Goal: Contribute content: Add original content to the website for others to see

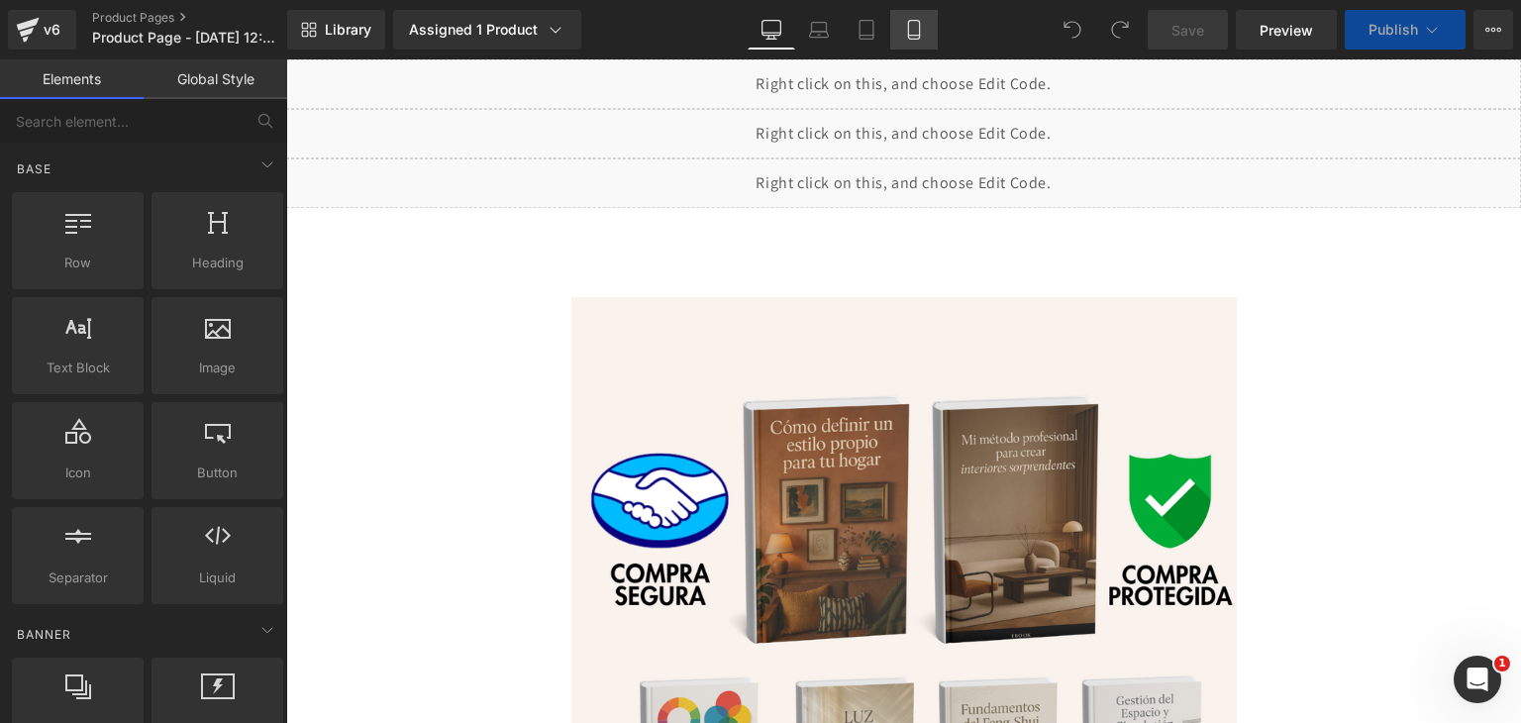
click at [921, 36] on icon at bounding box center [914, 30] width 20 height 20
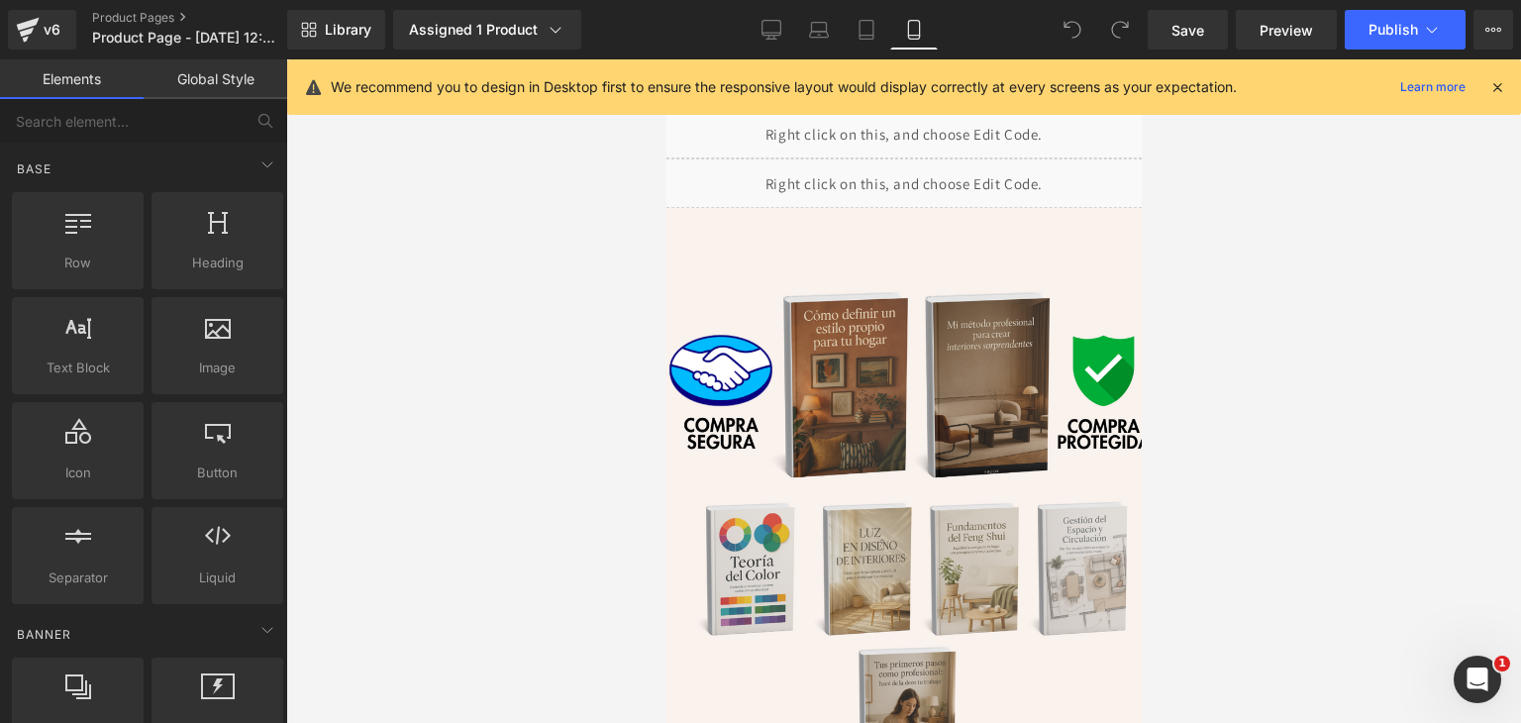
click at [1503, 81] on icon at bounding box center [1497, 87] width 18 height 18
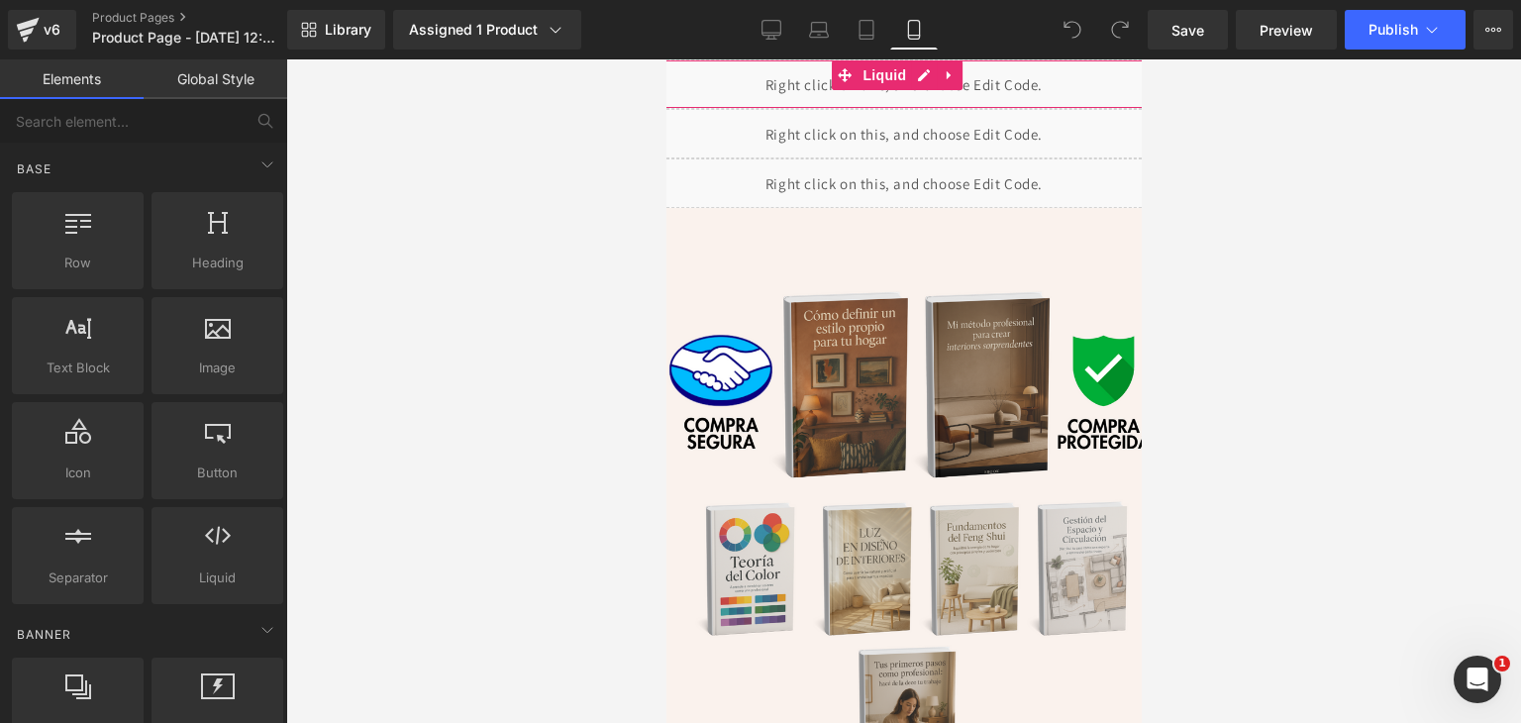
click at [738, 87] on div "Liquid" at bounding box center [903, 84] width 515 height 50
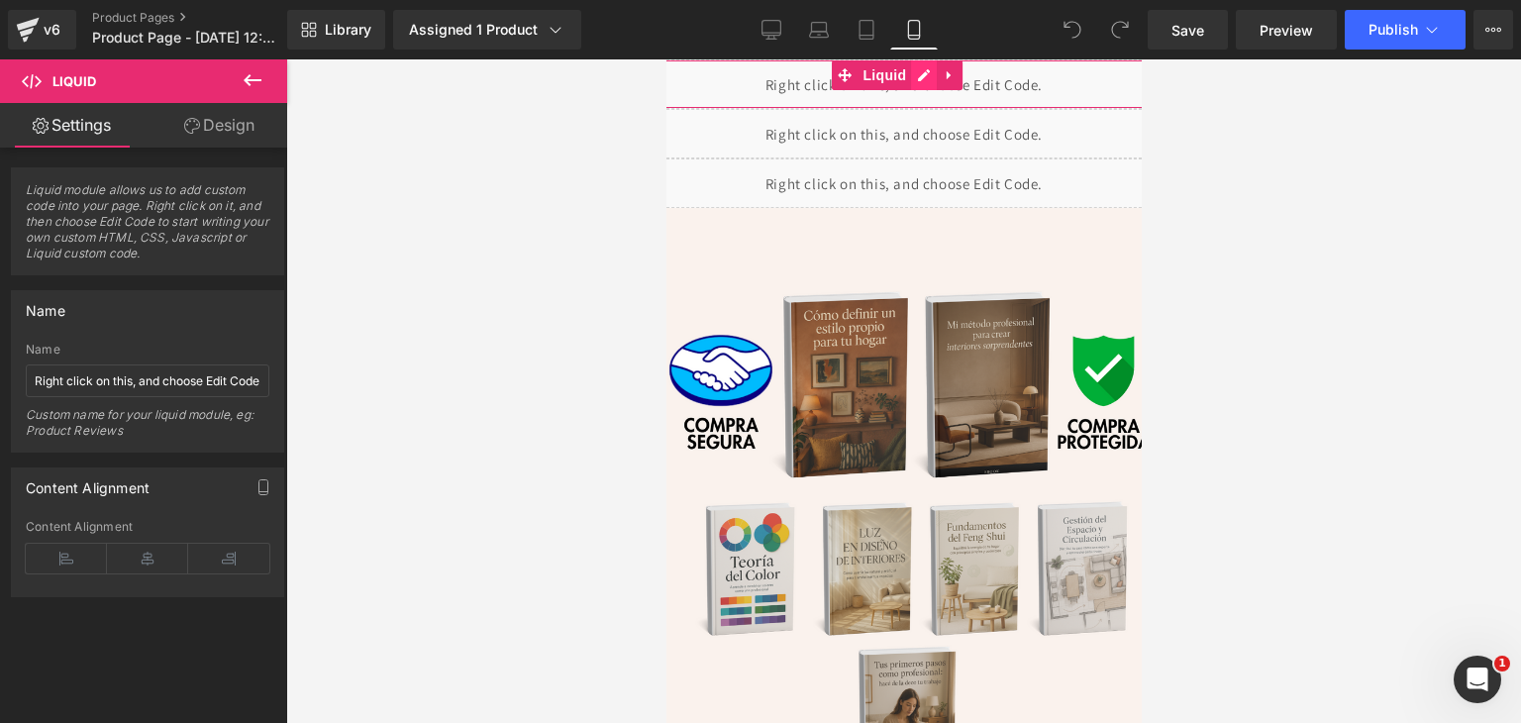
click at [924, 76] on div "Liquid" at bounding box center [903, 84] width 515 height 50
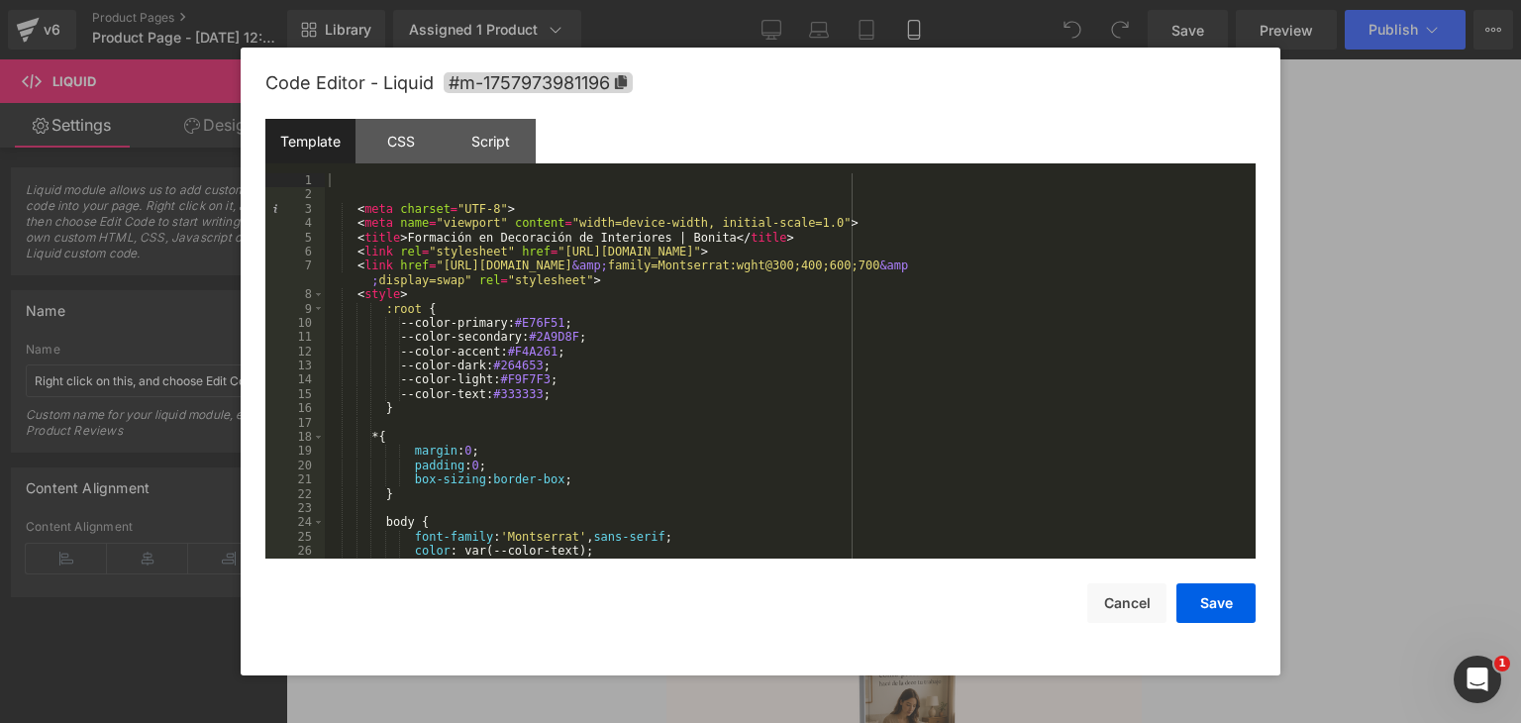
scroll to position [297, 0]
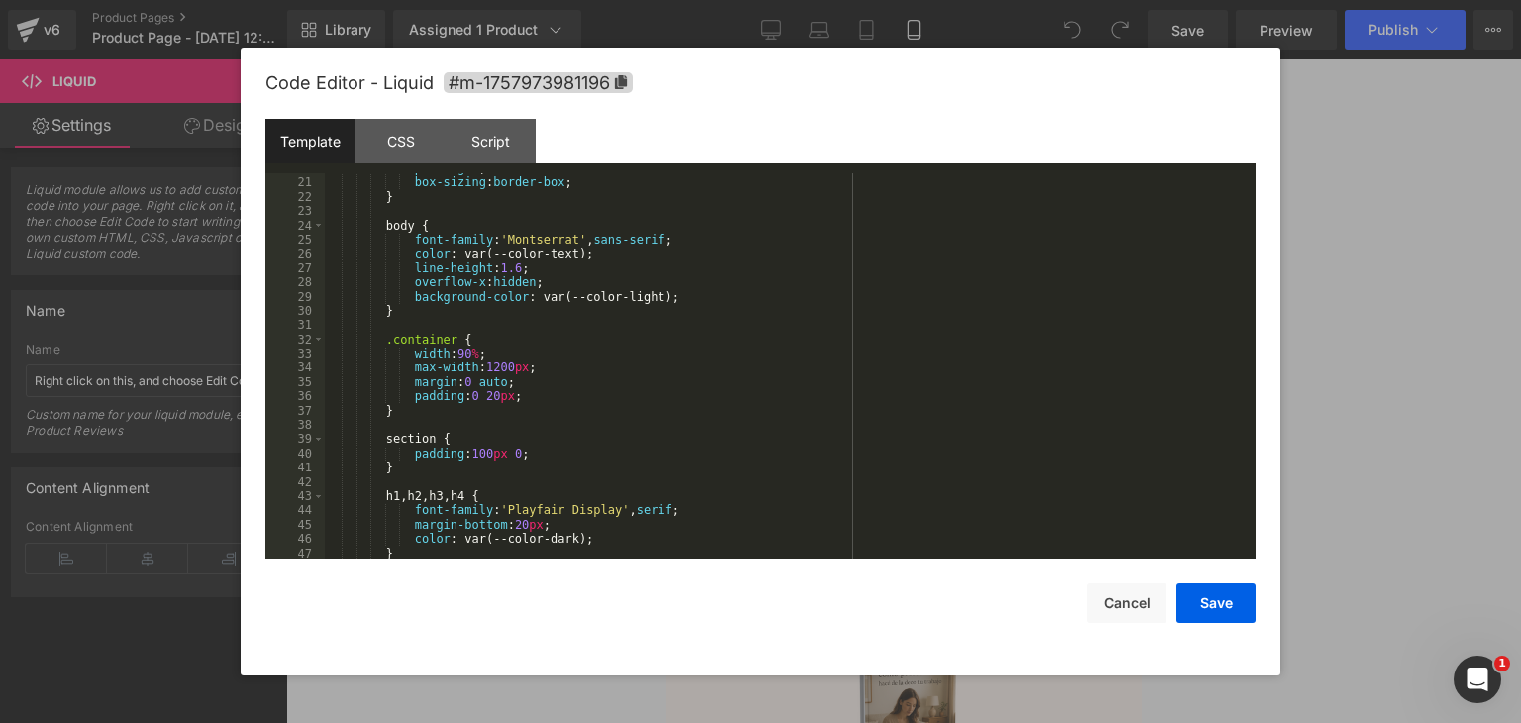
click at [1400, 425] on div at bounding box center [760, 361] width 1521 height 723
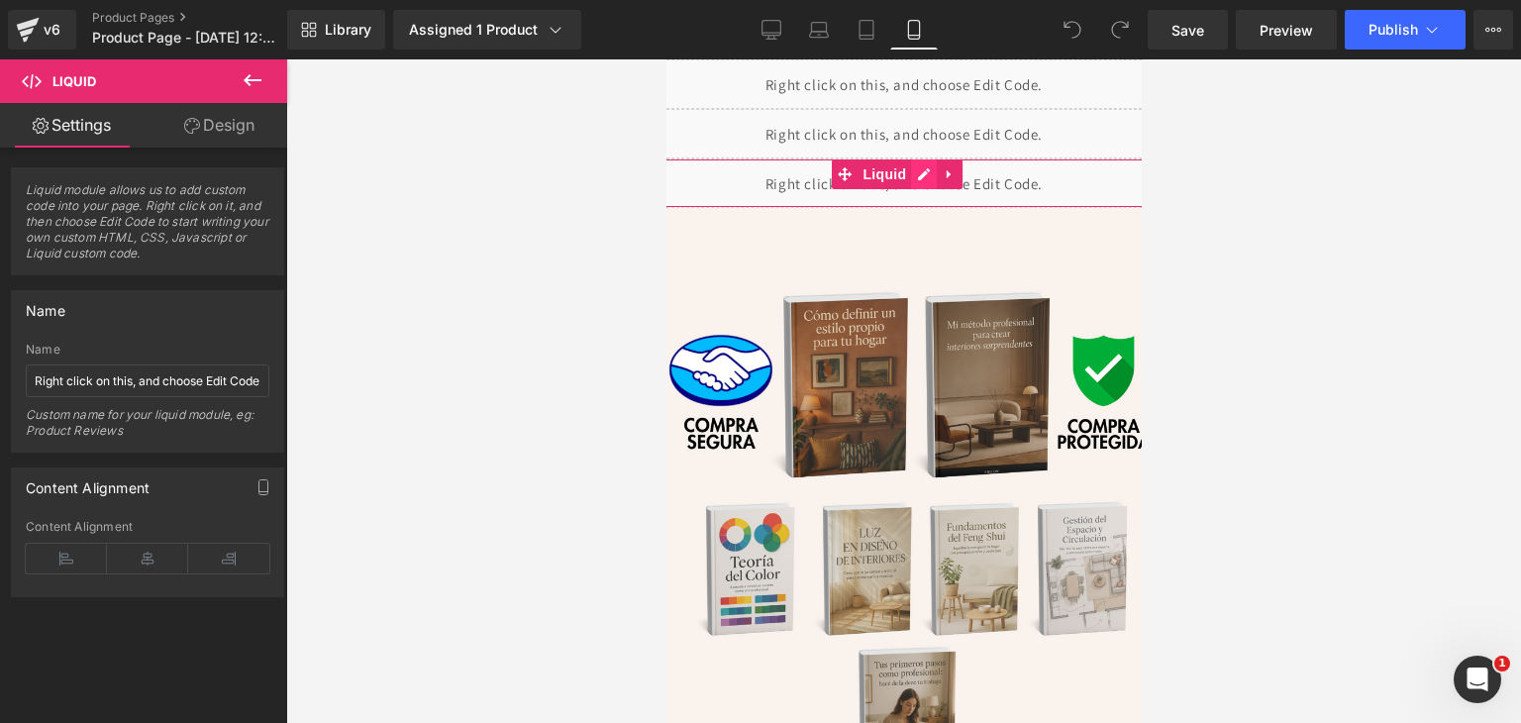
click at [924, 172] on div "Liquid" at bounding box center [903, 183] width 515 height 50
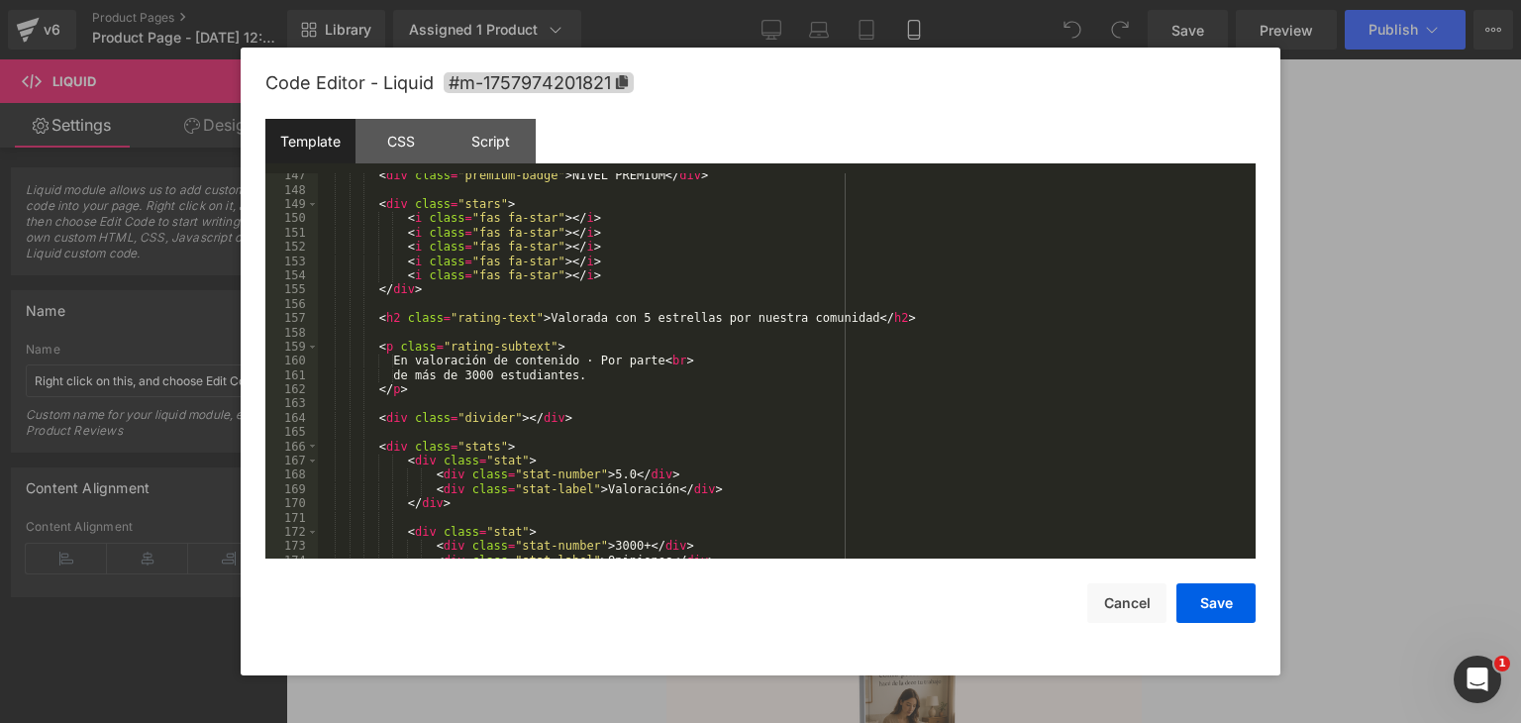
scroll to position [2253, 0]
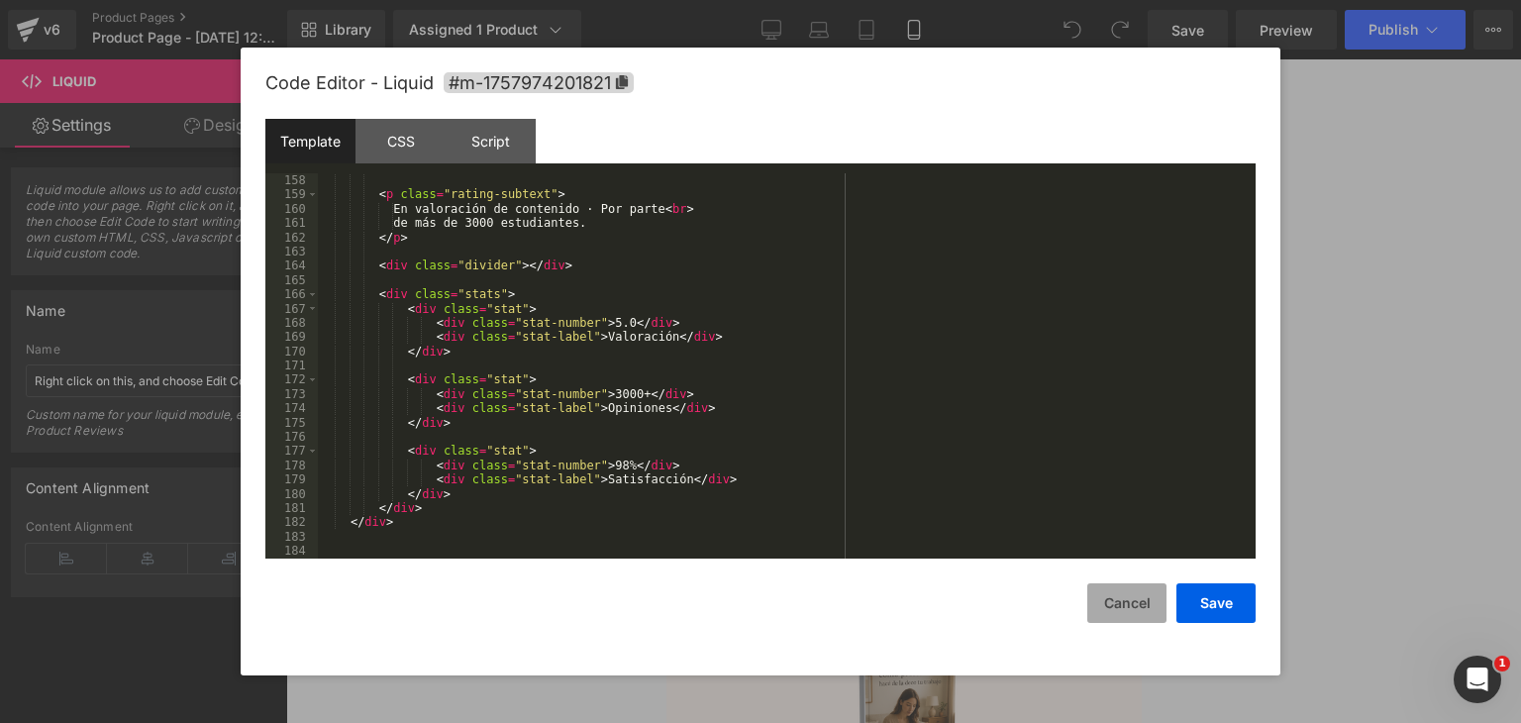
click at [1115, 592] on button "Cancel" at bounding box center [1126, 603] width 79 height 40
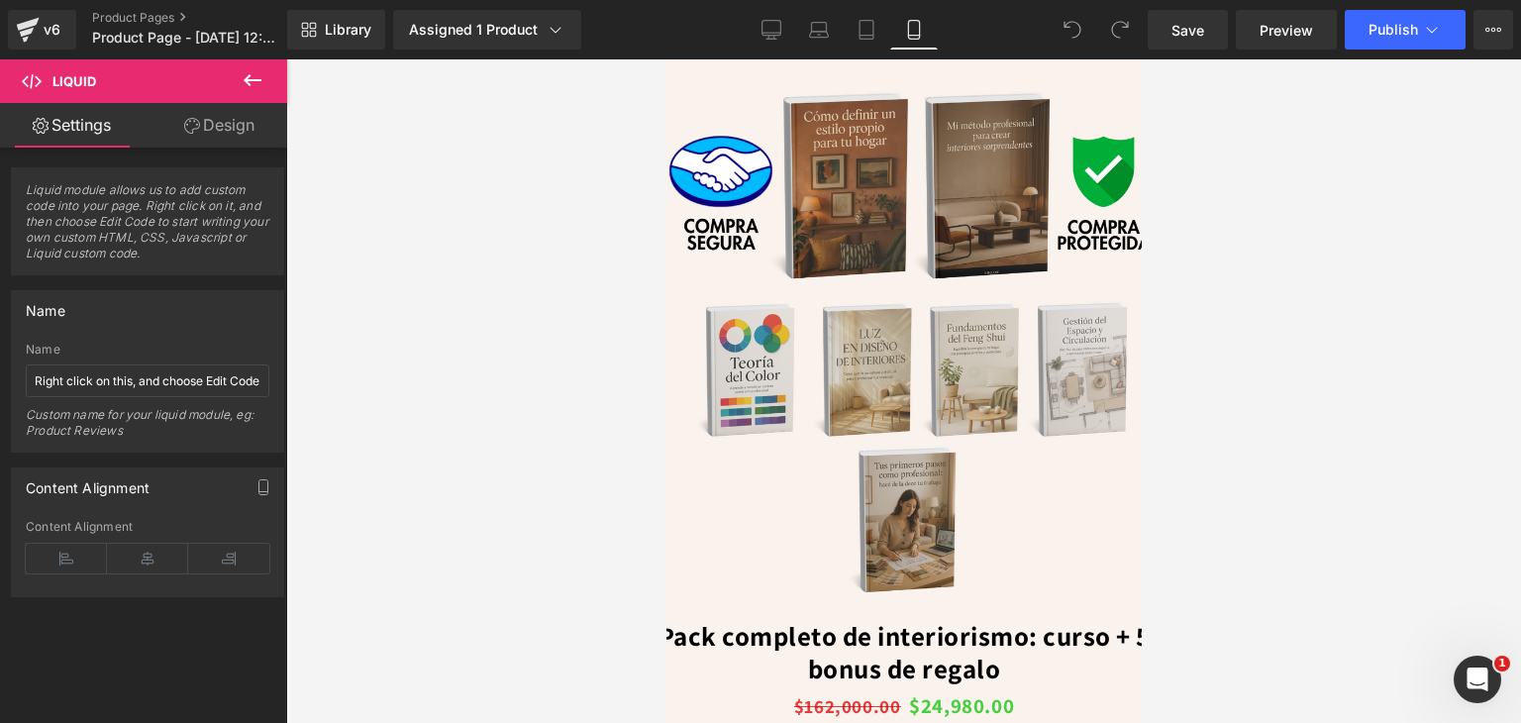
scroll to position [0, 0]
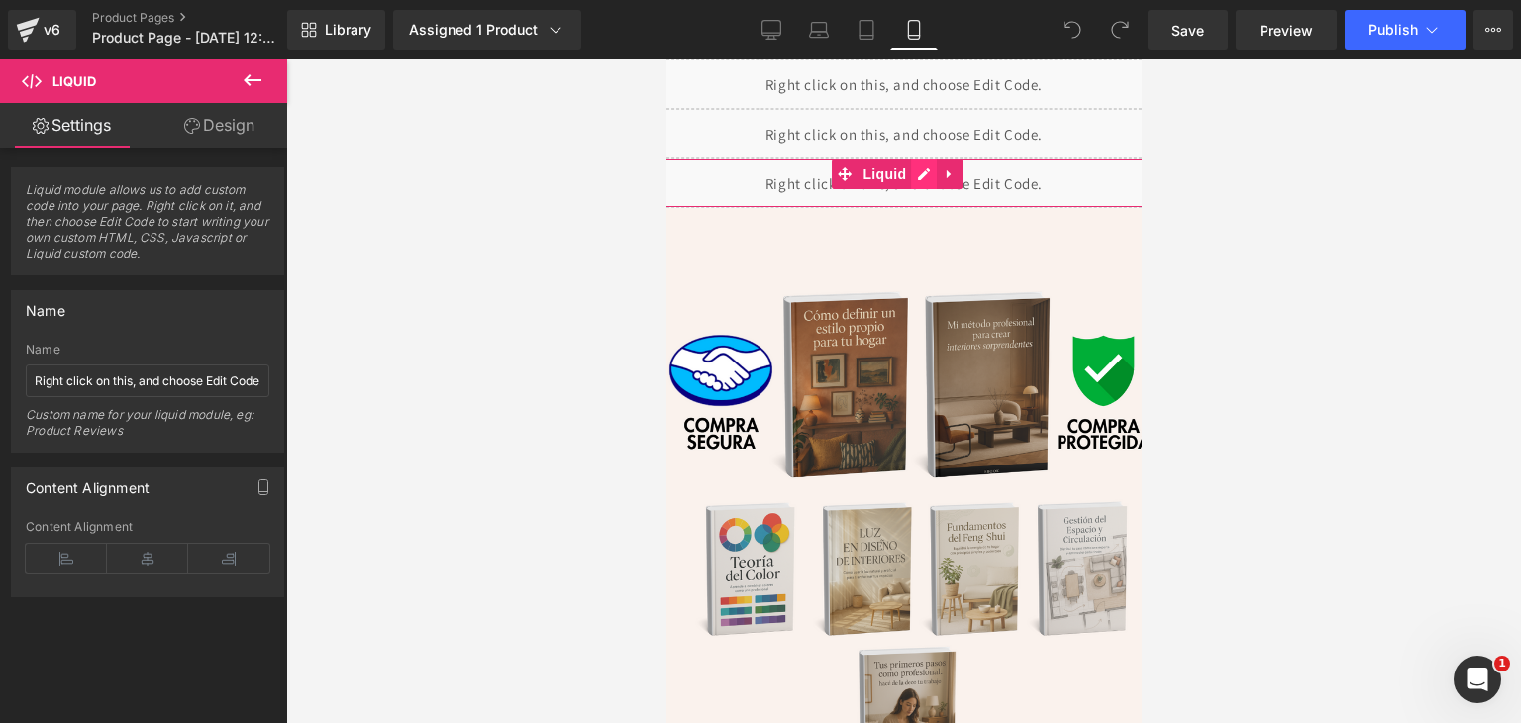
click at [928, 173] on div "Liquid" at bounding box center [903, 183] width 515 height 50
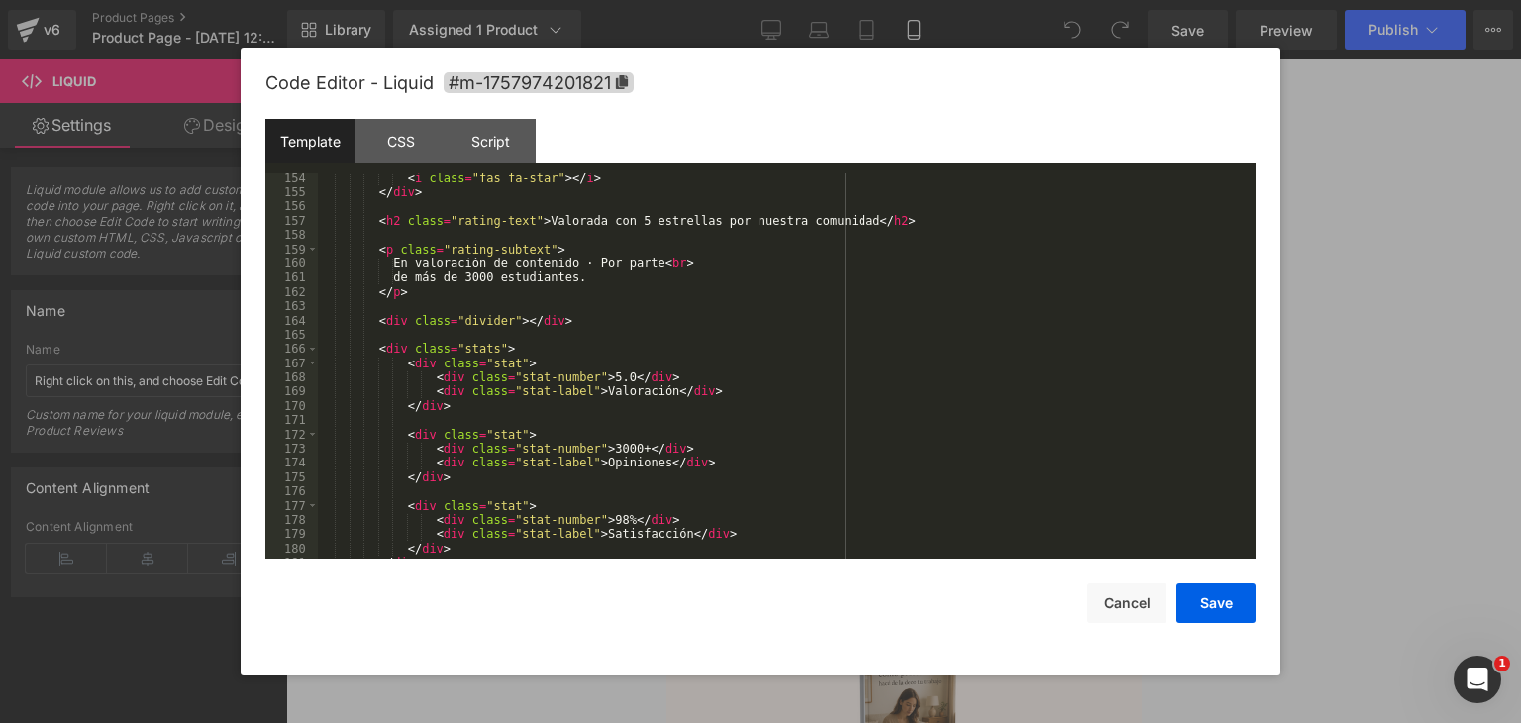
scroll to position [2253, 0]
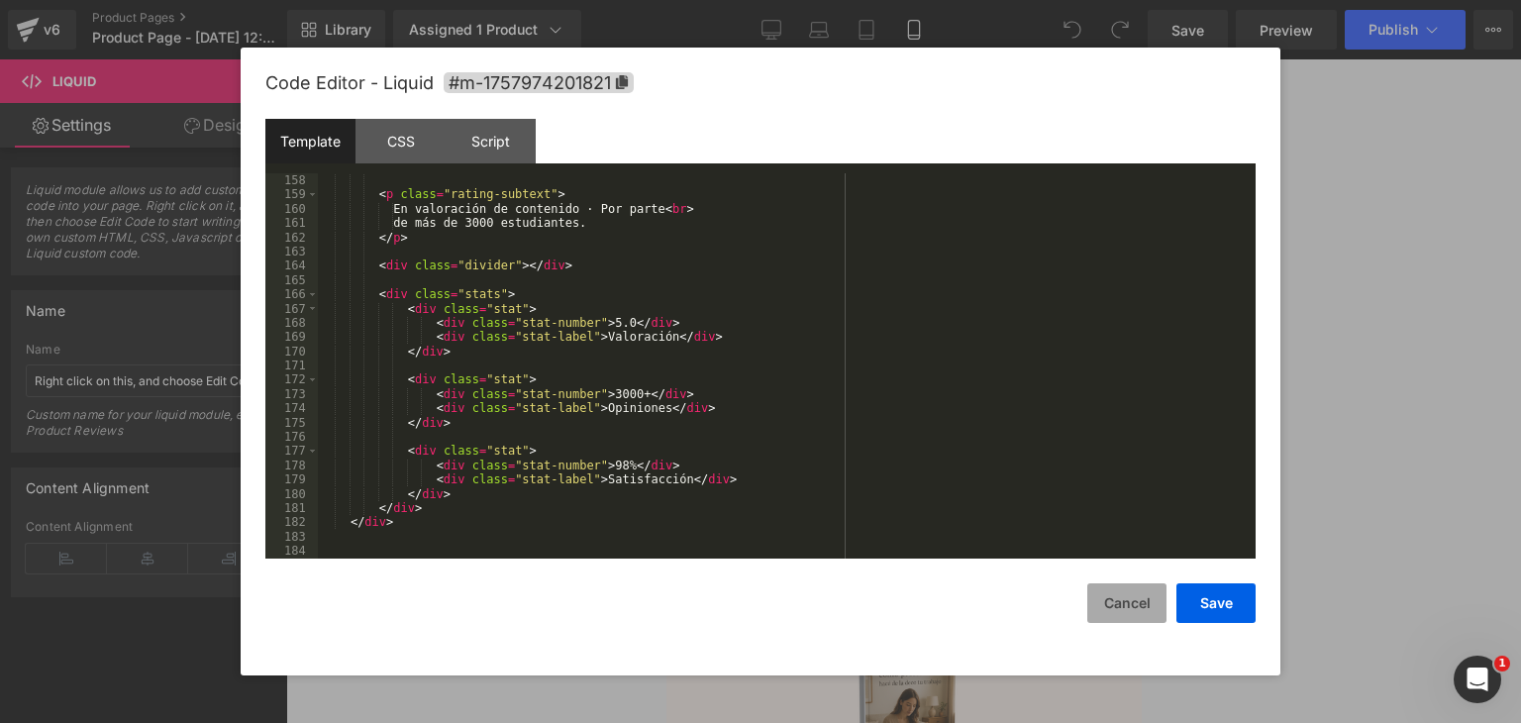
click at [1097, 610] on button "Cancel" at bounding box center [1126, 603] width 79 height 40
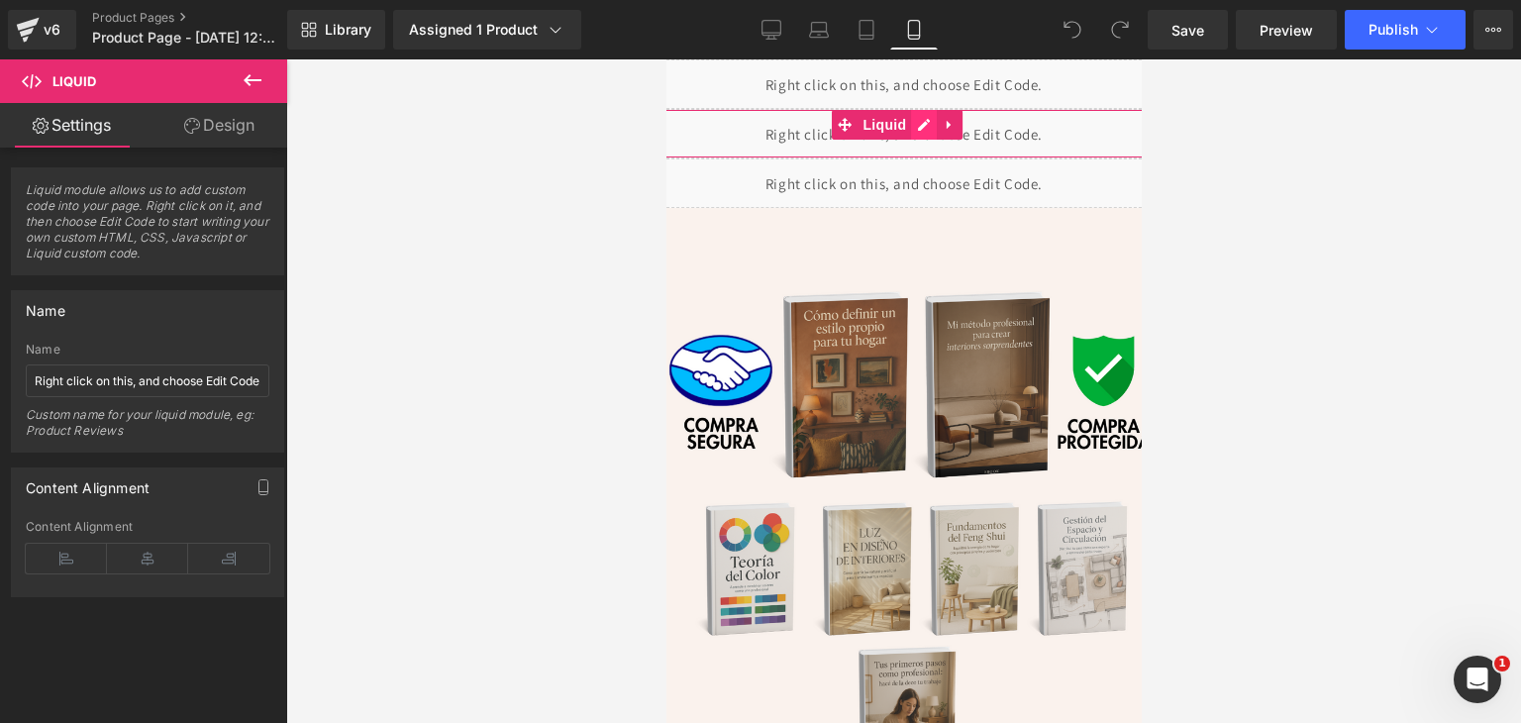
click at [926, 124] on div "Liquid" at bounding box center [903, 134] width 515 height 50
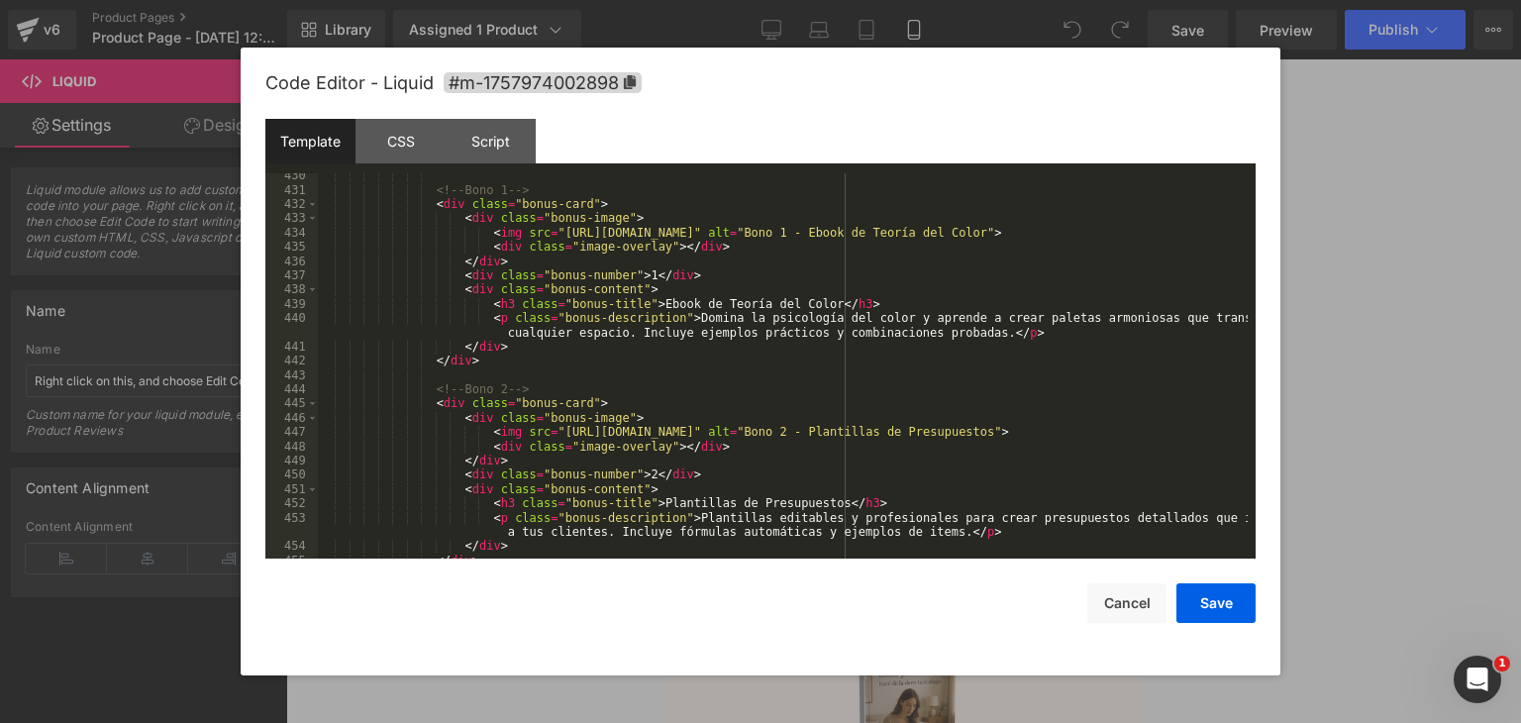
scroll to position [6239, 0]
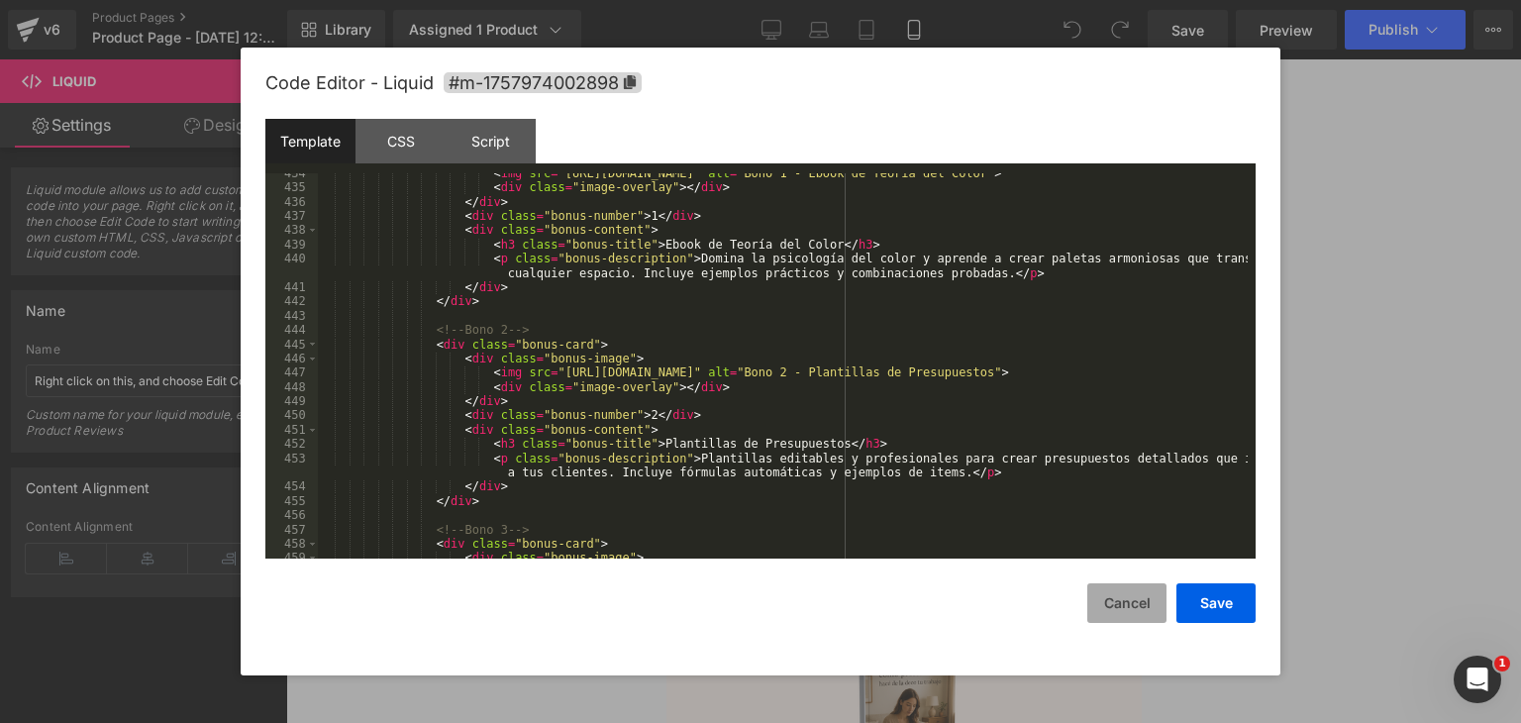
click at [1113, 605] on button "Cancel" at bounding box center [1126, 603] width 79 height 40
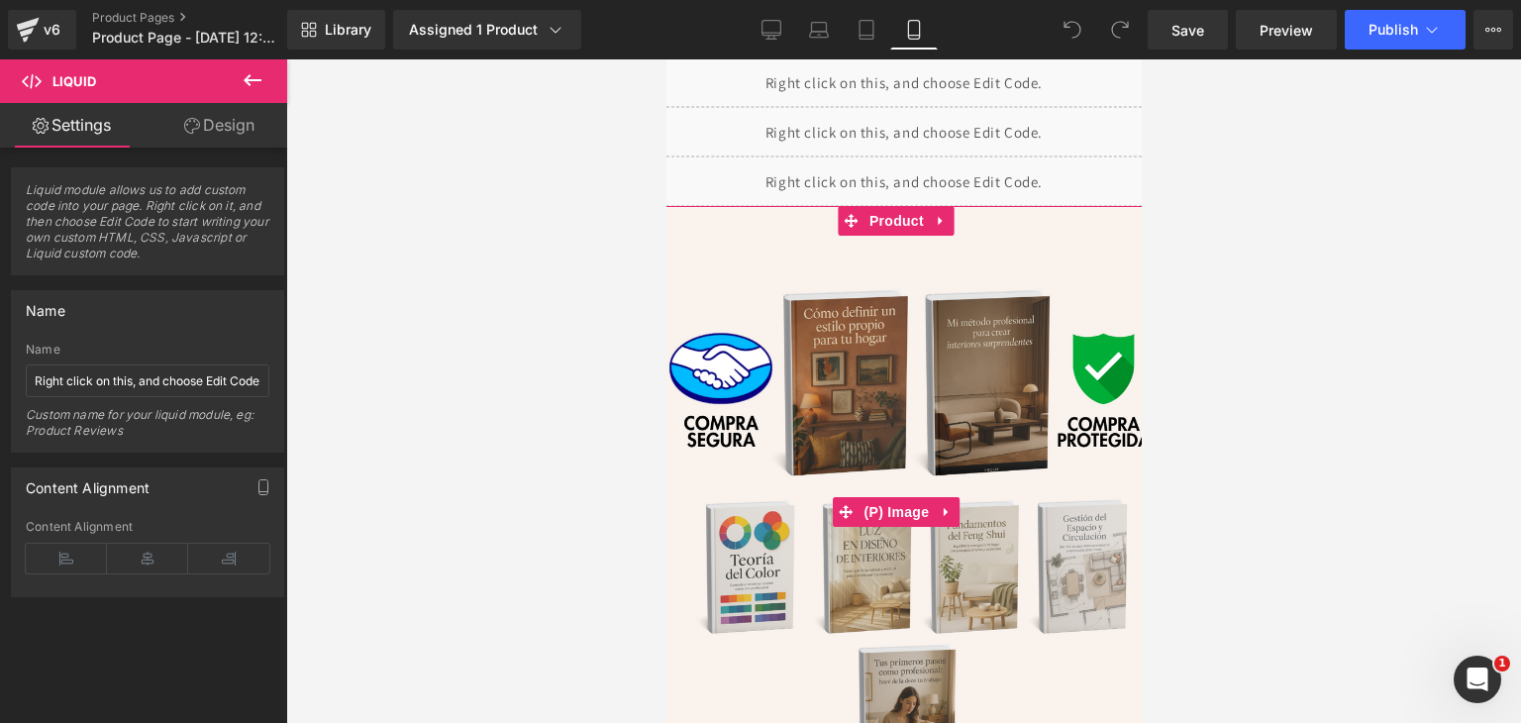
scroll to position [0, 0]
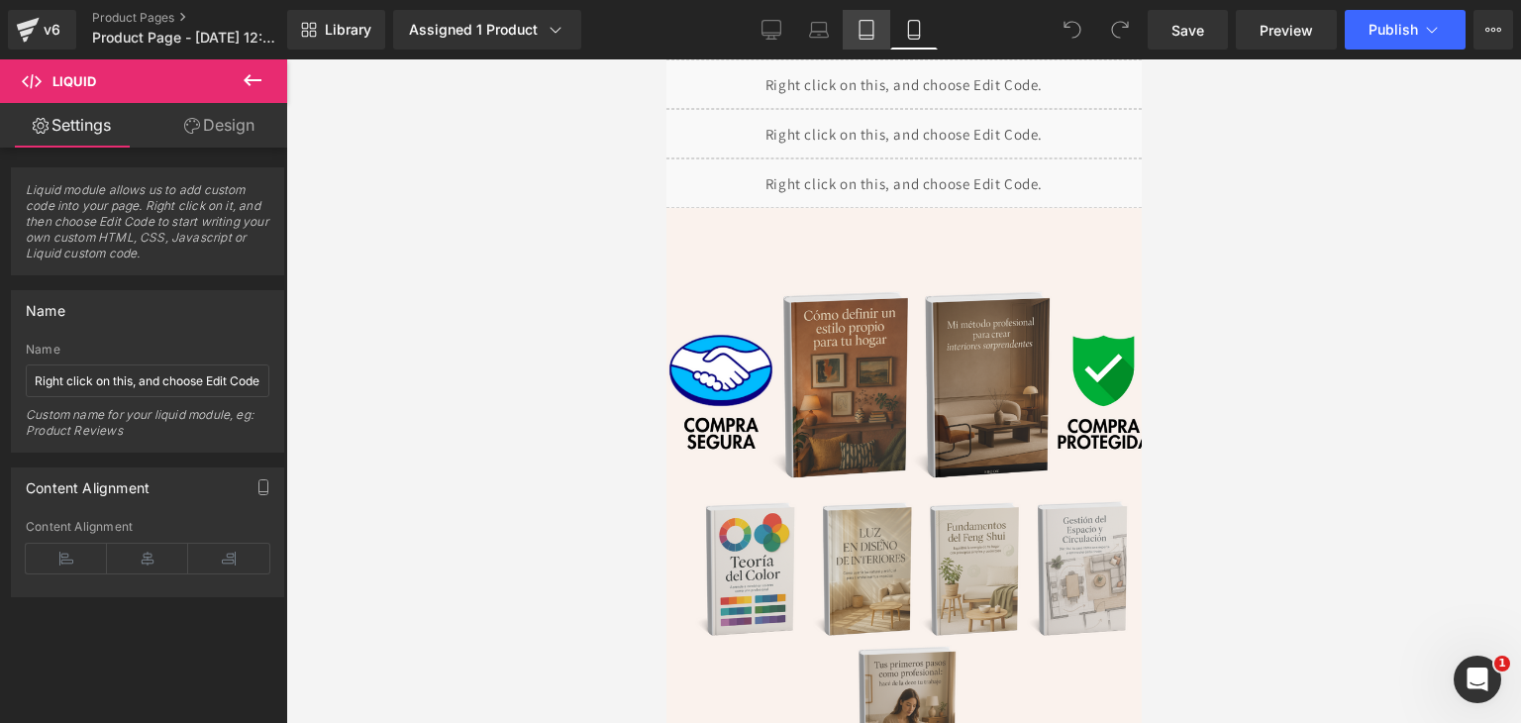
click at [862, 22] on icon at bounding box center [867, 30] width 20 height 20
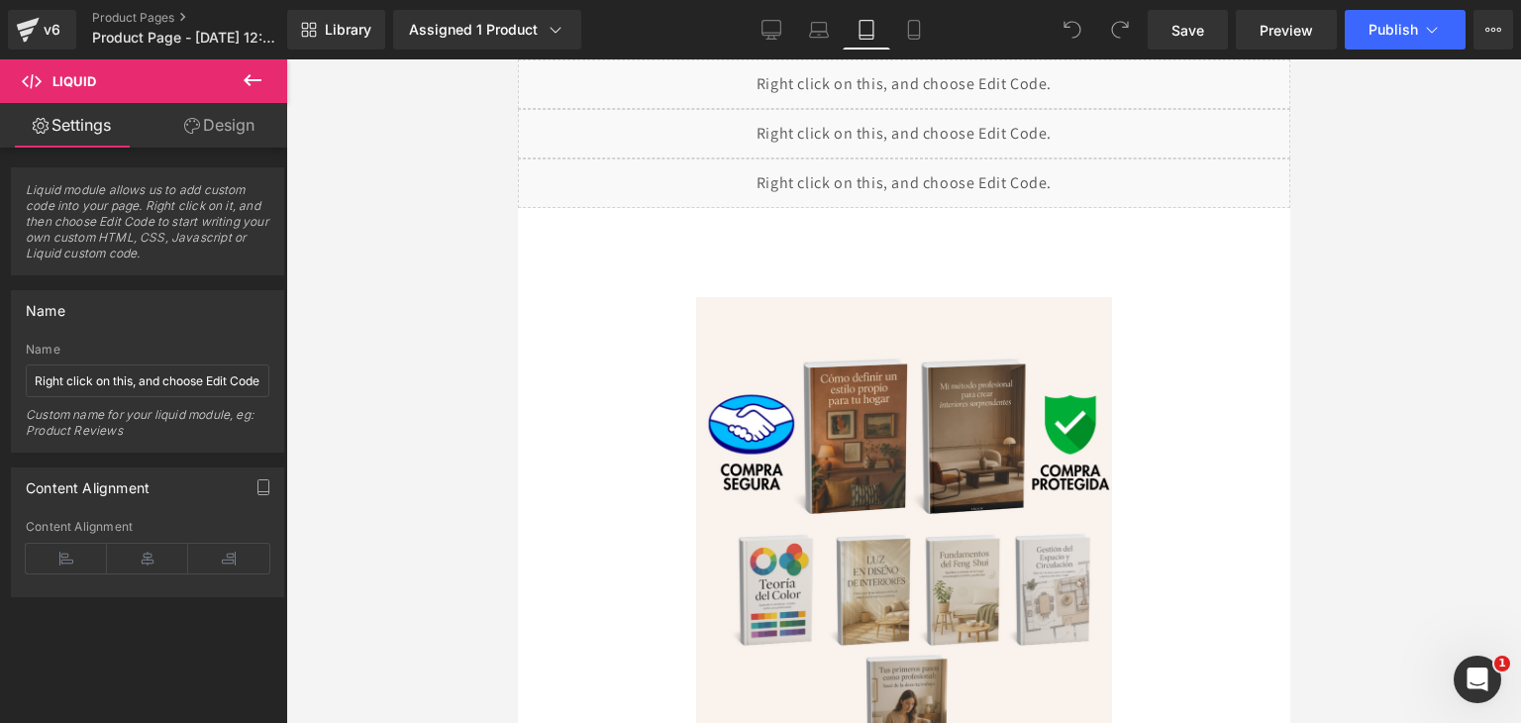
click at [888, 20] on link "Tablet" at bounding box center [867, 30] width 48 height 40
click at [911, 24] on icon at bounding box center [914, 30] width 20 height 20
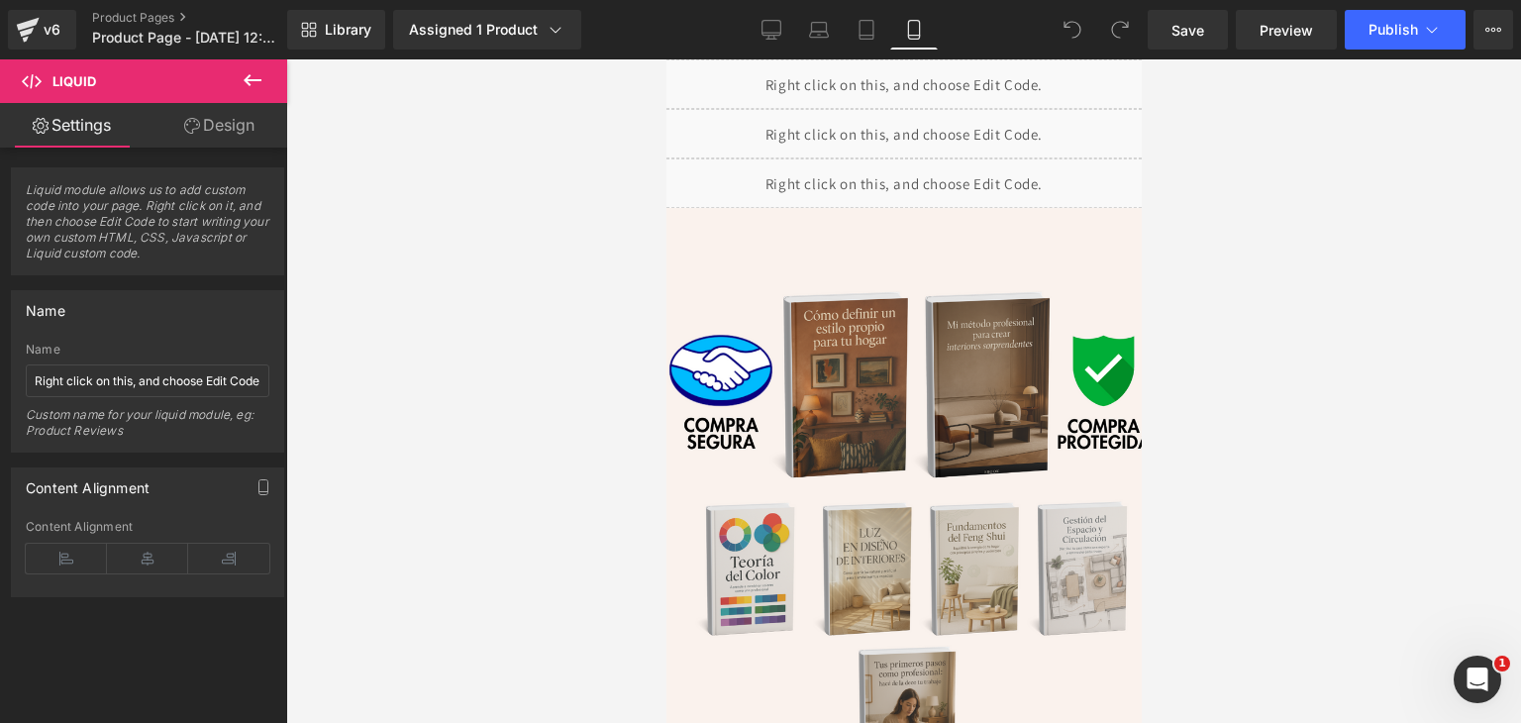
click at [255, 71] on icon at bounding box center [253, 80] width 24 height 24
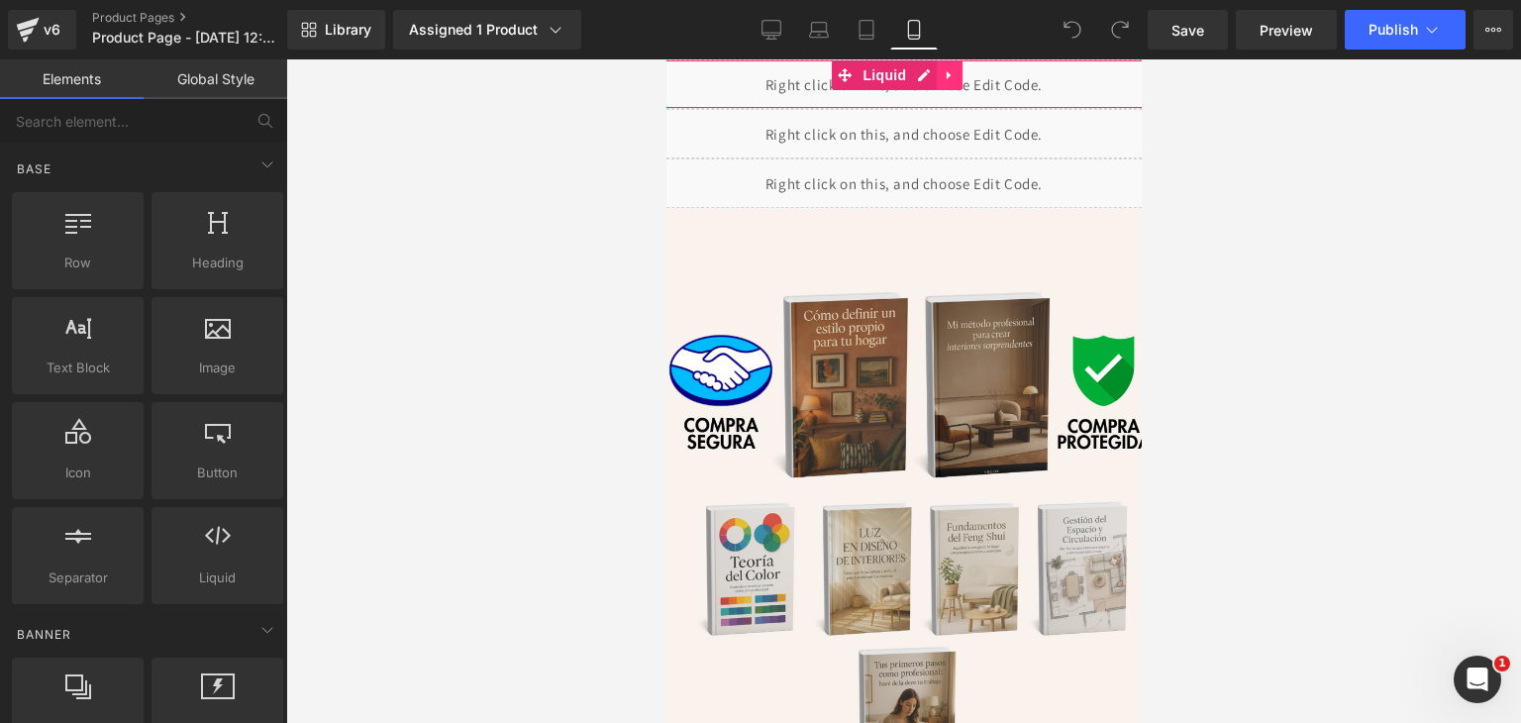
click at [948, 72] on icon at bounding box center [948, 75] width 4 height 9
click at [988, 68] on icon at bounding box center [987, 75] width 14 height 15
click at [948, 79] on icon at bounding box center [949, 75] width 14 height 15
click at [991, 83] on link at bounding box center [987, 75] width 26 height 30
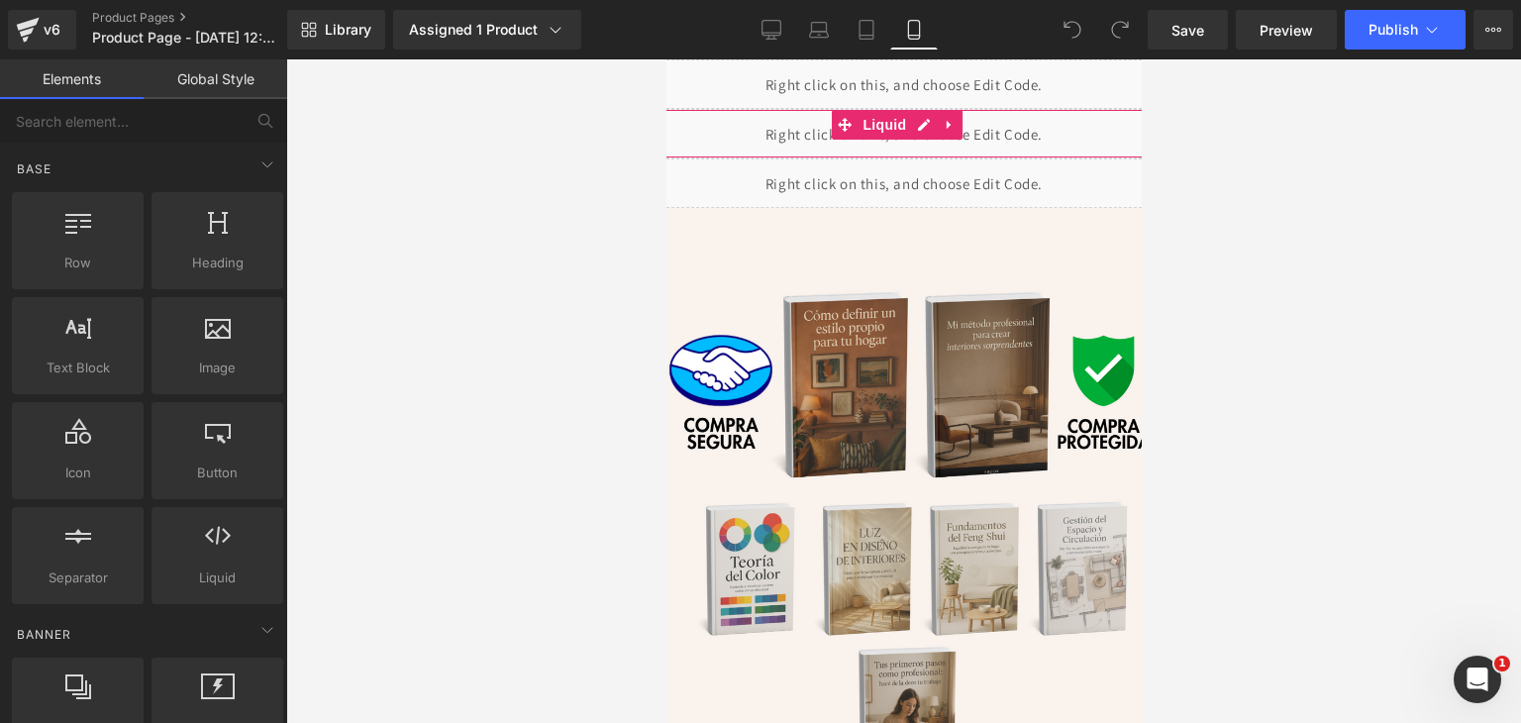
click at [1009, 133] on div "Liquid" at bounding box center [903, 134] width 515 height 50
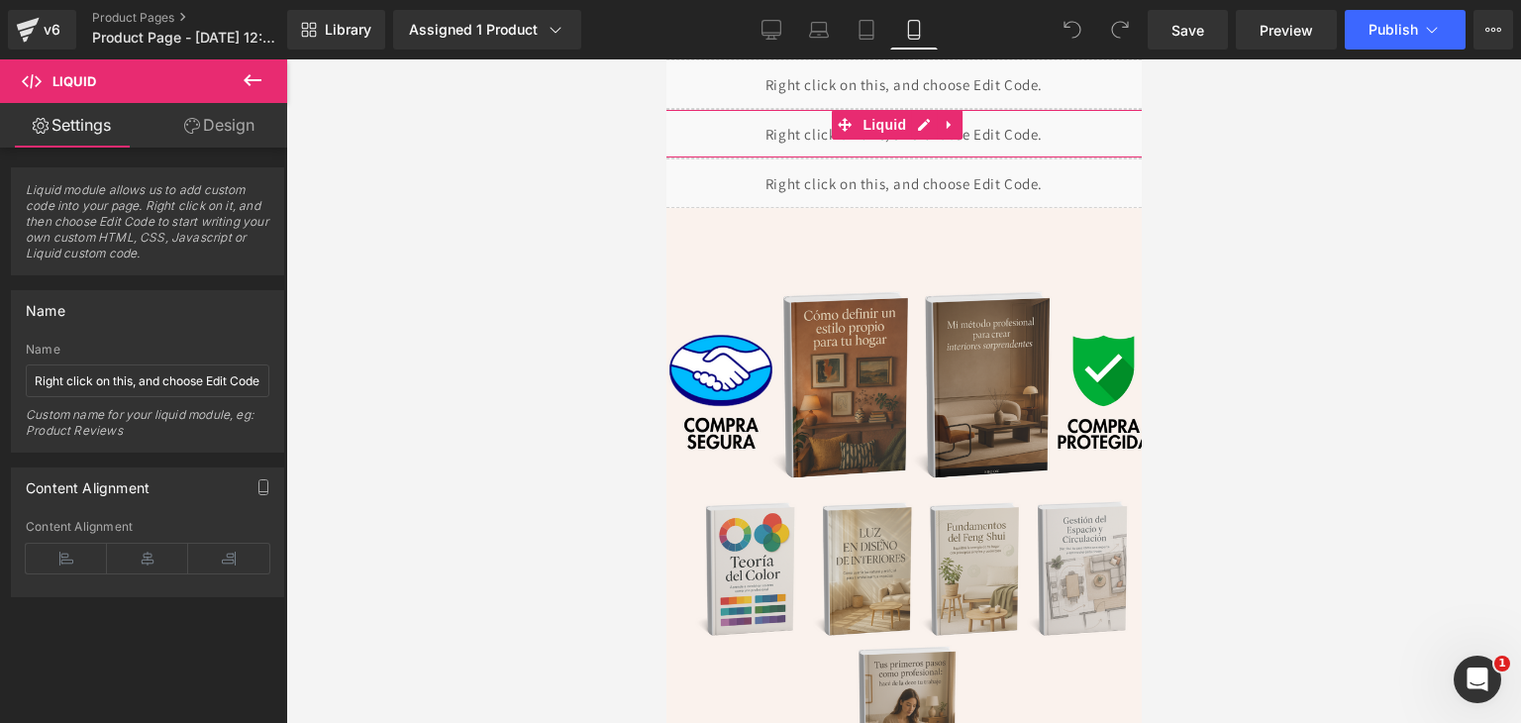
click at [198, 135] on link "Design" at bounding box center [220, 125] width 144 height 45
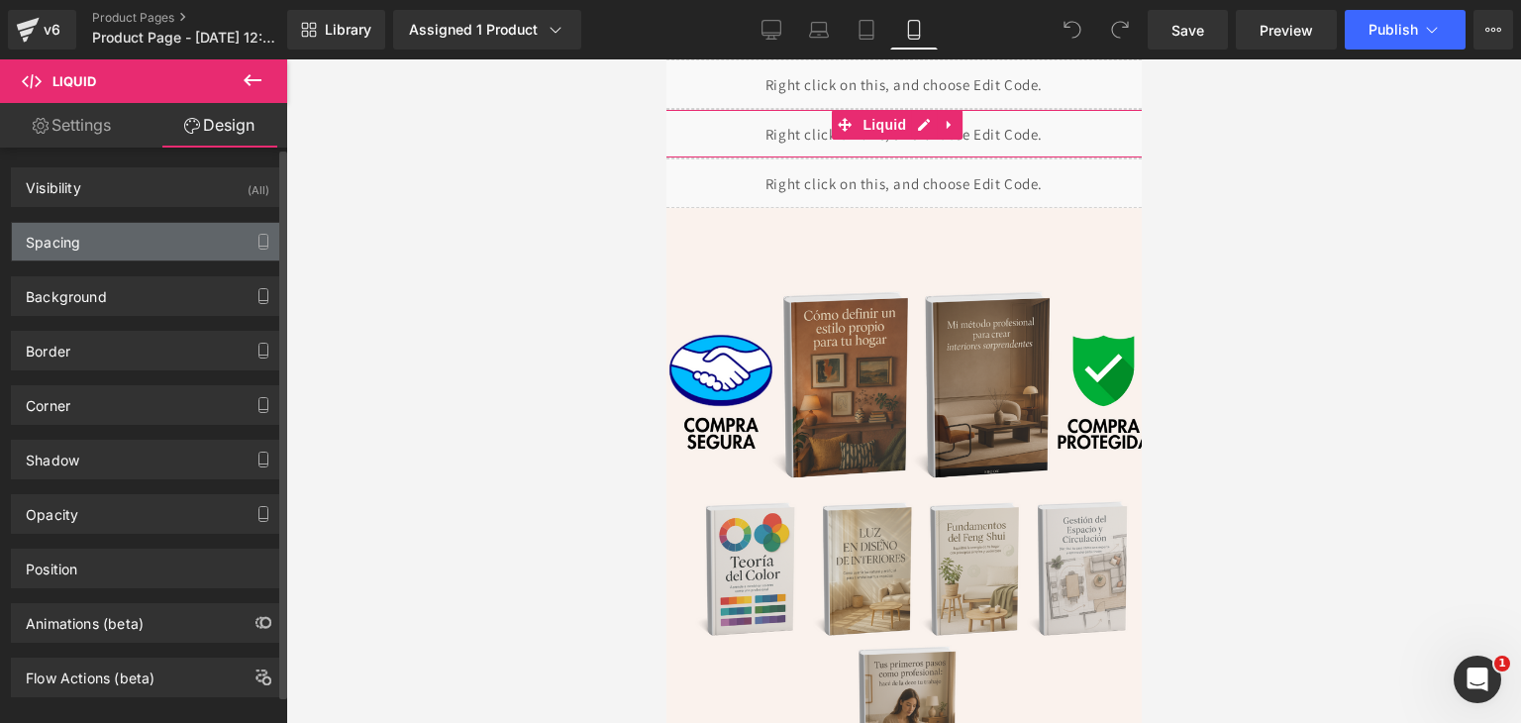
click at [87, 247] on div "Spacing" at bounding box center [147, 242] width 271 height 38
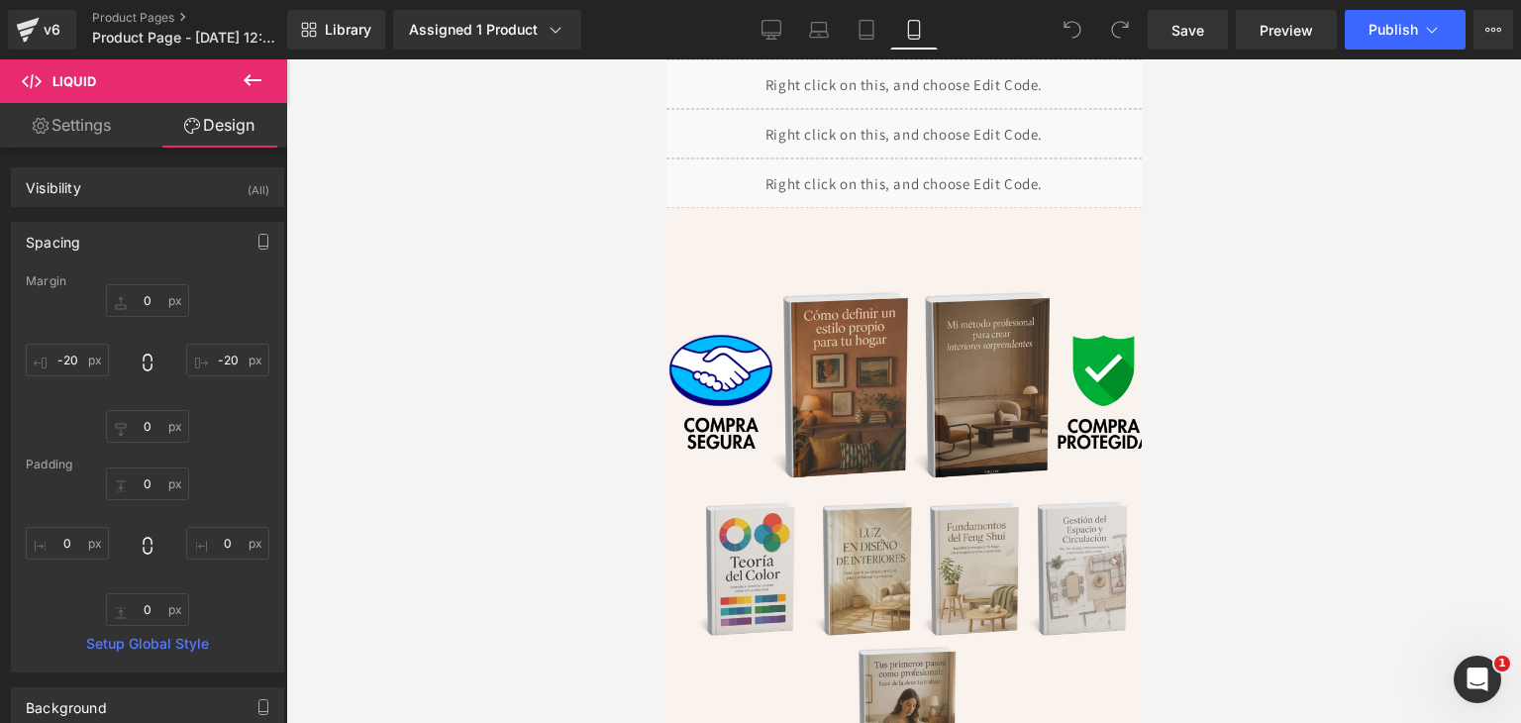
drag, startPoint x: 1134, startPoint y: 255, endPoint x: 1806, endPoint y: 166, distance: 678.3
click at [708, 137] on div "Liquid" at bounding box center [903, 134] width 515 height 50
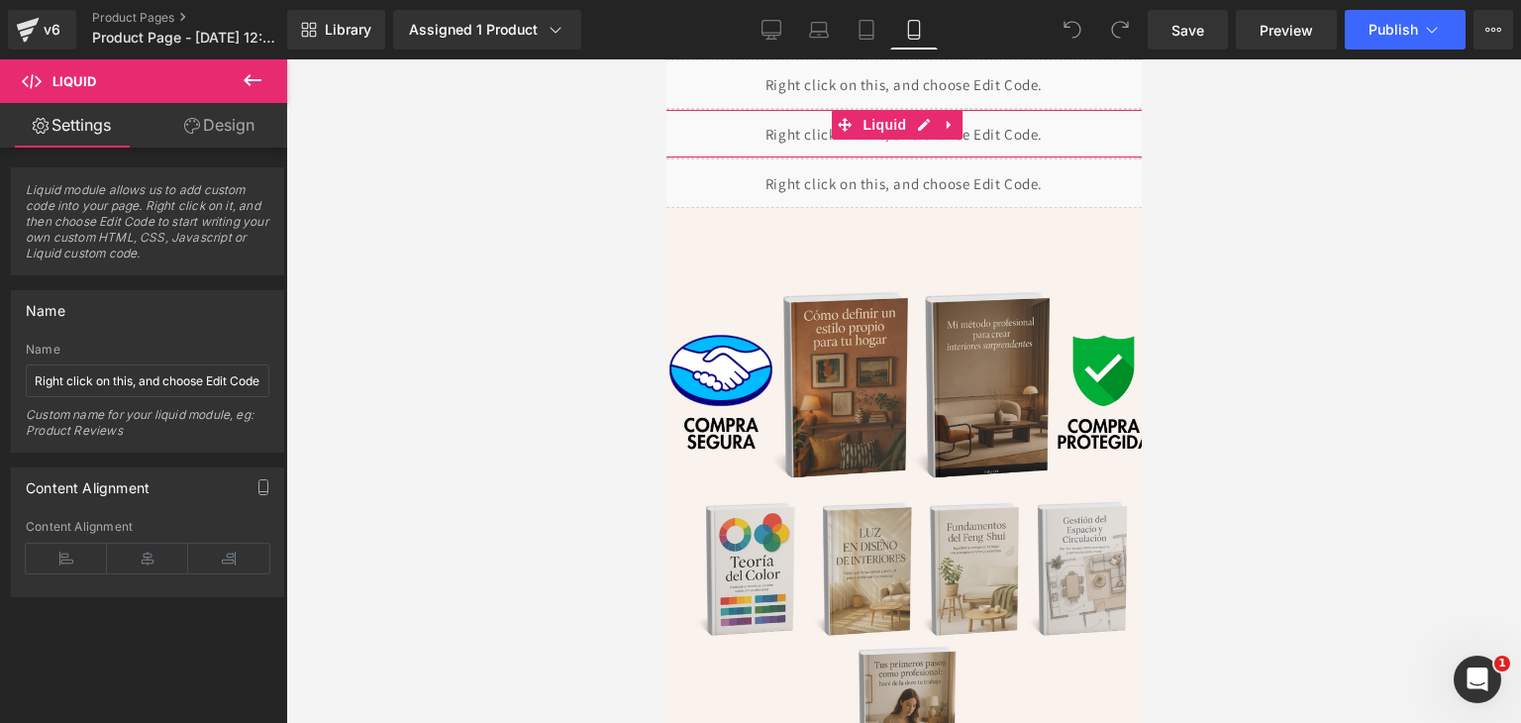
click at [222, 125] on link "Design" at bounding box center [220, 125] width 144 height 45
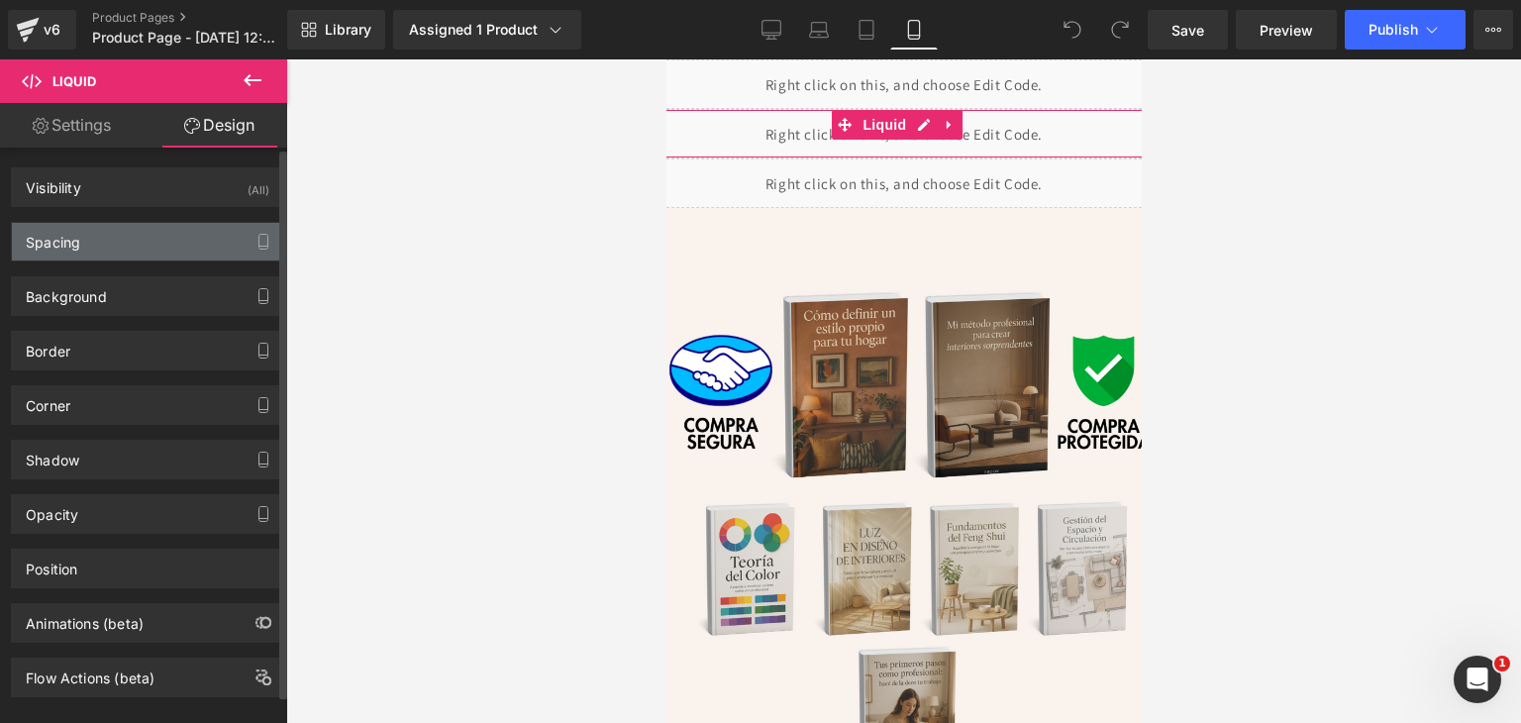
click at [67, 250] on div "Spacing" at bounding box center [53, 237] width 54 height 28
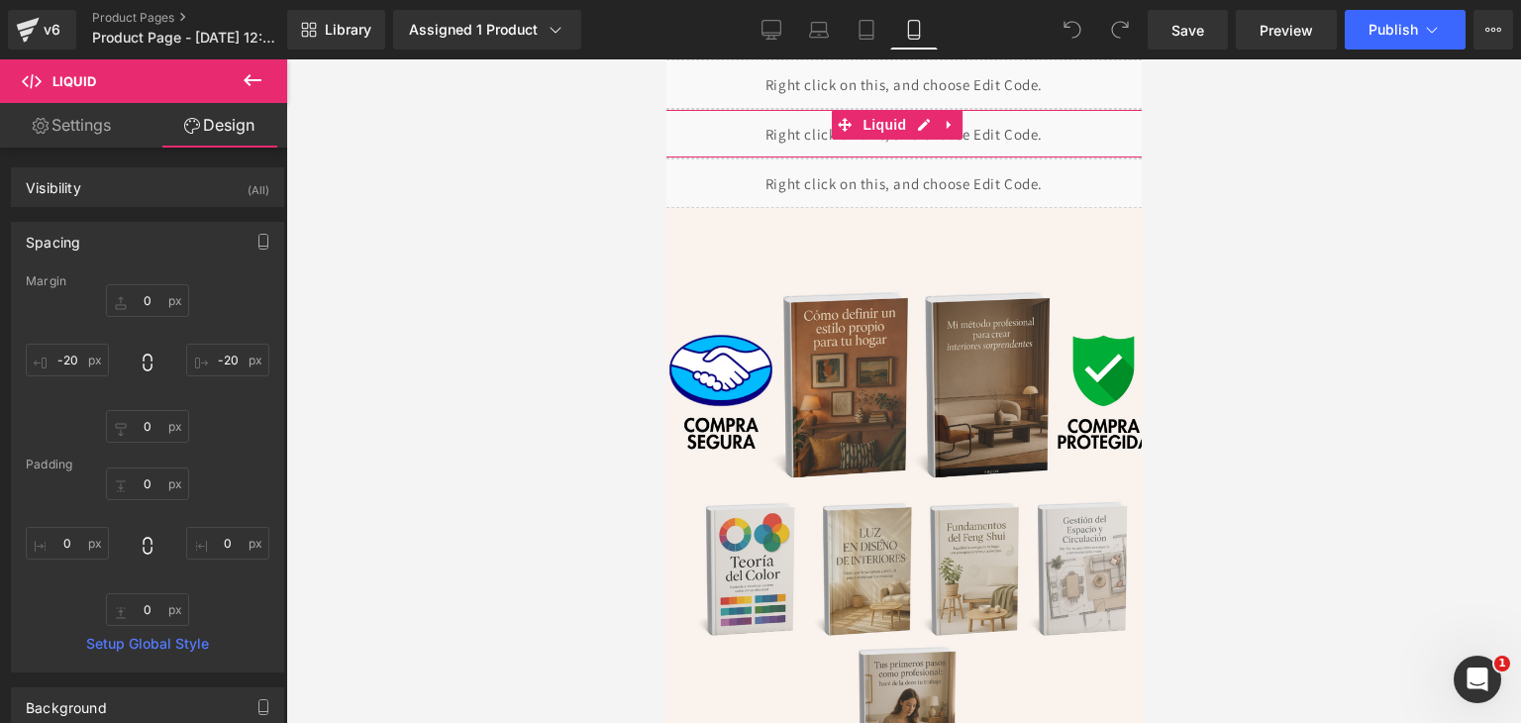
drag, startPoint x: 67, startPoint y: 110, endPoint x: 220, endPoint y: 127, distance: 153.4
click at [69, 112] on link "Settings" at bounding box center [72, 125] width 144 height 45
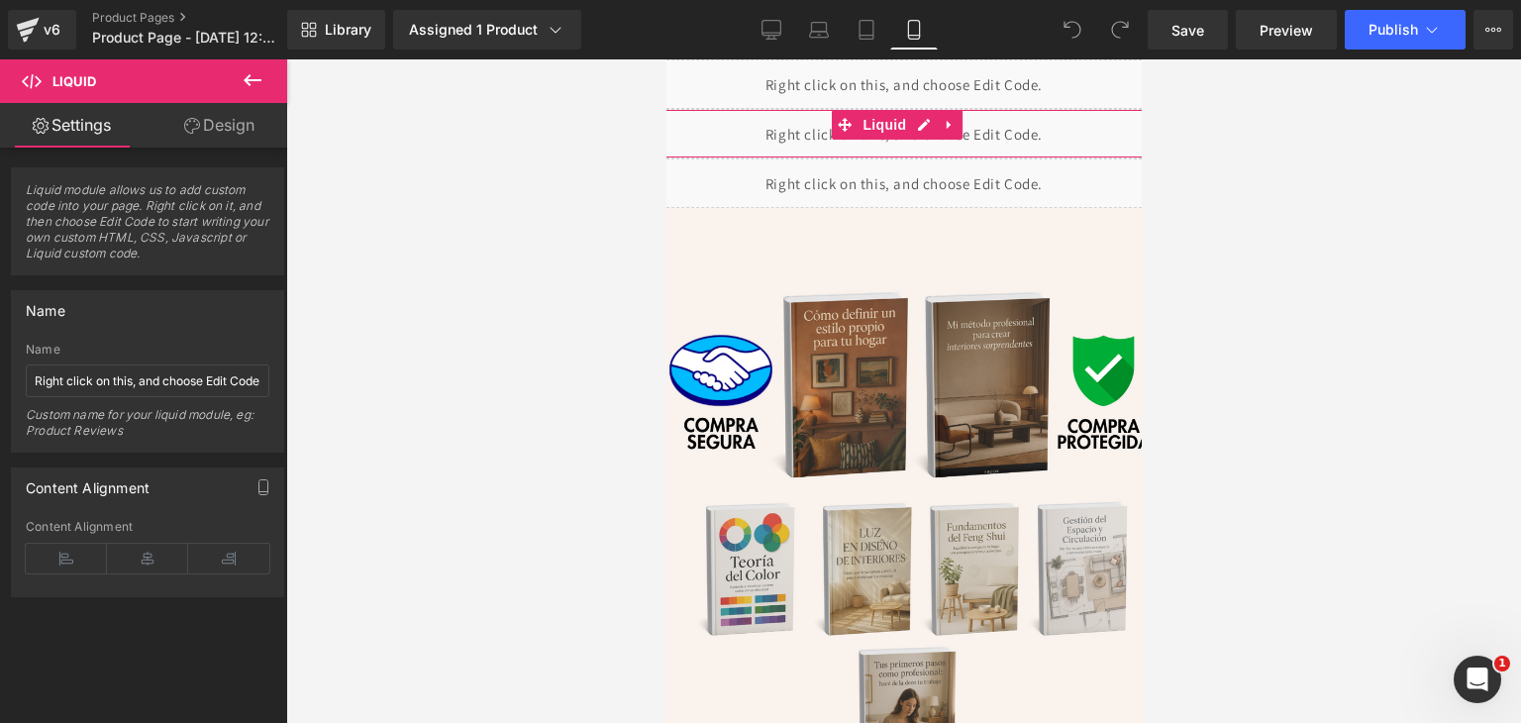
click at [210, 128] on link "Design" at bounding box center [220, 125] width 144 height 45
type input "0"
type input "-20"
type input "0"
type input "-20"
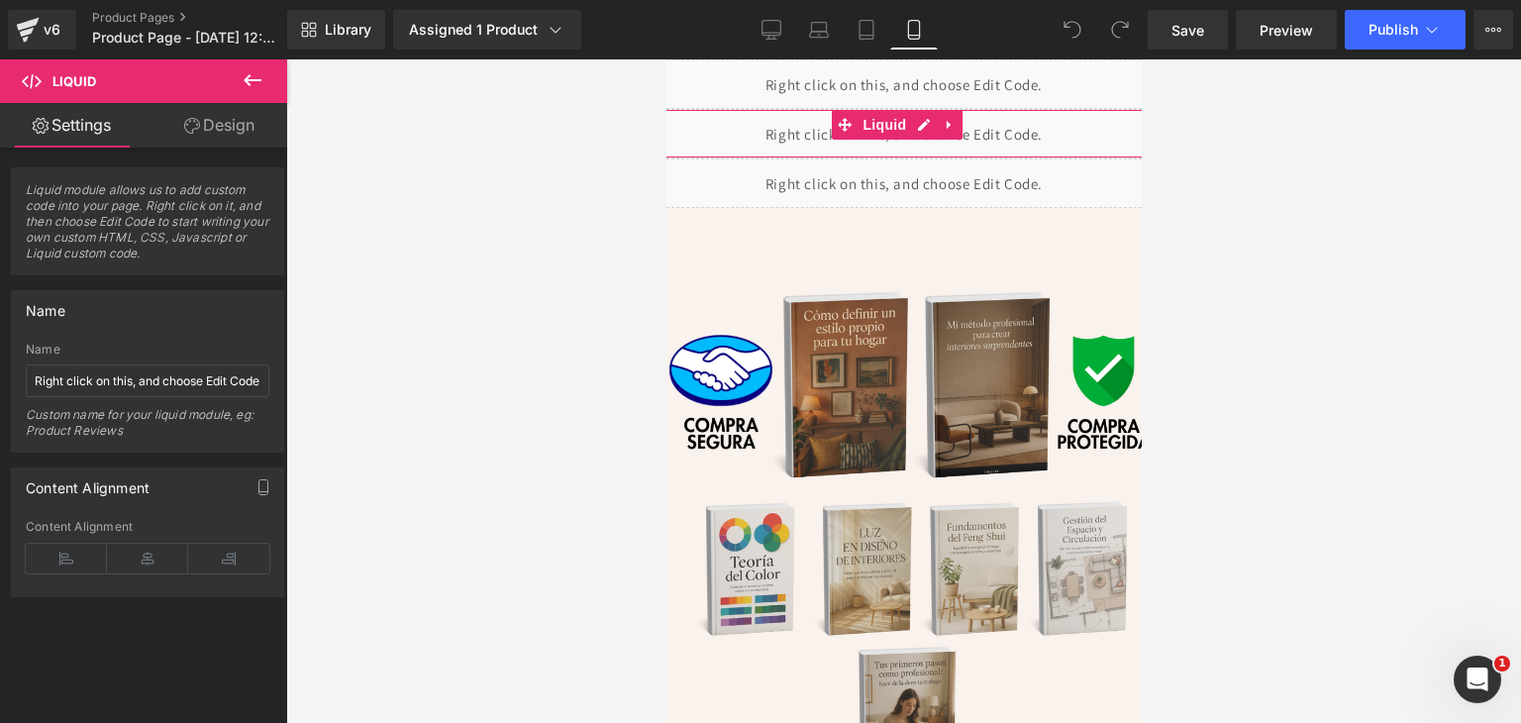
type input "0"
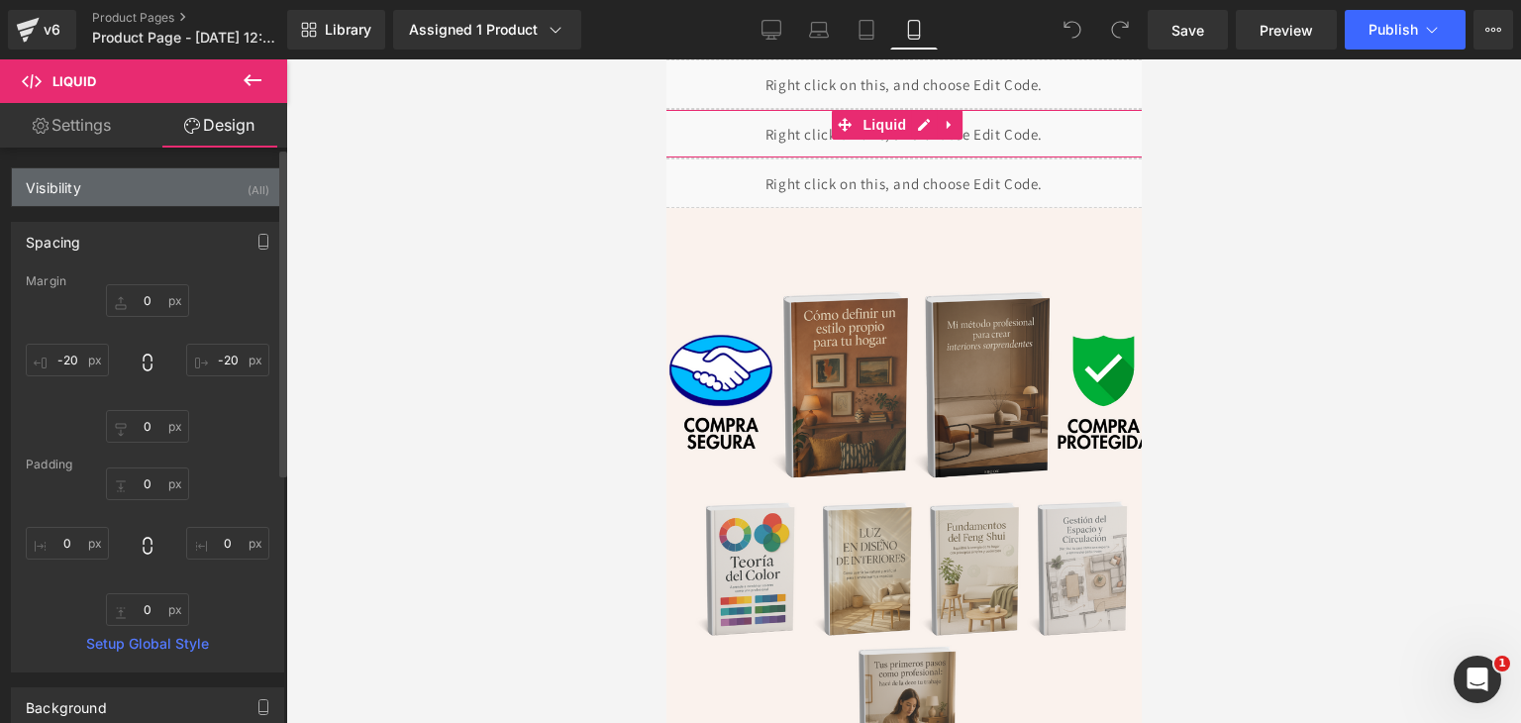
click at [67, 191] on div "Visibility" at bounding box center [53, 182] width 55 height 28
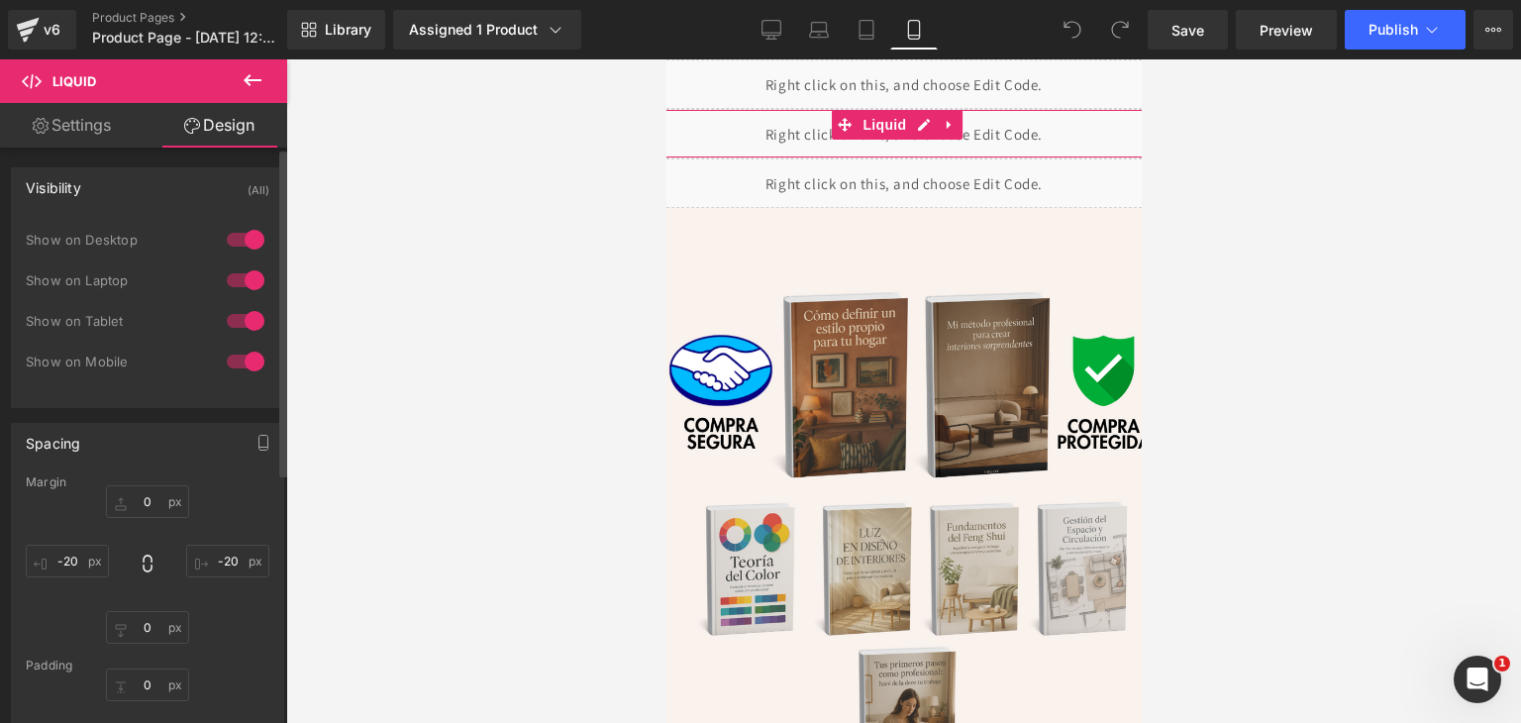
drag, startPoint x: 238, startPoint y: 324, endPoint x: 240, endPoint y: 337, distance: 13.0
click at [238, 327] on div at bounding box center [246, 321] width 48 height 32
click at [226, 317] on div at bounding box center [246, 321] width 48 height 32
click at [251, 239] on div at bounding box center [246, 240] width 48 height 32
click at [226, 240] on div at bounding box center [246, 240] width 48 height 32
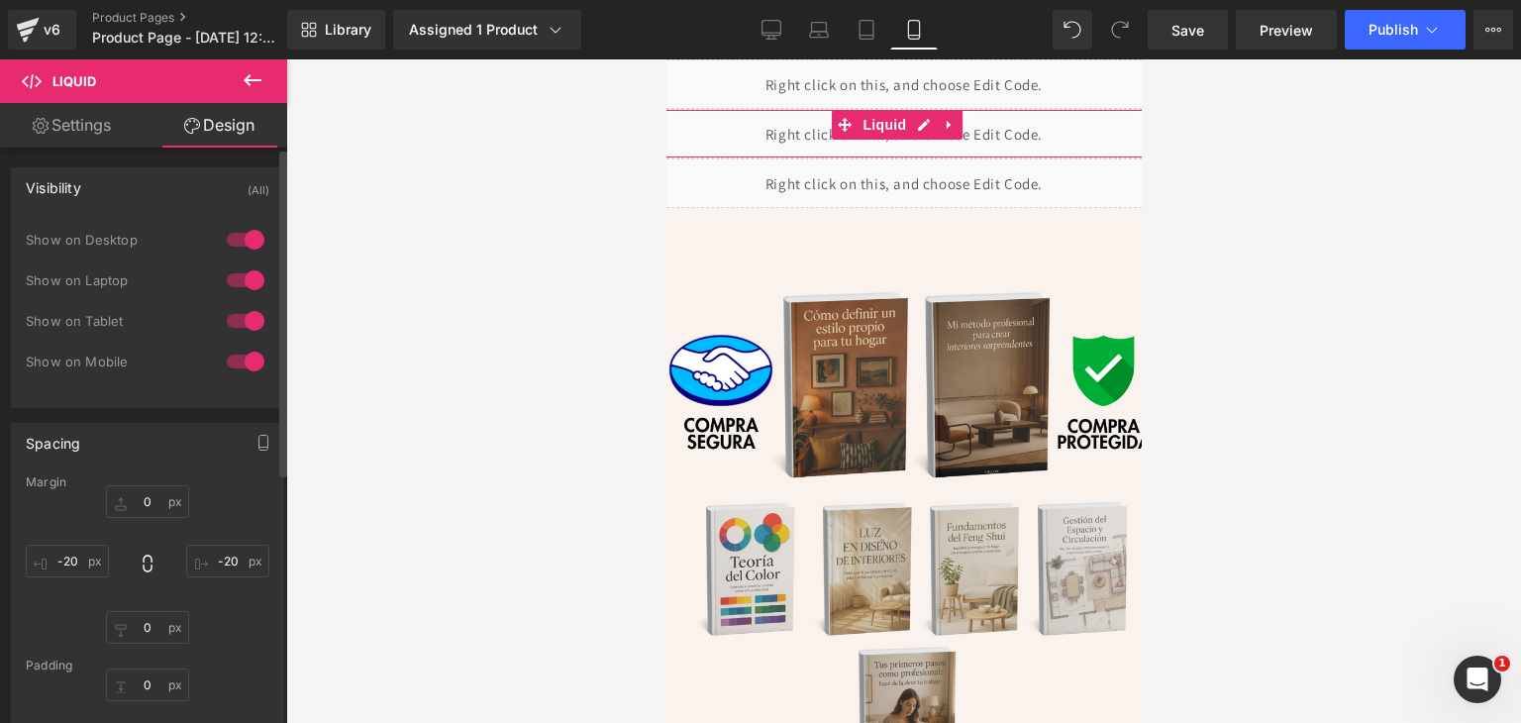
click at [241, 273] on div at bounding box center [246, 280] width 48 height 32
click at [238, 287] on div at bounding box center [246, 280] width 48 height 32
click at [242, 278] on div at bounding box center [246, 280] width 48 height 32
click at [224, 276] on div at bounding box center [246, 280] width 48 height 32
click at [237, 231] on div at bounding box center [246, 240] width 48 height 32
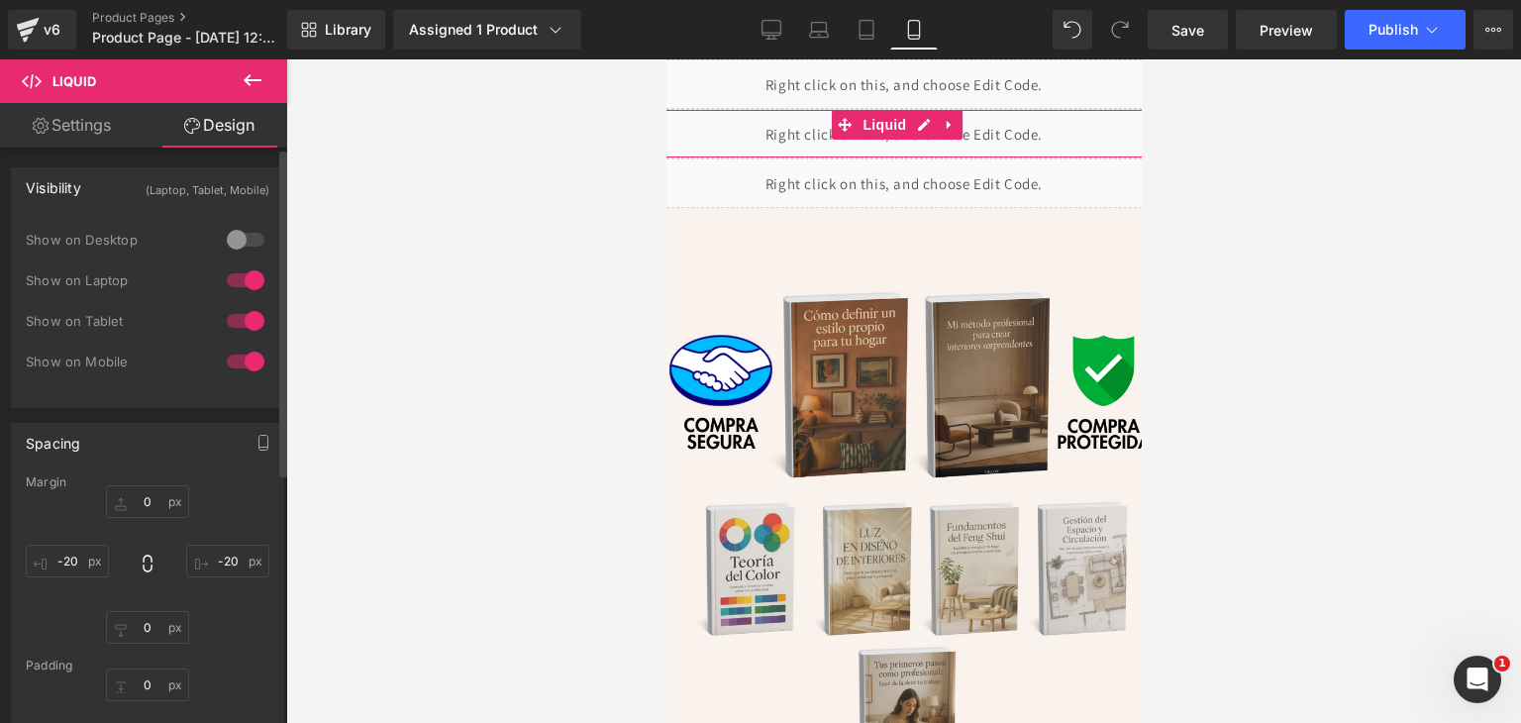
click at [230, 239] on div at bounding box center [246, 240] width 48 height 32
click at [241, 314] on div at bounding box center [246, 321] width 48 height 32
click at [229, 322] on div at bounding box center [246, 321] width 48 height 32
drag, startPoint x: 169, startPoint y: 120, endPoint x: 146, endPoint y: 124, distance: 24.1
click at [169, 120] on link "Design" at bounding box center [220, 125] width 144 height 45
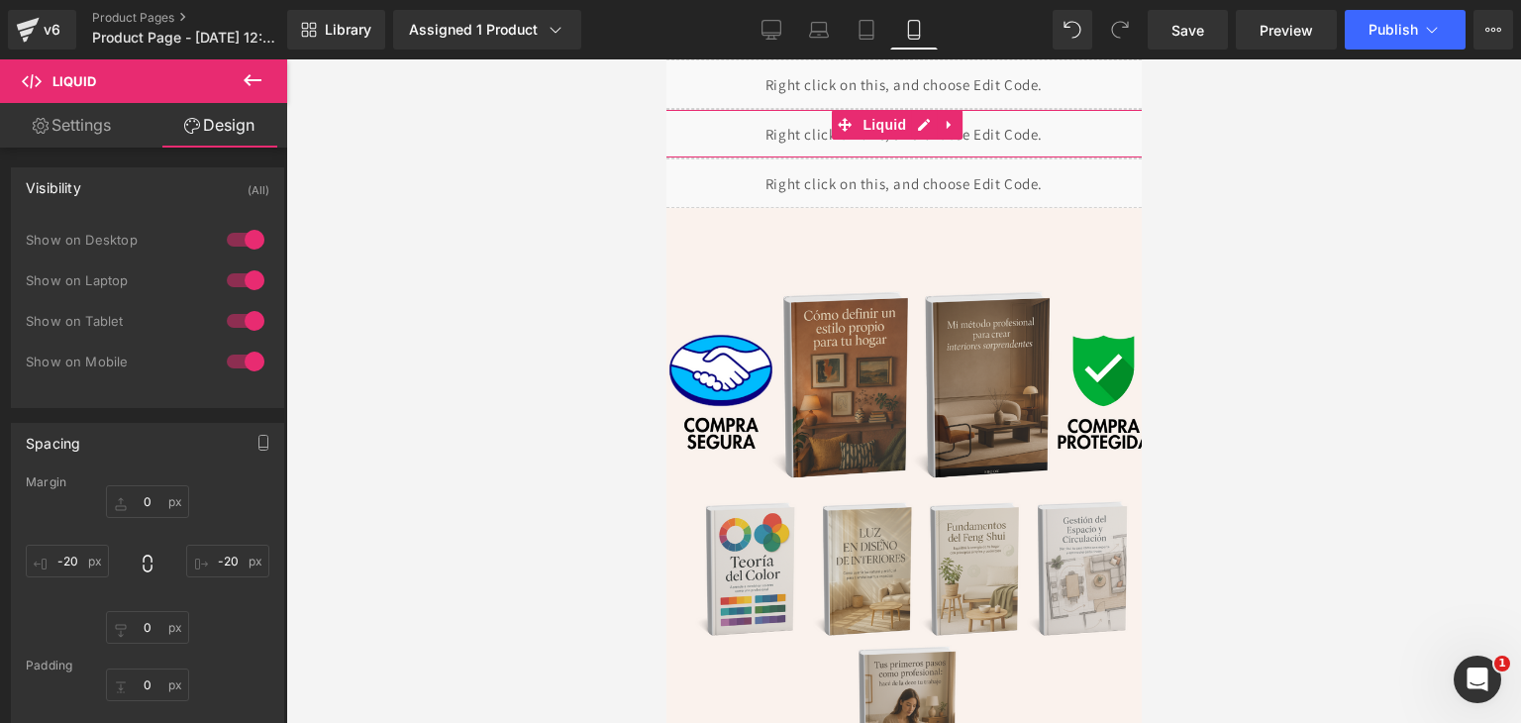
click at [74, 116] on link "Settings" at bounding box center [72, 125] width 144 height 45
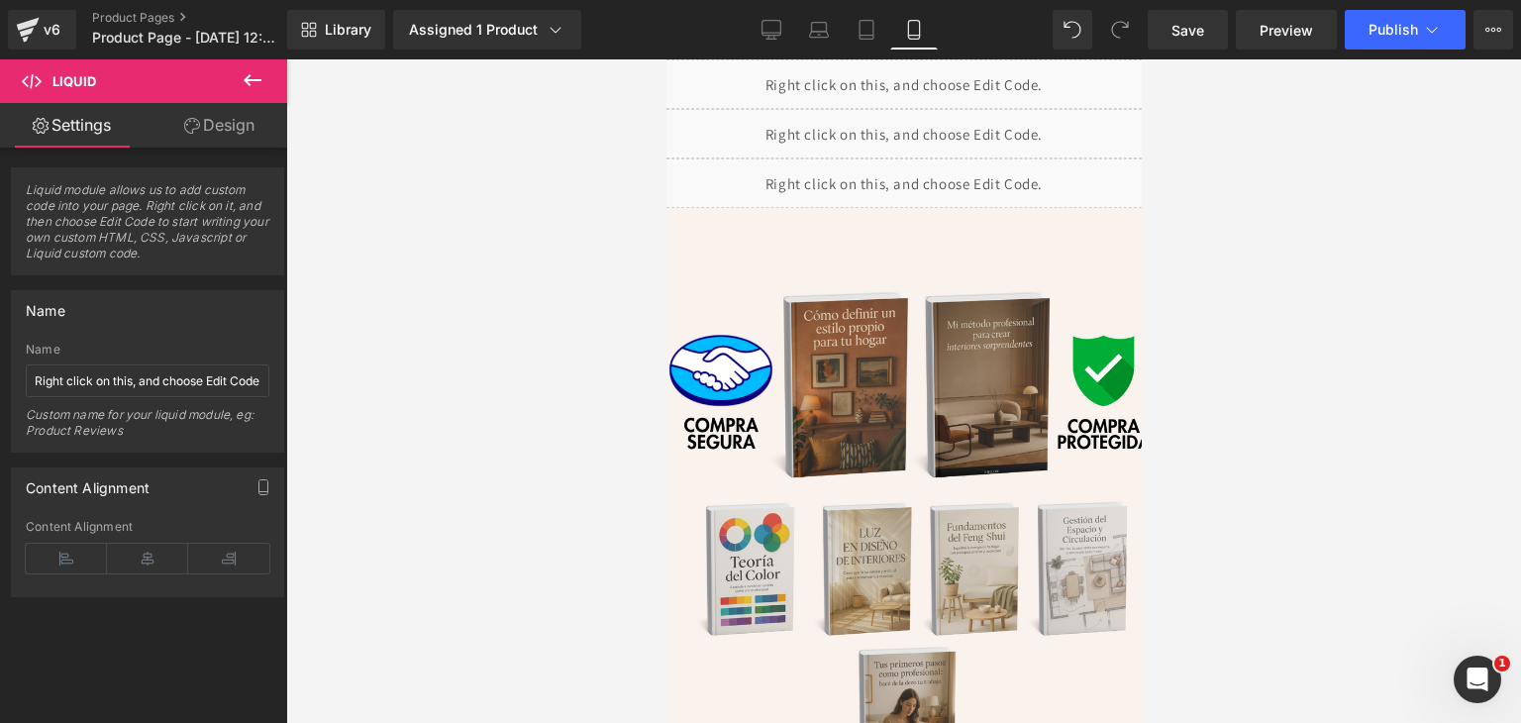
click at [253, 79] on icon at bounding box center [253, 80] width 18 height 12
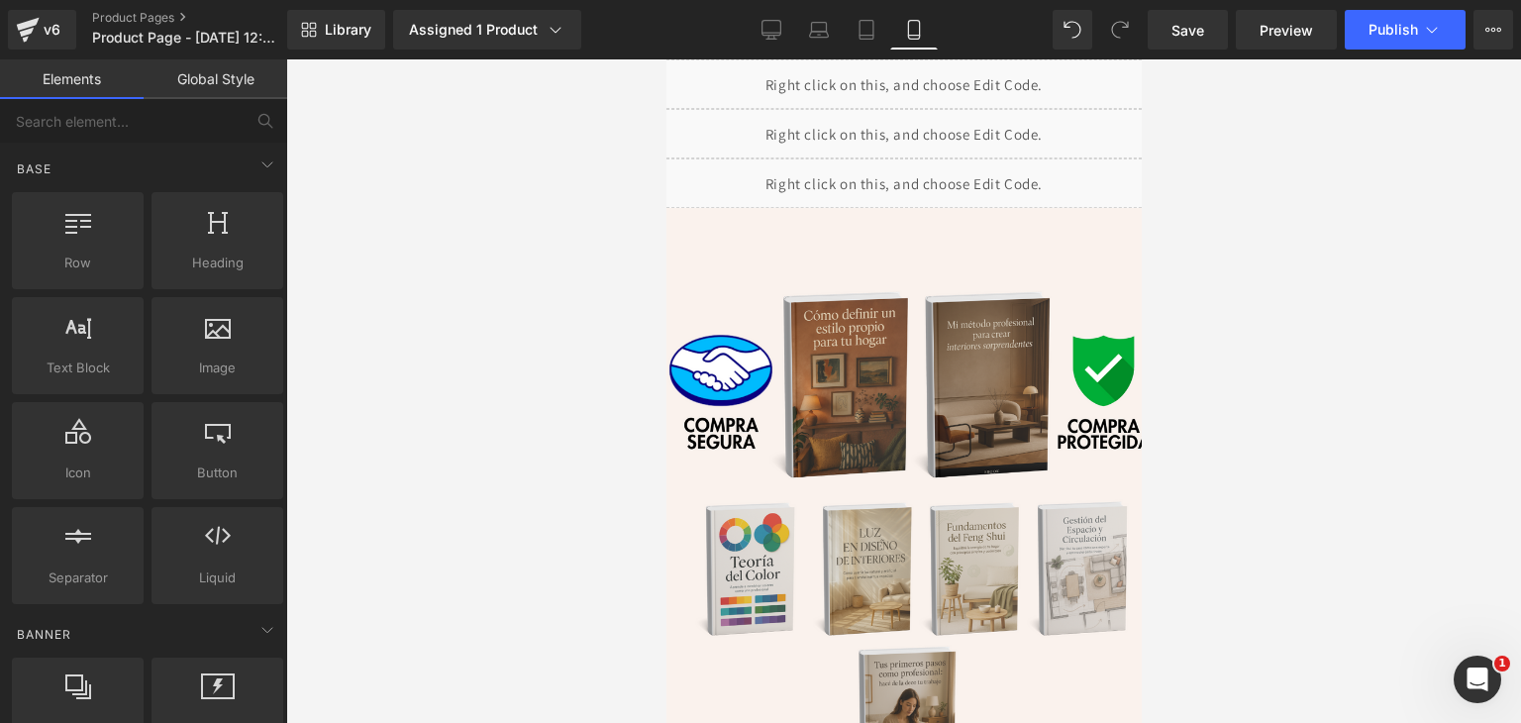
click at [920, 122] on div "Liquid" at bounding box center [903, 134] width 515 height 50
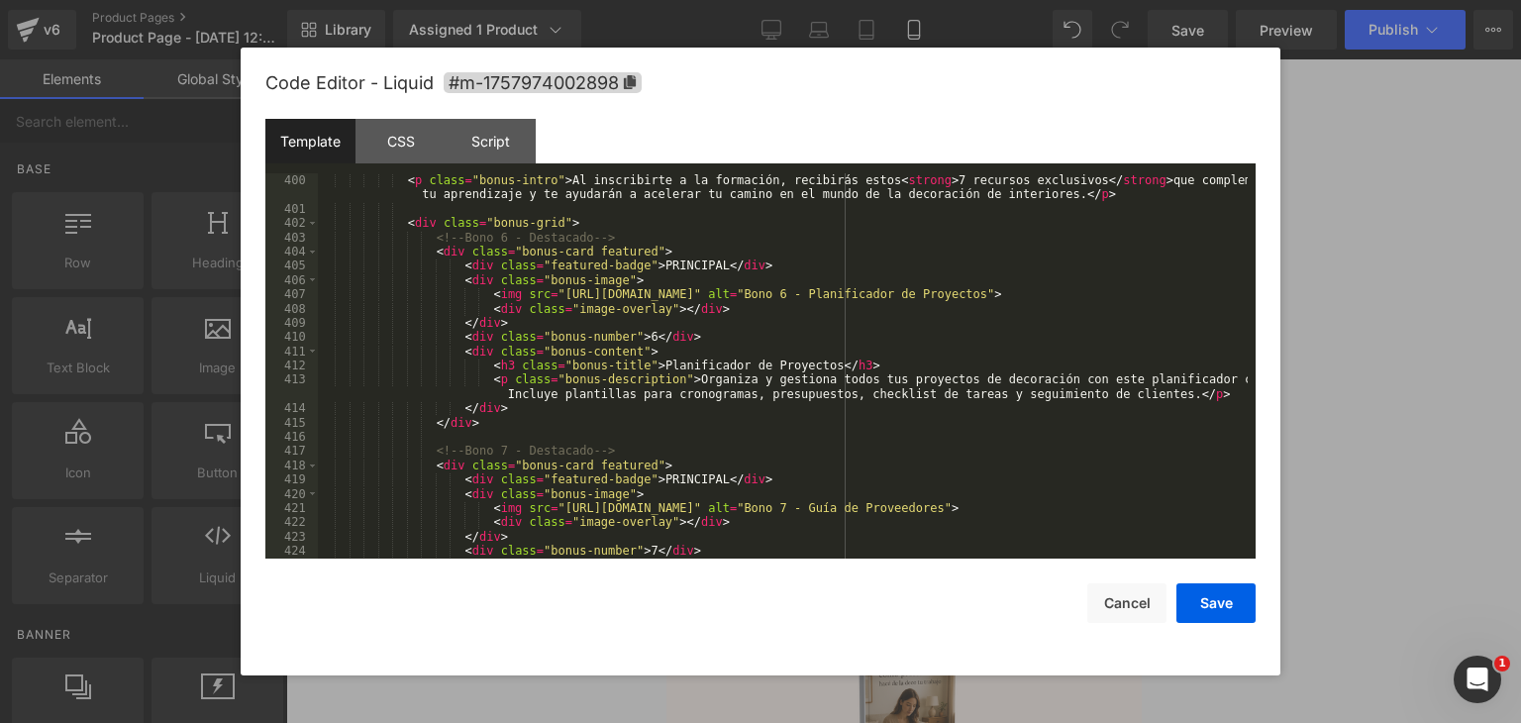
scroll to position [5704, 0]
drag, startPoint x: 635, startPoint y: 363, endPoint x: 796, endPoint y: 370, distance: 161.6
click at [796, 370] on div "< p class = "bonus-intro" > Al inscribirte a la formación, recibirás estos < st…" at bounding box center [783, 366] width 930 height 414
click at [669, 378] on div "< p class = "bonus-intro" > Al inscribirte a la formación, recibirás estos < st…" at bounding box center [783, 366] width 930 height 414
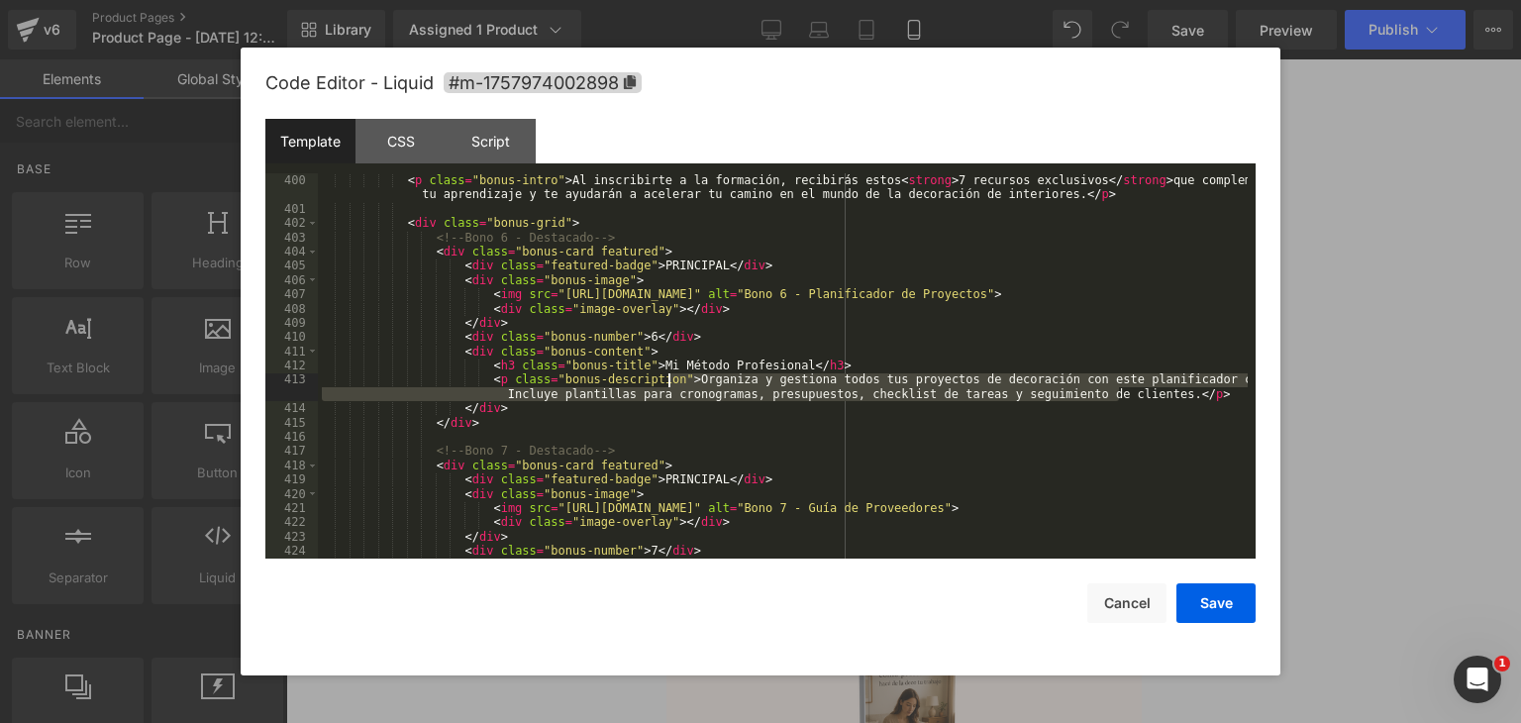
drag, startPoint x: 1122, startPoint y: 396, endPoint x: 669, endPoint y: 377, distance: 453.0
click at [669, 377] on div "< p class = "bonus-intro" > Al inscribirte a la formación, recibirás estos < st…" at bounding box center [783, 366] width 930 height 414
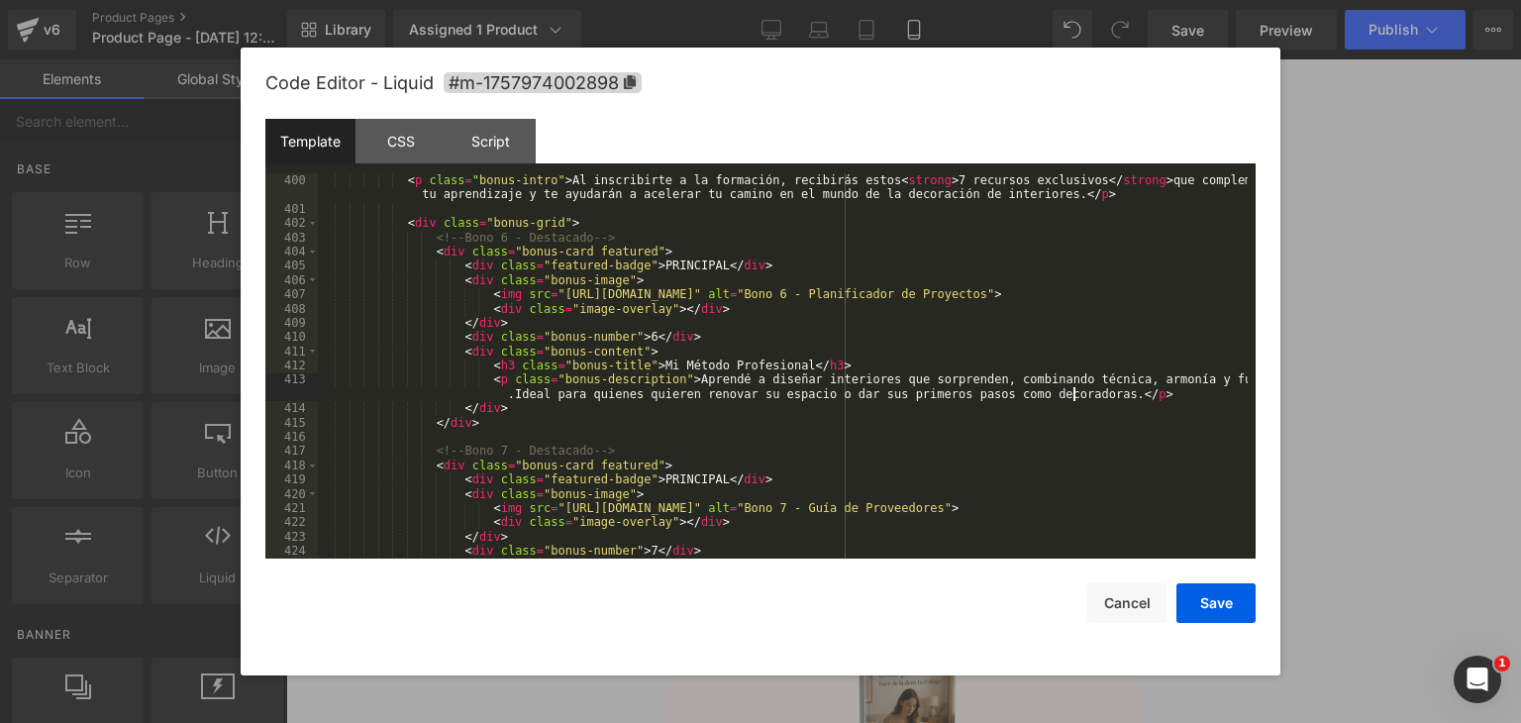
click at [1117, 394] on div "< p class = "bonus-intro" > Al inscribirte a la formación, recibirás estos < st…" at bounding box center [783, 366] width 930 height 414
click at [629, 335] on div "< p class = "bonus-intro" > Al inscribirte a la formación, recibirás estos < st…" at bounding box center [783, 366] width 930 height 414
click at [1208, 594] on button "Save" at bounding box center [1215, 603] width 79 height 40
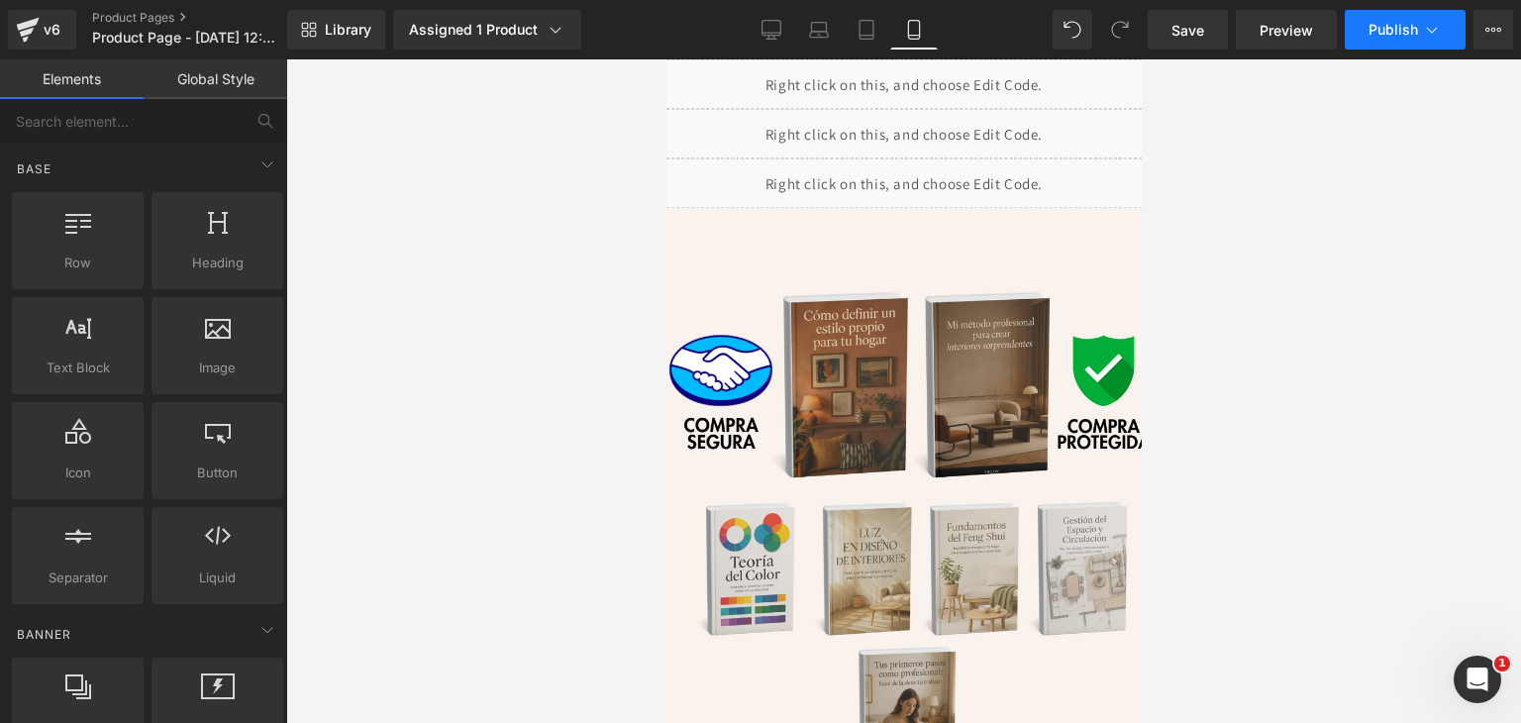
click at [1393, 32] on span "Publish" at bounding box center [1394, 30] width 50 height 16
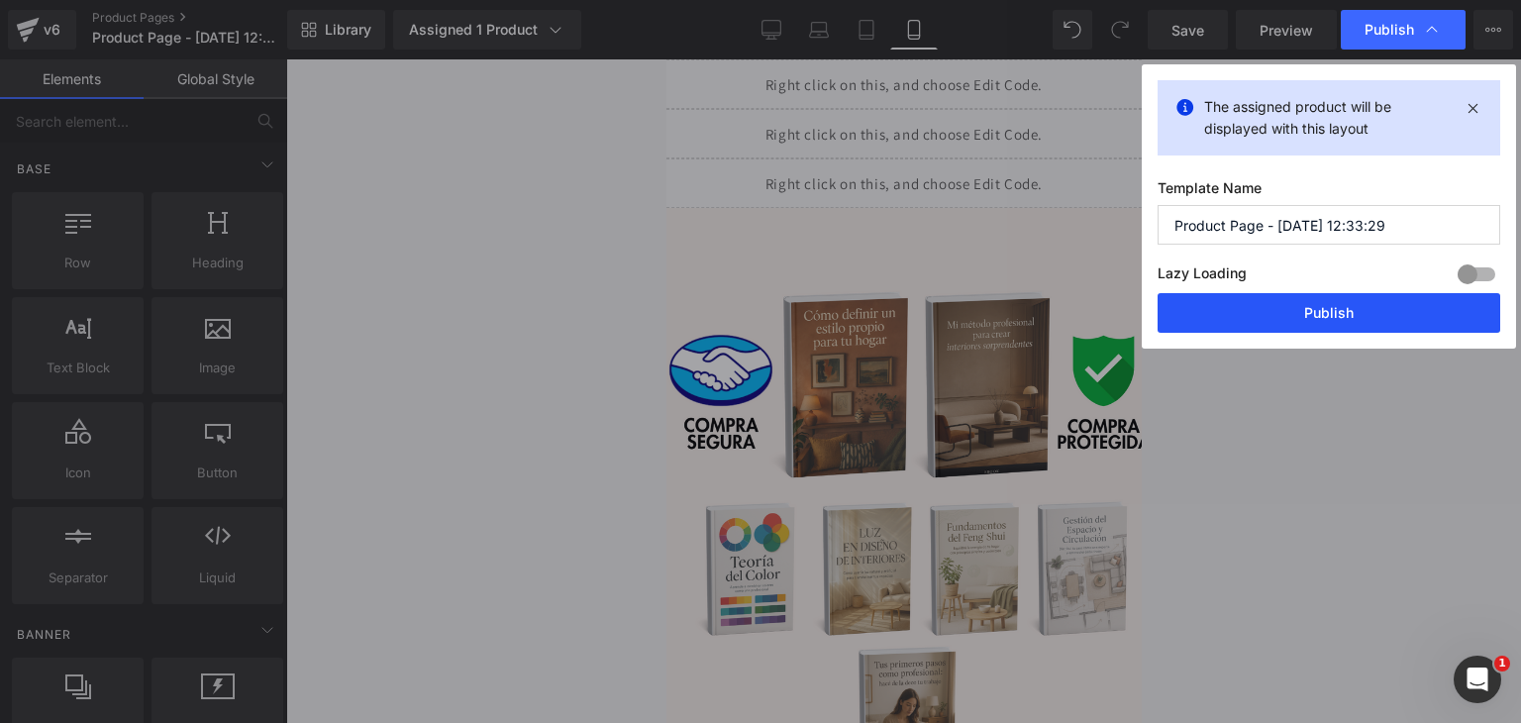
click at [1285, 315] on button "Publish" at bounding box center [1329, 313] width 343 height 40
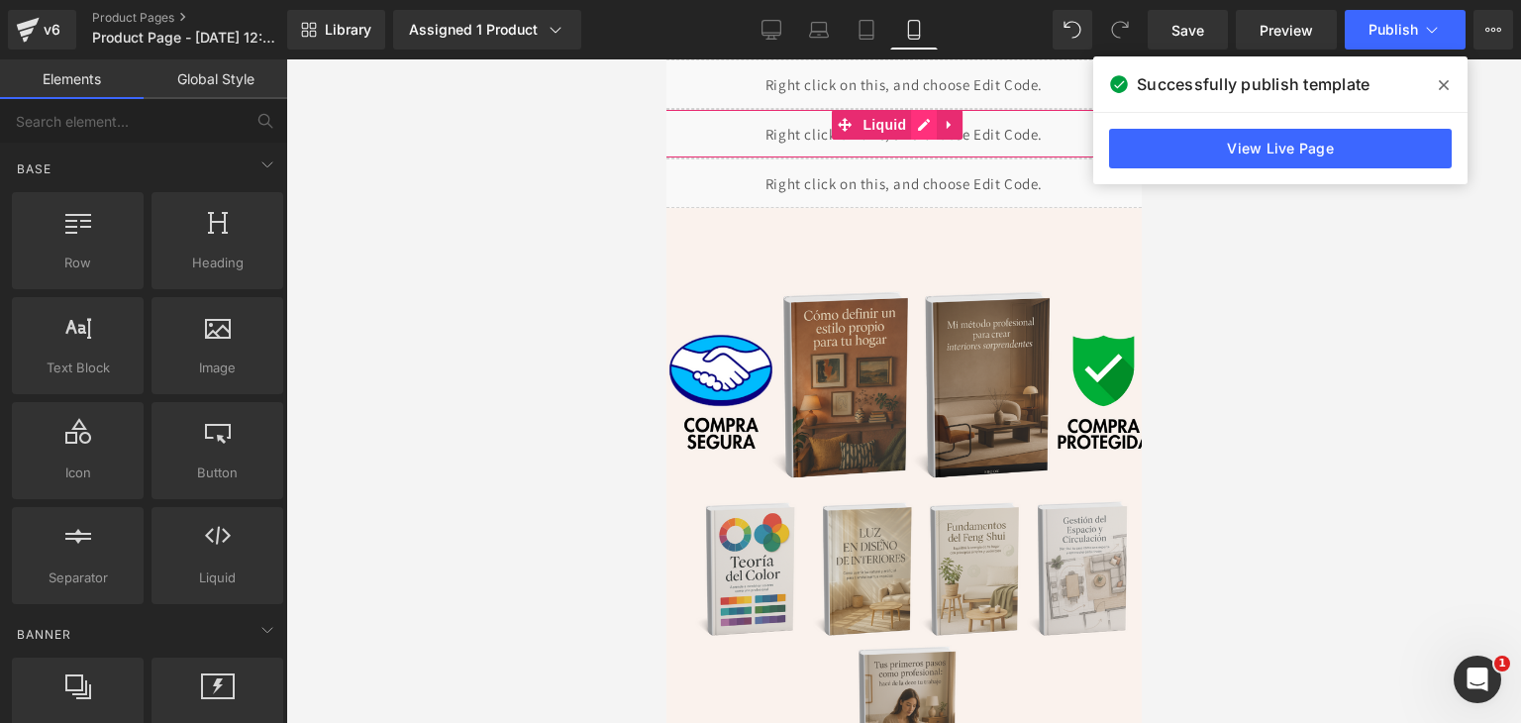
click at [921, 130] on div "Liquid" at bounding box center [903, 134] width 515 height 50
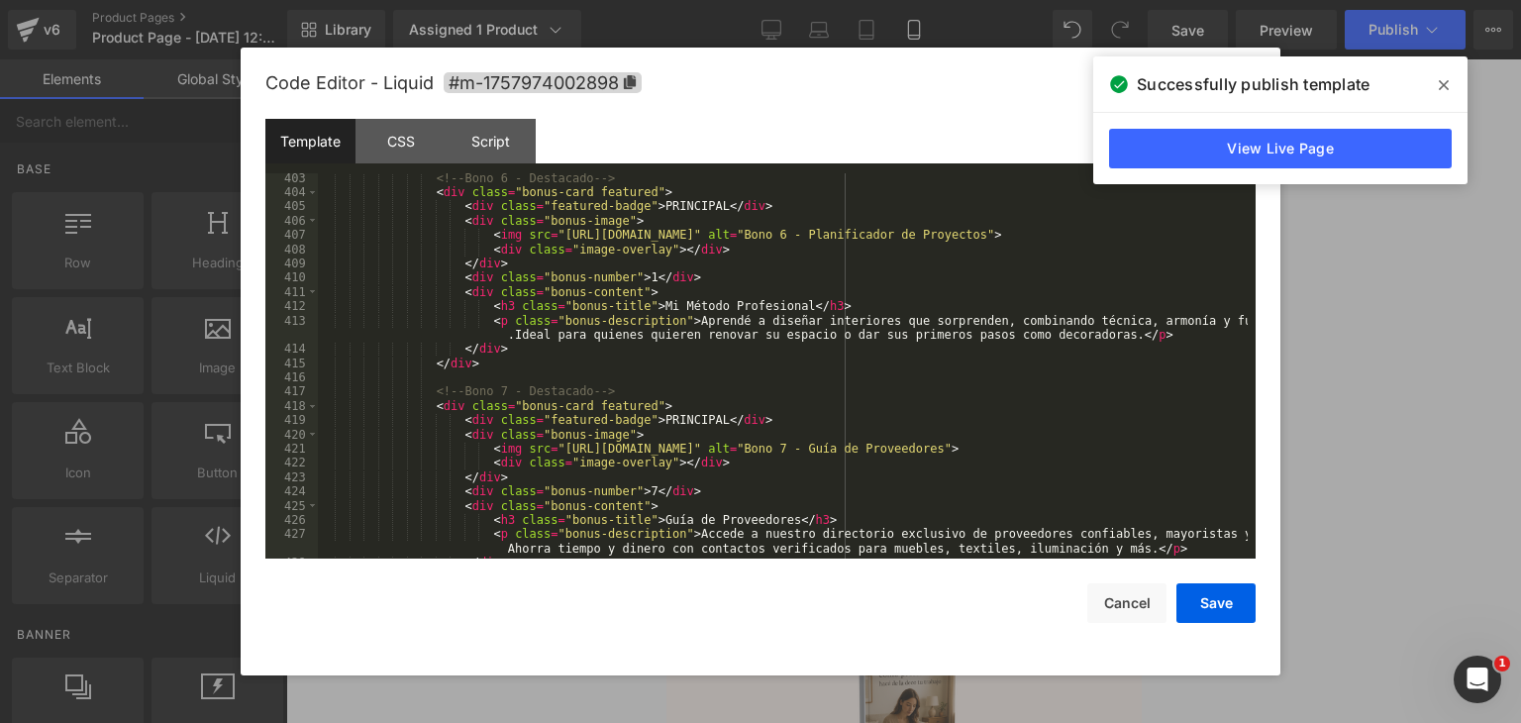
scroll to position [5882, 0]
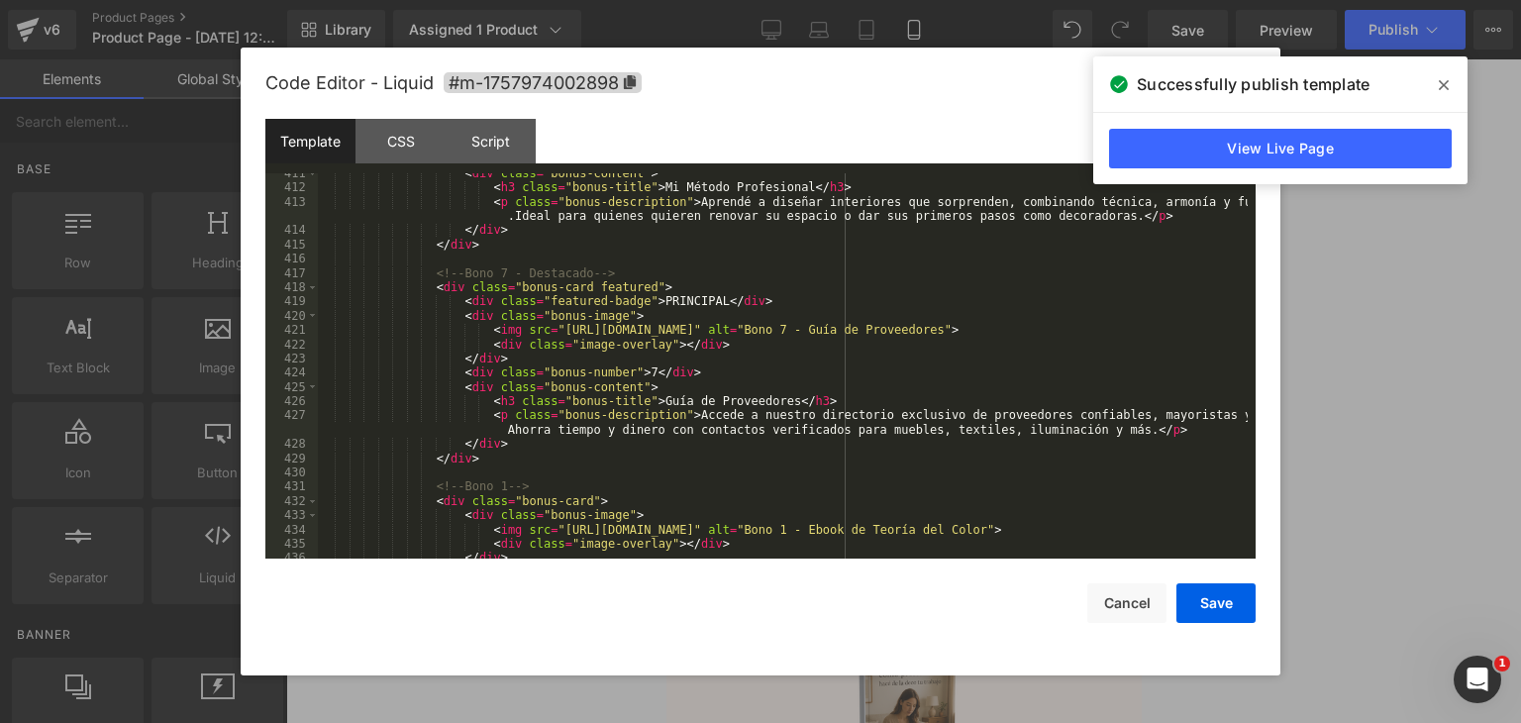
click at [626, 369] on div "< div class = "bonus-content" > < h3 class = "bonus-title" > Mi Método Profesio…" at bounding box center [783, 373] width 930 height 414
drag, startPoint x: 636, startPoint y: 399, endPoint x: 758, endPoint y: 400, distance: 121.8
click at [758, 400] on div "< div class = "bonus-content" > < h3 class = "bonus-title" > Mi Método Profesio…" at bounding box center [783, 373] width 930 height 414
click at [669, 417] on div "< div class = "bonus-content" > < h3 class = "bonus-title" > Mi Método Profesio…" at bounding box center [783, 373] width 930 height 414
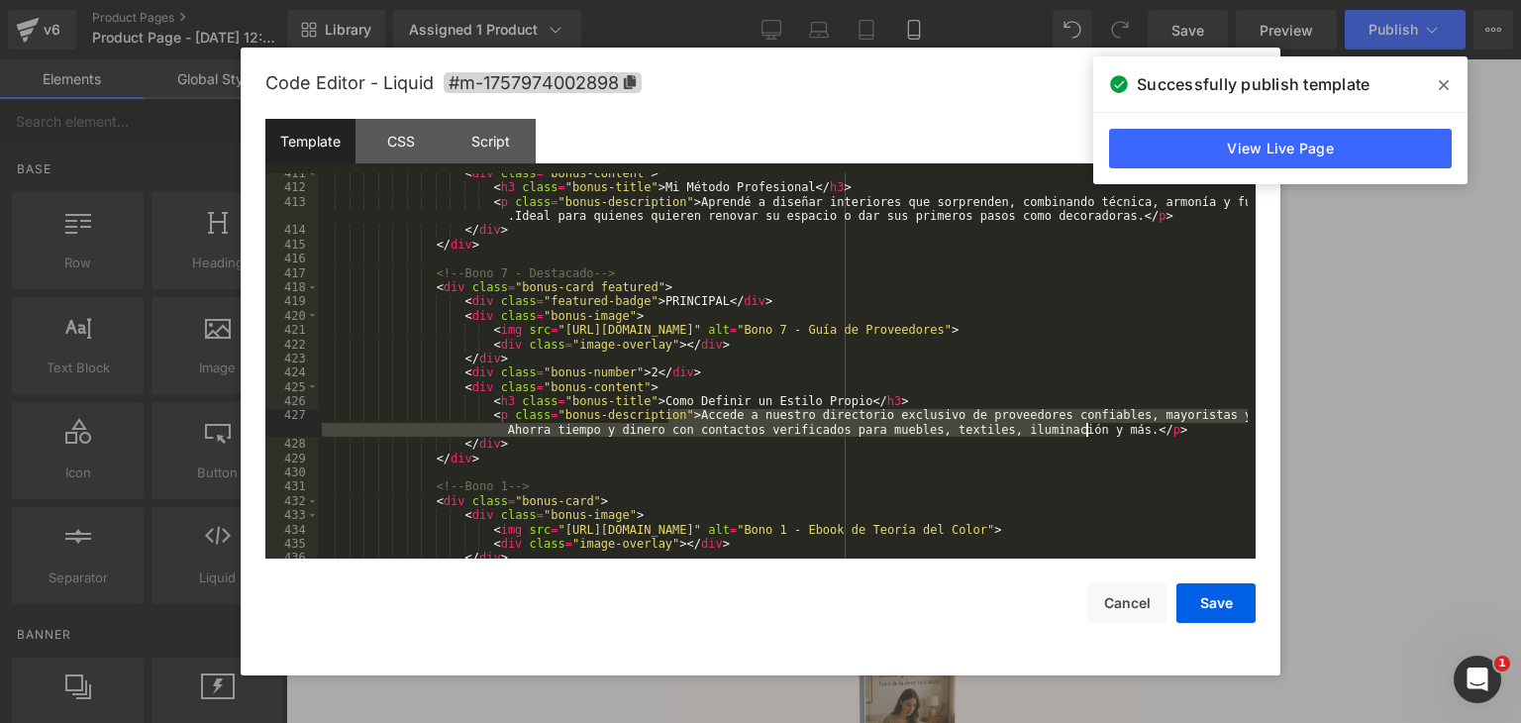
drag, startPoint x: 669, startPoint y: 413, endPoint x: 1085, endPoint y: 427, distance: 416.2
click at [1085, 427] on div "< div class = "bonus-content" > < h3 class = "bonus-title" > Mi Método Profesio…" at bounding box center [783, 373] width 930 height 414
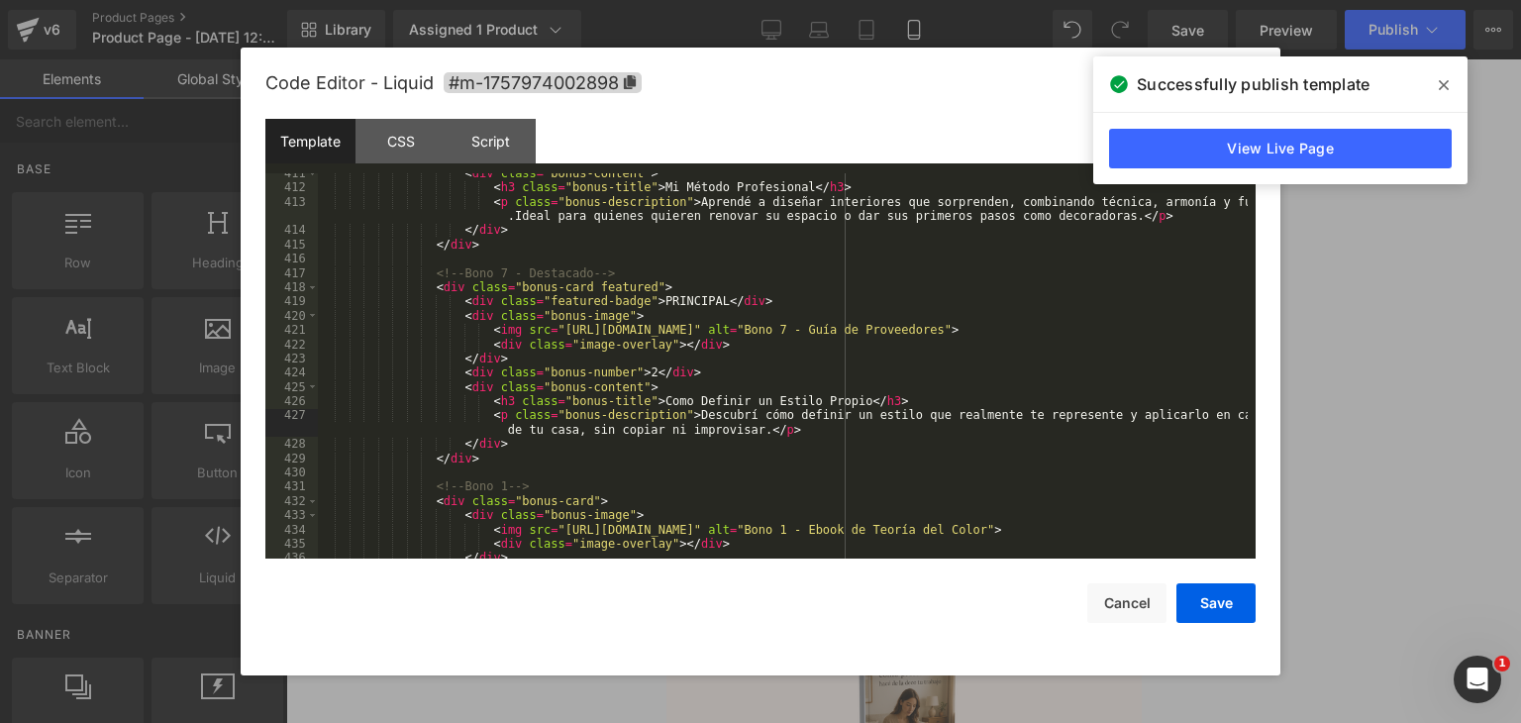
click at [777, 431] on div "< div class = "bonus-content" > < h3 class = "bonus-title" > Mi Método Profesio…" at bounding box center [783, 373] width 930 height 414
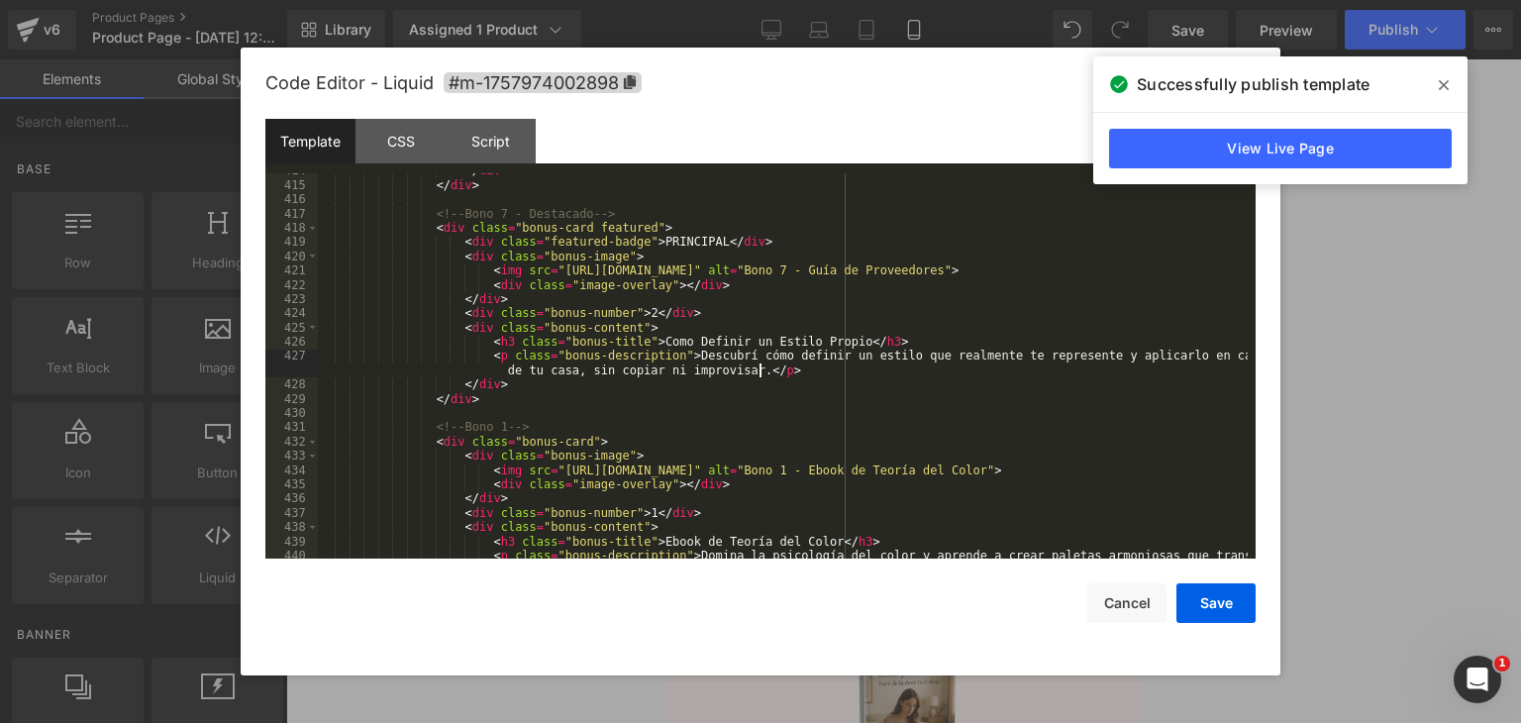
scroll to position [5942, 0]
click at [707, 484] on div "</ div > </ div > <!-- Bono 7 - Destacado --> < div class = "bonus-card feature…" at bounding box center [783, 377] width 930 height 428
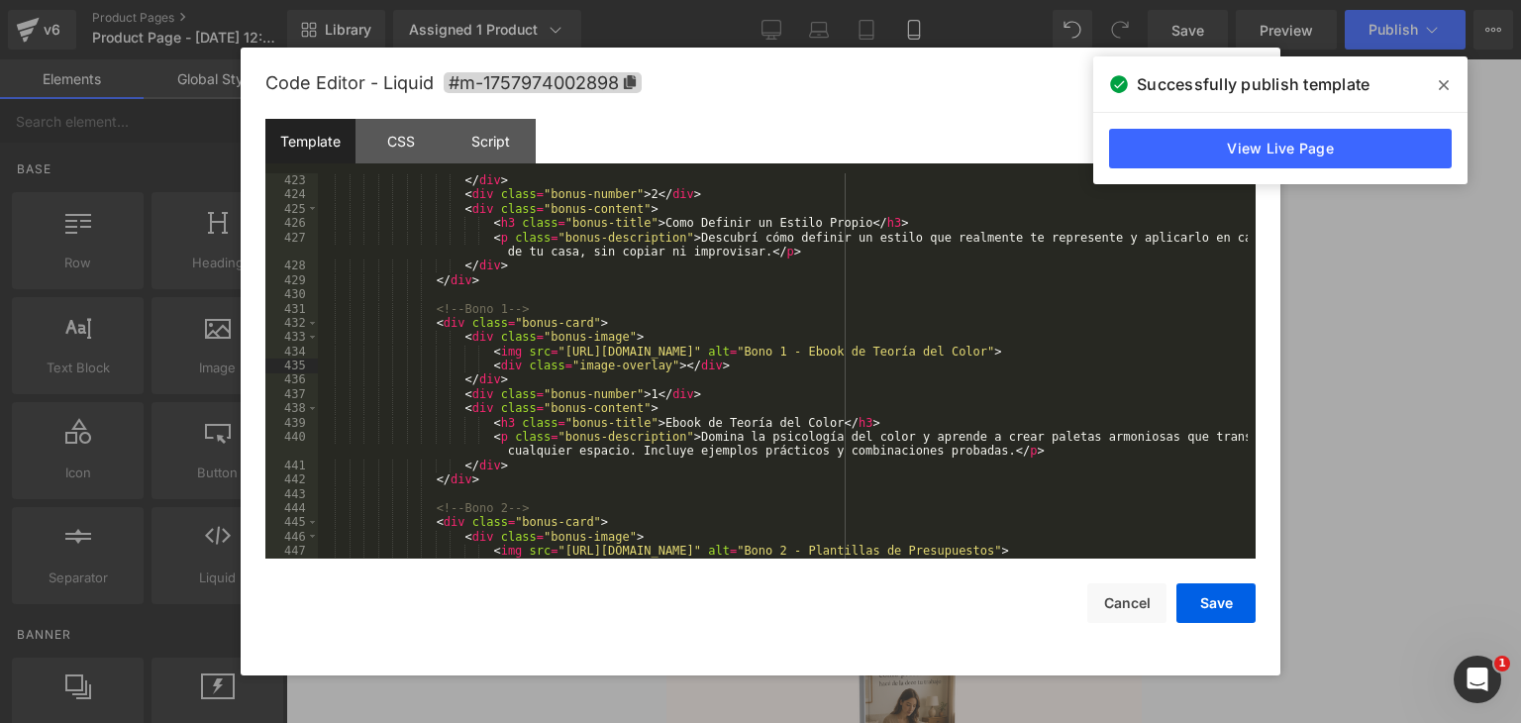
click at [673, 420] on div "< div class = "image-overlay" > </ div > </ div > < div class = "bonus-number" …" at bounding box center [783, 366] width 930 height 414
click at [630, 391] on div "< div class = "image-overlay" > </ div > </ div > < div class = "bonus-number" …" at bounding box center [783, 366] width 930 height 414
drag, startPoint x: 634, startPoint y: 422, endPoint x: 798, endPoint y: 425, distance: 164.4
click at [798, 425] on div "< div class = "image-overlay" > </ div > </ div > < div class = "bonus-number" …" at bounding box center [783, 366] width 930 height 414
click at [766, 423] on div "< div class = "image-overlay" > </ div > </ div > < div class = "bonus-number" …" at bounding box center [783, 366] width 930 height 414
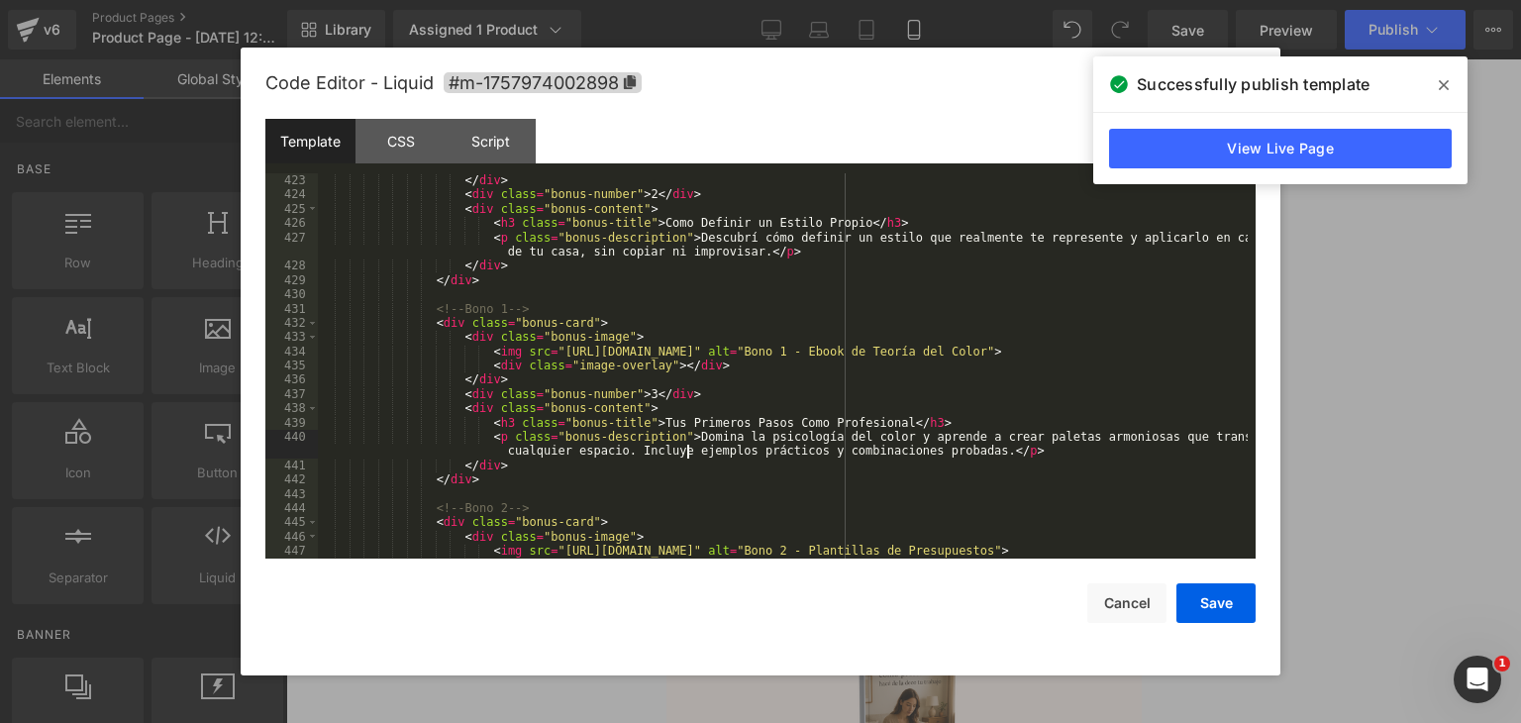
click at [690, 446] on div "< div class = "image-overlay" > </ div > </ div > < div class = "bonus-number" …" at bounding box center [783, 366] width 930 height 414
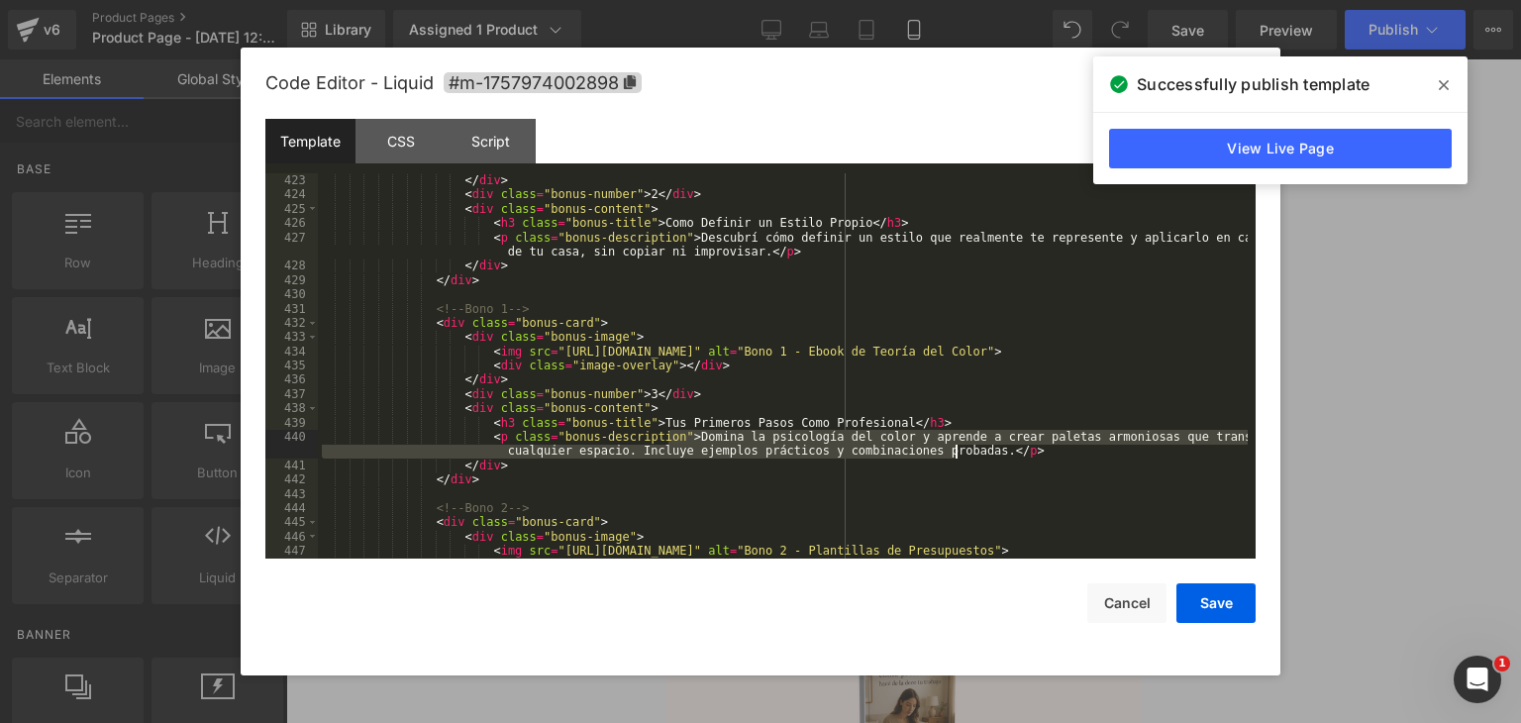
drag, startPoint x: 668, startPoint y: 433, endPoint x: 955, endPoint y: 453, distance: 286.9
click at [955, 453] on div "< div class = "image-overlay" > </ div > </ div > < div class = "bonus-number" …" at bounding box center [783, 366] width 930 height 414
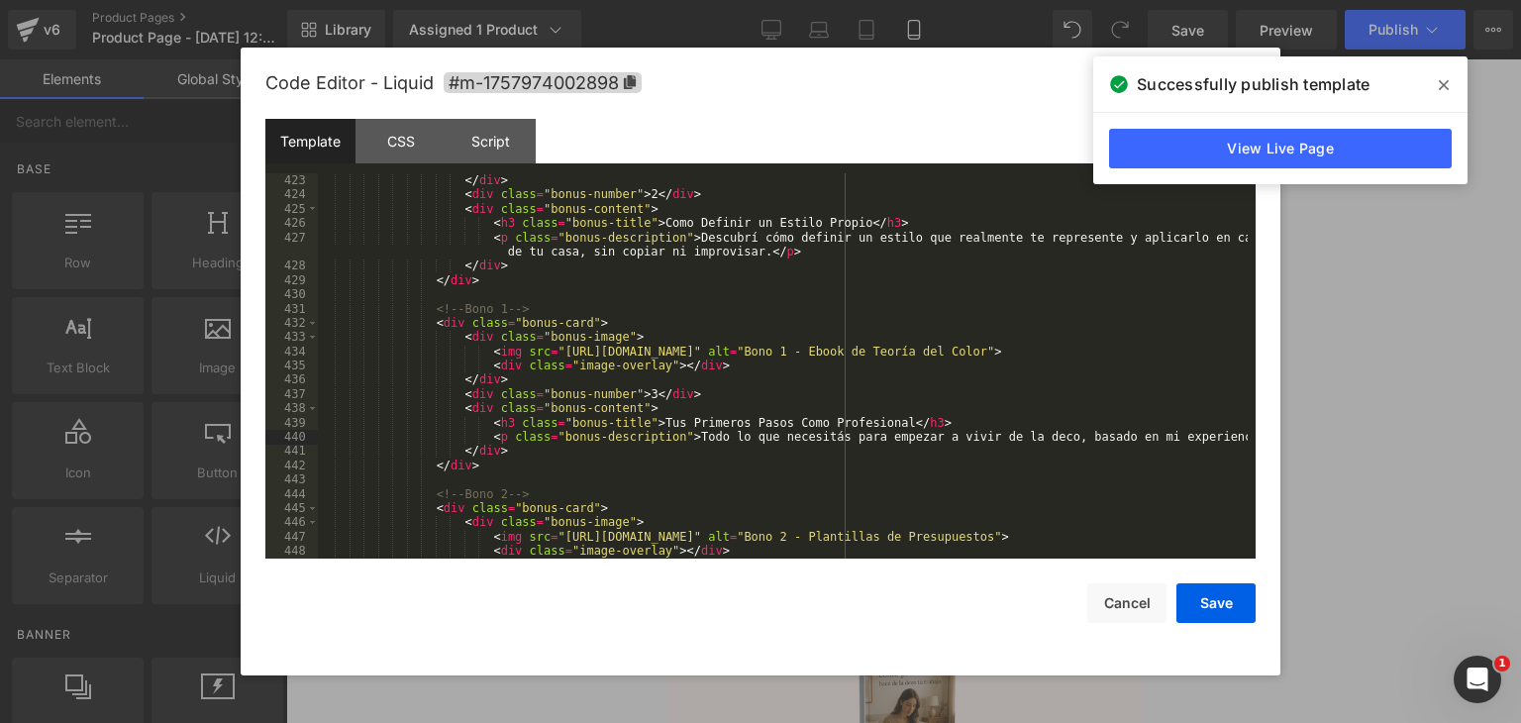
scroll to position [6120, 0]
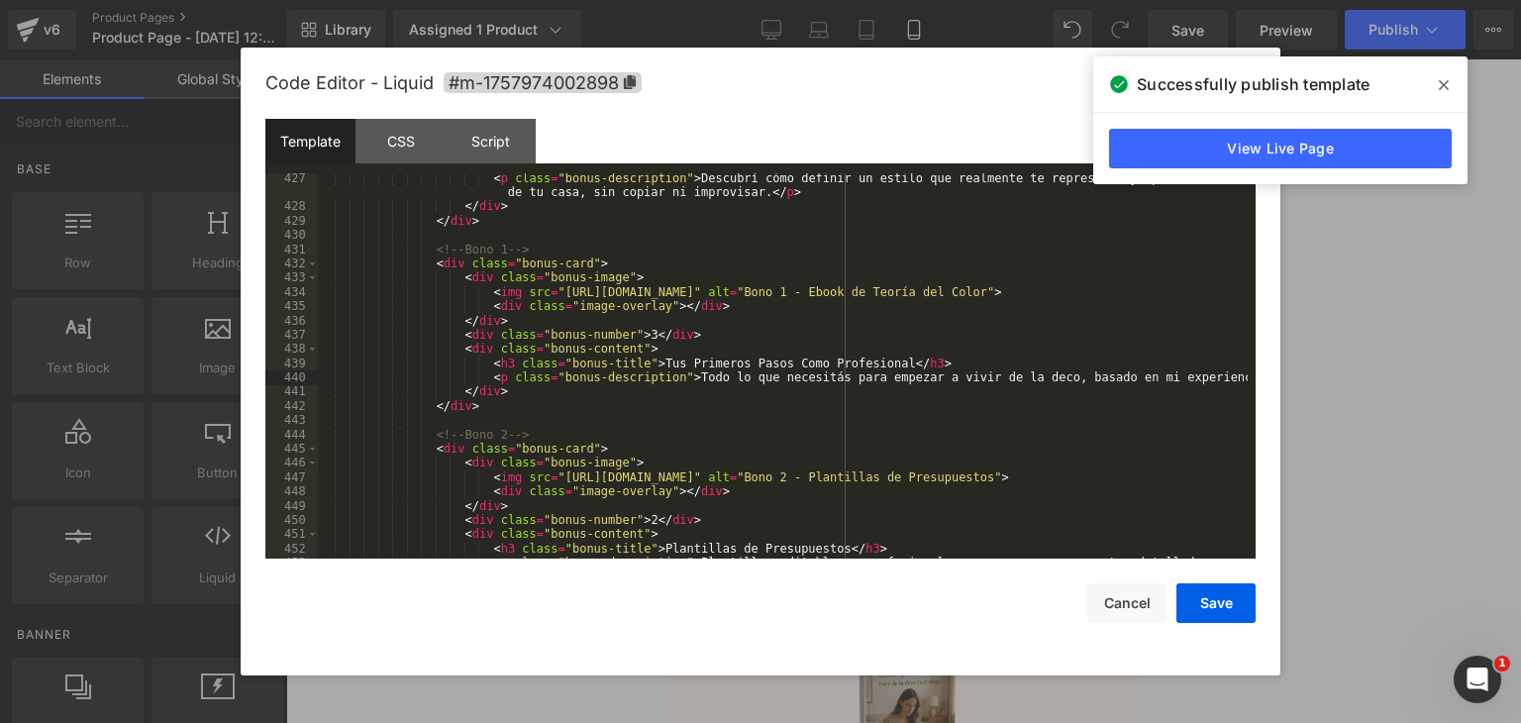
click at [761, 510] on div "< p class = "bonus-description" > Descubrí cómo definir un estilo que realmente…" at bounding box center [783, 392] width 930 height 442
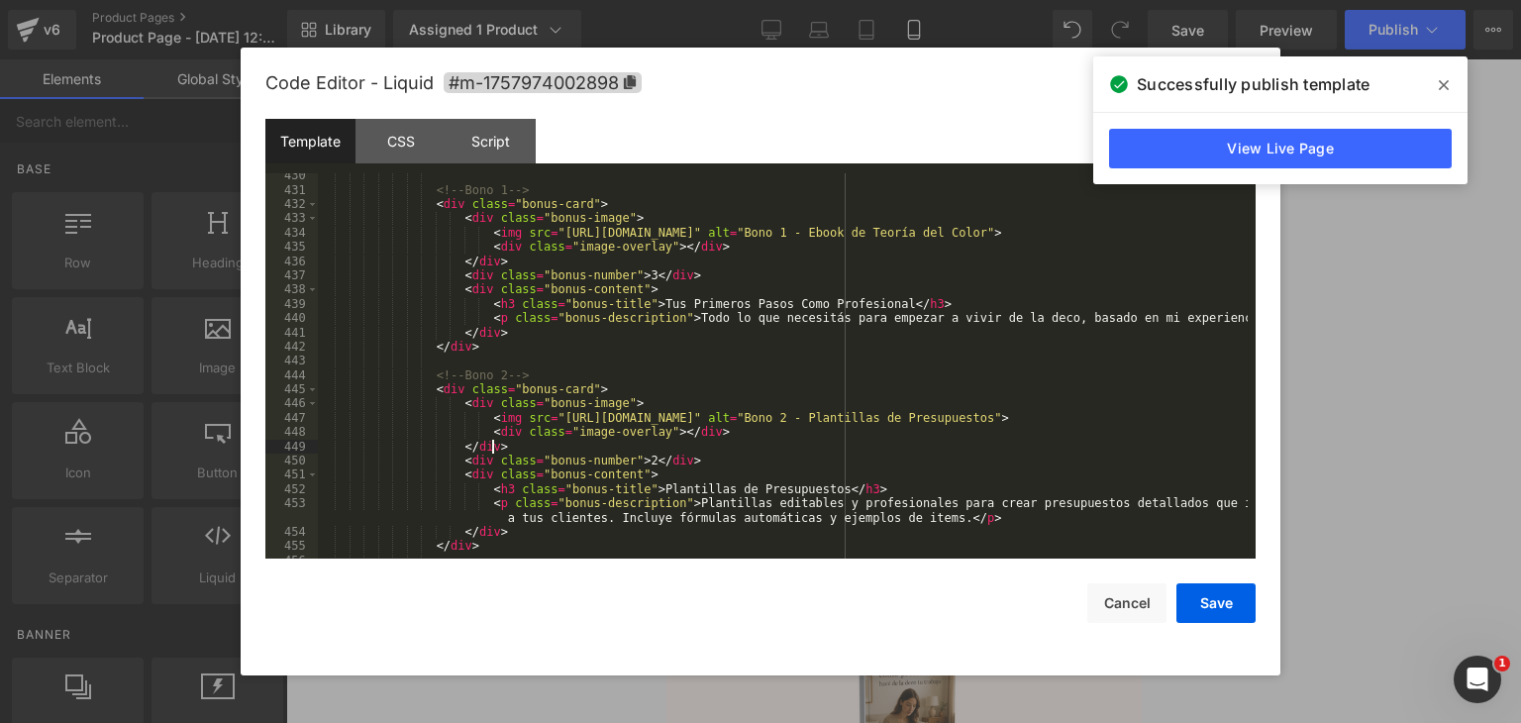
scroll to position [6179, 0]
click at [625, 459] on div "<!-- Bono 1 --> < div class = "bonus-card" > < div class = "bonus-image" > < im…" at bounding box center [783, 375] width 930 height 414
click at [627, 454] on div "<!-- Bono 1 --> < div class = "bonus-card" > < div class = "bonus-image" > < im…" at bounding box center [783, 375] width 930 height 414
click at [627, 457] on div "<!-- Bono 1 --> < div class = "bonus-card" > < div class = "bonus-image" > < im…" at bounding box center [783, 375] width 930 height 414
drag, startPoint x: 637, startPoint y: 484, endPoint x: 803, endPoint y: 485, distance: 166.4
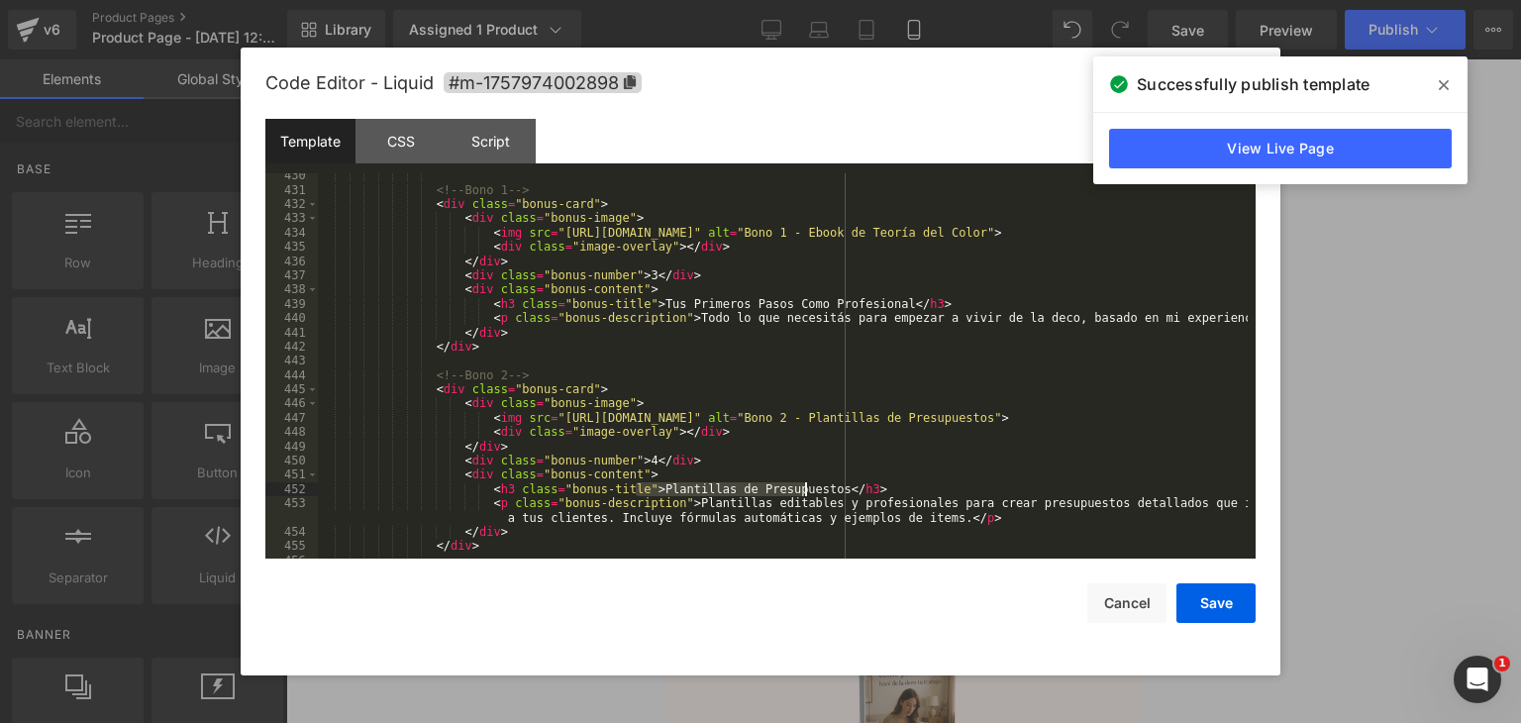
click at [803, 485] on div "<!-- Bono 1 --> < div class = "bonus-card" > < div class = "bonus-image" > < im…" at bounding box center [783, 375] width 930 height 414
click at [895, 494] on div "<!-- Bono 1 --> < div class = "bonus-card" > < div class = "bonus-image" > < im…" at bounding box center [783, 375] width 930 height 414
click at [671, 505] on div "<!-- Bono 1 --> < div class = "bonus-card" > < div class = "bonus-image" > < im…" at bounding box center [783, 375] width 930 height 414
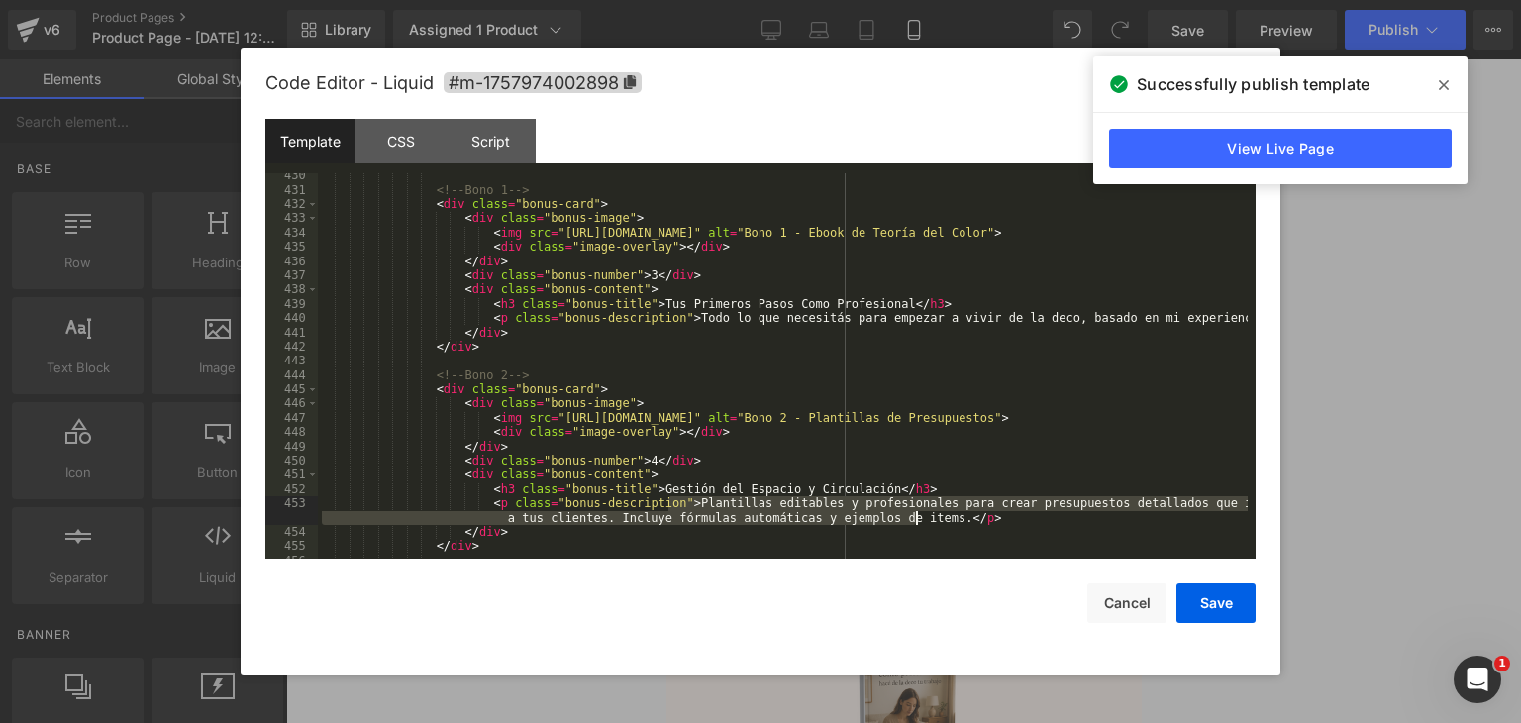
drag, startPoint x: 668, startPoint y: 501, endPoint x: 914, endPoint y: 518, distance: 246.2
click at [914, 518] on div "<!-- Bono 1 --> < div class = "bonus-card" > < div class = "bonus-image" > < im…" at bounding box center [783, 375] width 930 height 414
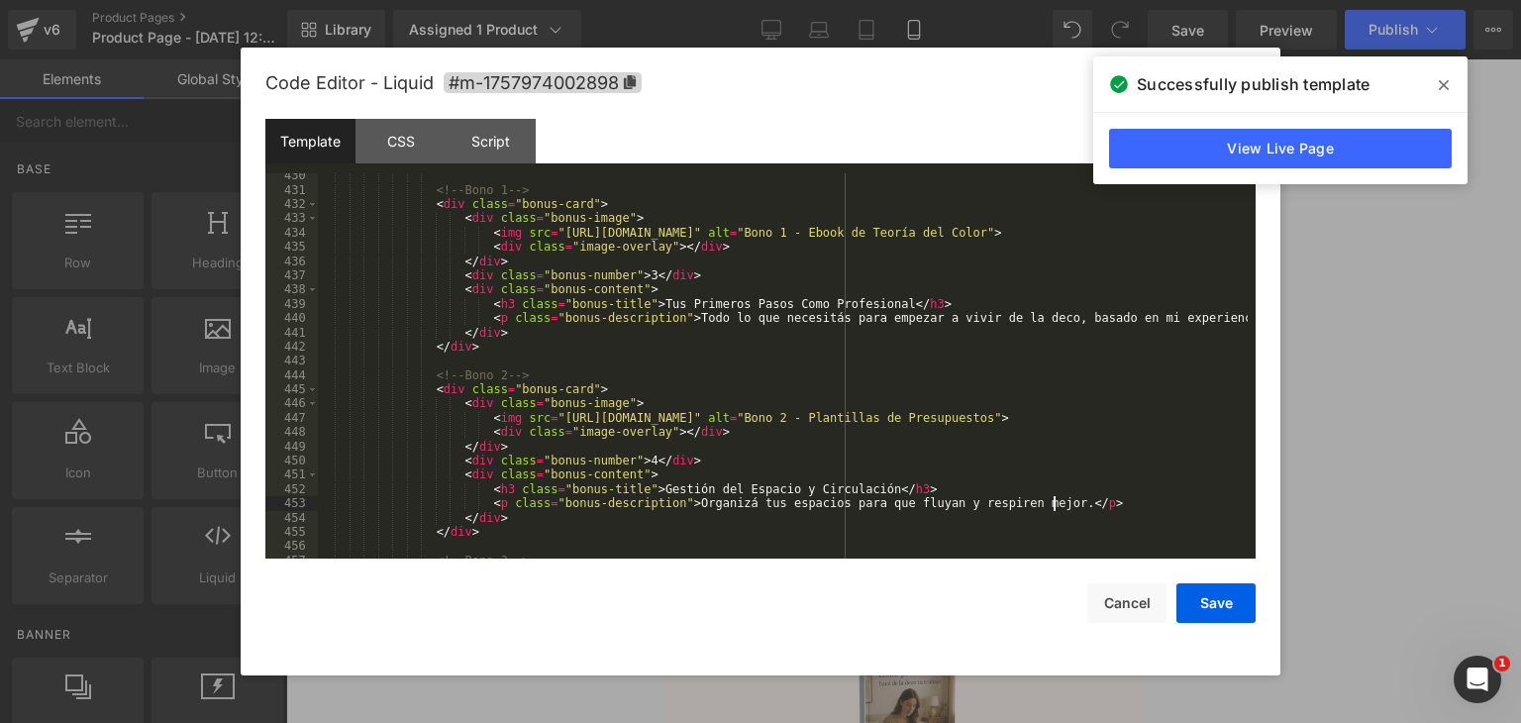
click at [1077, 508] on div "<!-- Bono 1 --> < div class = "bonus-card" > < div class = "bonus-image" > < im…" at bounding box center [783, 375] width 930 height 414
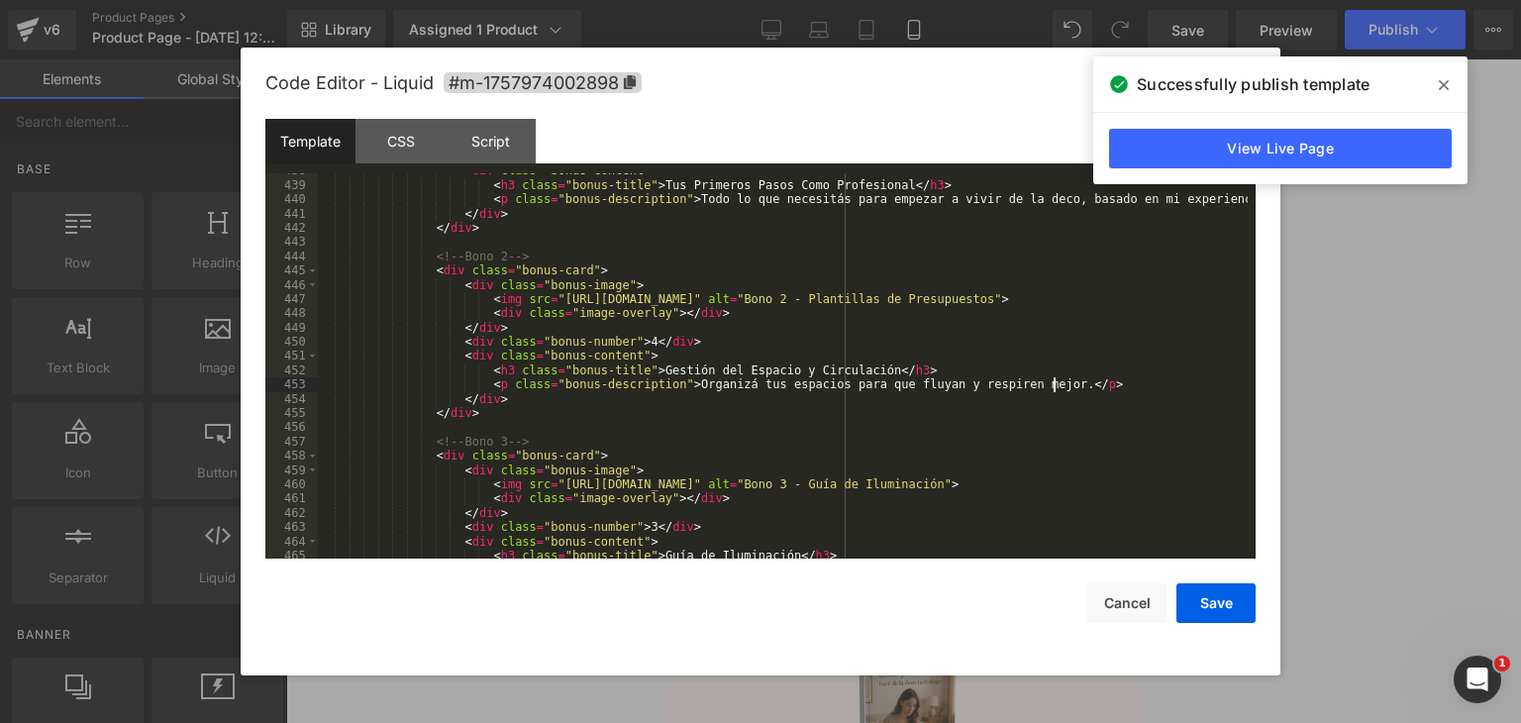
scroll to position [6417, 0]
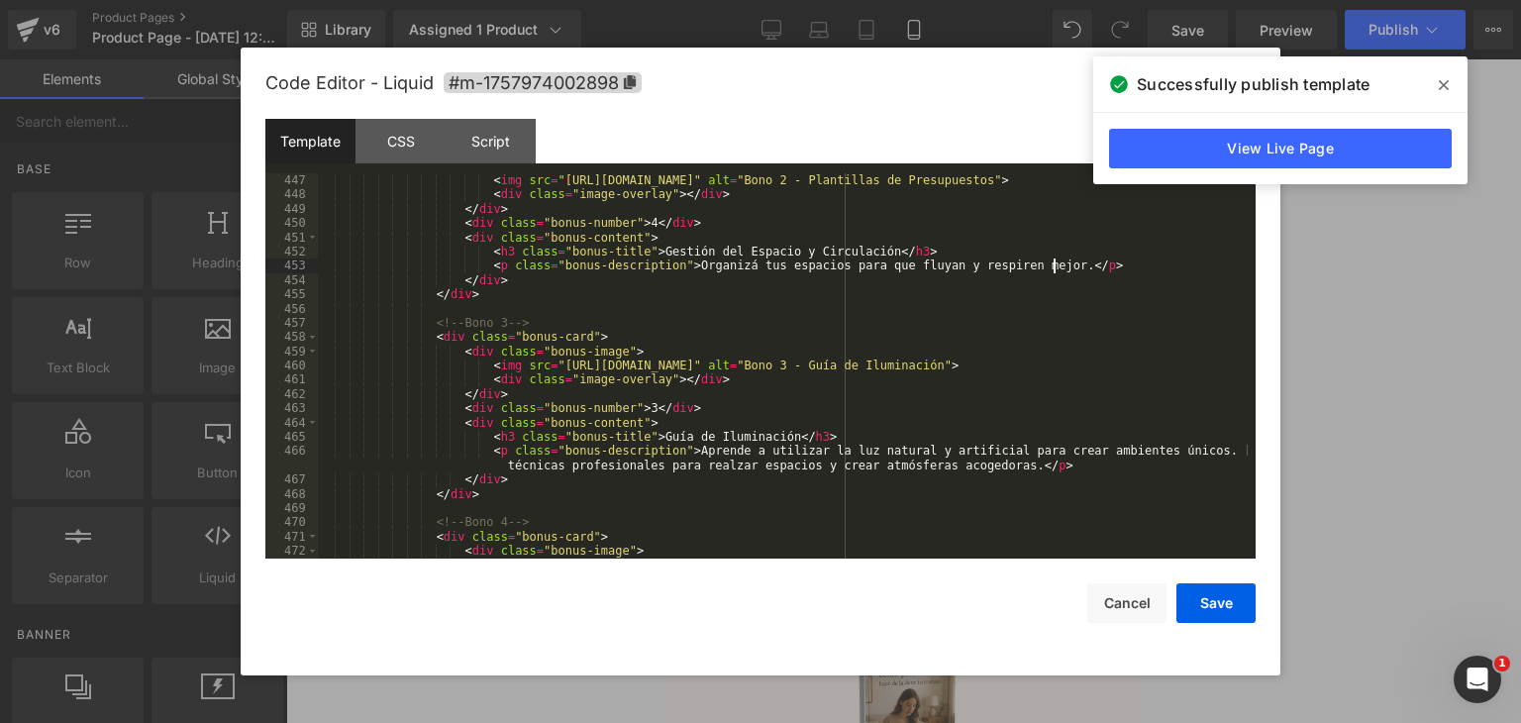
click at [664, 433] on div "< div class = "bonus-image" > < img src = "https://i.postimg.cc/vB4pgkr0/2.png"…" at bounding box center [783, 366] width 930 height 414
click at [624, 409] on div "< div class = "bonus-image" > < img src = "https://i.postimg.cc/vB4pgkr0/2.png"…" at bounding box center [783, 366] width 930 height 414
drag, startPoint x: 634, startPoint y: 436, endPoint x: 761, endPoint y: 434, distance: 126.8
click at [761, 434] on div "< div class = "bonus-image" > < img src = "https://i.postimg.cc/vB4pgkr0/2.png"…" at bounding box center [783, 366] width 930 height 414
click at [670, 450] on div "< div class = "bonus-image" > < img src = "https://i.postimg.cc/vB4pgkr0/2.png"…" at bounding box center [783, 366] width 930 height 414
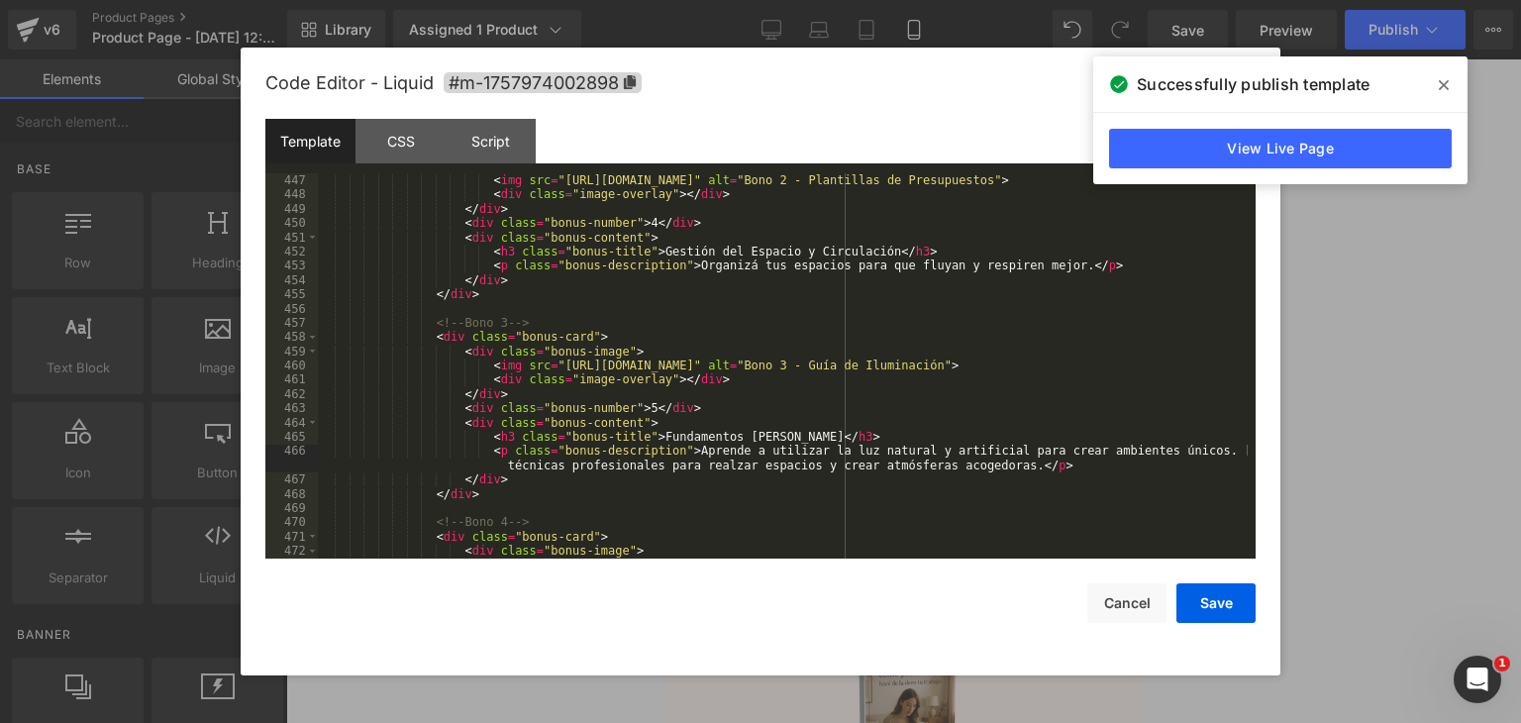
click at [675, 447] on div "< div class = "bonus-image" > < img src = "https://i.postimg.cc/vB4pgkr0/2.png"…" at bounding box center [783, 366] width 930 height 414
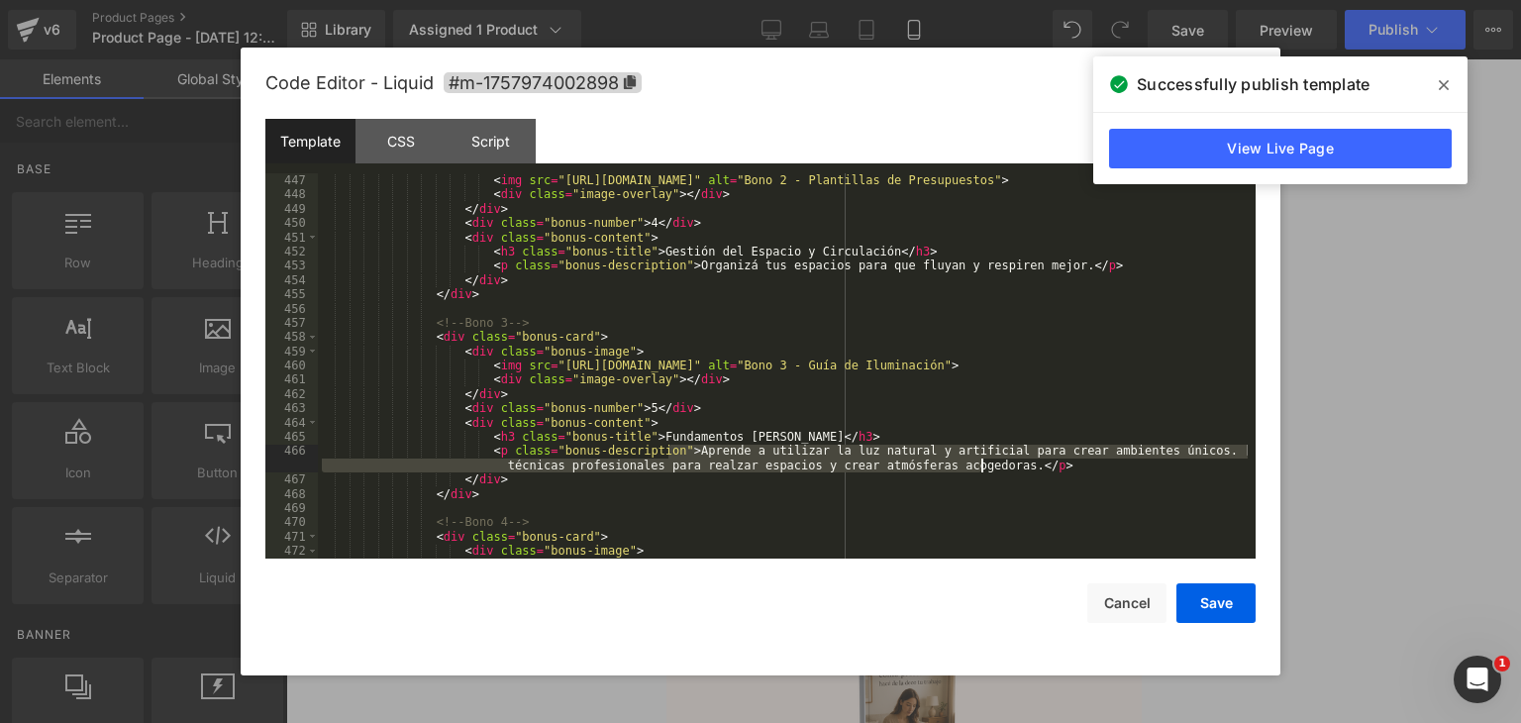
drag, startPoint x: 668, startPoint y: 447, endPoint x: 982, endPoint y: 467, distance: 314.6
click at [982, 467] on div "< div class = "bonus-image" > < img src = "https://i.postimg.cc/vB4pgkr0/2.png"…" at bounding box center [783, 366] width 930 height 414
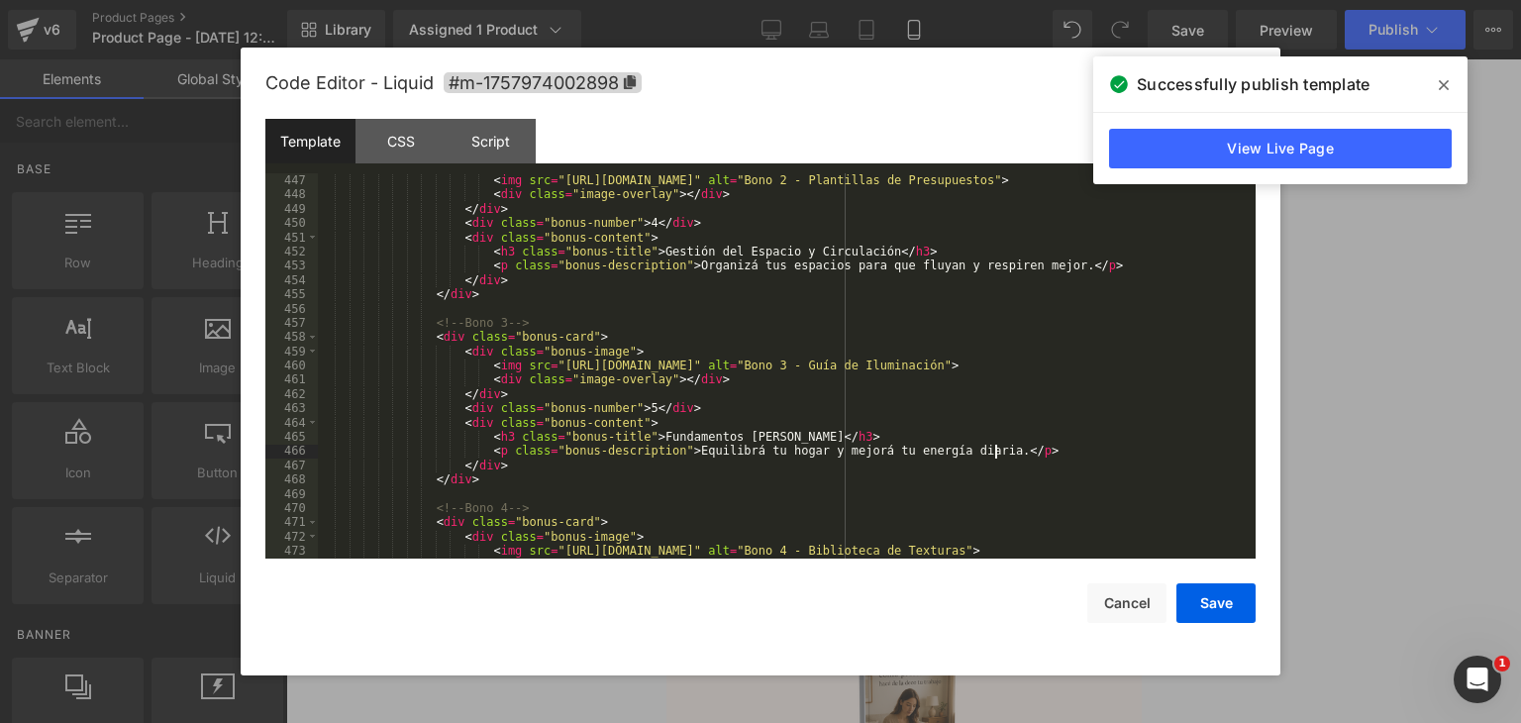
click at [1018, 451] on div "< div class = "bonus-image" > < img src = "https://i.postimg.cc/vB4pgkr0/2.png"…" at bounding box center [783, 366] width 930 height 414
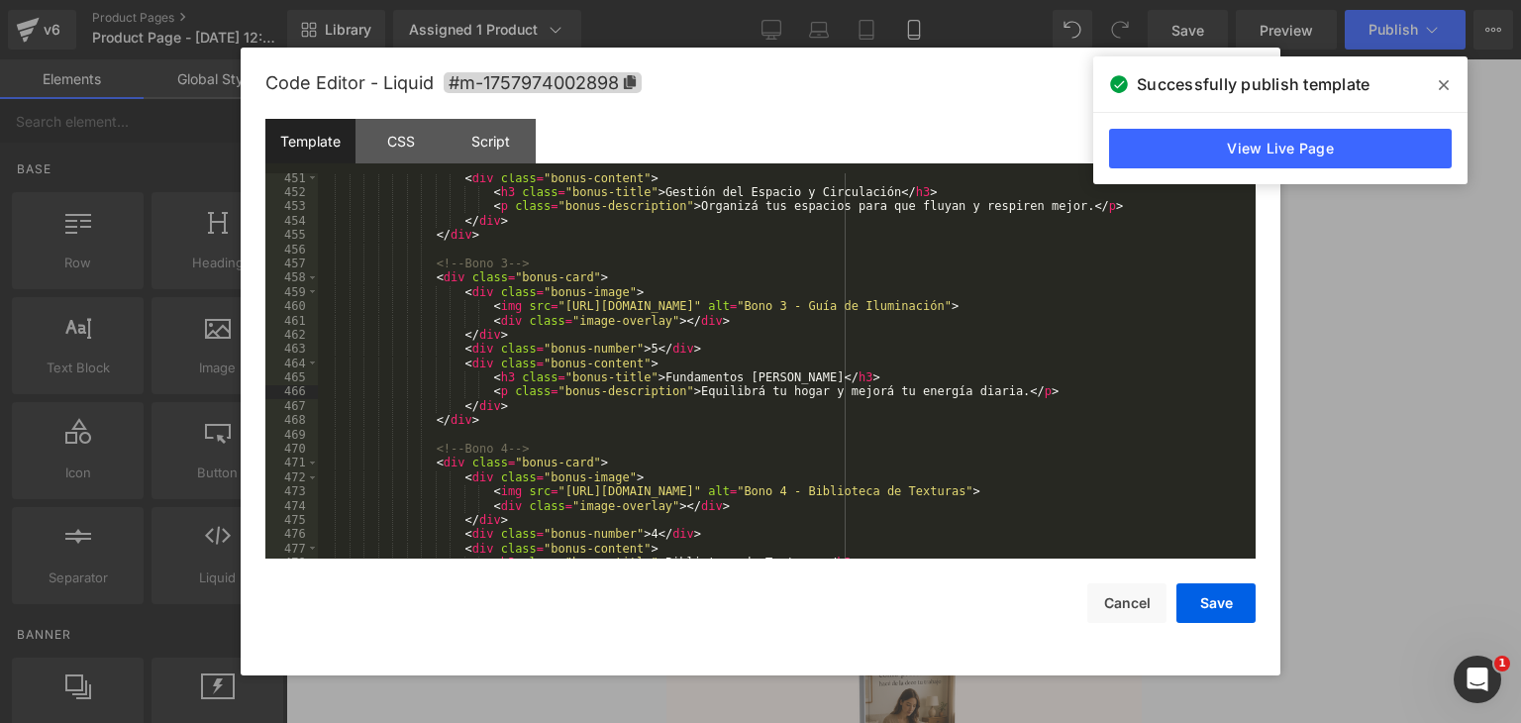
scroll to position [6536, 0]
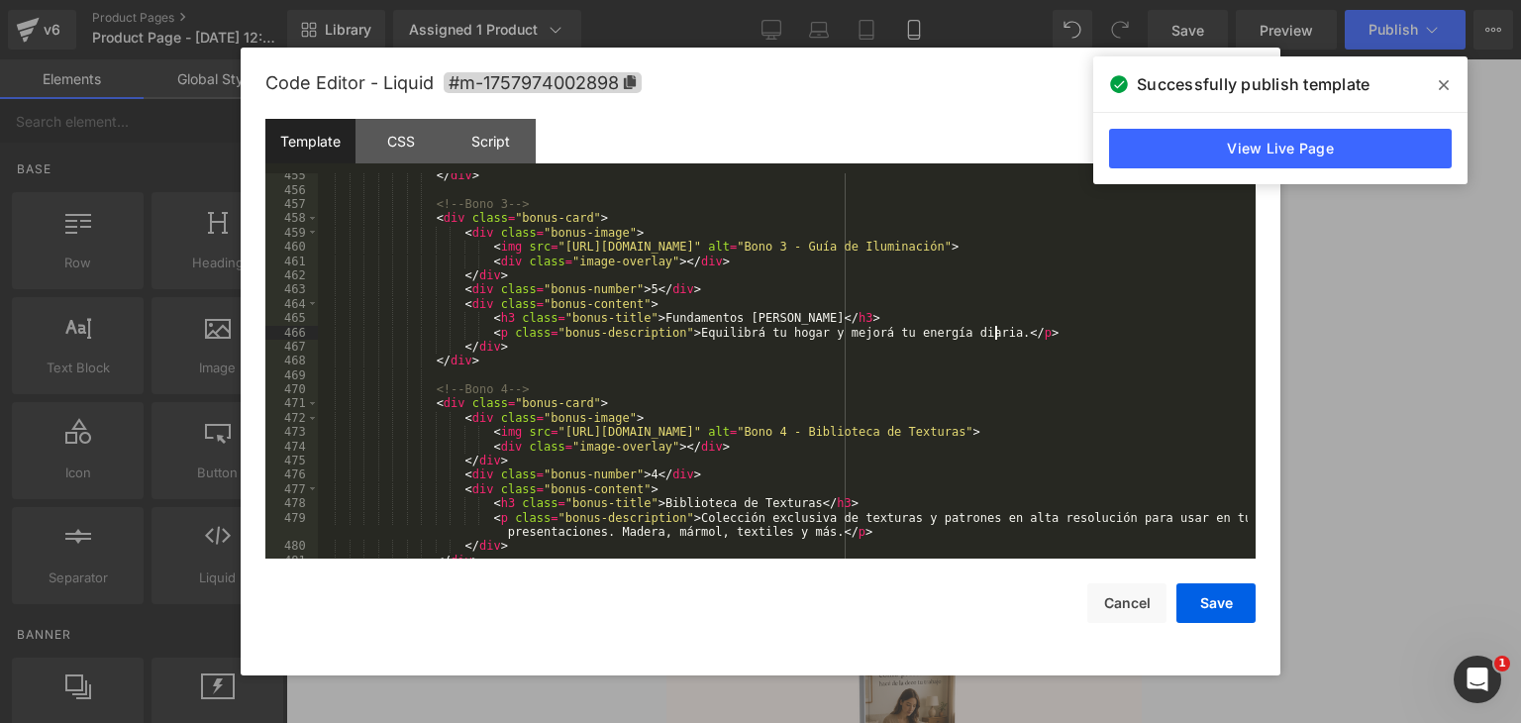
click at [635, 504] on div "</ div > <!-- Bono 3 --> < div class = "bonus-card" > < div class = "bonus-imag…" at bounding box center [783, 375] width 930 height 414
click at [627, 477] on div "</ div > <!-- Bono 3 --> < div class = "bonus-card" > < div class = "bonus-imag…" at bounding box center [783, 375] width 930 height 414
drag, startPoint x: 634, startPoint y: 504, endPoint x: 777, endPoint y: 500, distance: 143.6
click at [777, 500] on div "</ div > <!-- Bono 3 --> < div class = "bonus-card" > < div class = "bonus-imag…" at bounding box center [783, 375] width 930 height 414
click at [873, 503] on div "</ div > <!-- Bono 3 --> < div class = "bonus-card" > < div class = "bonus-imag…" at bounding box center [783, 375] width 930 height 414
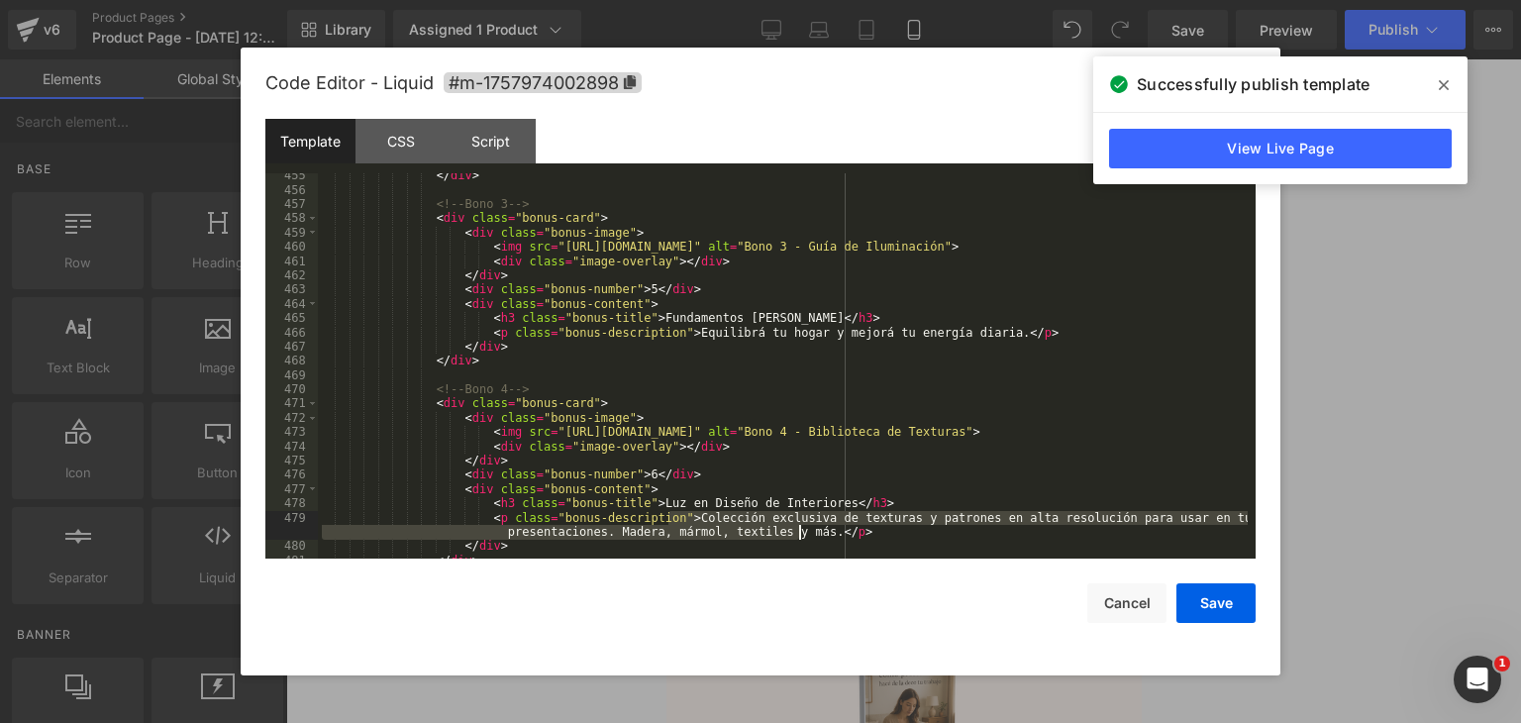
drag, startPoint x: 667, startPoint y: 516, endPoint x: 796, endPoint y: 534, distance: 130.0
click at [796, 534] on div "</ div > <!-- Bono 3 --> < div class = "bonus-card" > < div class = "bonus-imag…" at bounding box center [783, 375] width 930 height 414
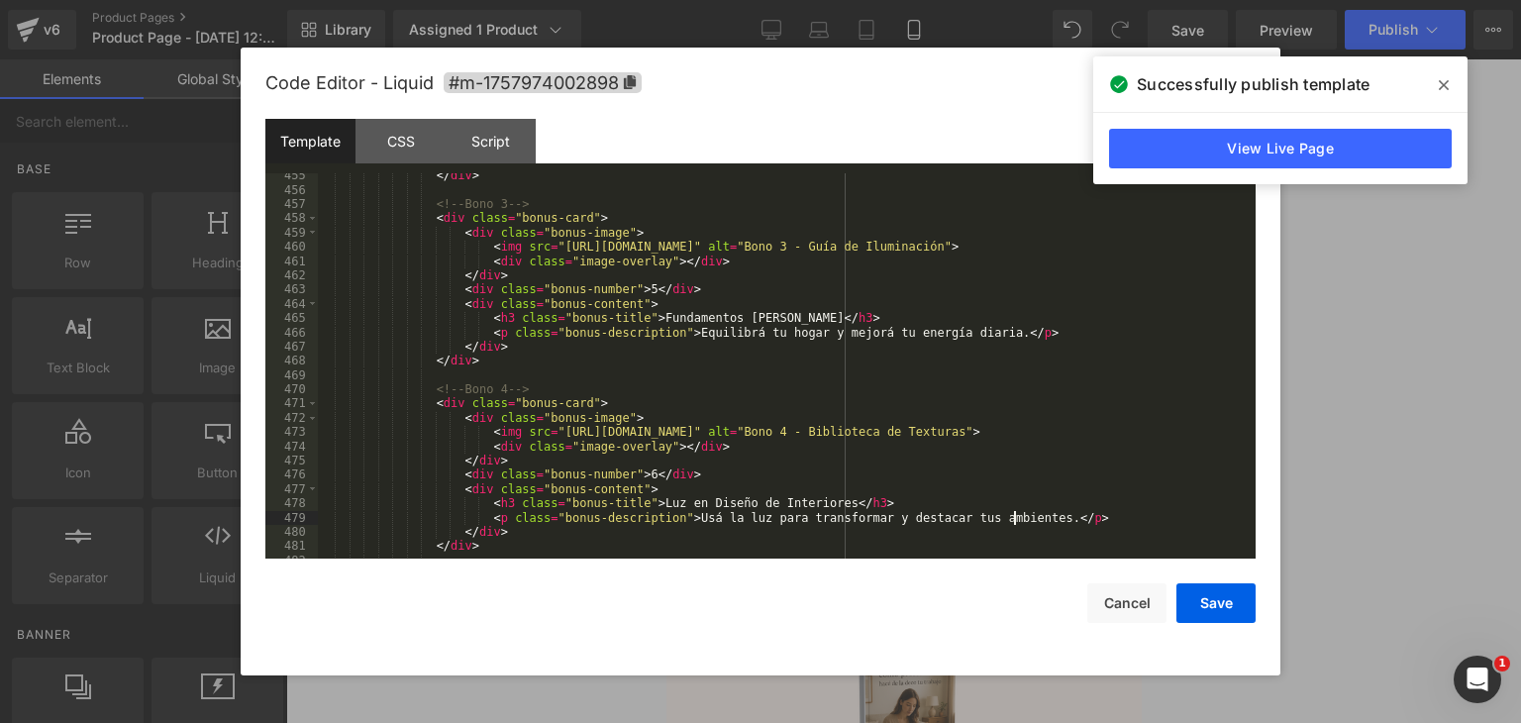
click at [1050, 526] on div "</ div > <!-- Bono 3 --> < div class = "bonus-card" > < div class = "bonus-imag…" at bounding box center [783, 375] width 930 height 414
click at [1054, 518] on div "</ div > <!-- Bono 3 --> < div class = "bonus-card" > < div class = "bonus-imag…" at bounding box center [783, 375] width 930 height 414
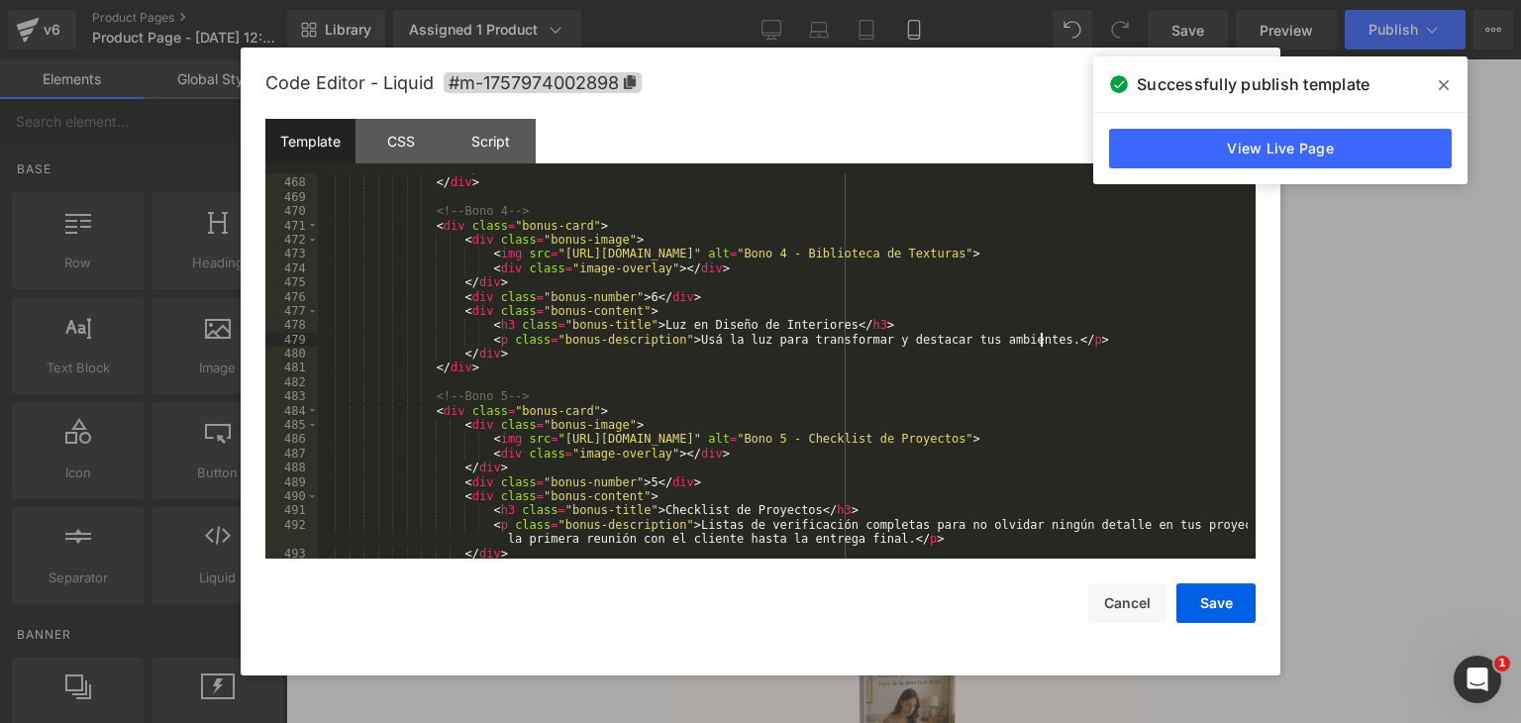
scroll to position [6714, 0]
click at [684, 482] on div "</ div > </ div > <!-- Bono 4 --> < div class = "bonus-card" > < div class = "b…" at bounding box center [783, 368] width 930 height 414
click at [626, 481] on div "</ div > </ div > <!-- Bono 4 --> < div class = "bonus-card" > < div class = "b…" at bounding box center [783, 368] width 930 height 414
click at [644, 512] on div "</ div > </ div > <!-- Bono 4 --> < div class = "bonus-card" > < div class = "b…" at bounding box center [783, 368] width 930 height 414
drag, startPoint x: 634, startPoint y: 511, endPoint x: 777, endPoint y: 512, distance: 143.6
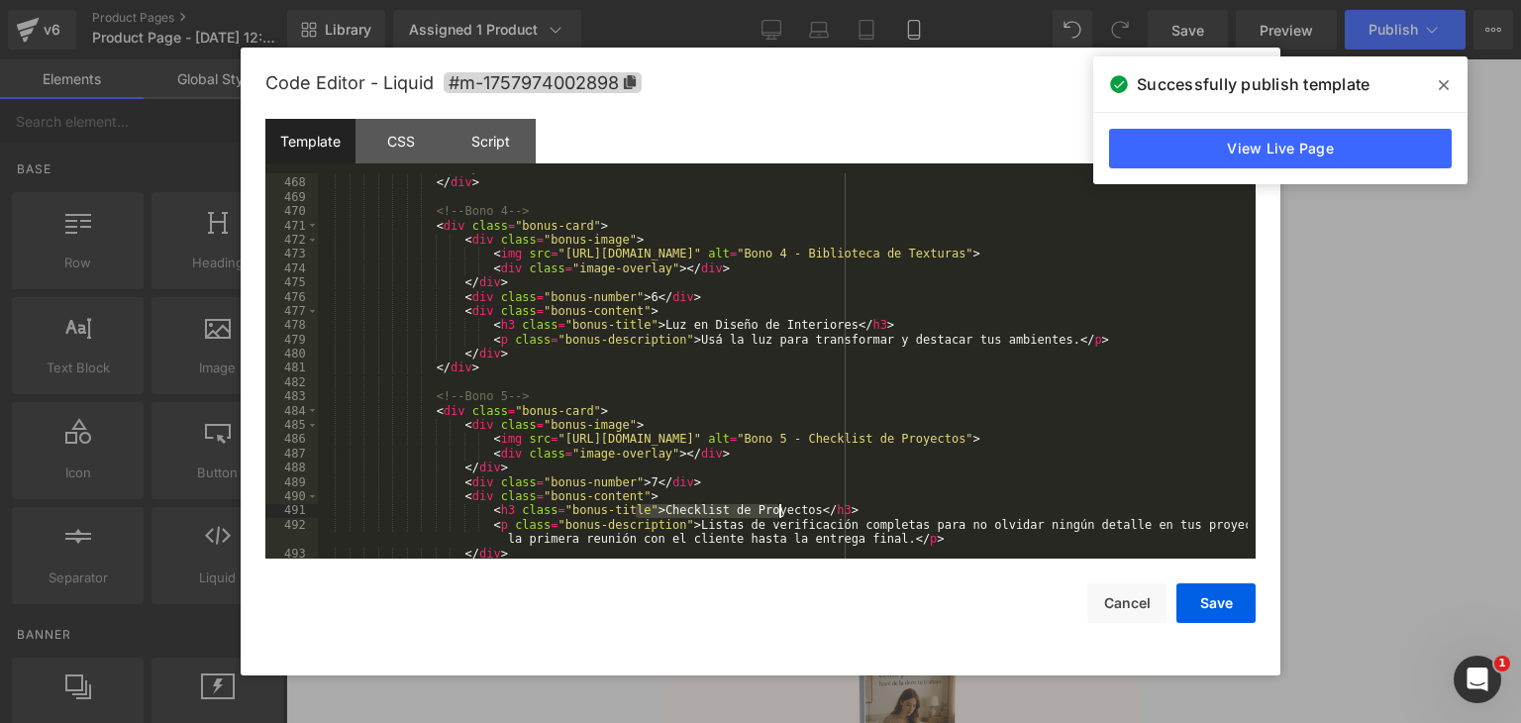
click at [777, 512] on div "</ div > </ div > <!-- Bono 4 --> < div class = "bonus-card" > < div class = "b…" at bounding box center [783, 368] width 930 height 414
click at [668, 530] on div "</ div > </ div > <!-- Bono 4 --> < div class = "bonus-card" > < div class = "b…" at bounding box center [783, 368] width 930 height 414
click at [685, 521] on div "</ div > </ div > <!-- Bono 4 --> < div class = "bonus-card" > < div class = "b…" at bounding box center [783, 368] width 930 height 414
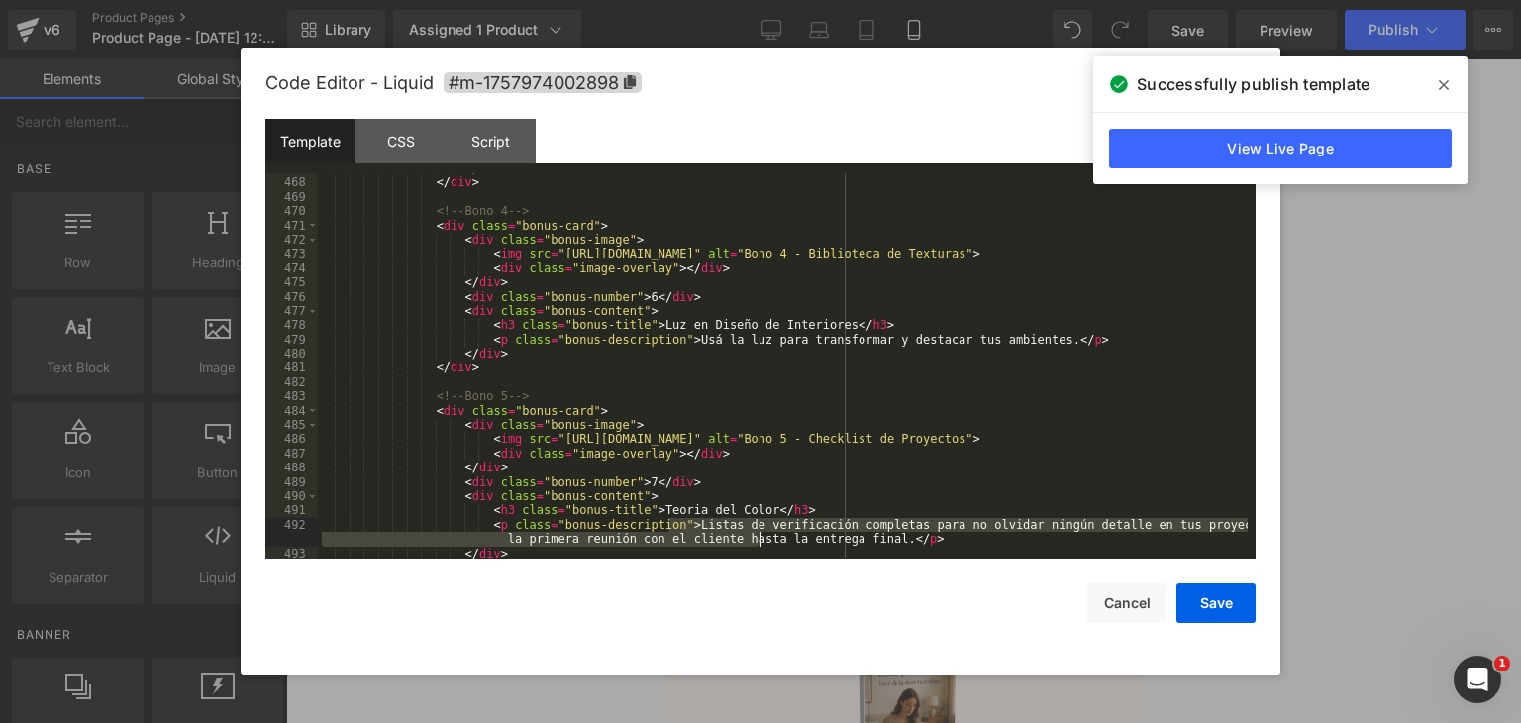
scroll to position [6716, 0]
drag, startPoint x: 669, startPoint y: 521, endPoint x: 862, endPoint y: 537, distance: 192.8
click at [862, 537] on div "</ div > <!-- Bono 4 --> < div class = "bonus-card" > < div class = "bonus-imag…" at bounding box center [783, 380] width 930 height 414
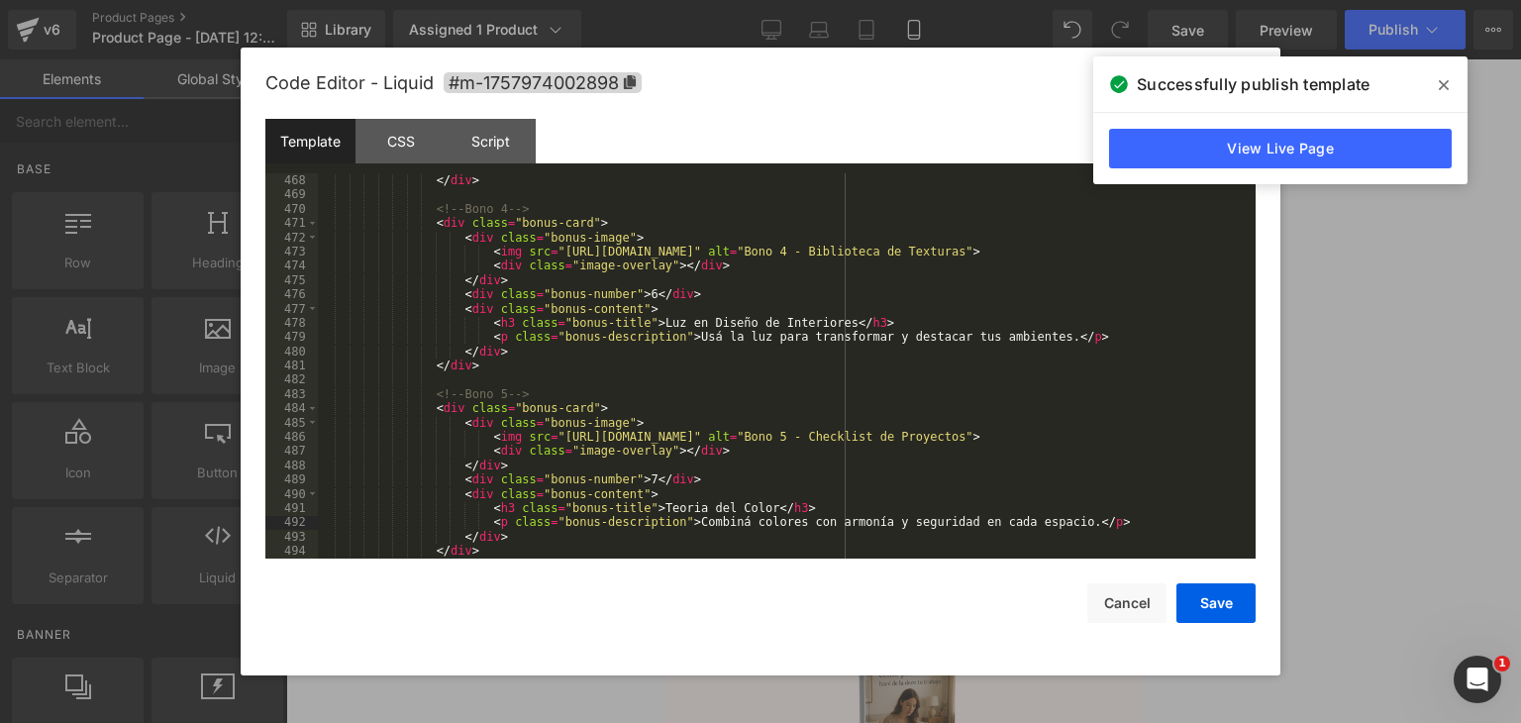
click at [1088, 520] on div "</ div > <!-- Bono 4 --> < div class = "bonus-card" > < div class = "bonus-imag…" at bounding box center [783, 380] width 930 height 414
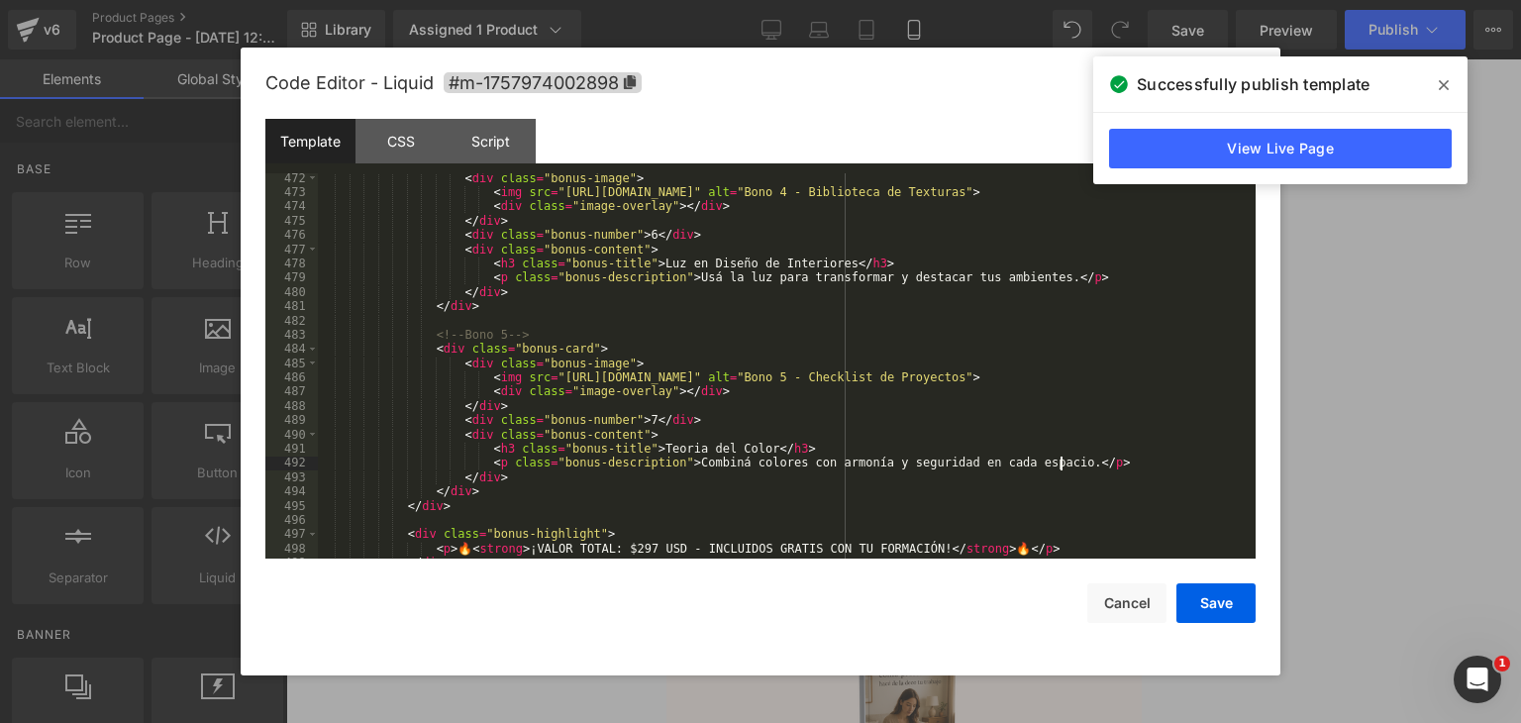
scroll to position [6835, 0]
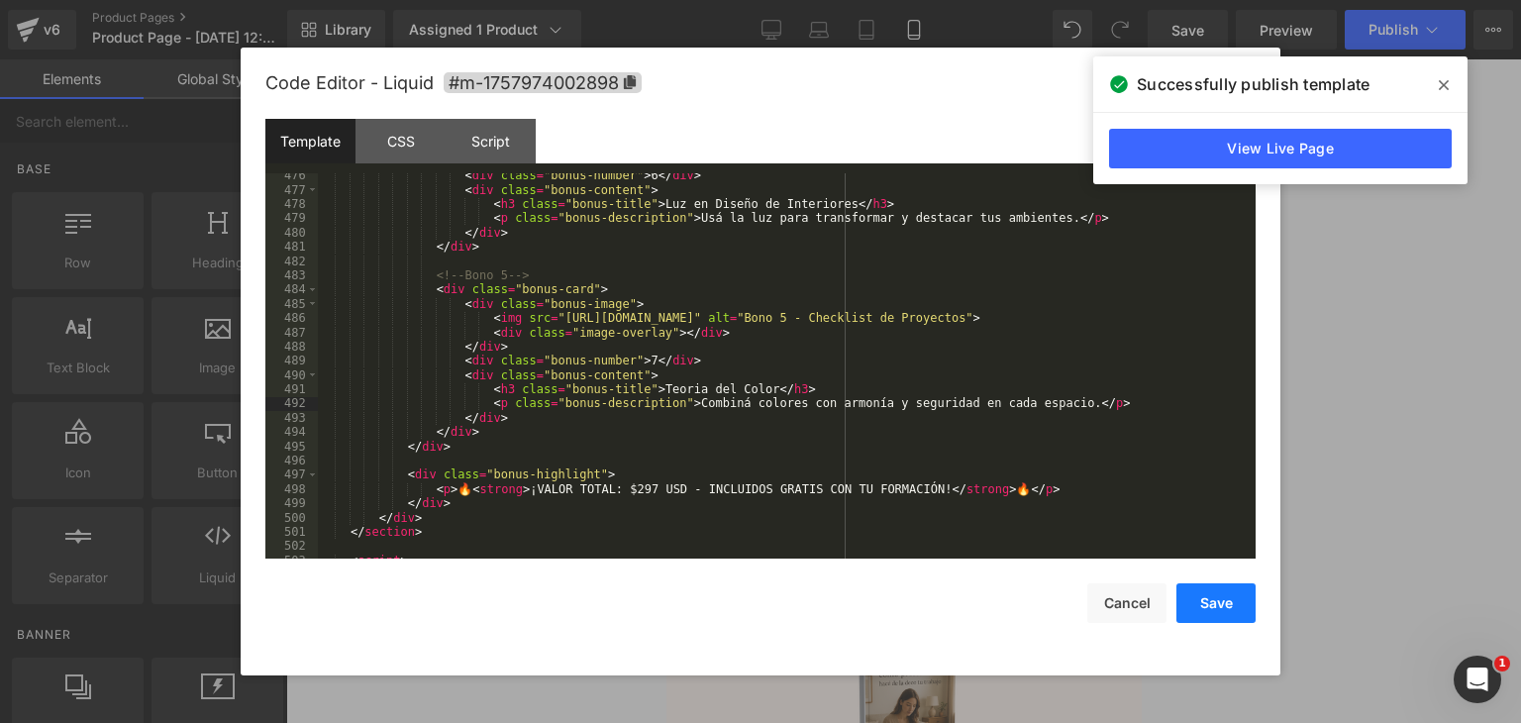
click at [1215, 604] on button "Save" at bounding box center [1215, 603] width 79 height 40
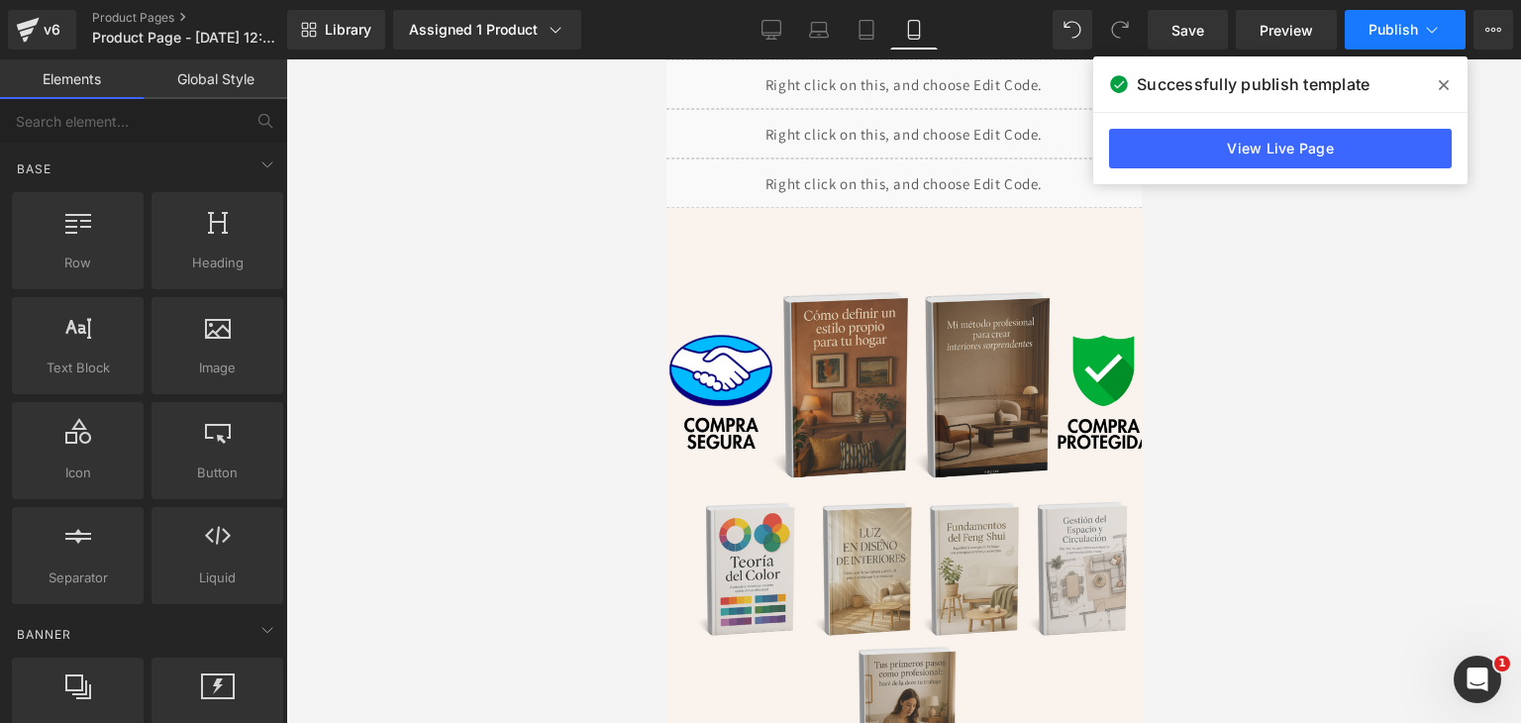
click at [1360, 29] on button "Publish" at bounding box center [1405, 30] width 121 height 40
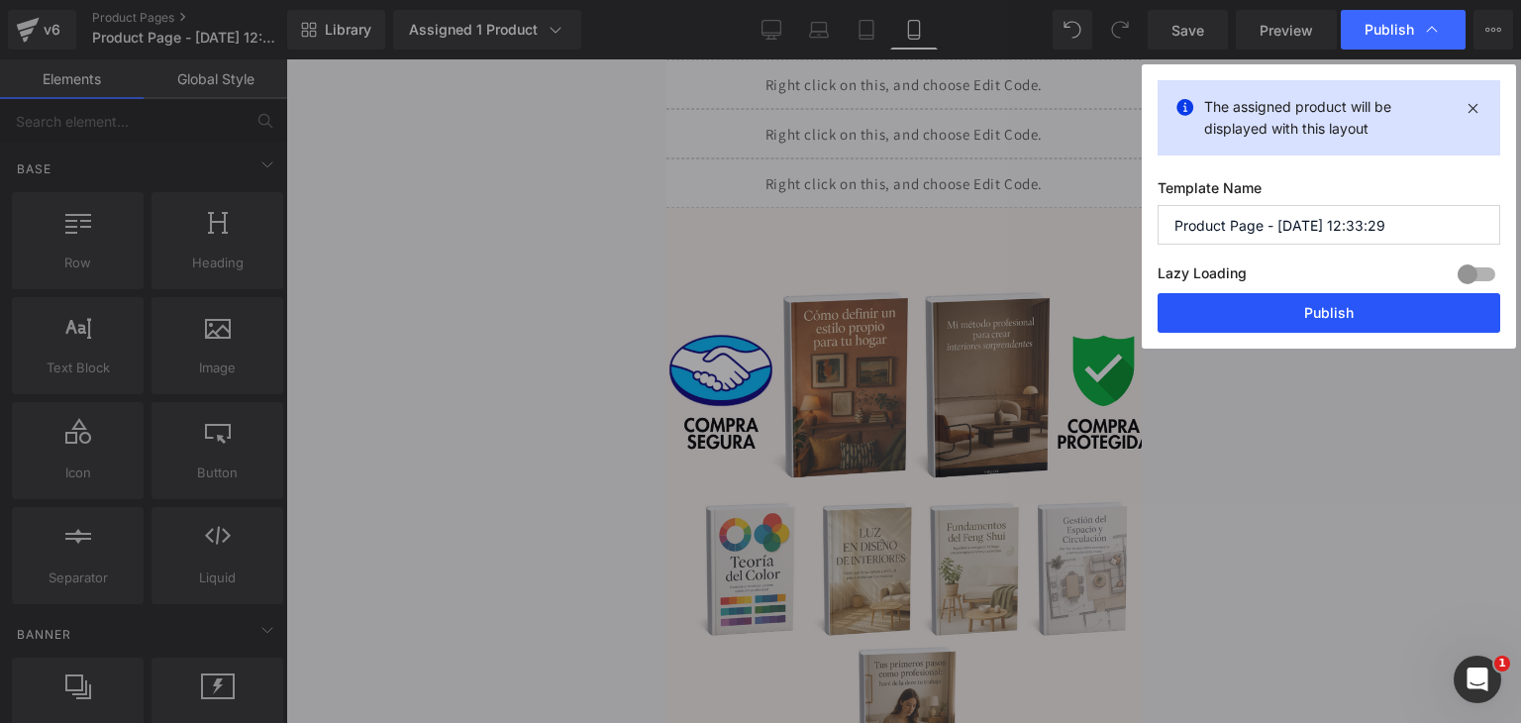
click at [1281, 313] on button "Publish" at bounding box center [1329, 313] width 343 height 40
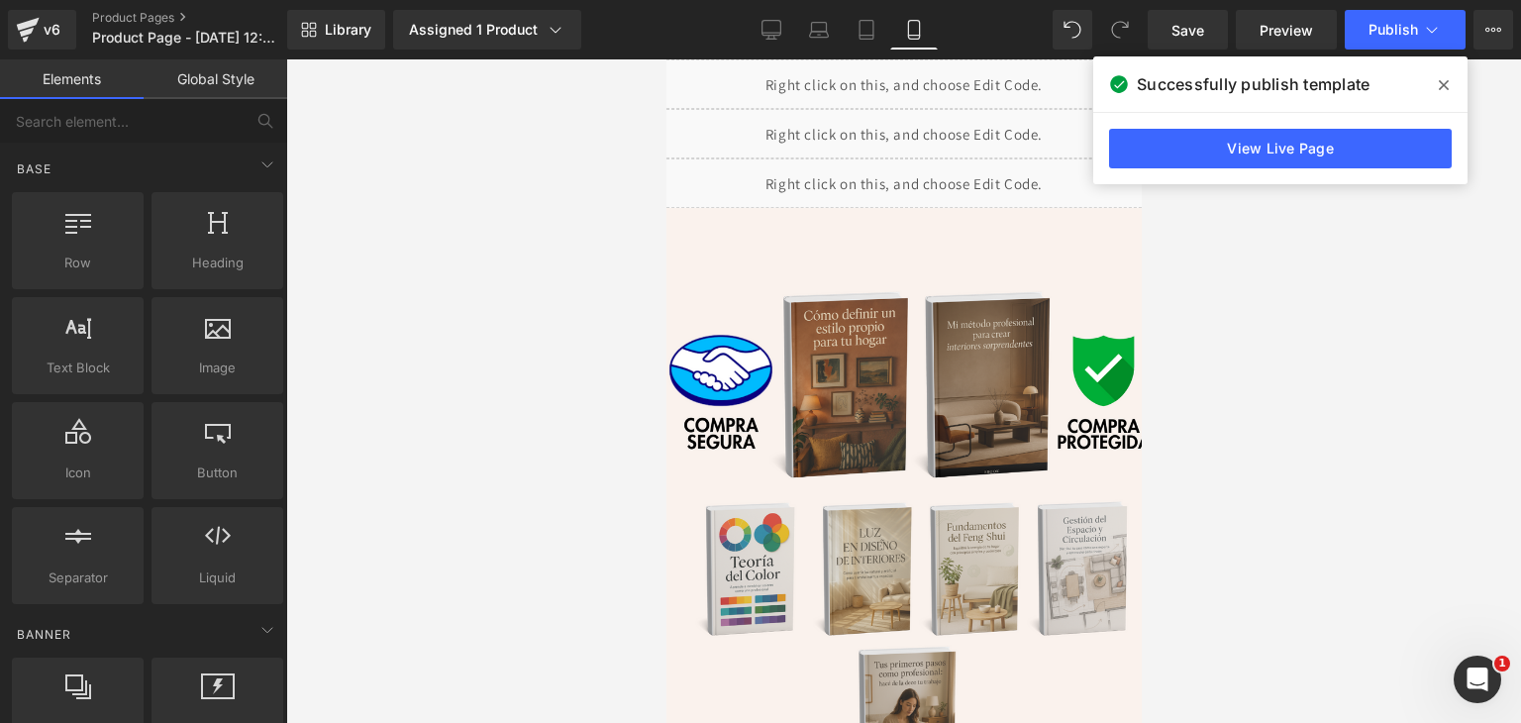
click at [531, 235] on div at bounding box center [903, 390] width 1235 height 663
click at [922, 117] on div "Liquid" at bounding box center [903, 134] width 515 height 50
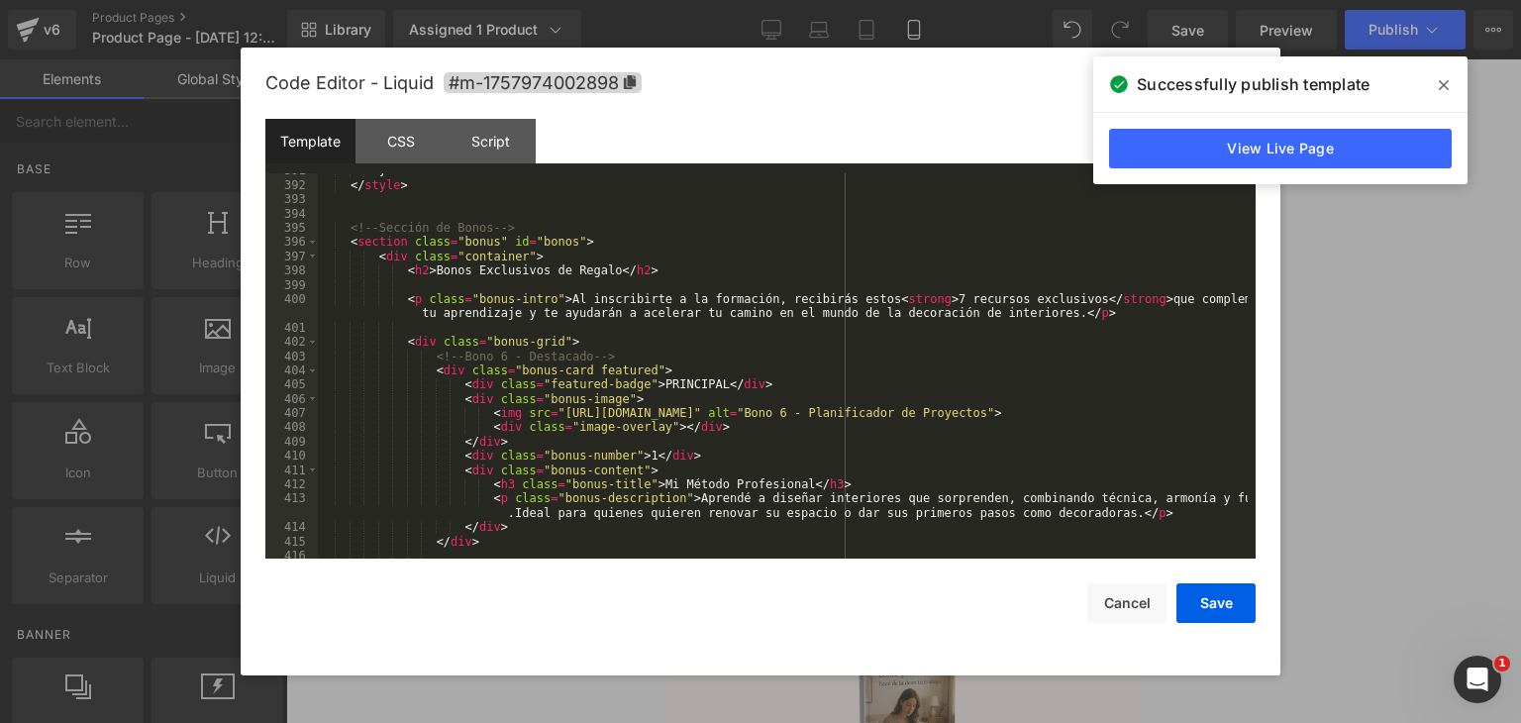
scroll to position [5704, 0]
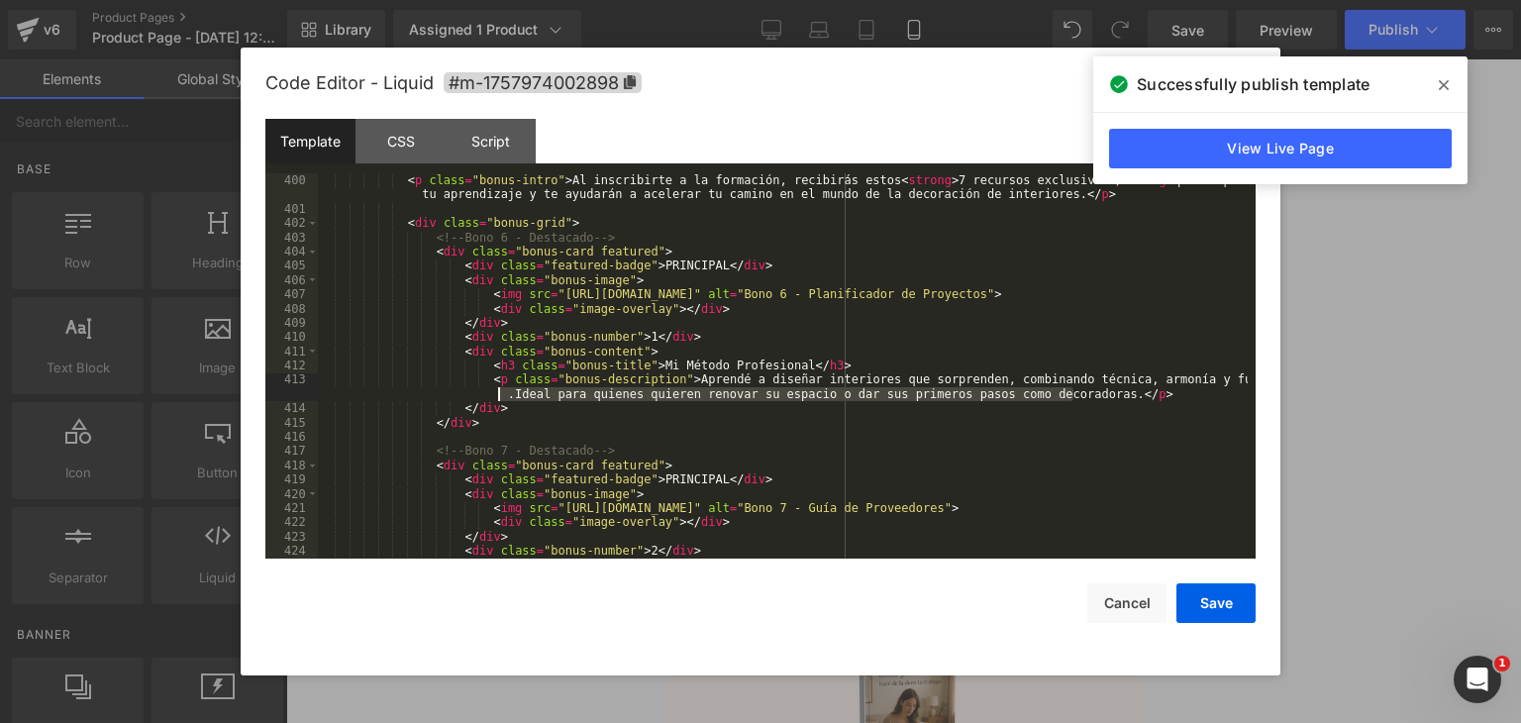
drag, startPoint x: 1071, startPoint y: 394, endPoint x: 496, endPoint y: 392, distance: 575.4
click at [496, 392] on div "< p class = "bonus-intro" > Al inscribirte a la formación, recibirás estos < st…" at bounding box center [783, 366] width 930 height 414
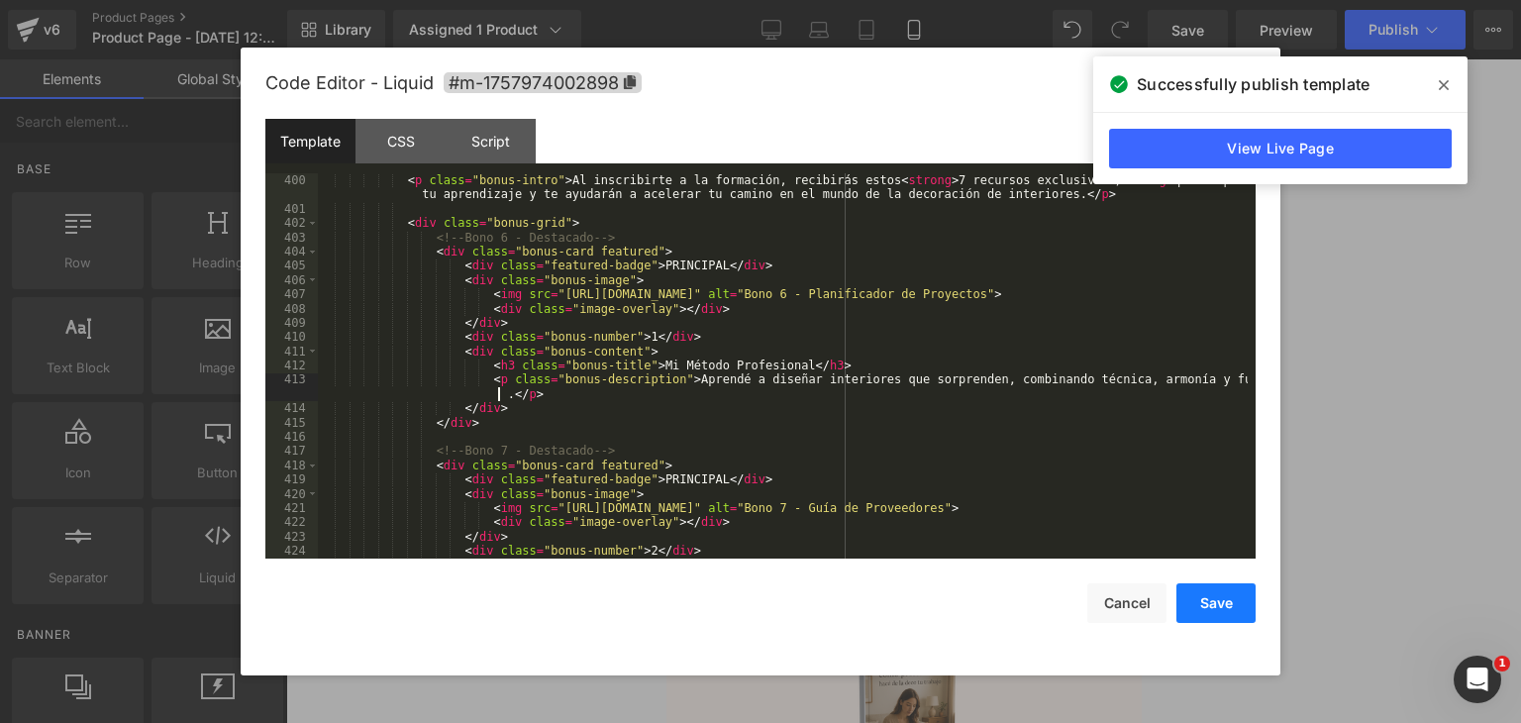
click at [1205, 584] on button "Save" at bounding box center [1215, 603] width 79 height 40
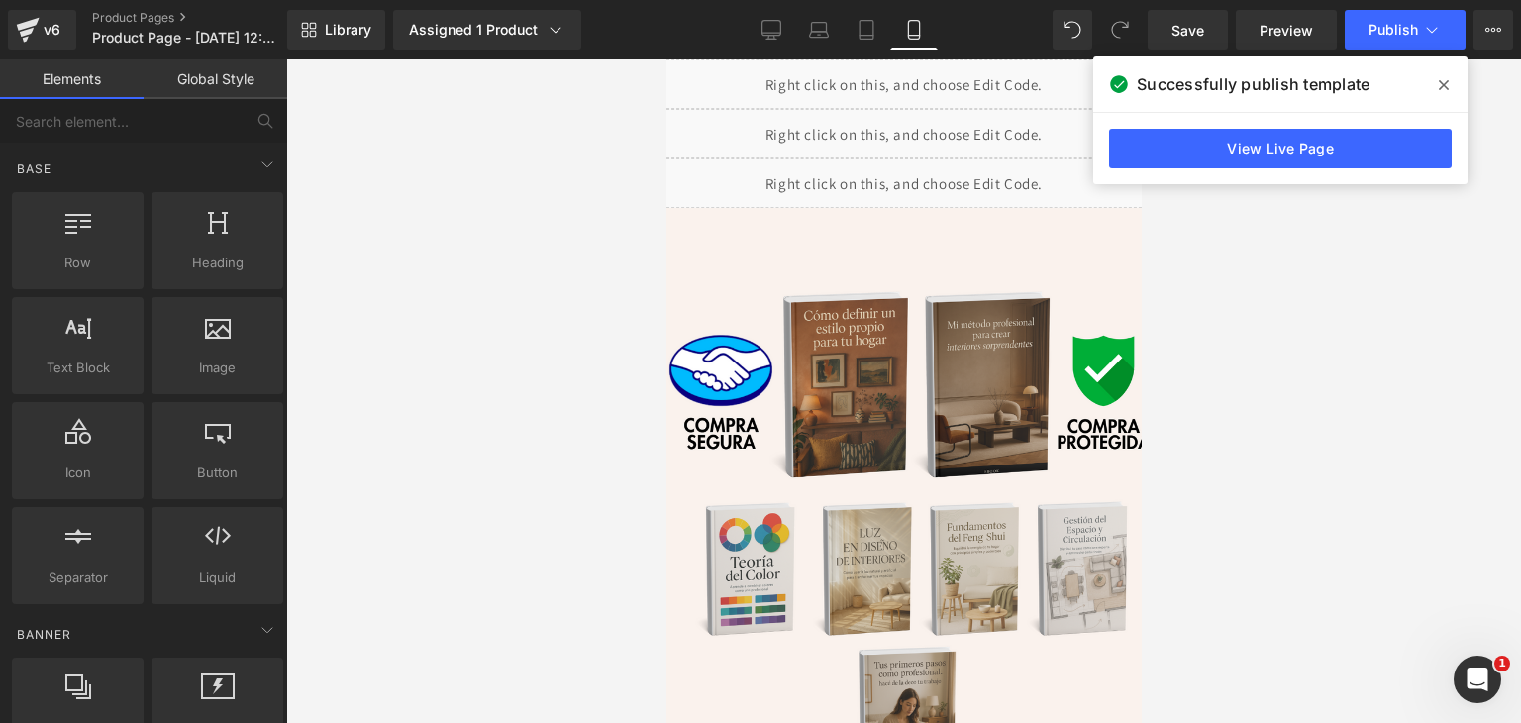
click at [1347, 264] on div at bounding box center [903, 390] width 1235 height 663
click at [1382, 26] on span "Publish" at bounding box center [1394, 30] width 50 height 16
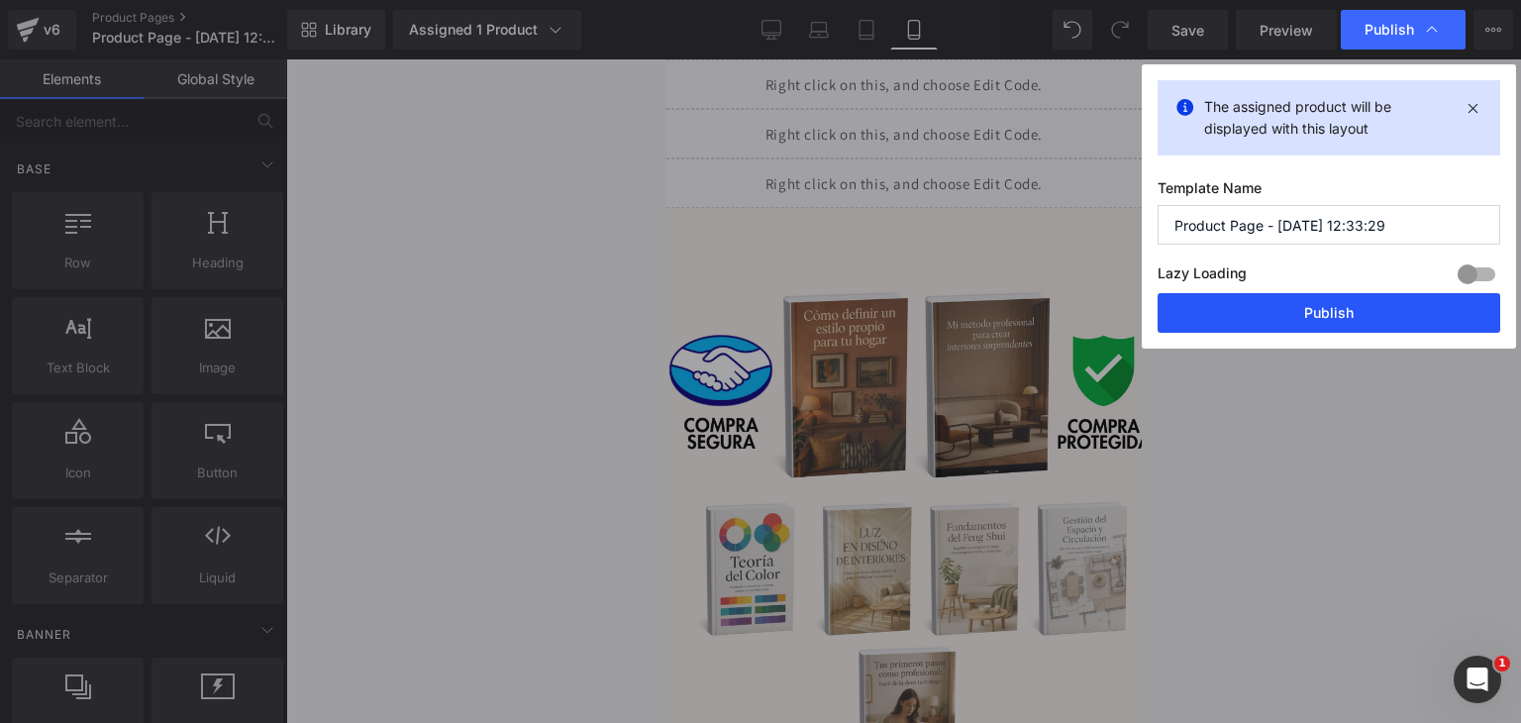
click at [1287, 327] on button "Publish" at bounding box center [1329, 313] width 343 height 40
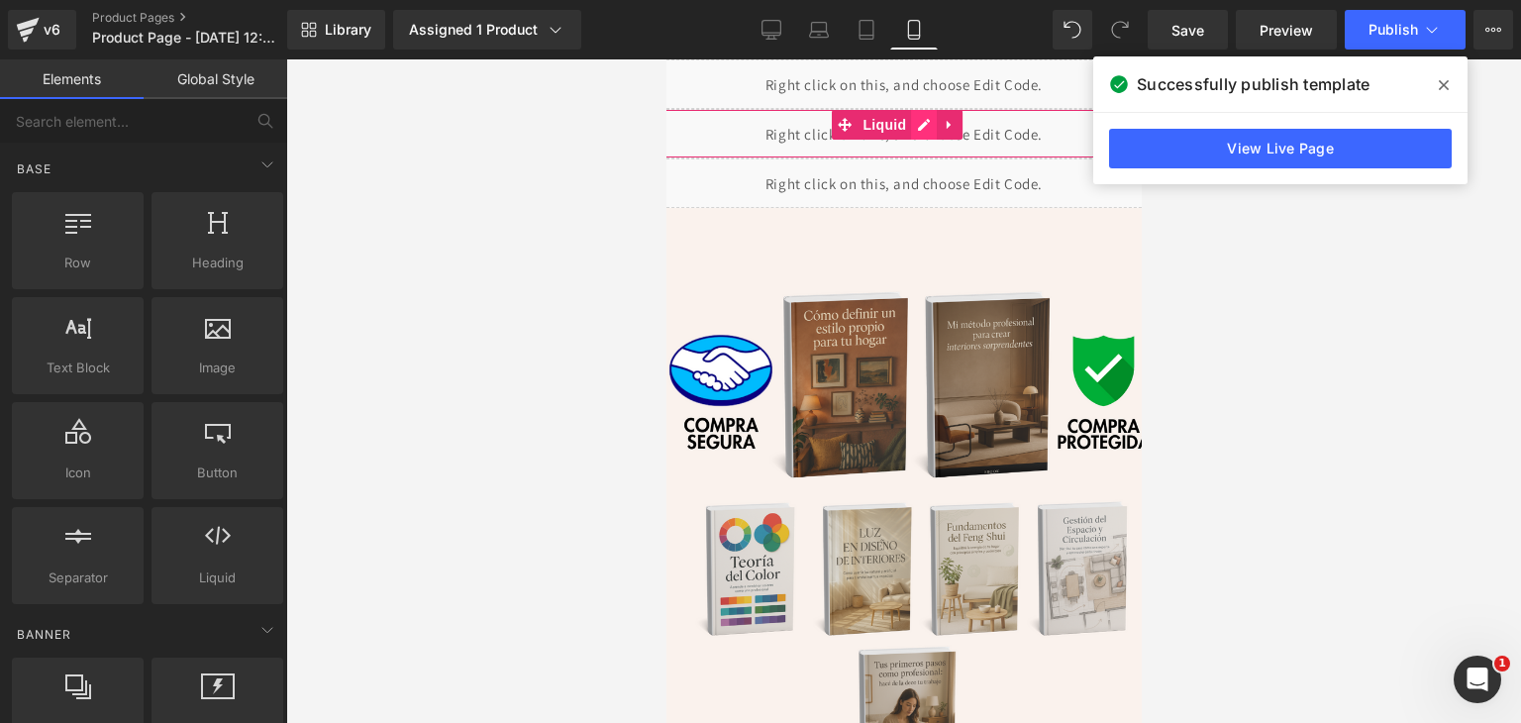
click at [929, 120] on div "Liquid" at bounding box center [903, 134] width 515 height 50
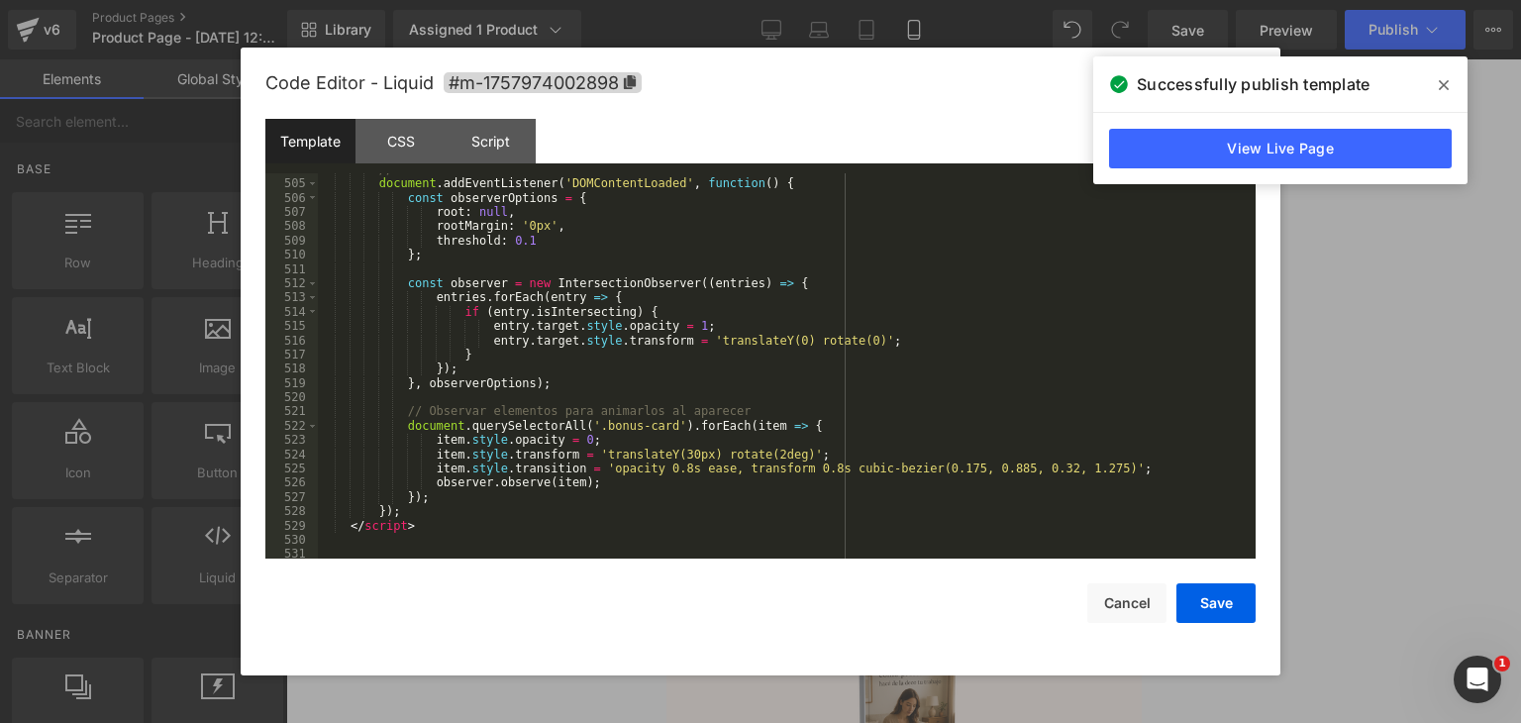
scroll to position [7273, 0]
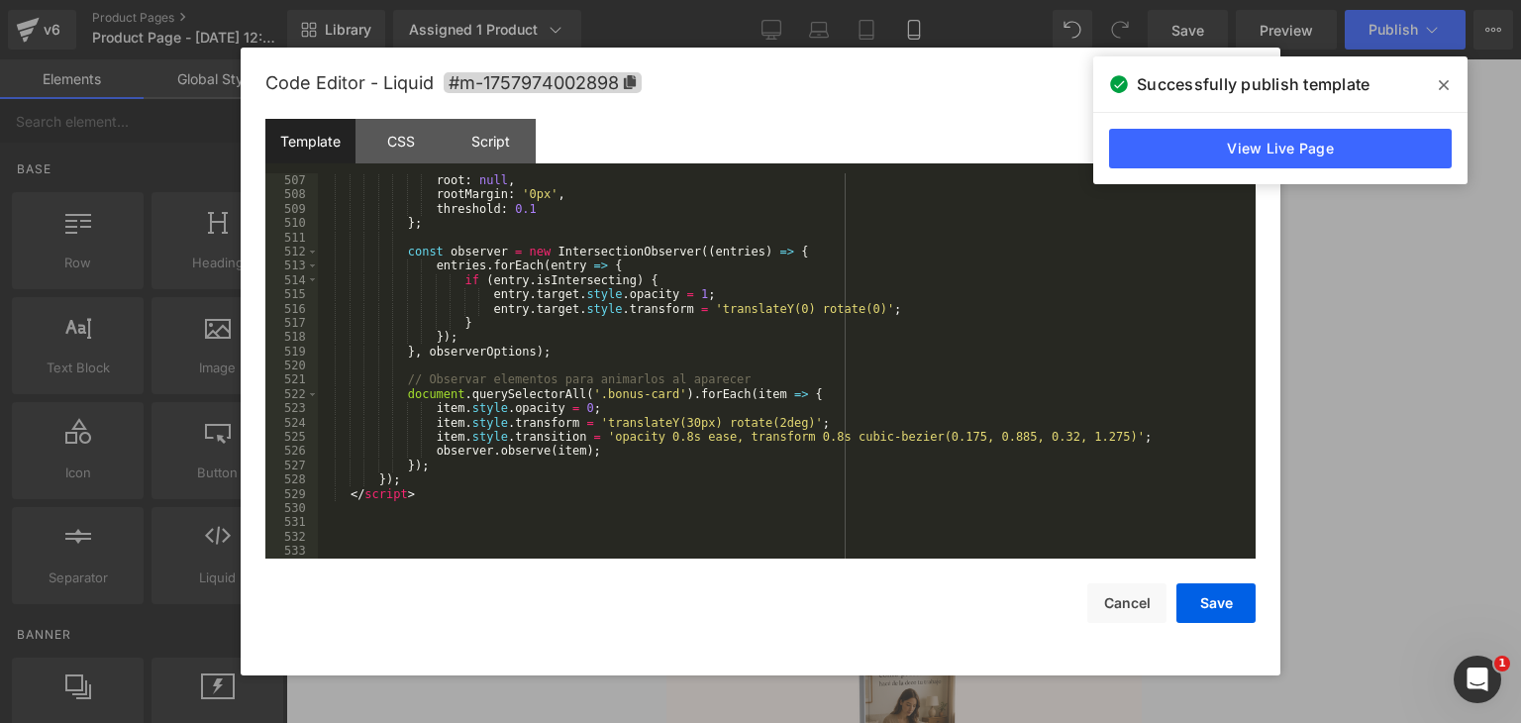
click at [1439, 84] on span at bounding box center [1444, 85] width 32 height 32
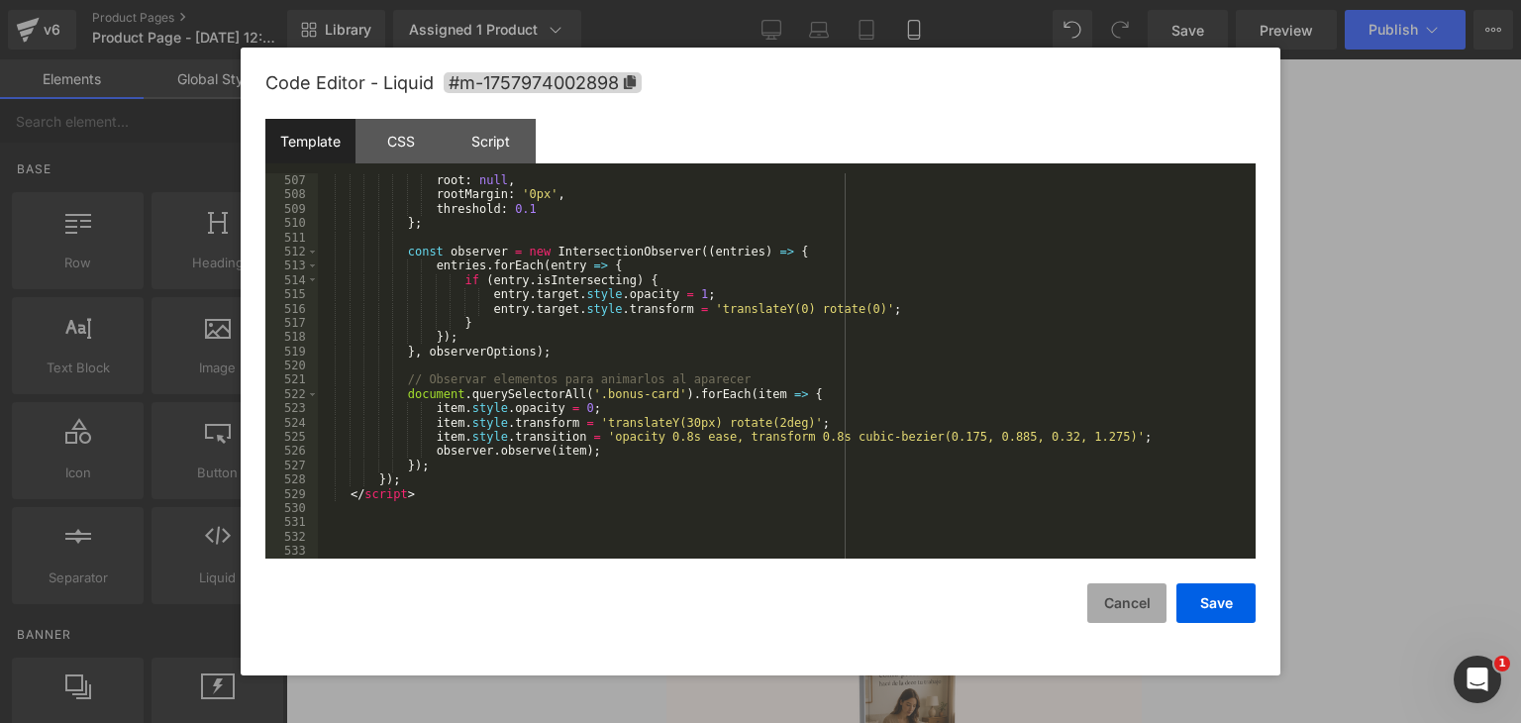
click at [1140, 599] on button "Cancel" at bounding box center [1126, 603] width 79 height 40
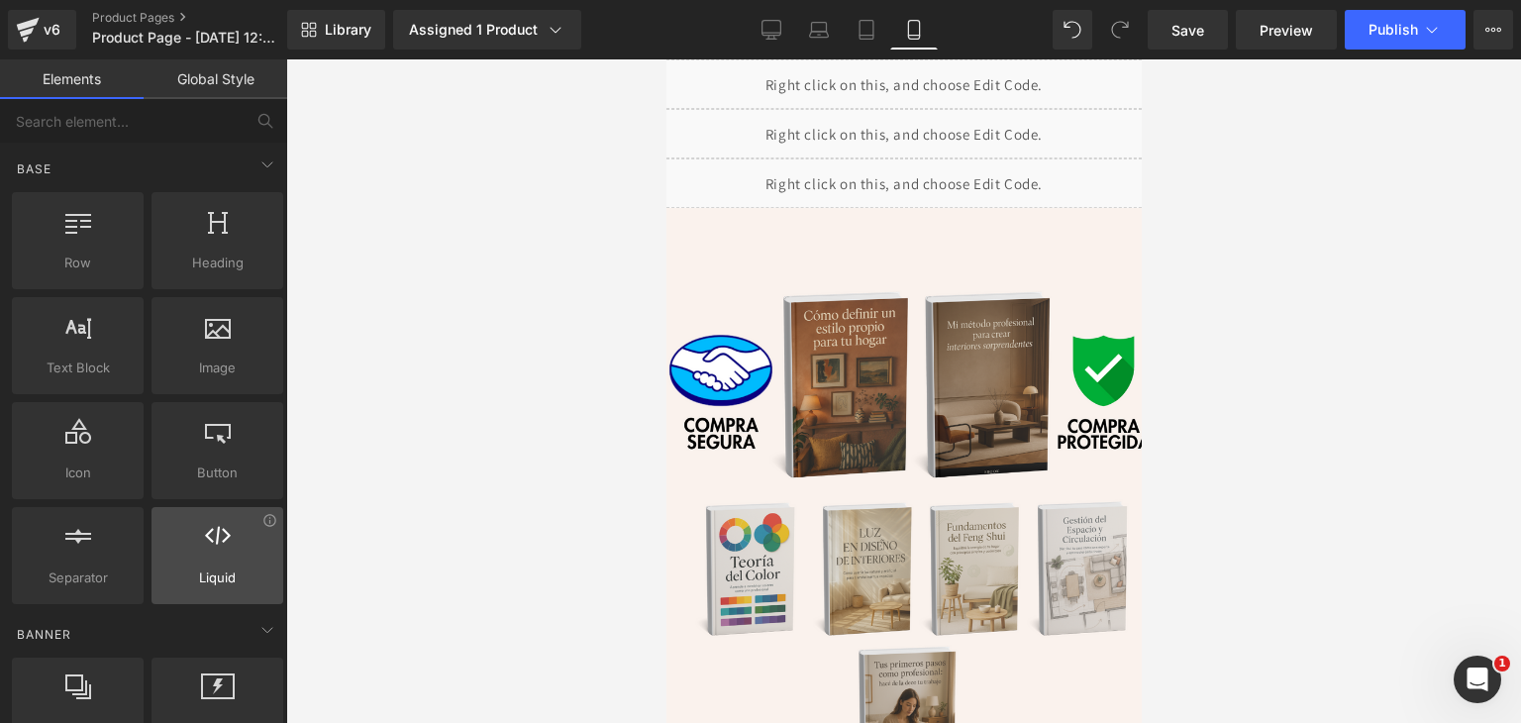
click at [172, 559] on div at bounding box center [217, 545] width 120 height 45
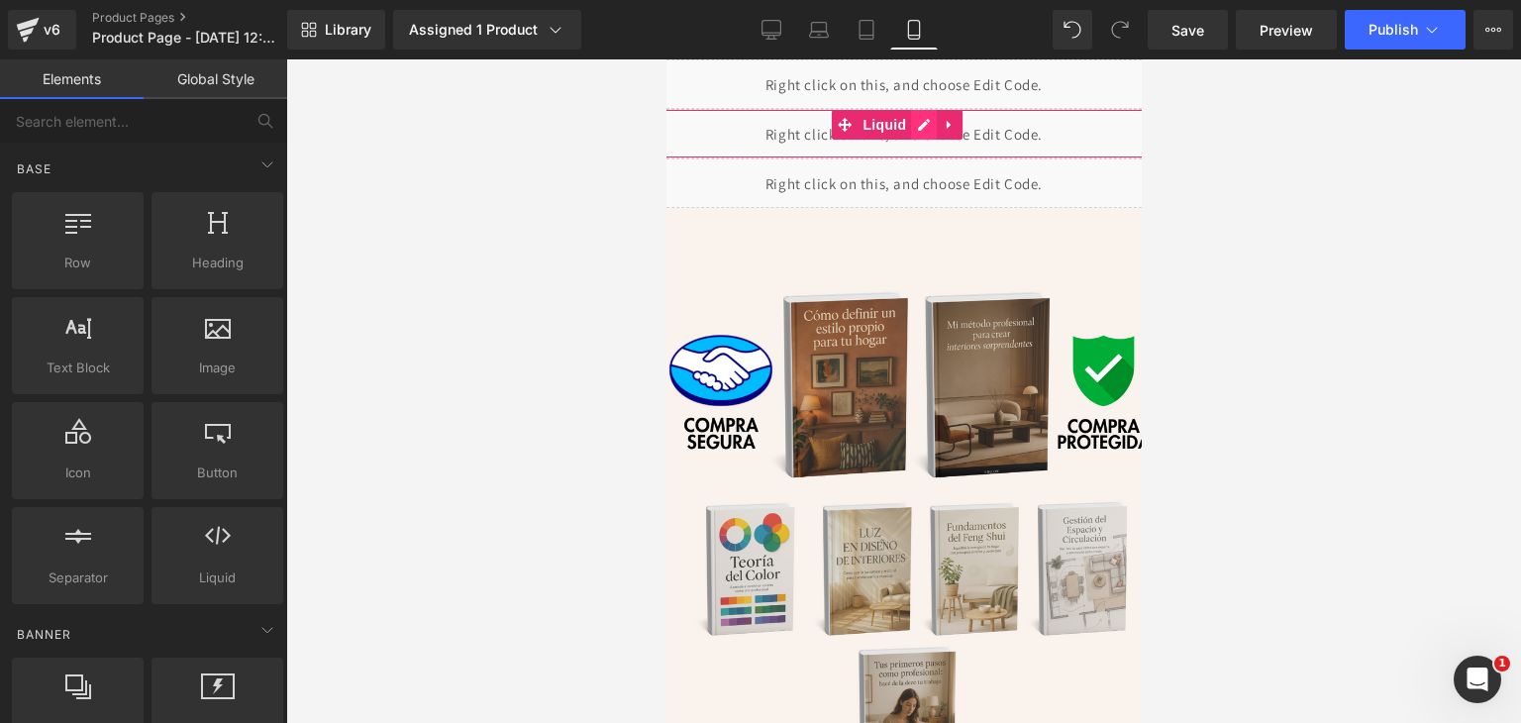
click at [924, 113] on div "Liquid" at bounding box center [903, 134] width 515 height 50
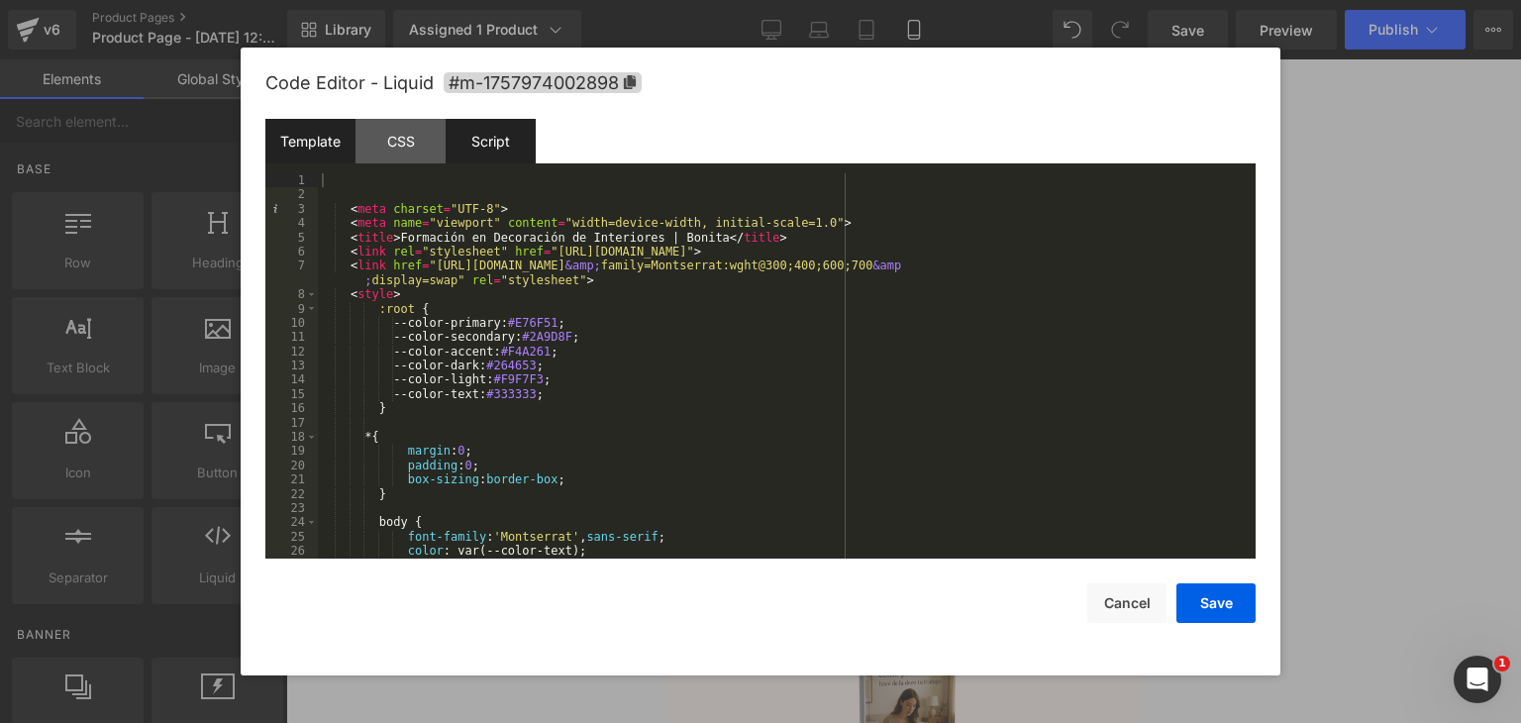
click at [478, 151] on div "Script" at bounding box center [491, 141] width 90 height 45
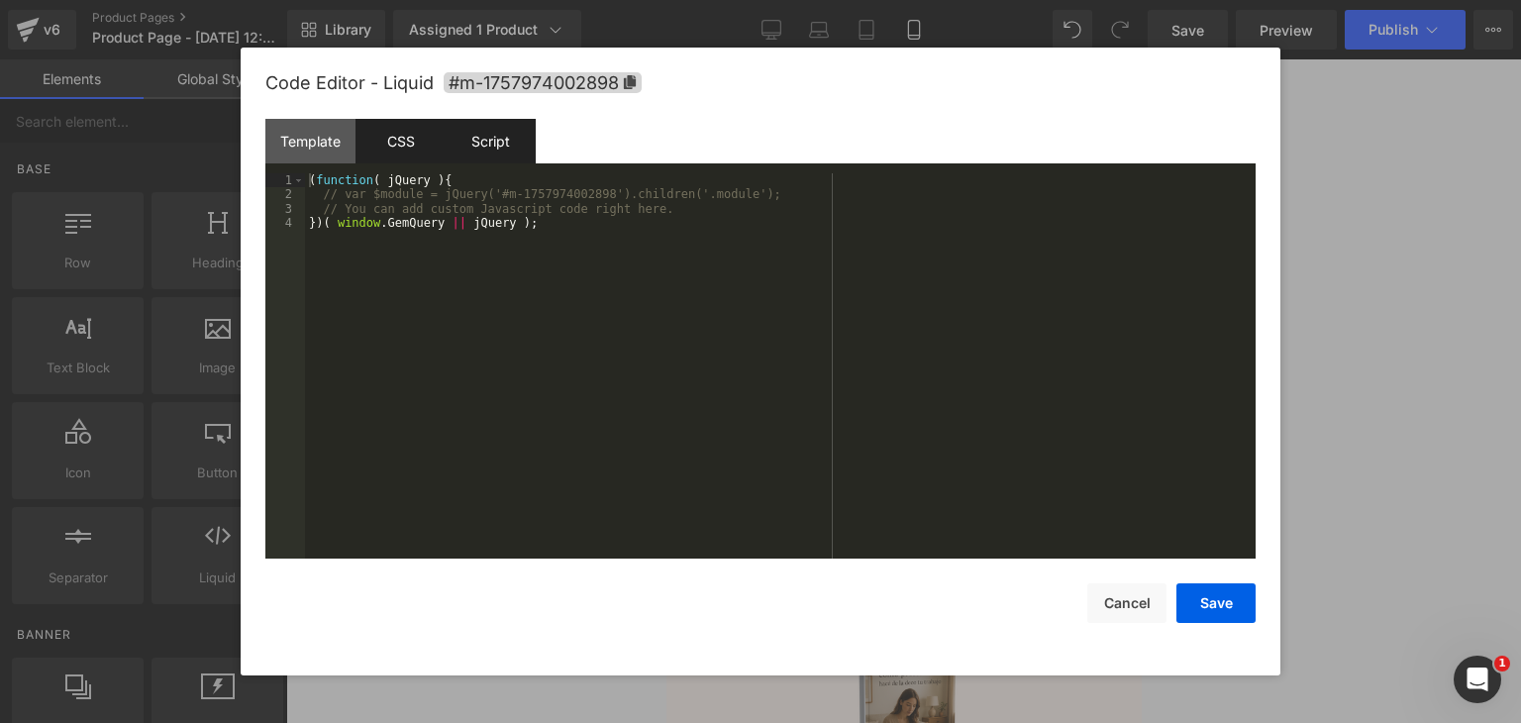
click at [404, 144] on div "CSS" at bounding box center [401, 141] width 90 height 45
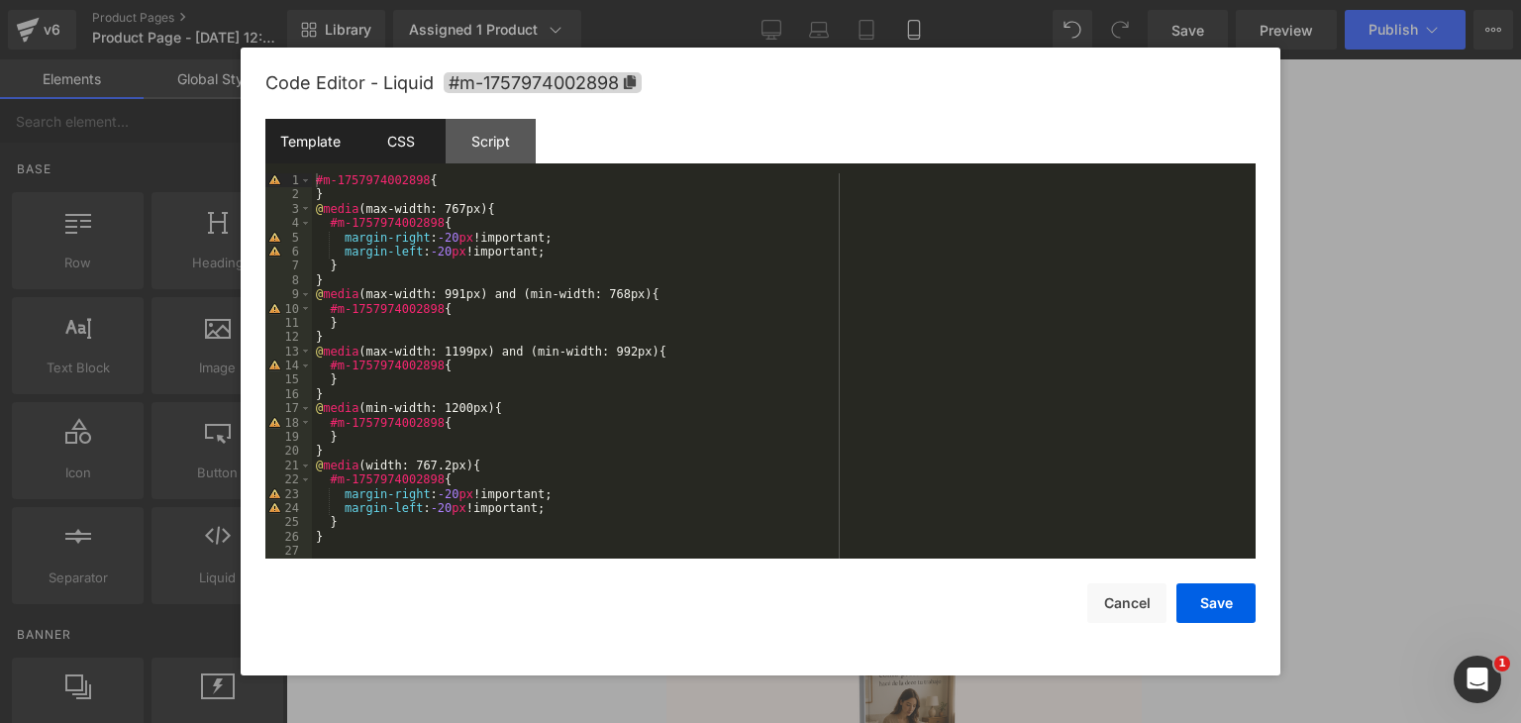
click at [315, 140] on div "Template" at bounding box center [310, 141] width 90 height 45
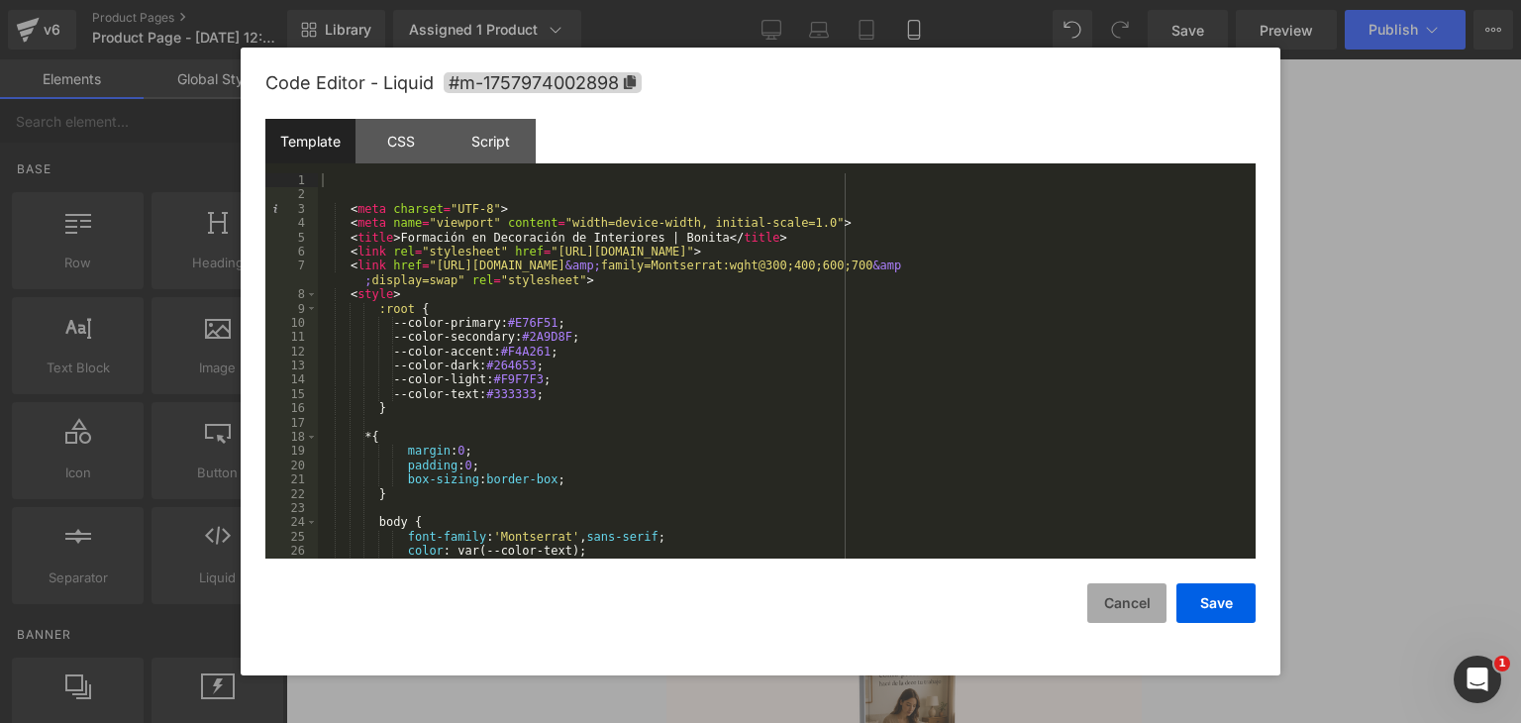
click at [1121, 607] on button "Cancel" at bounding box center [1126, 603] width 79 height 40
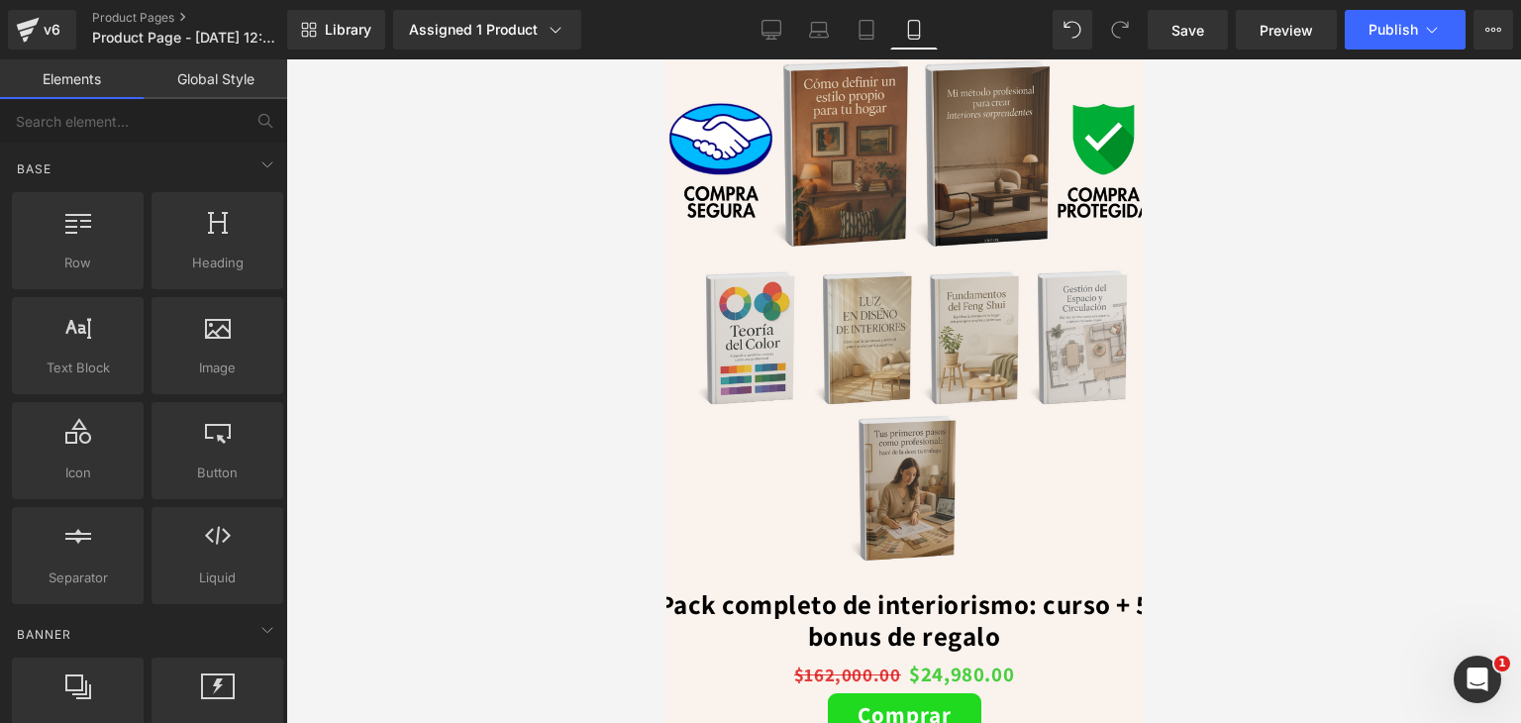
scroll to position [4017, 0]
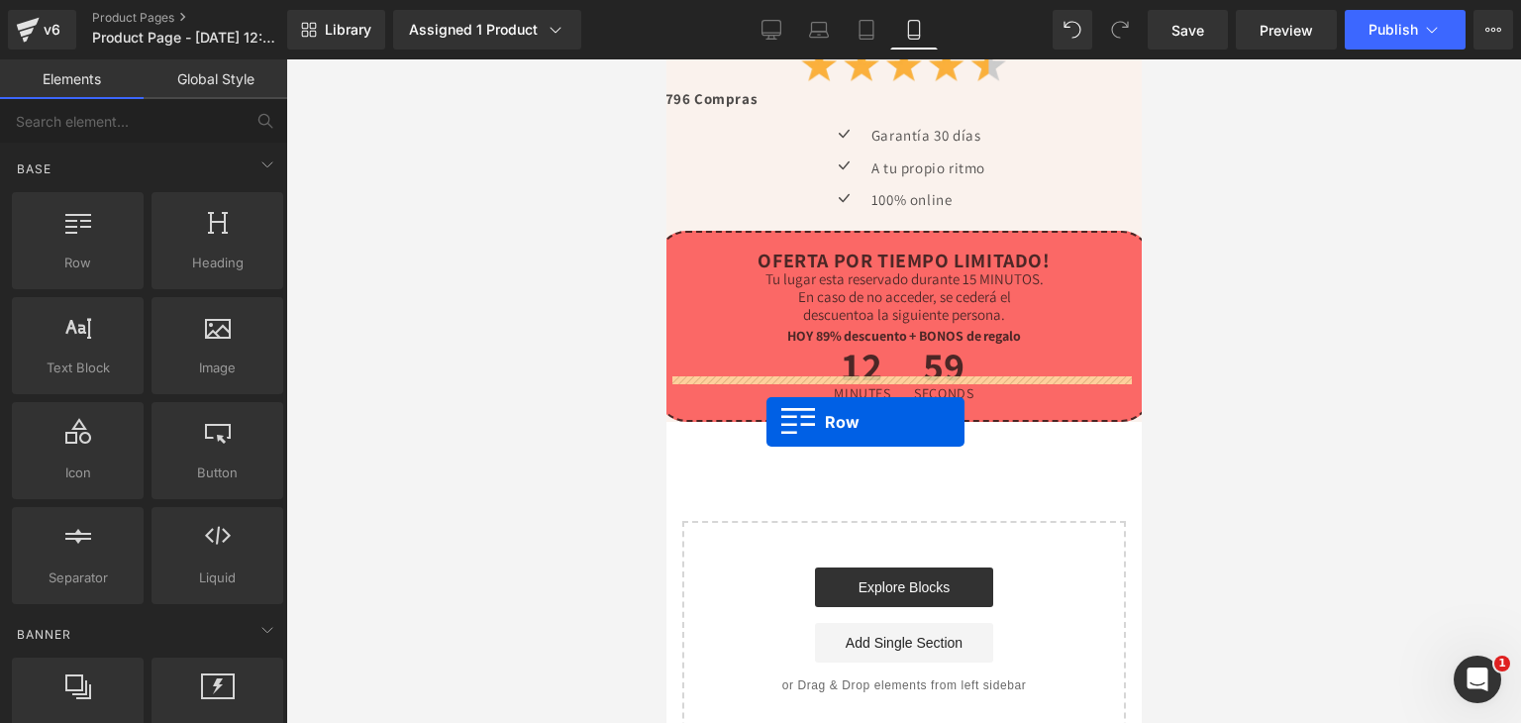
drag, startPoint x: 1076, startPoint y: 409, endPoint x: 765, endPoint y: 422, distance: 311.2
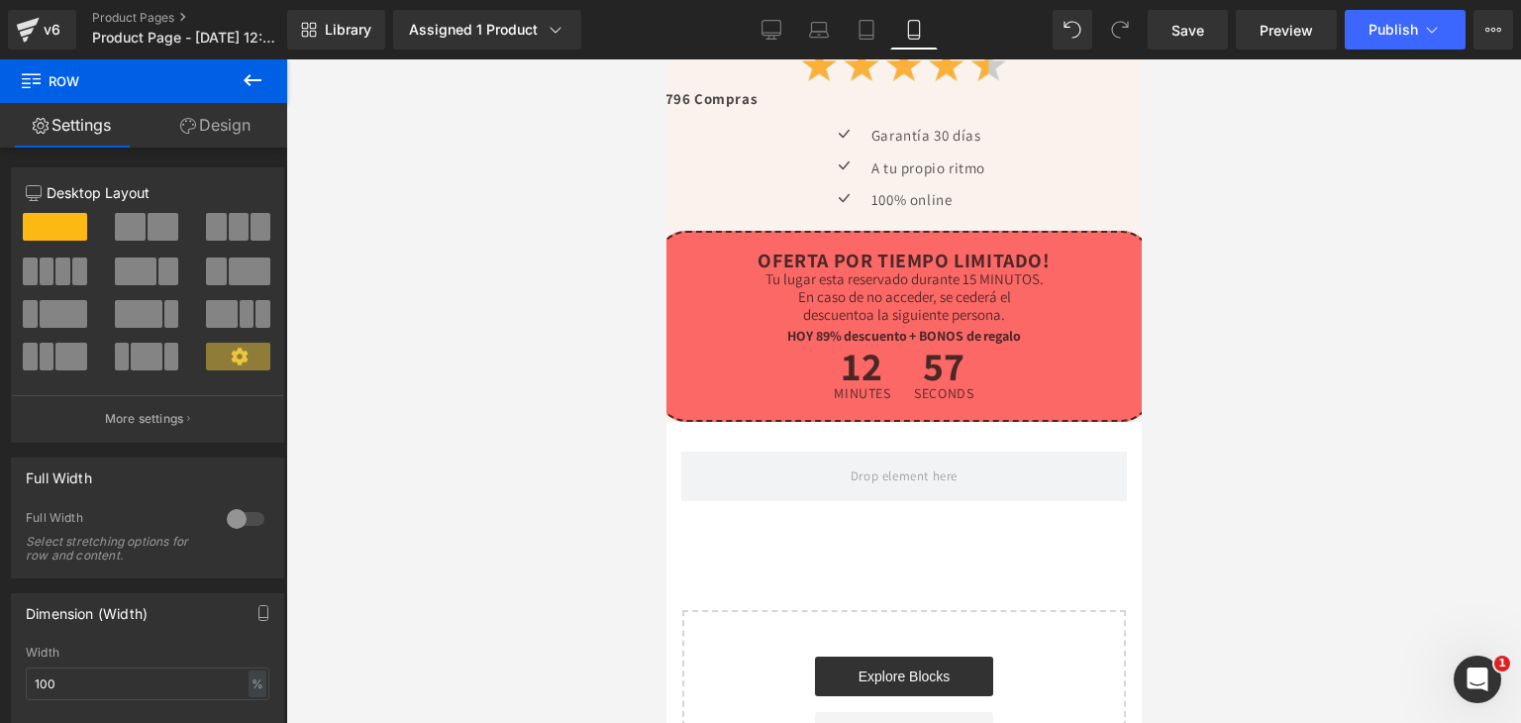
drag, startPoint x: 527, startPoint y: 362, endPoint x: 537, endPoint y: 373, distance: 14.7
click at [528, 362] on div at bounding box center [903, 390] width 1235 height 663
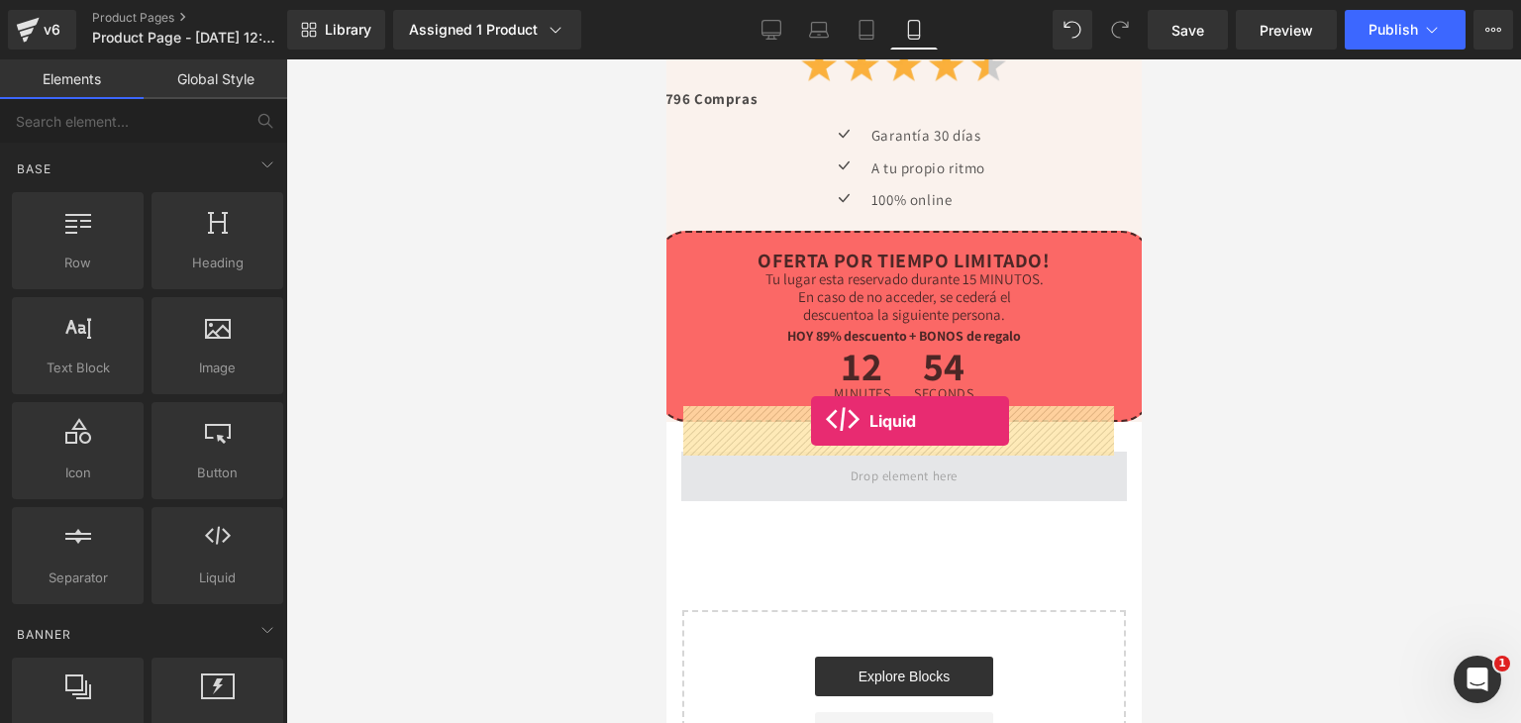
drag, startPoint x: 898, startPoint y: 627, endPoint x: 810, endPoint y: 421, distance: 224.0
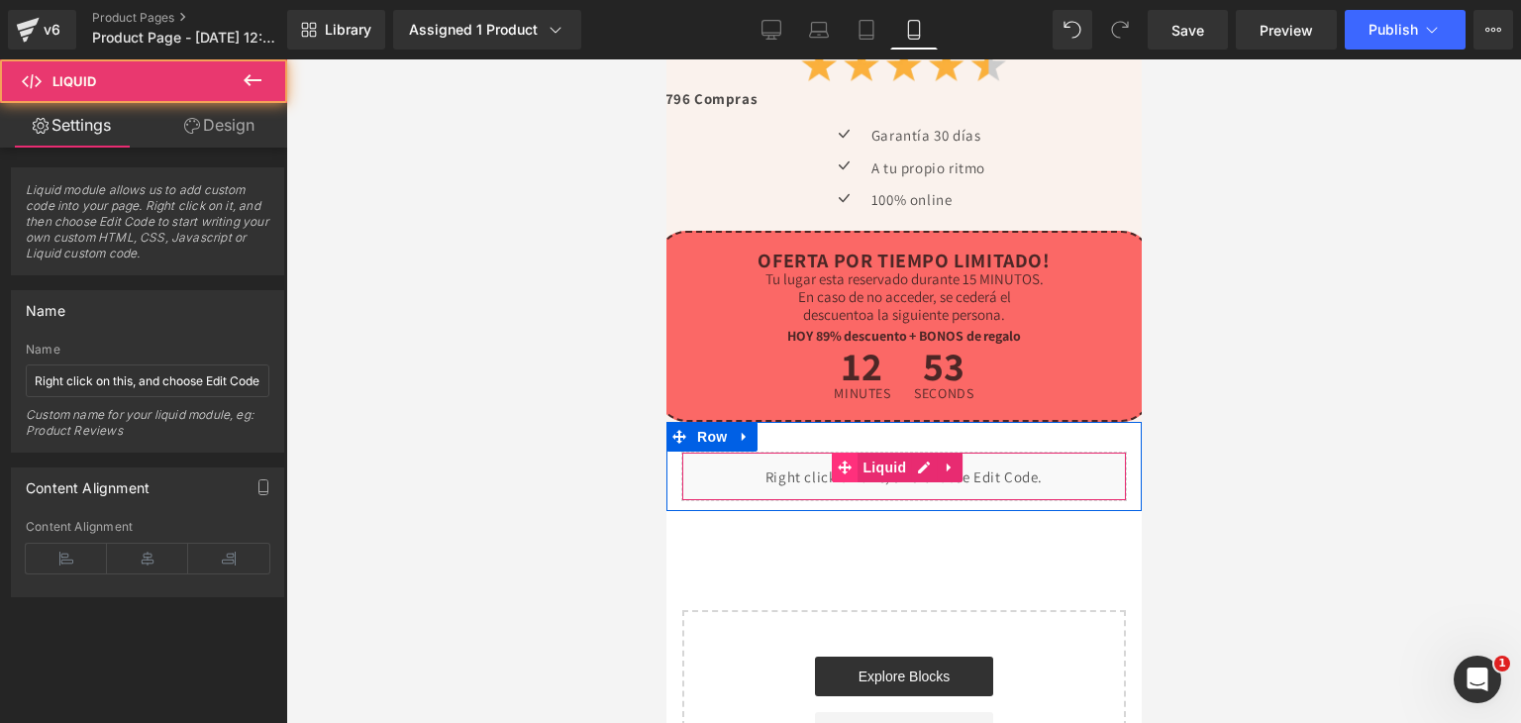
click at [831, 453] on span at bounding box center [844, 468] width 26 height 30
click at [921, 452] on div "Liquid" at bounding box center [903, 477] width 446 height 50
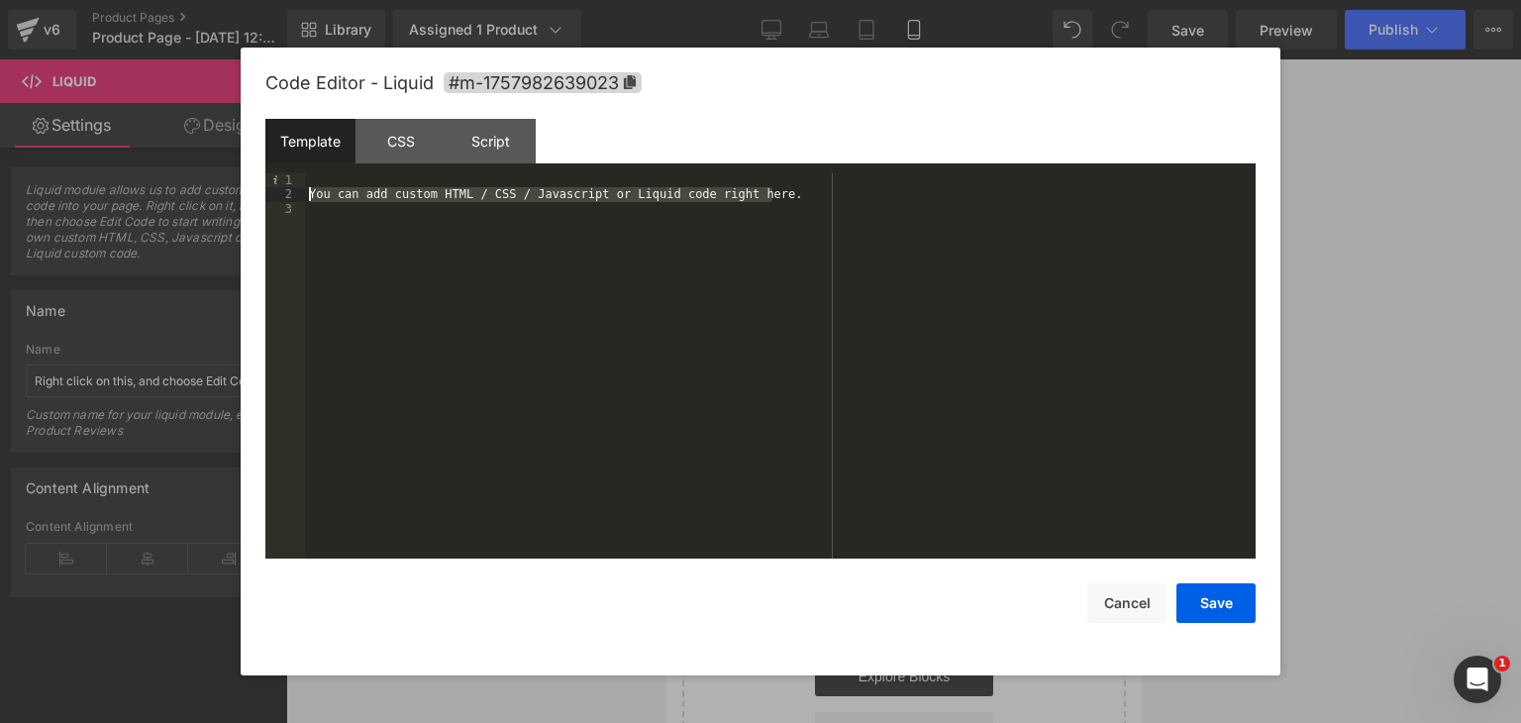
drag, startPoint x: 787, startPoint y: 191, endPoint x: 224, endPoint y: 190, distance: 563.5
click at [226, 199] on body "Liquid You are previewing how the will restyle your page. You can not edit Elem…" at bounding box center [760, 361] width 1521 height 723
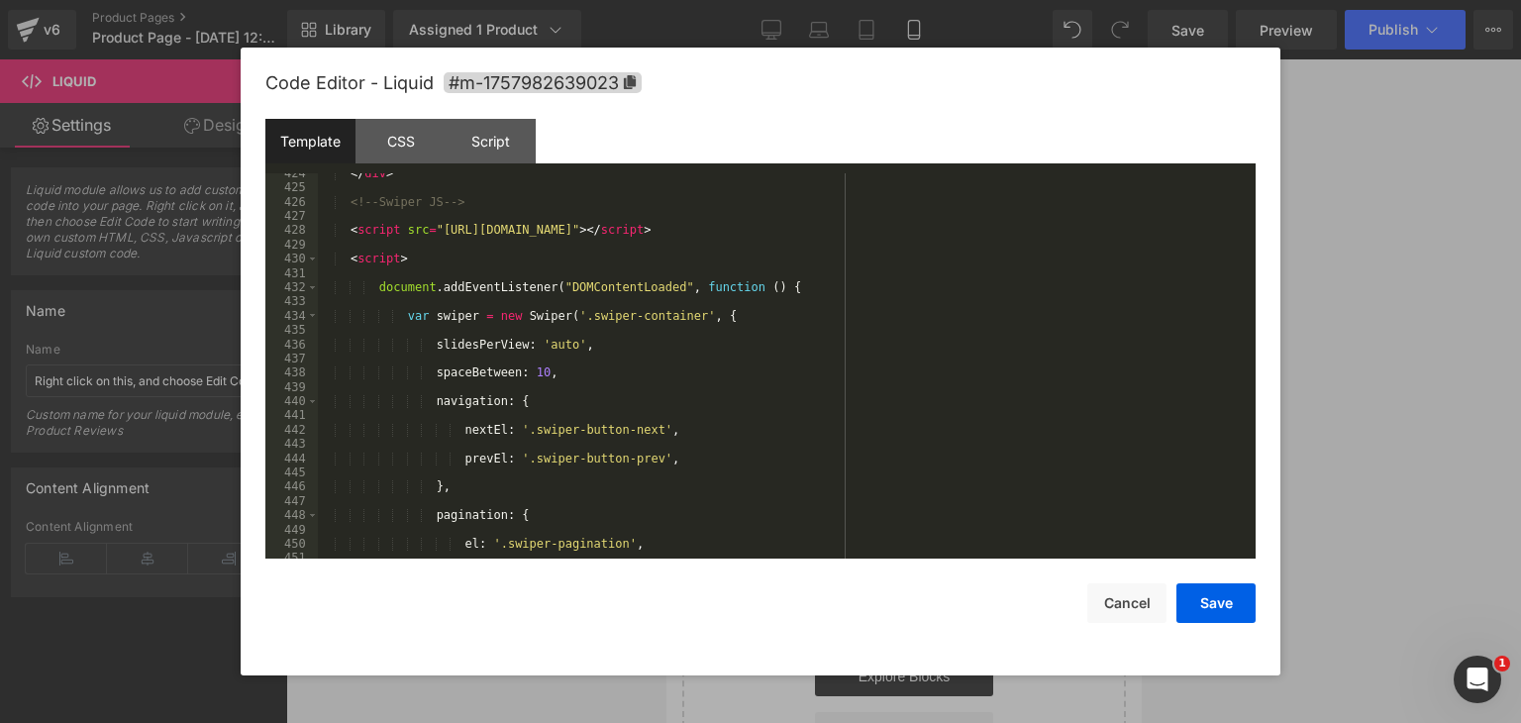
scroll to position [6076, 0]
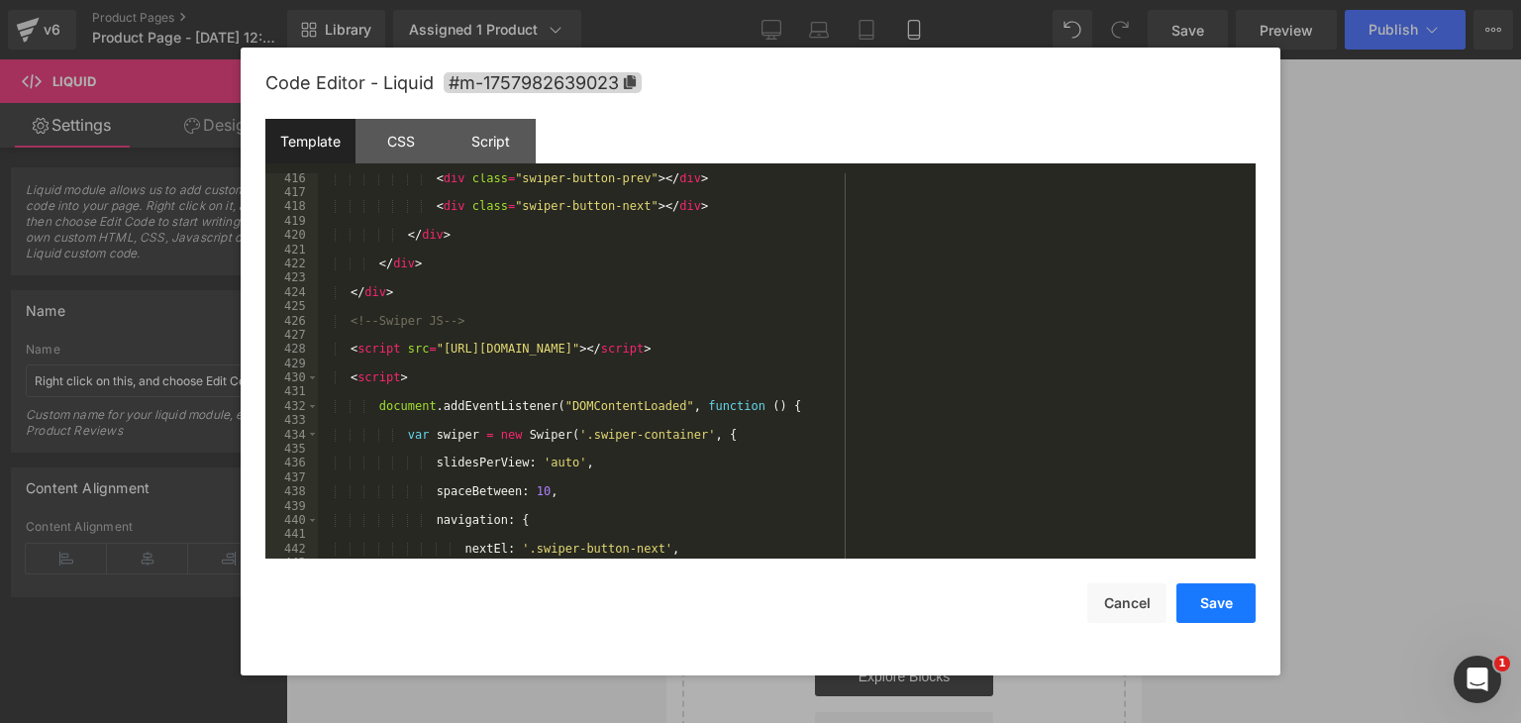
click at [1203, 607] on button "Save" at bounding box center [1215, 603] width 79 height 40
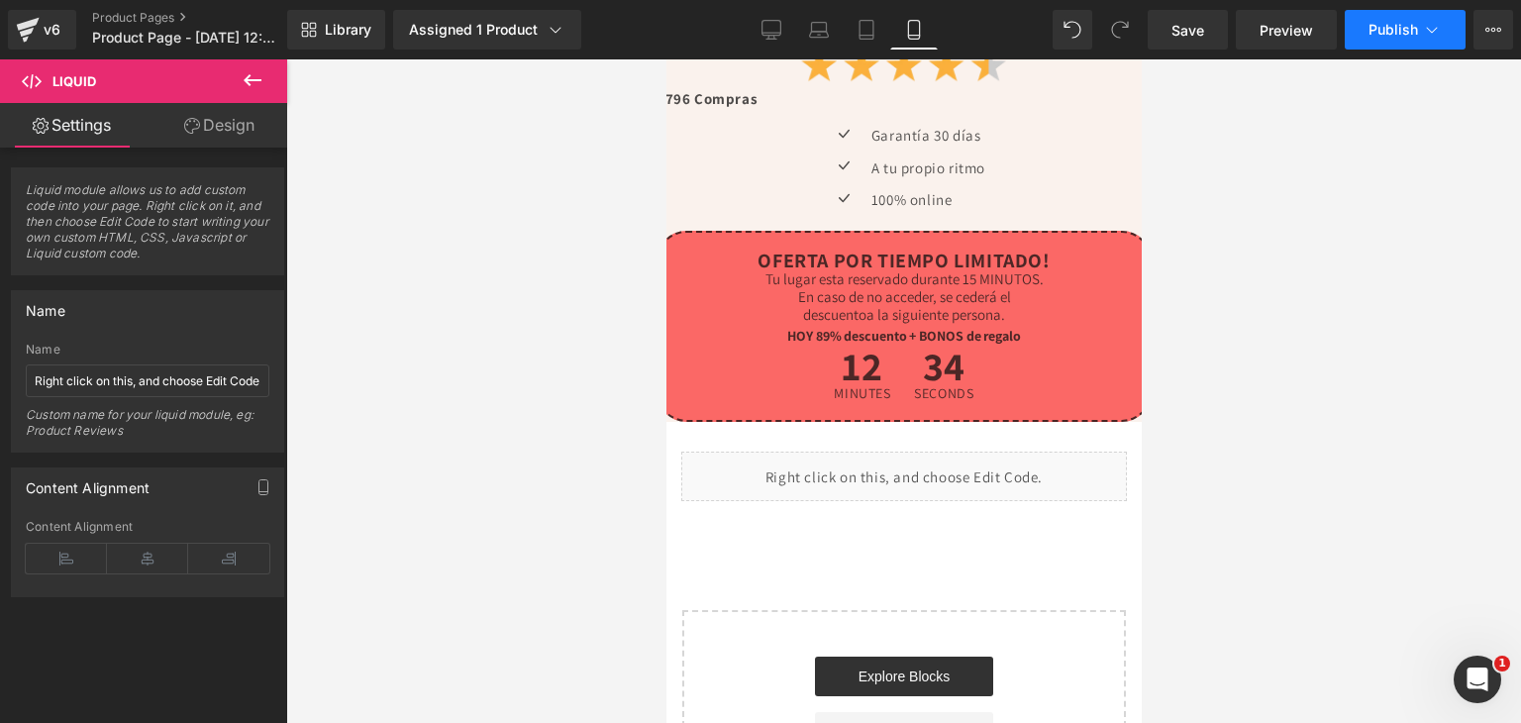
click at [1376, 25] on span "Publish" at bounding box center [1394, 30] width 50 height 16
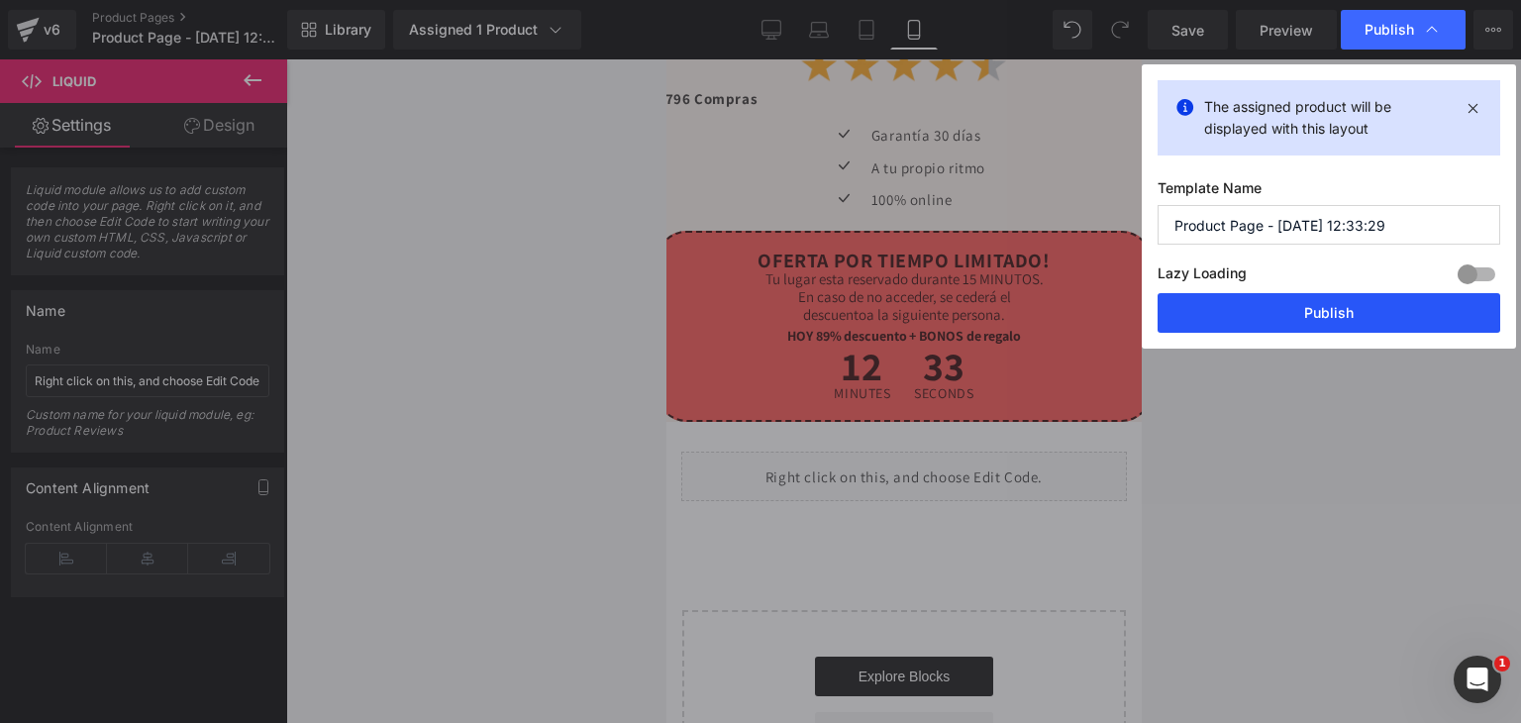
click at [1286, 319] on button "Publish" at bounding box center [1329, 313] width 343 height 40
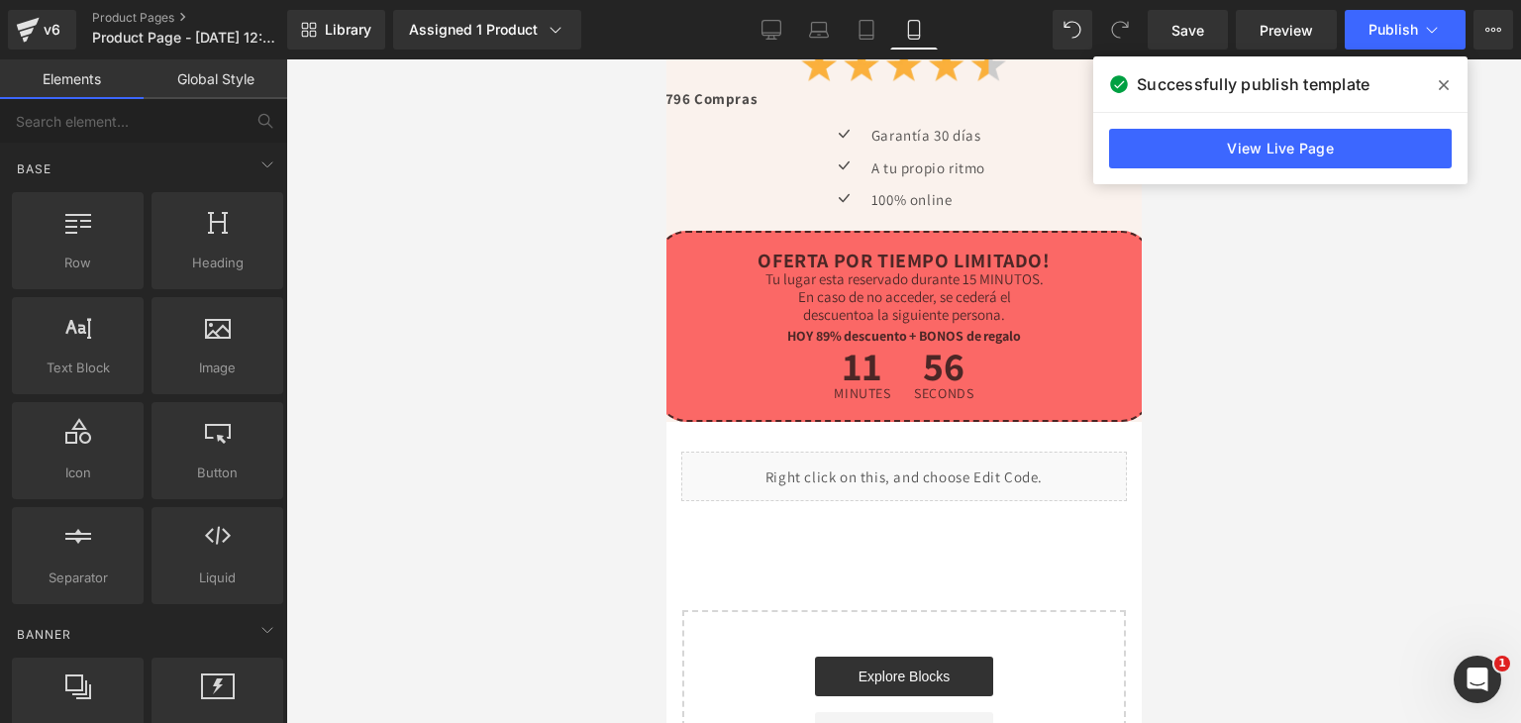
click at [447, 411] on div at bounding box center [903, 390] width 1235 height 663
click at [1447, 78] on icon at bounding box center [1444, 85] width 10 height 16
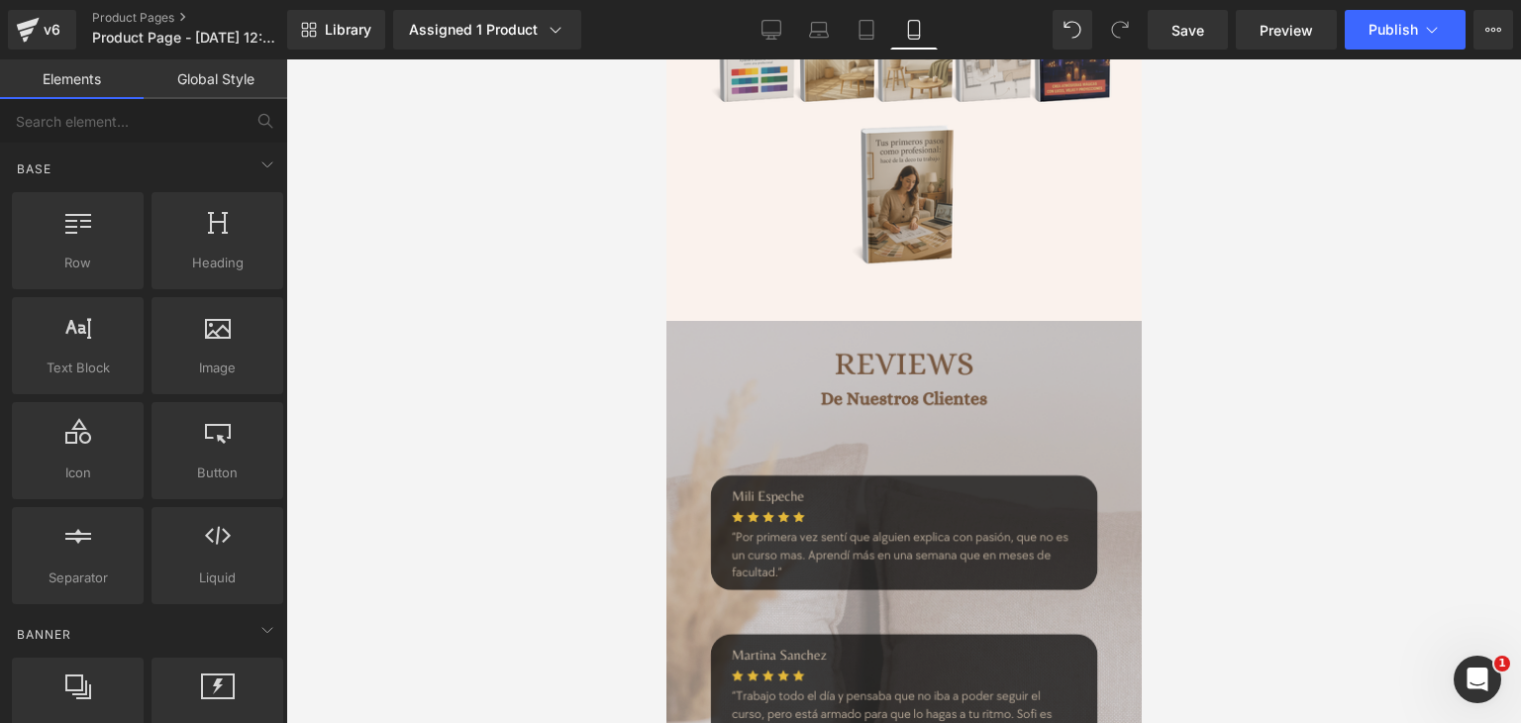
scroll to position [1631, 0]
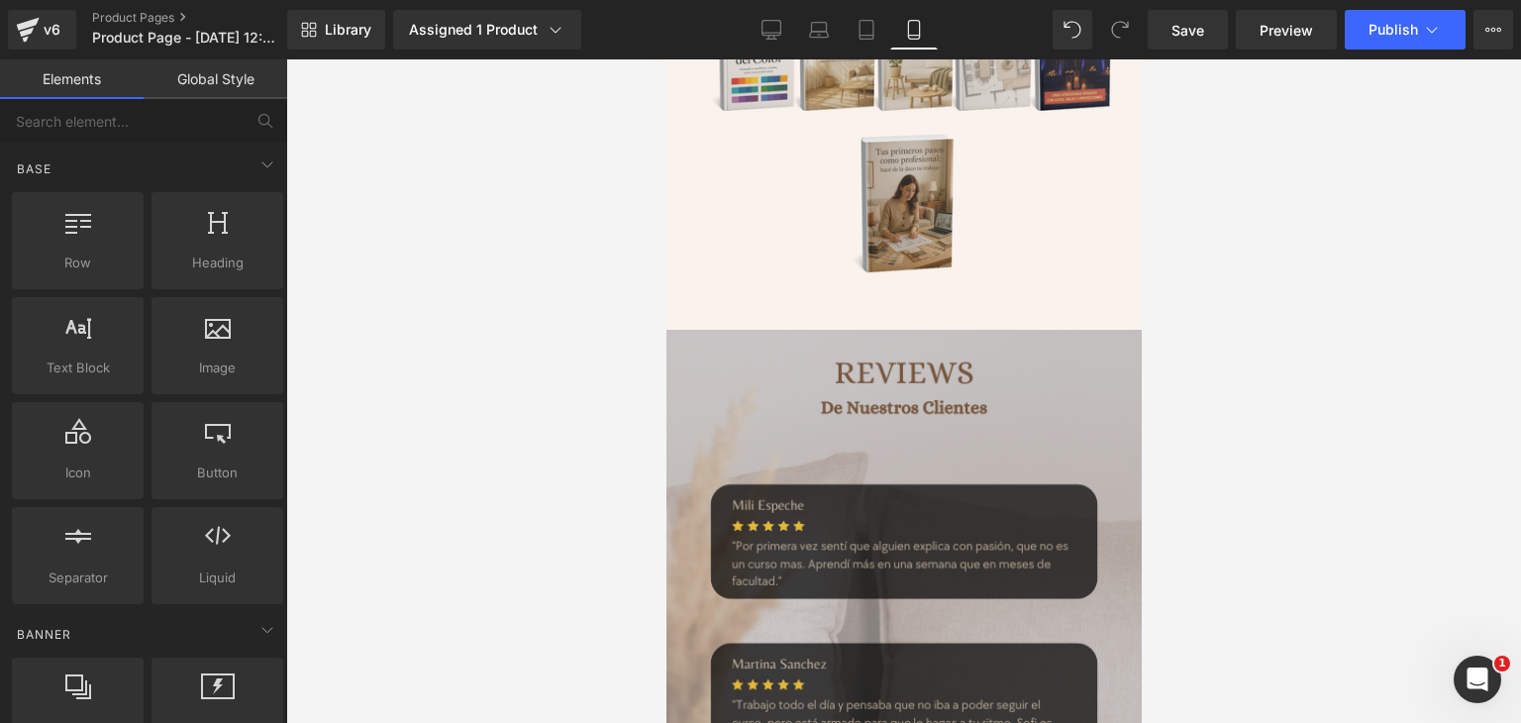
click at [923, 437] on img at bounding box center [903, 732] width 515 height 805
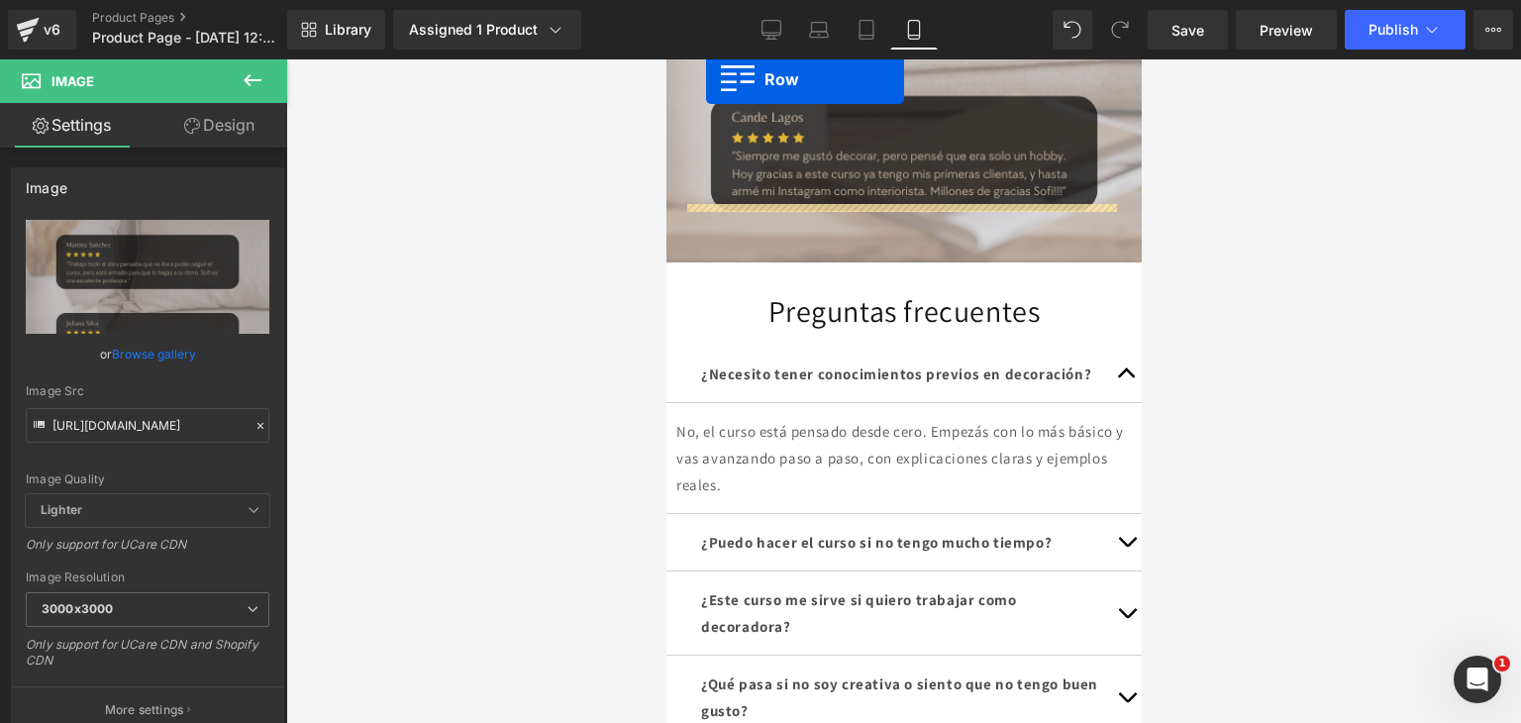
scroll to position [2463, 0]
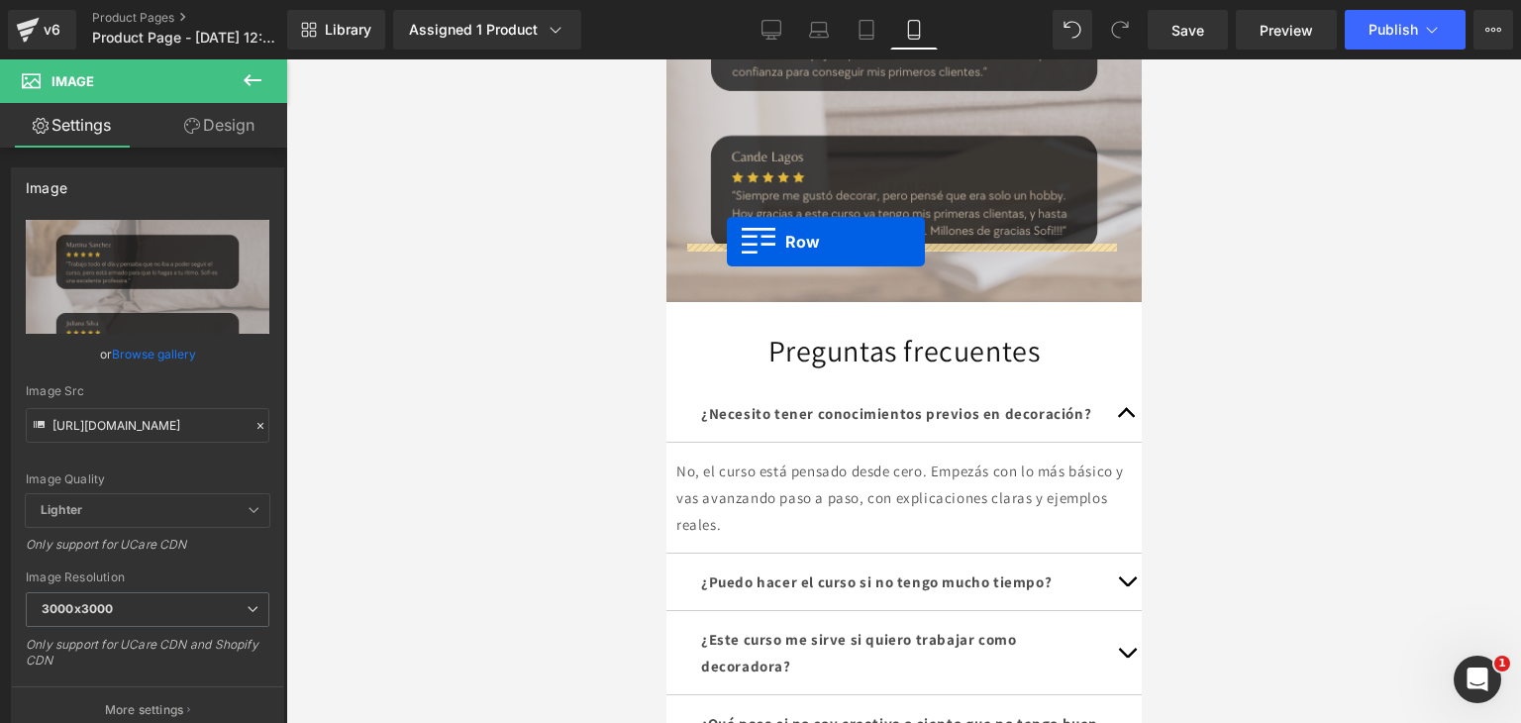
drag, startPoint x: 677, startPoint y: 309, endPoint x: 725, endPoint y: 241, distance: 83.2
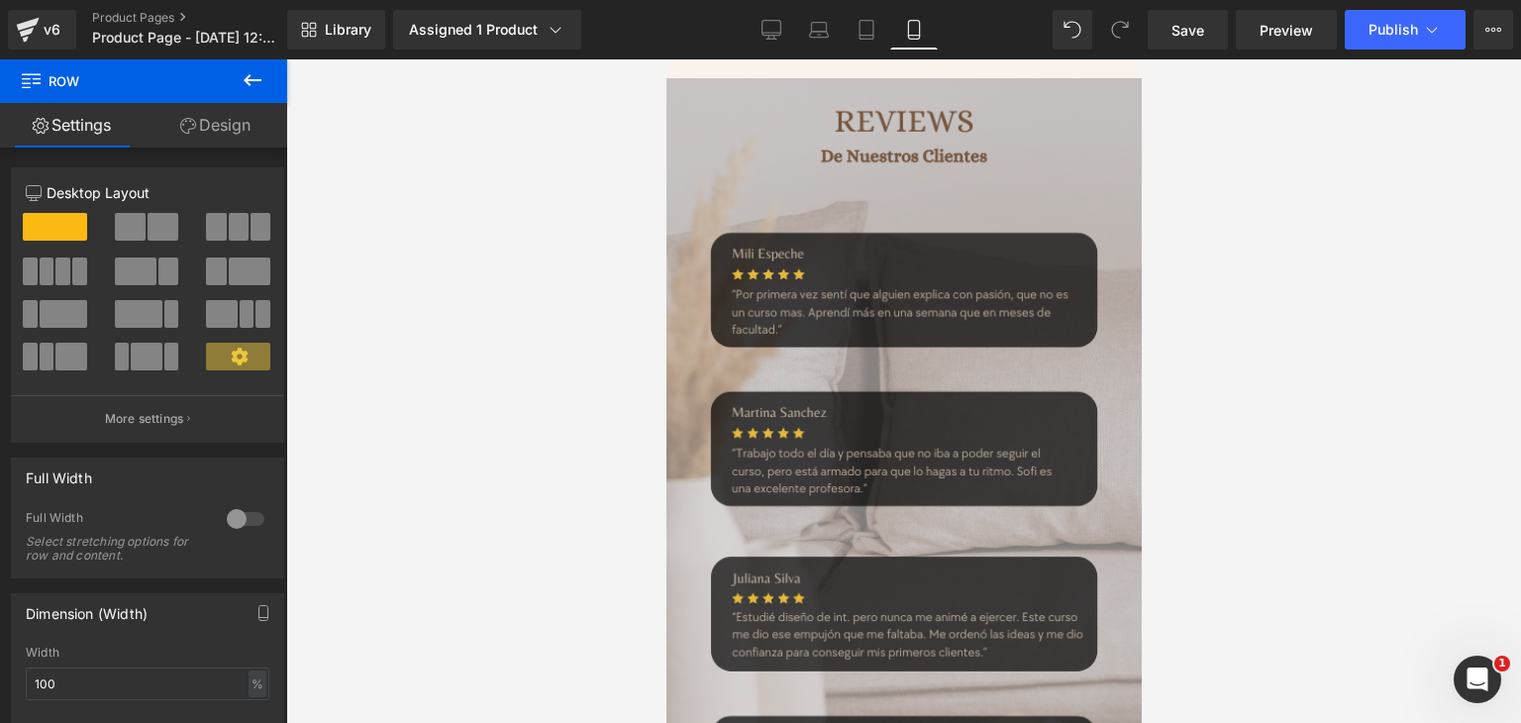
scroll to position [1770, 0]
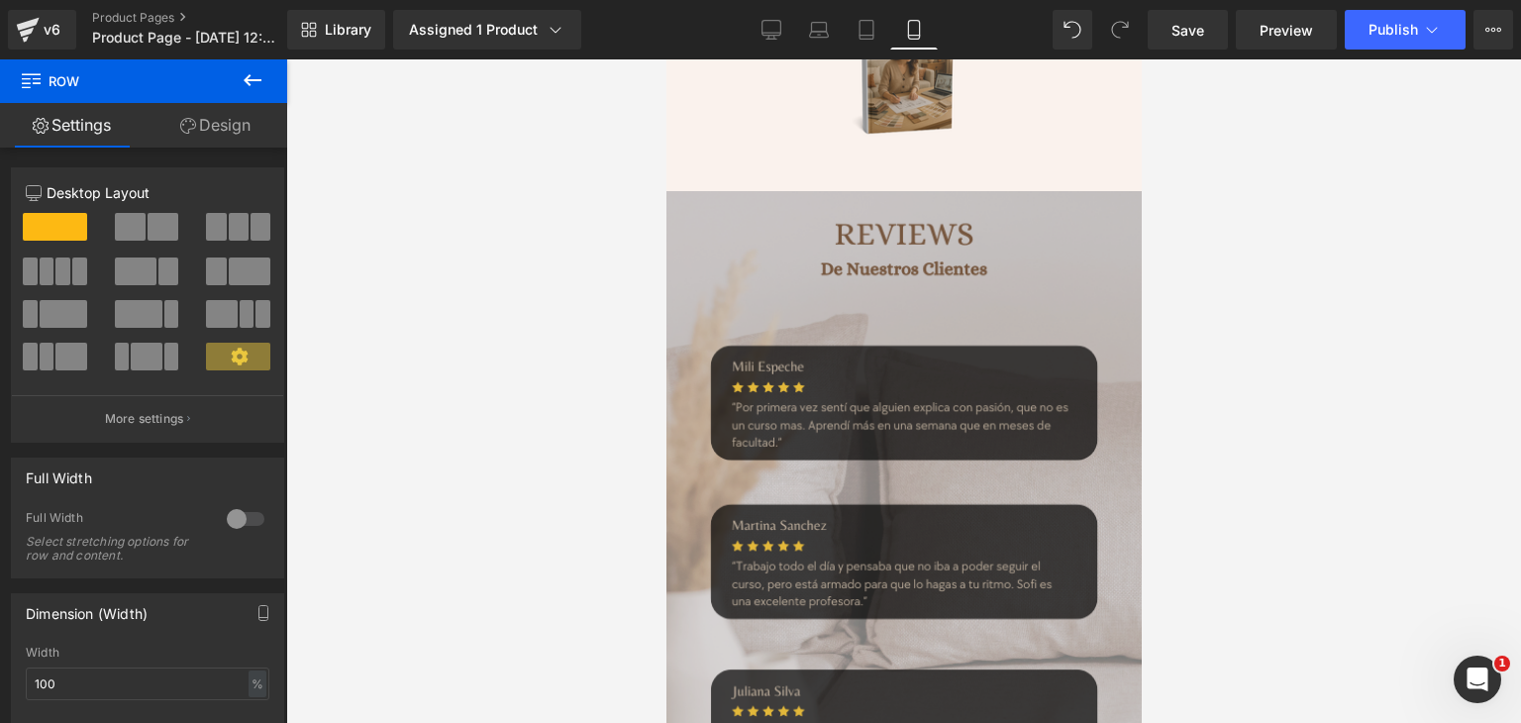
click at [888, 318] on img at bounding box center [903, 593] width 515 height 805
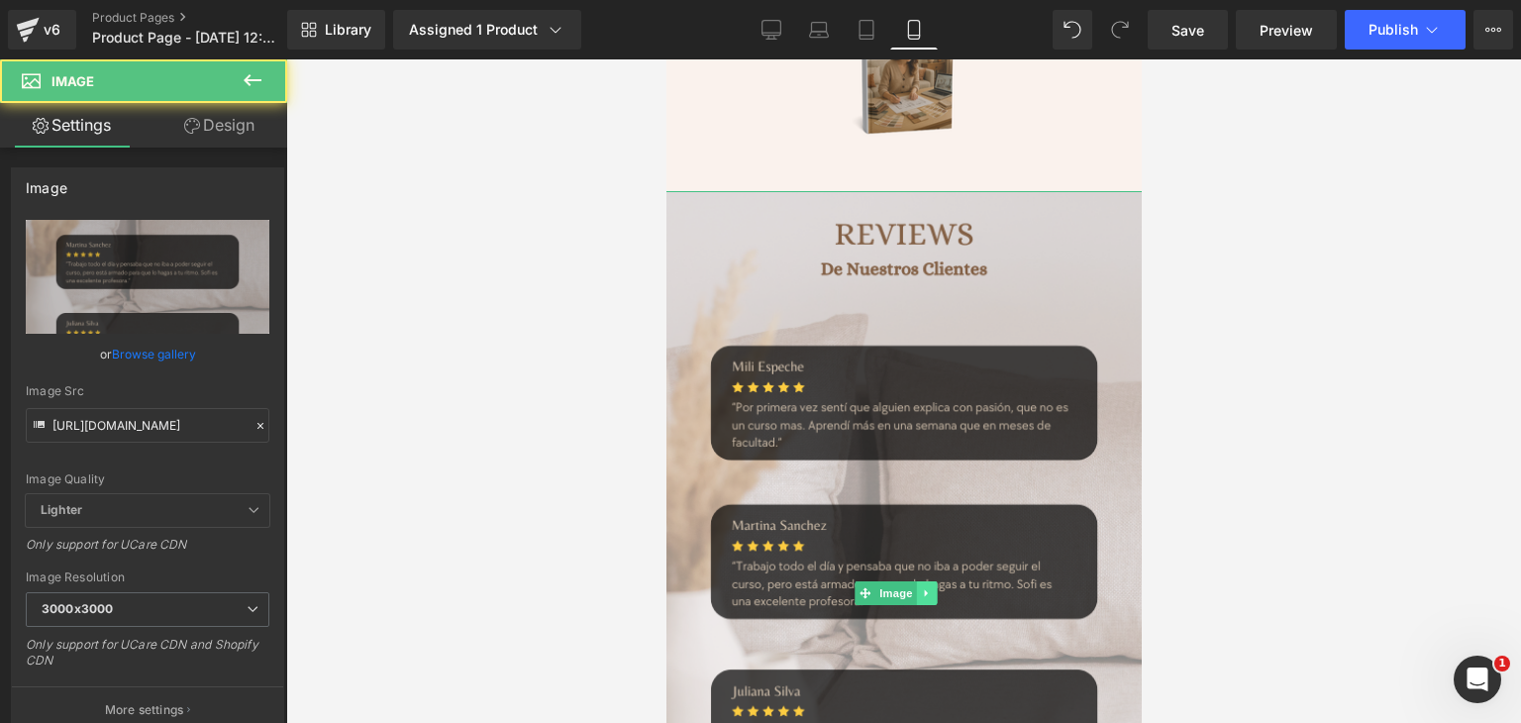
click at [924, 587] on icon at bounding box center [926, 593] width 11 height 12
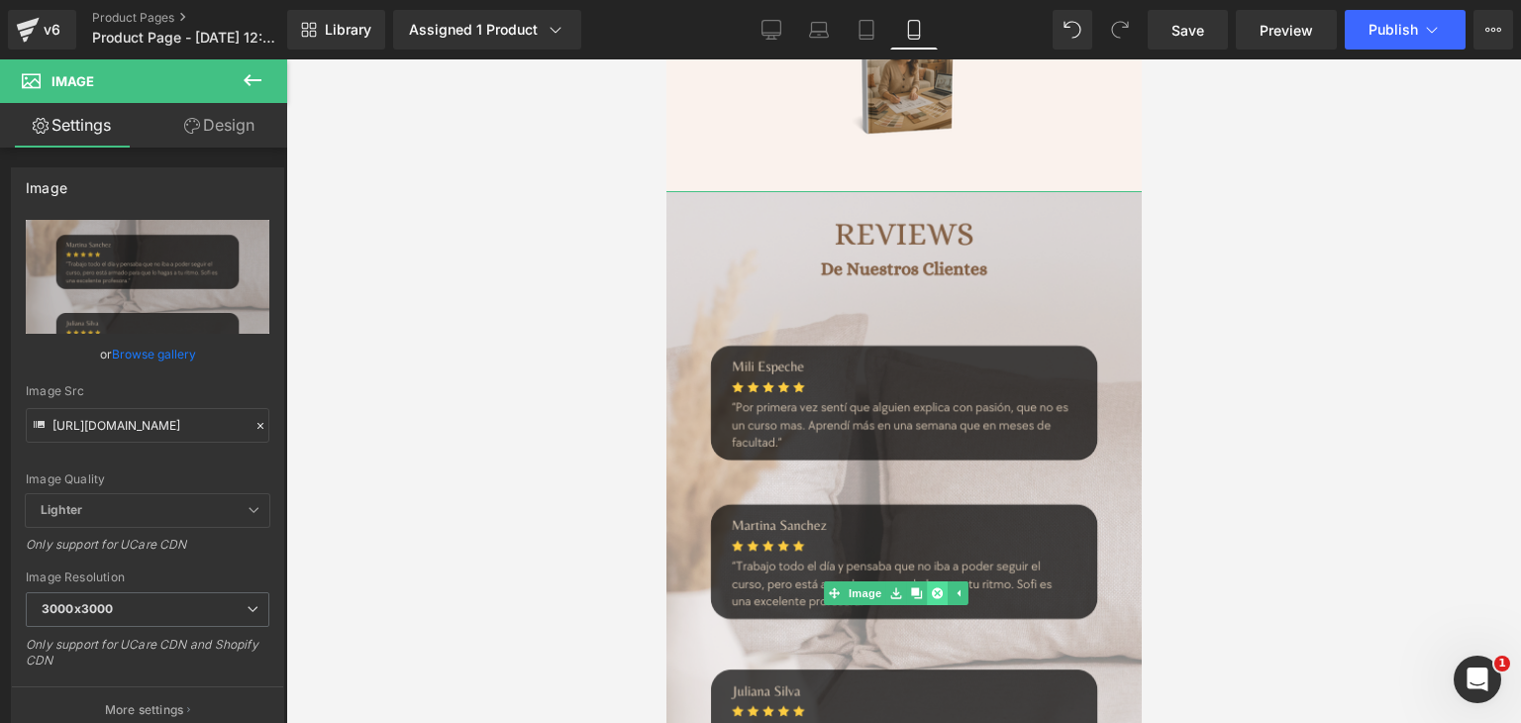
click at [938, 588] on icon at bounding box center [936, 593] width 11 height 11
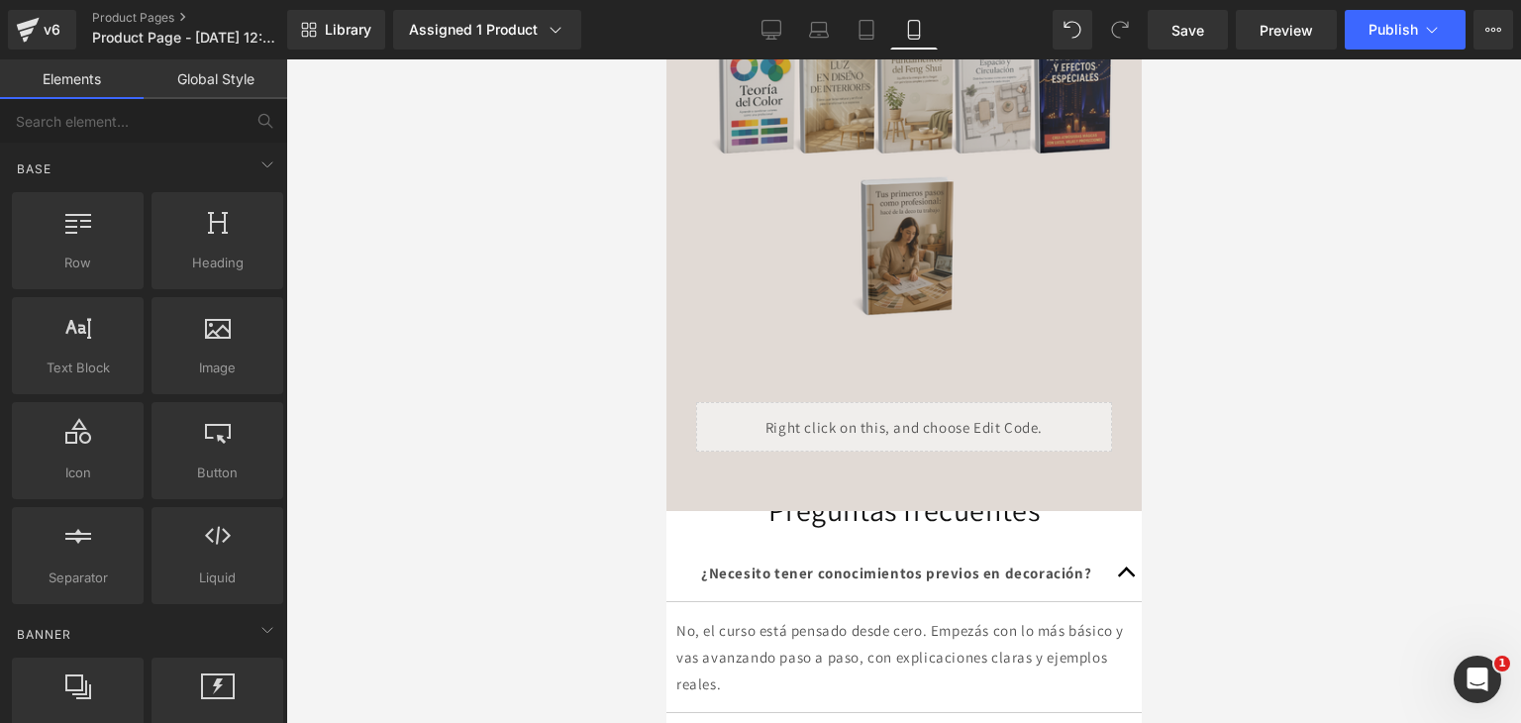
scroll to position [1572, 0]
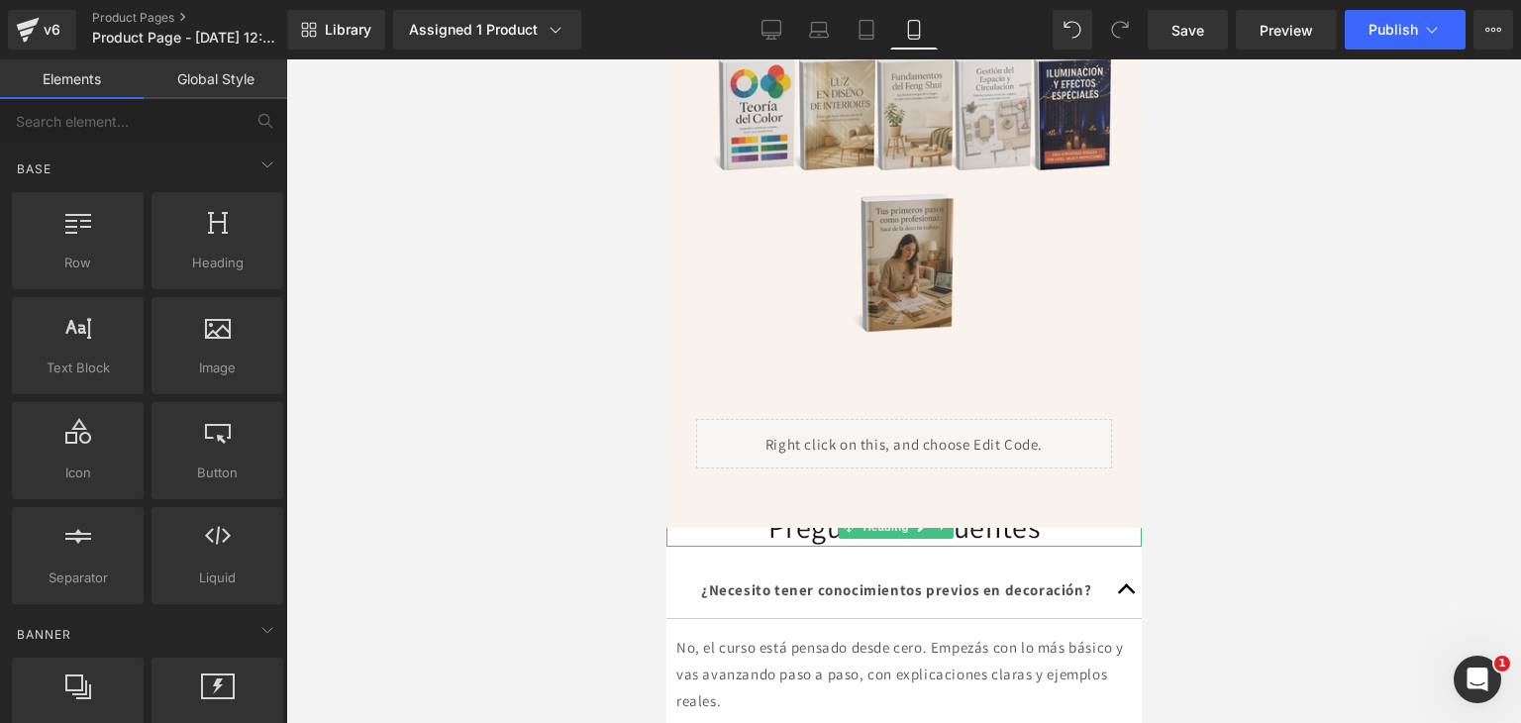
click at [682, 508] on h1 "Preguntas frecuentes" at bounding box center [902, 527] width 475 height 39
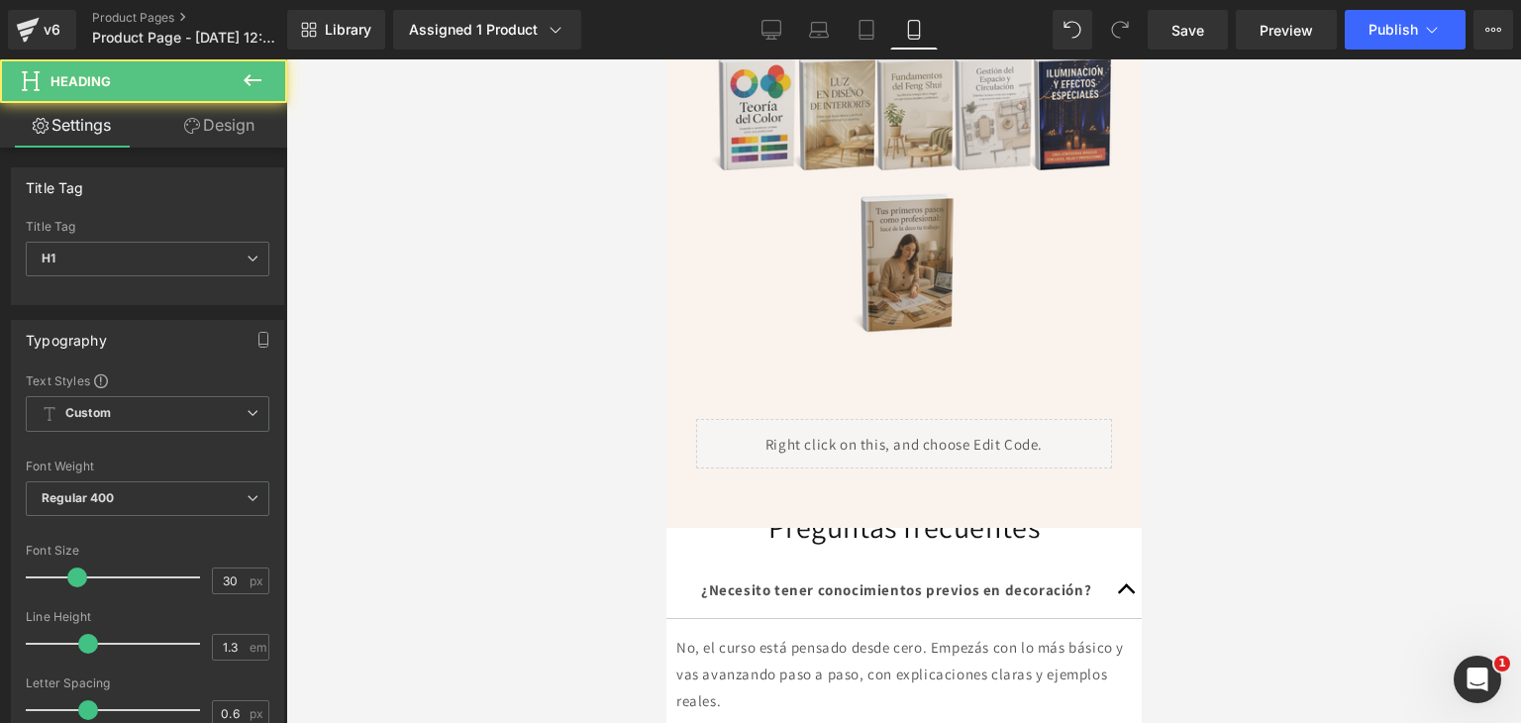
click at [234, 108] on link "Design" at bounding box center [220, 125] width 144 height 45
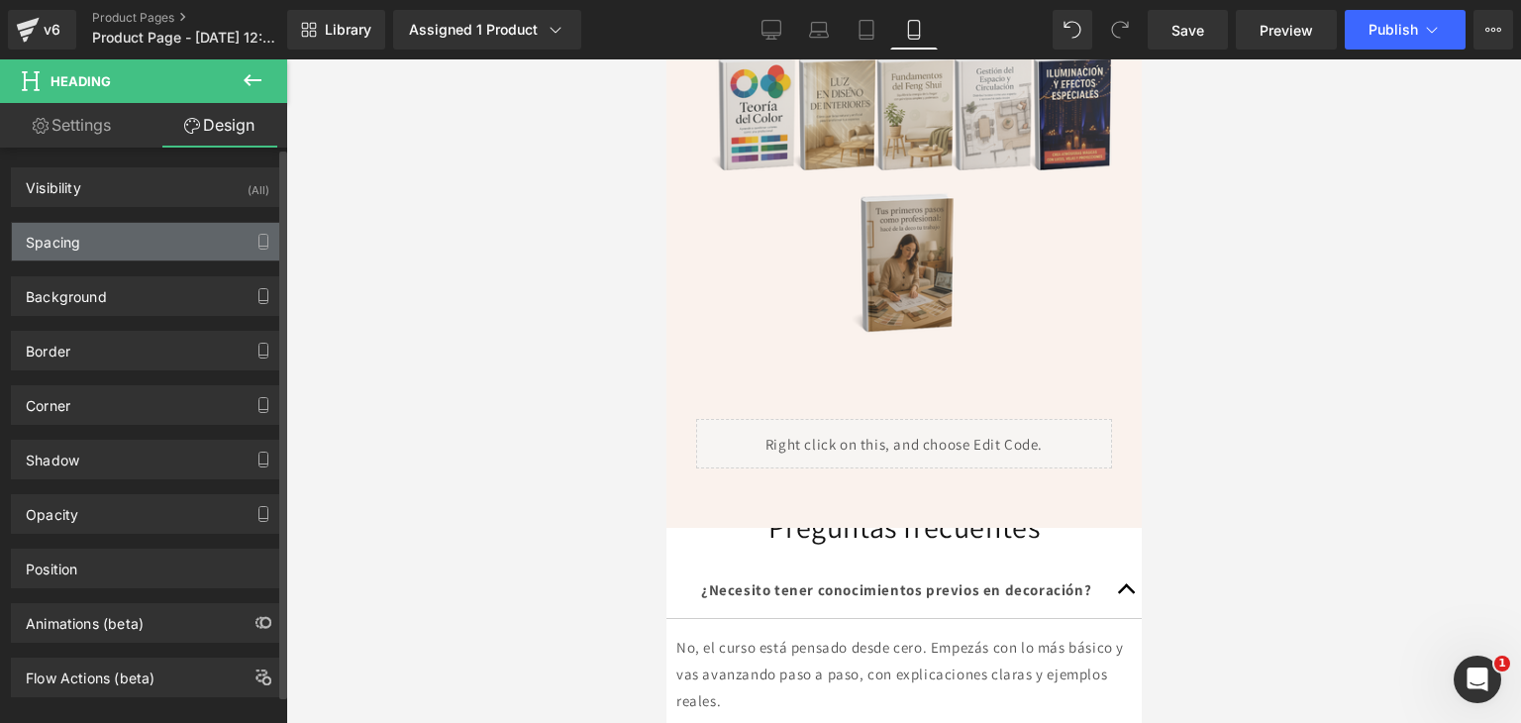
click at [61, 239] on div "Spacing" at bounding box center [53, 237] width 54 height 28
type input "20"
type input "0"
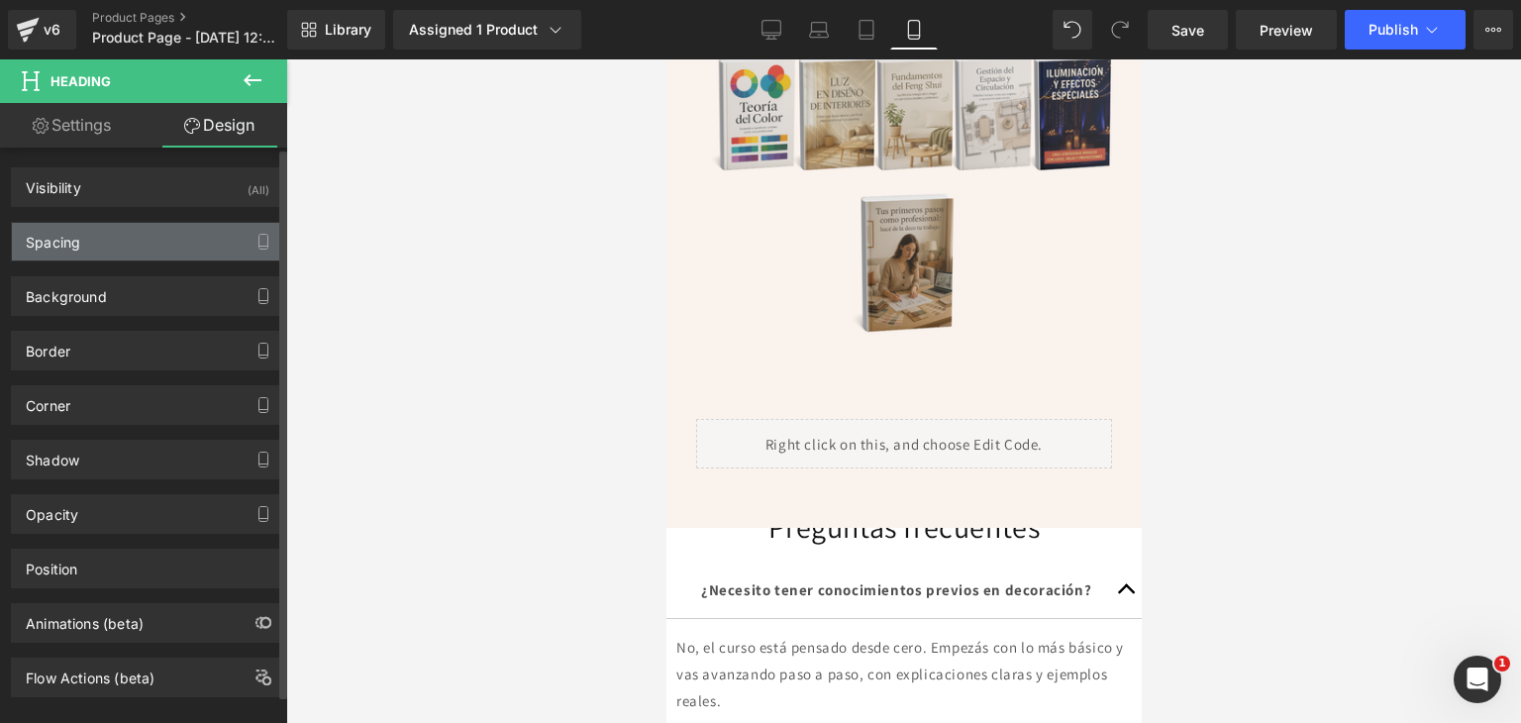
type input "0"
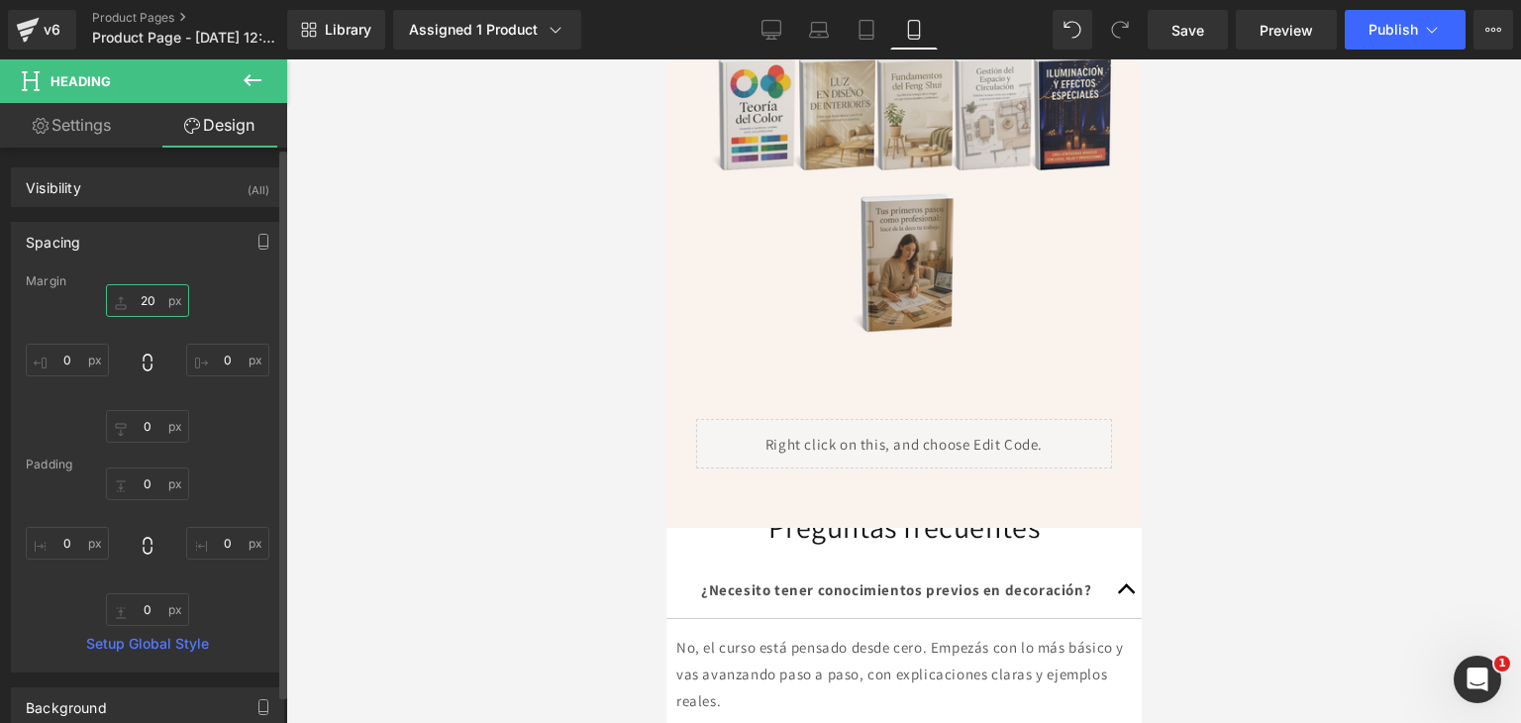
click at [150, 304] on input "20" at bounding box center [147, 300] width 83 height 33
type input "0"
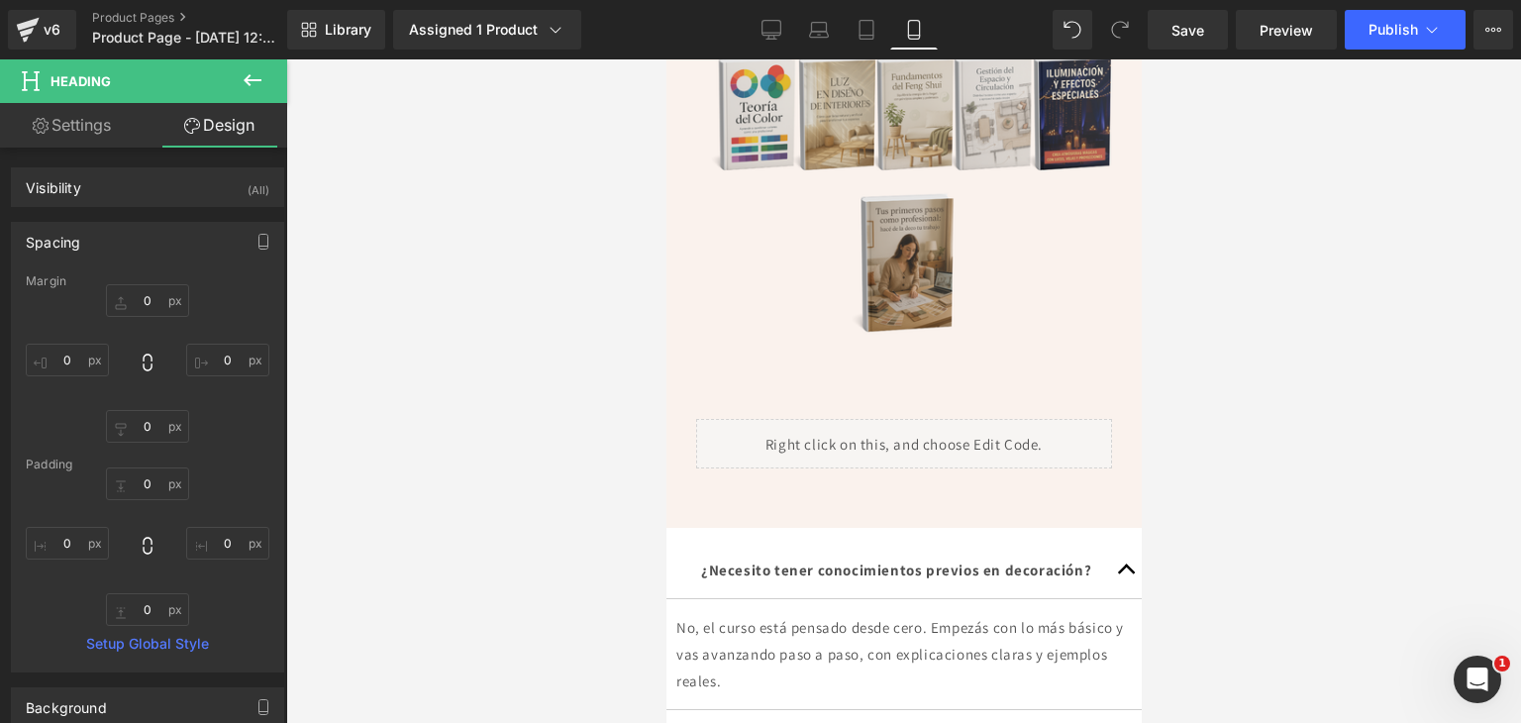
click at [539, 378] on div at bounding box center [903, 390] width 1235 height 663
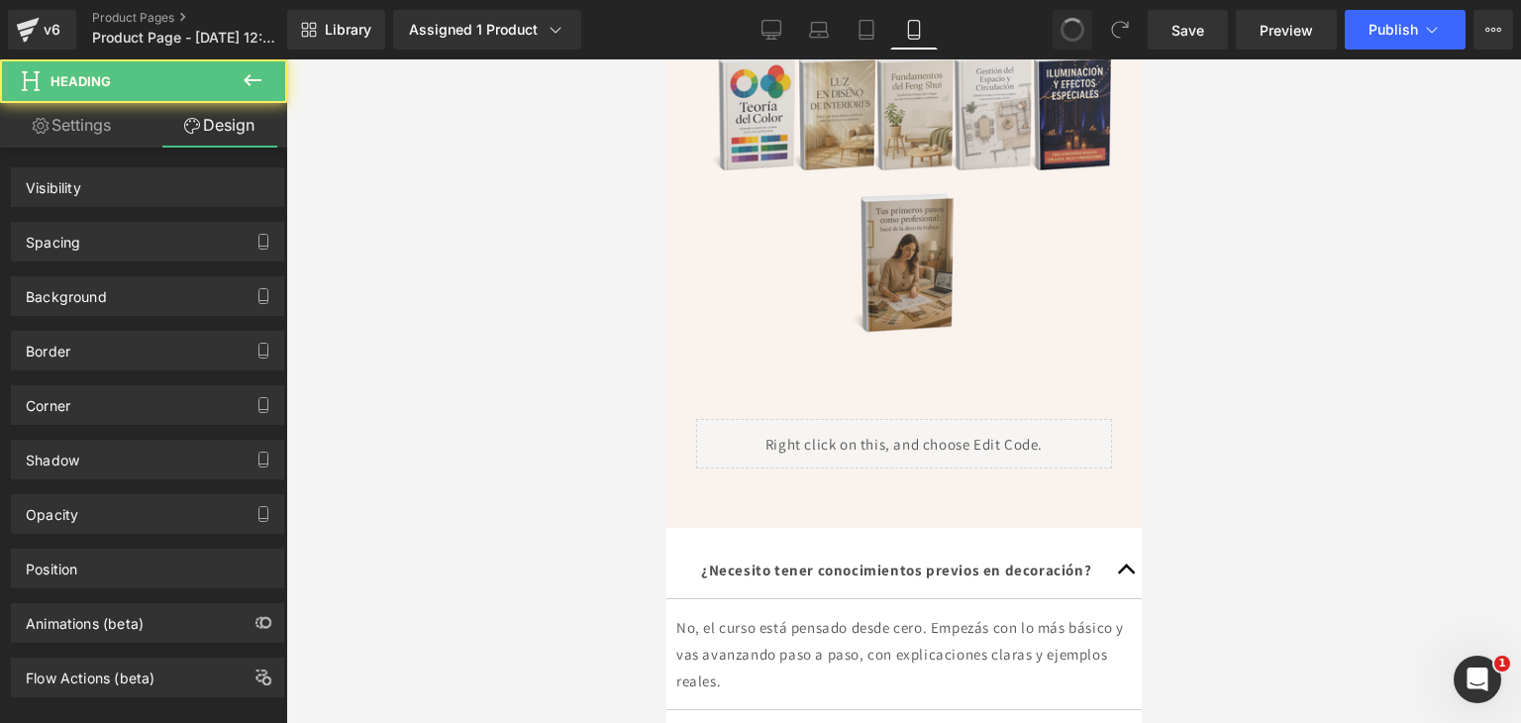
click at [566, 522] on div at bounding box center [903, 390] width 1235 height 663
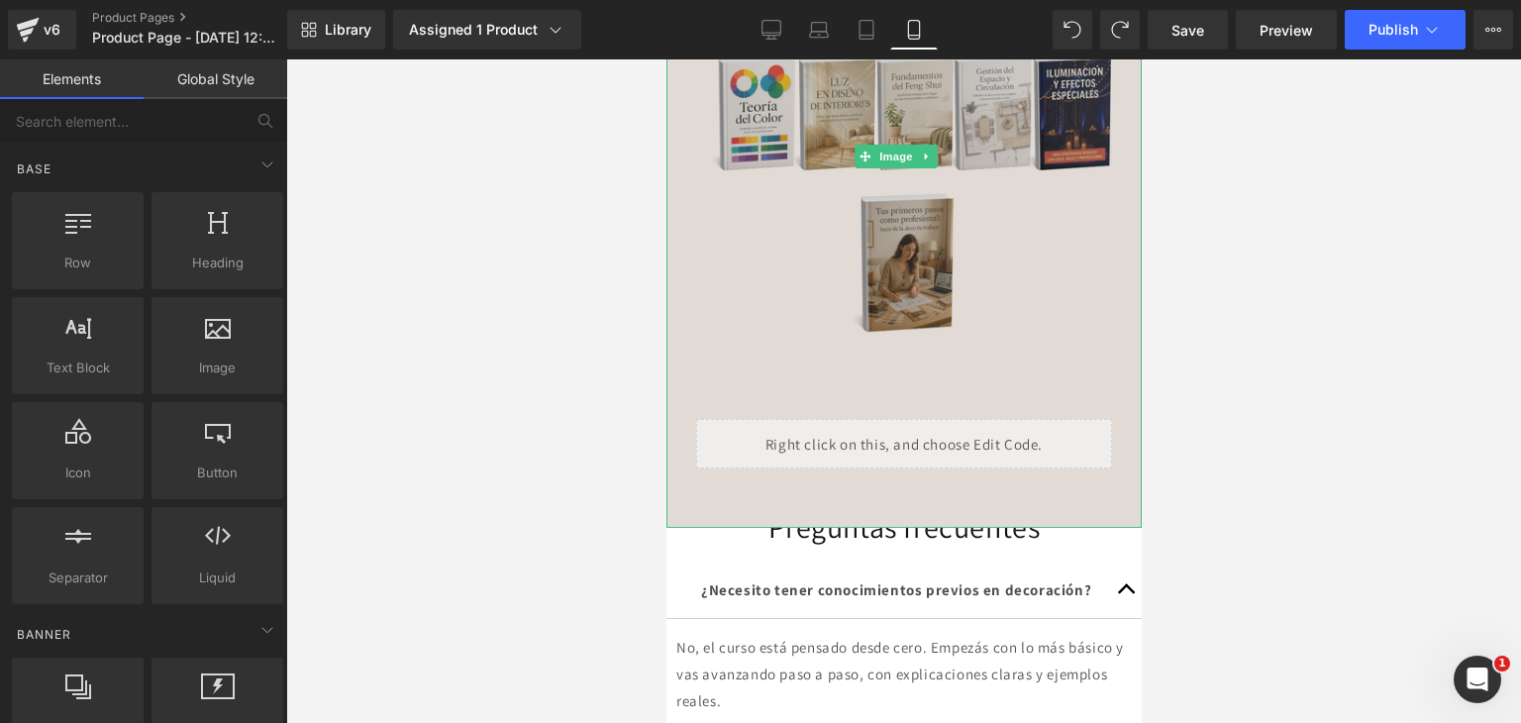
click at [737, 457] on img at bounding box center [902, 156] width 475 height 743
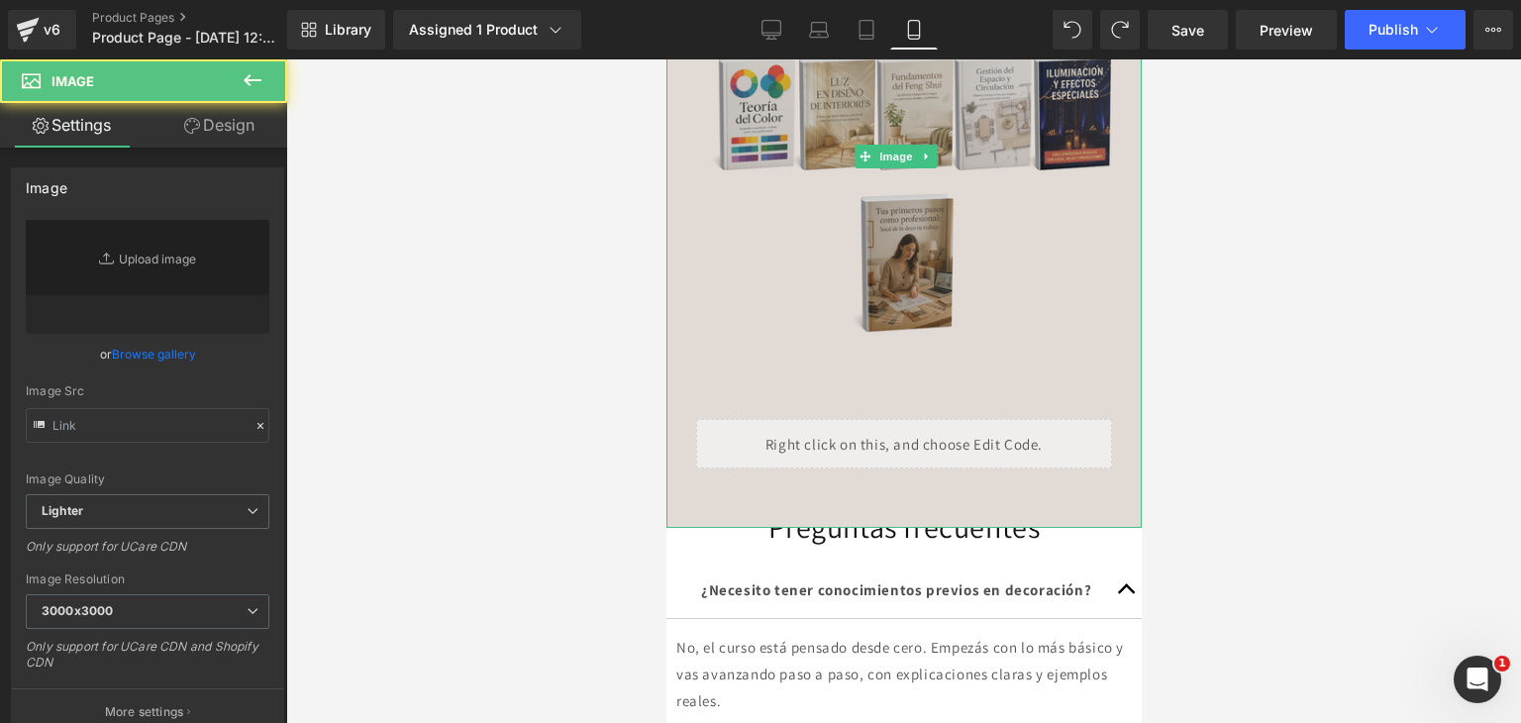
type input "https://i.postimg.cc/xT9QDK9n/5.png"
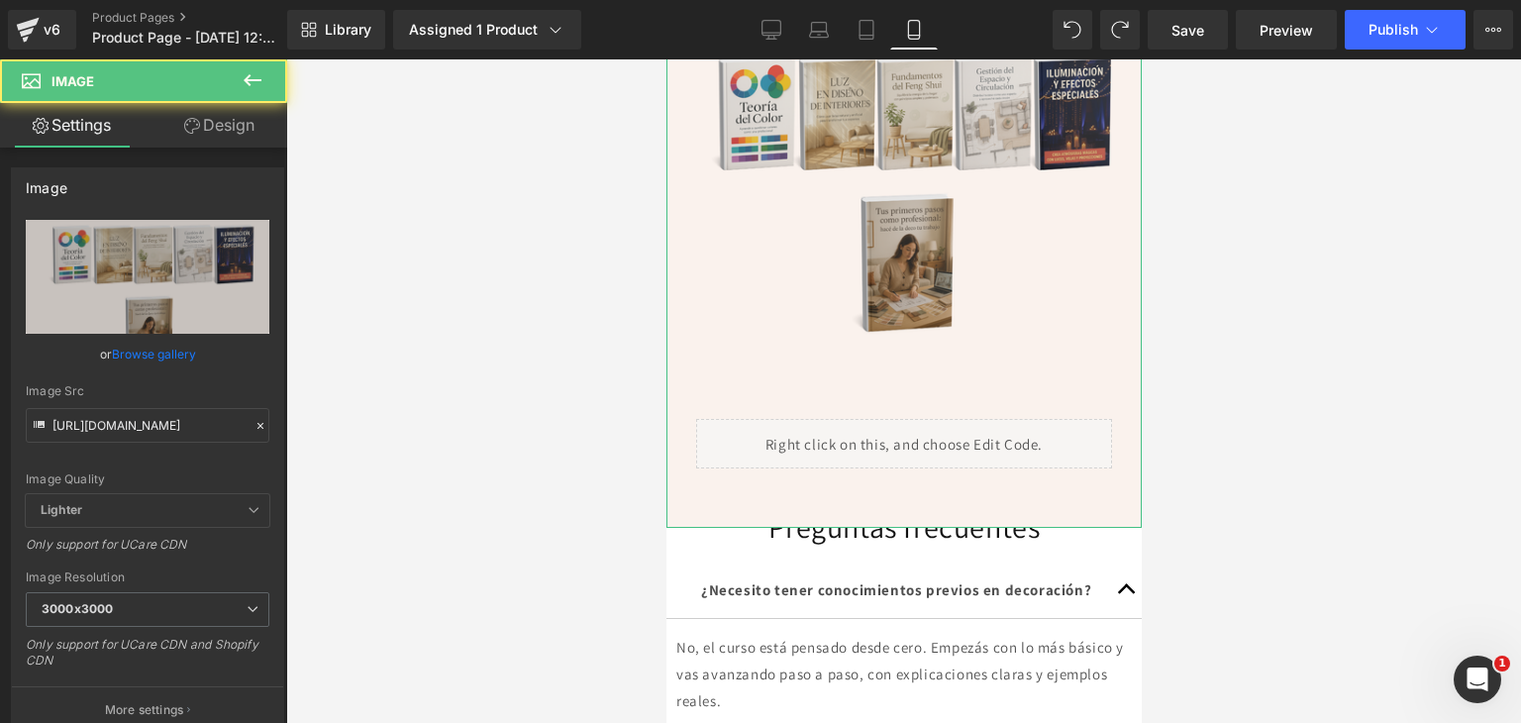
click at [199, 115] on link "Design" at bounding box center [220, 125] width 144 height 45
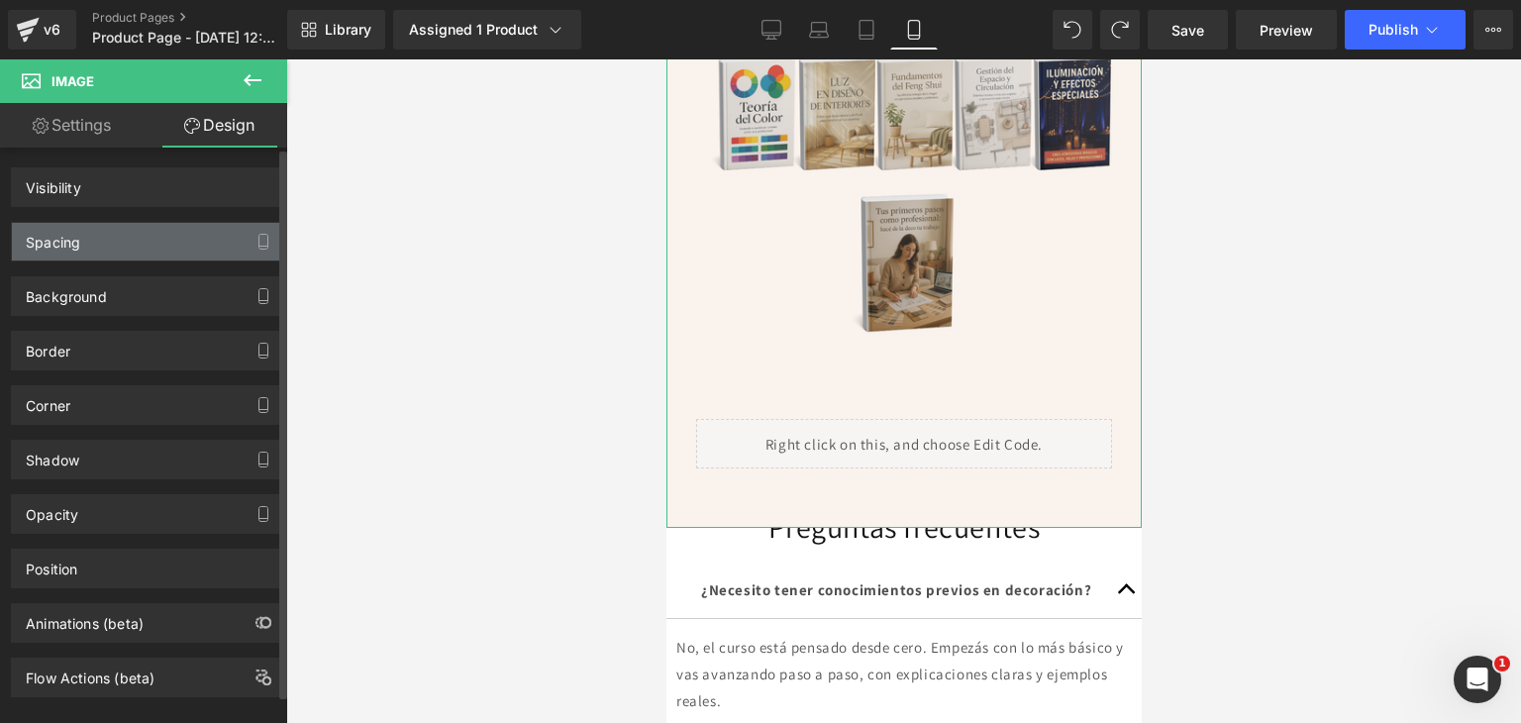
click at [87, 231] on div "Spacing" at bounding box center [147, 242] width 271 height 38
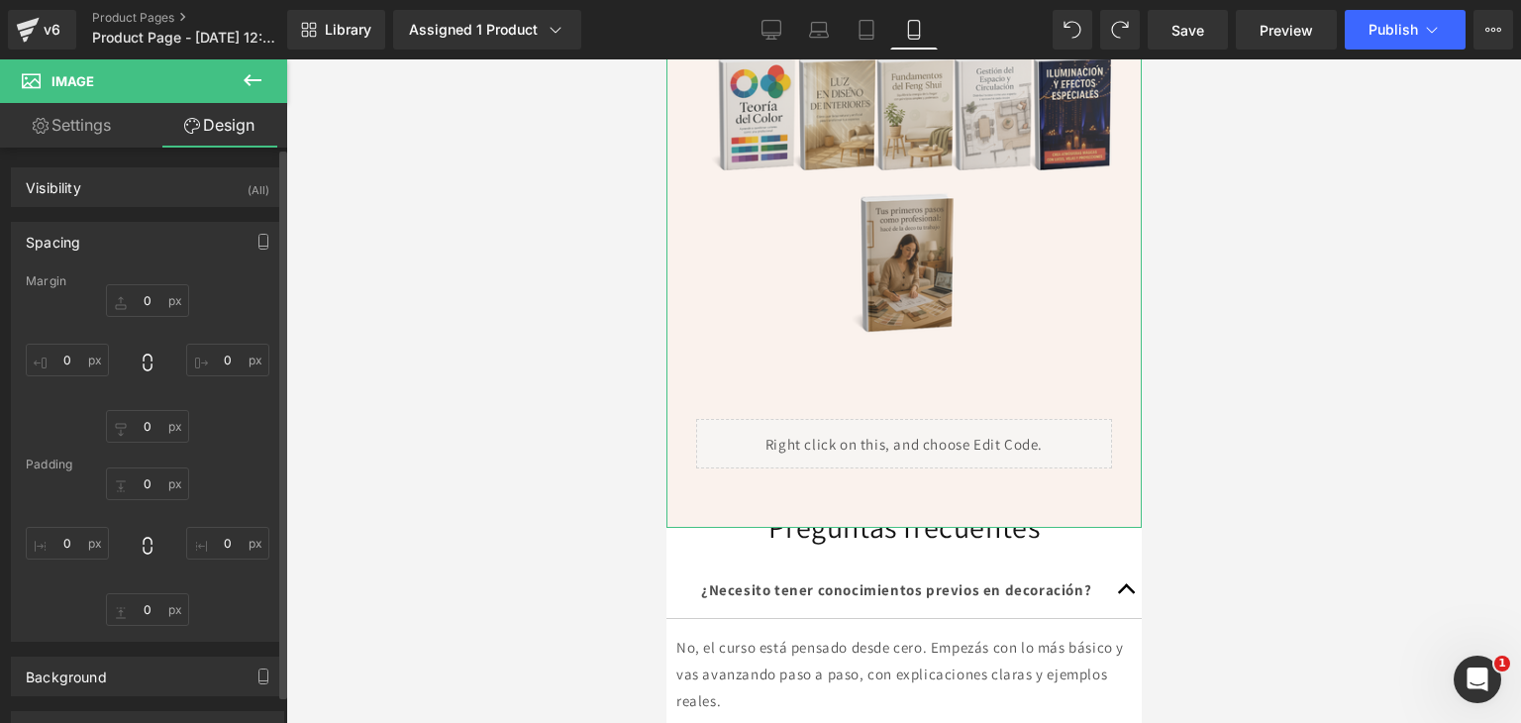
type input "0"
type input "-15"
type input "-140"
type input "-15"
type input "0"
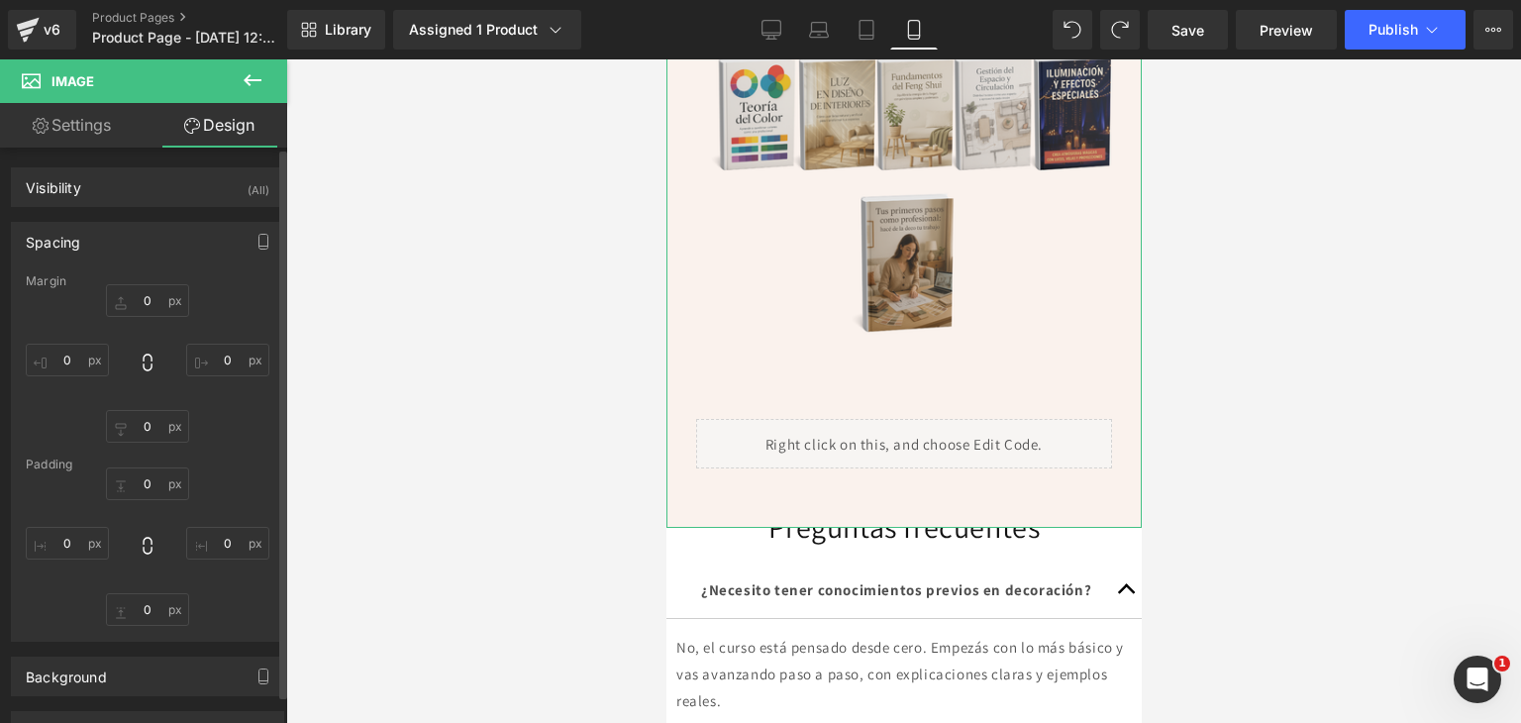
type input "0"
click at [148, 428] on input "-140" at bounding box center [147, 426] width 83 height 33
click at [156, 428] on input "-140" at bounding box center [147, 426] width 83 height 33
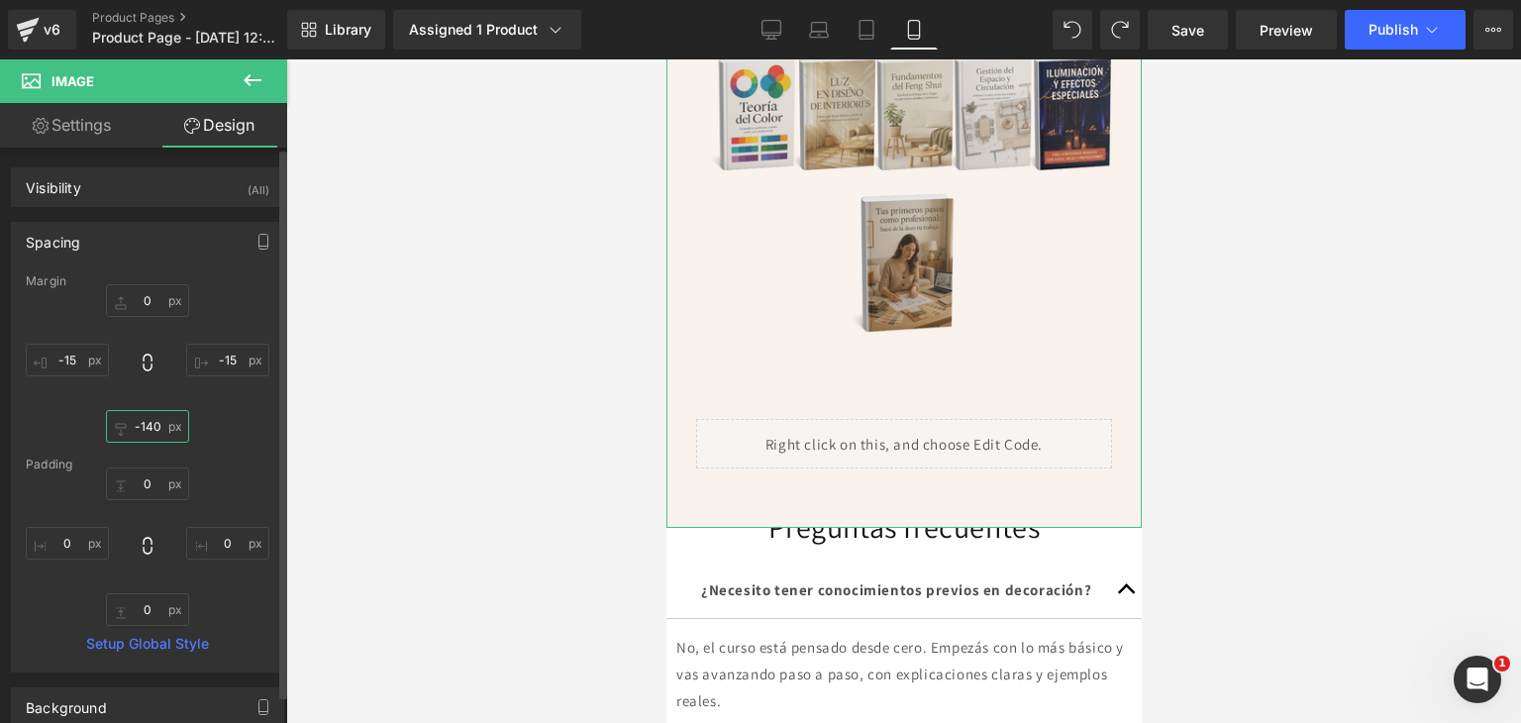
type input "-14"
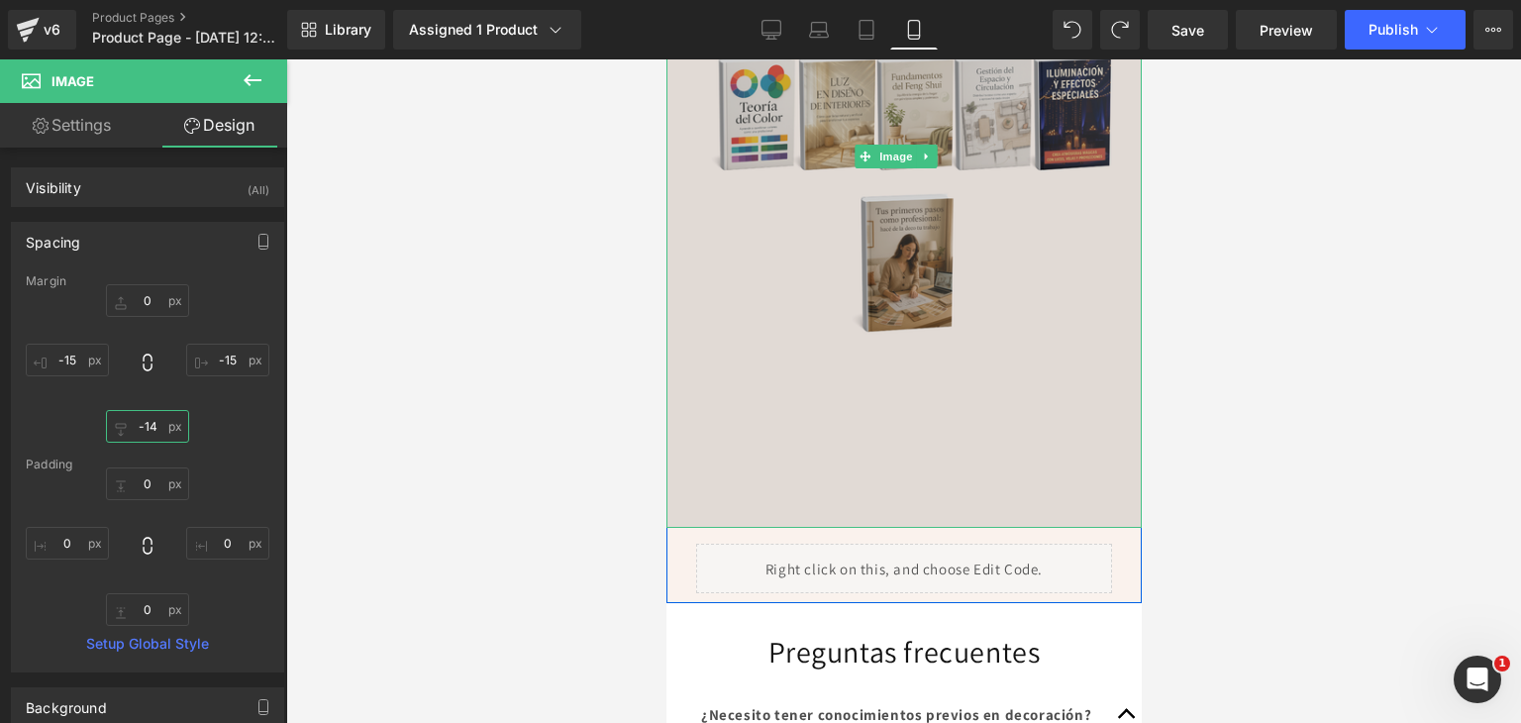
scroll to position [1671, 0]
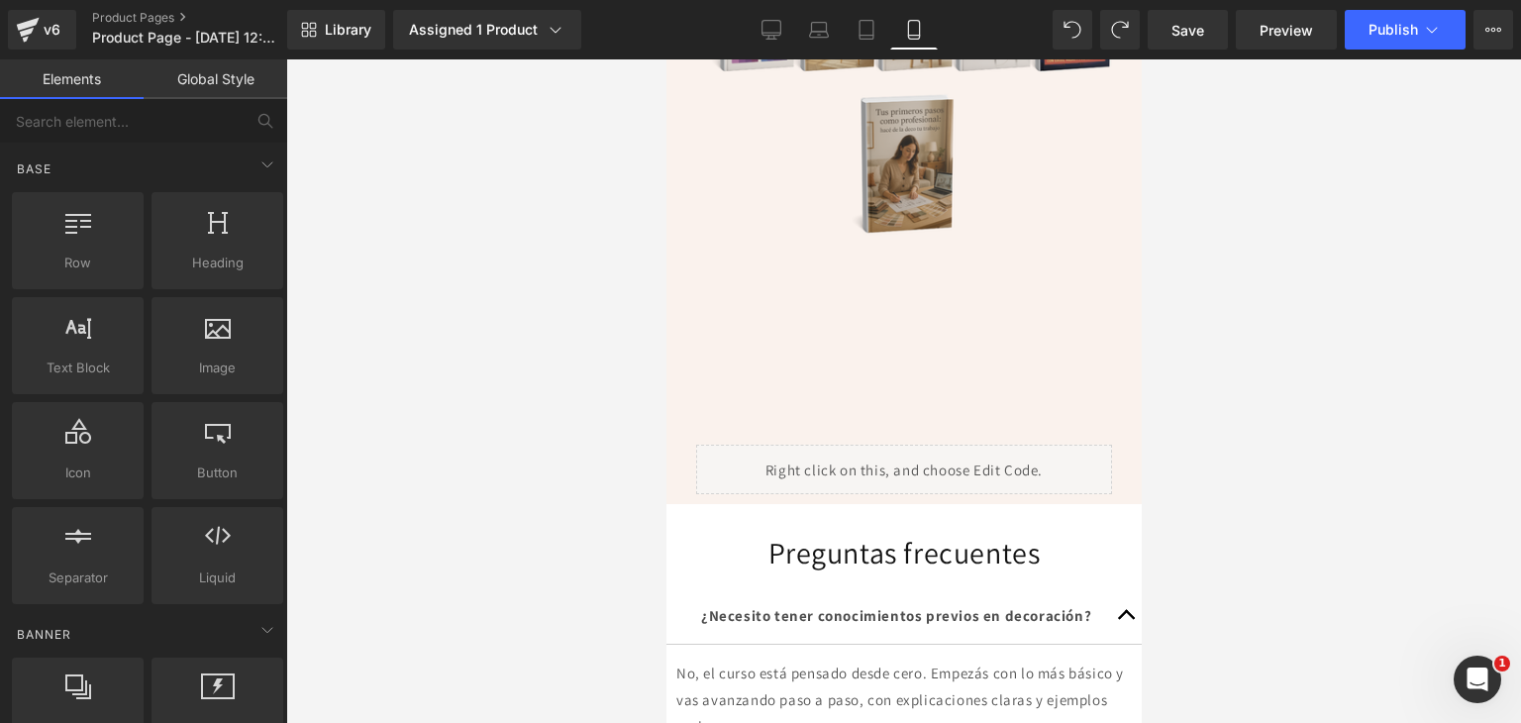
click at [549, 407] on div at bounding box center [903, 390] width 1235 height 663
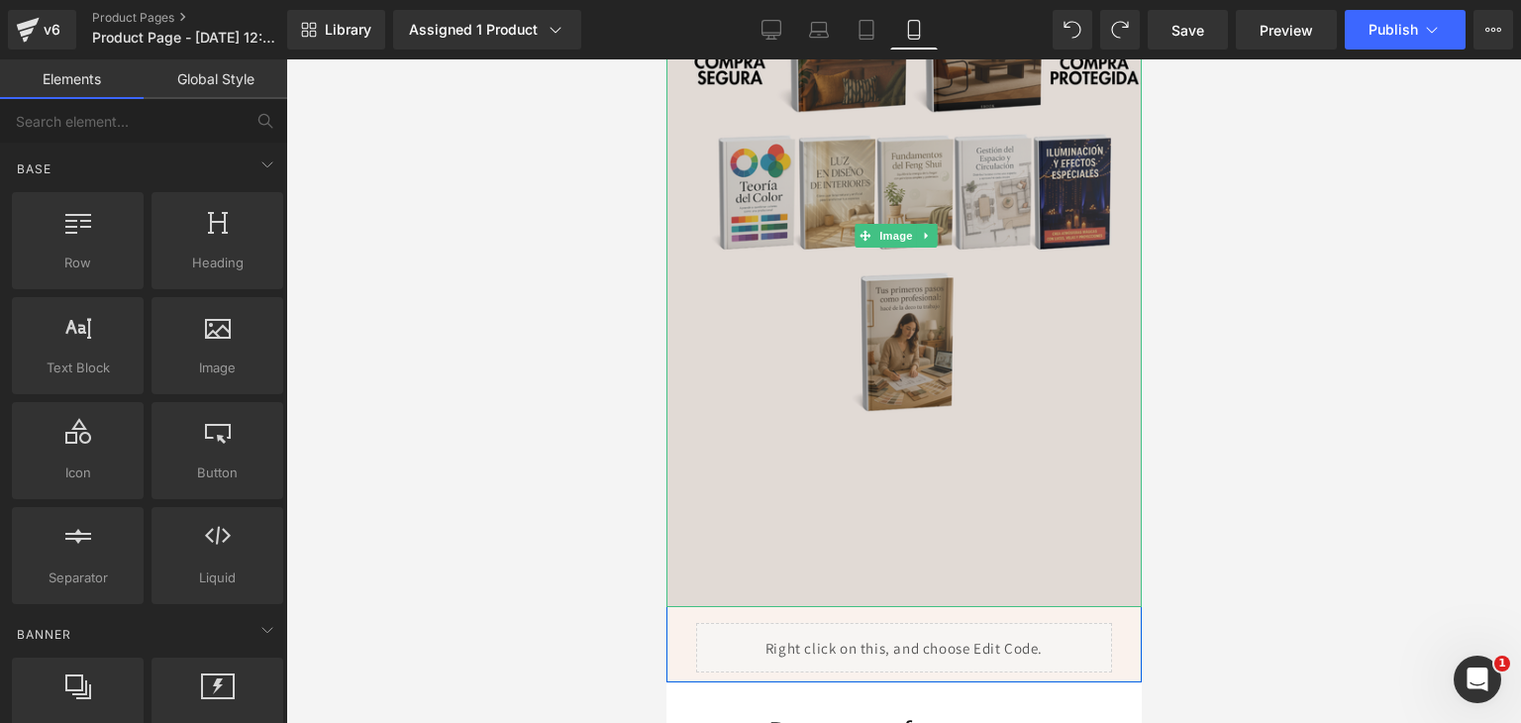
scroll to position [1473, 0]
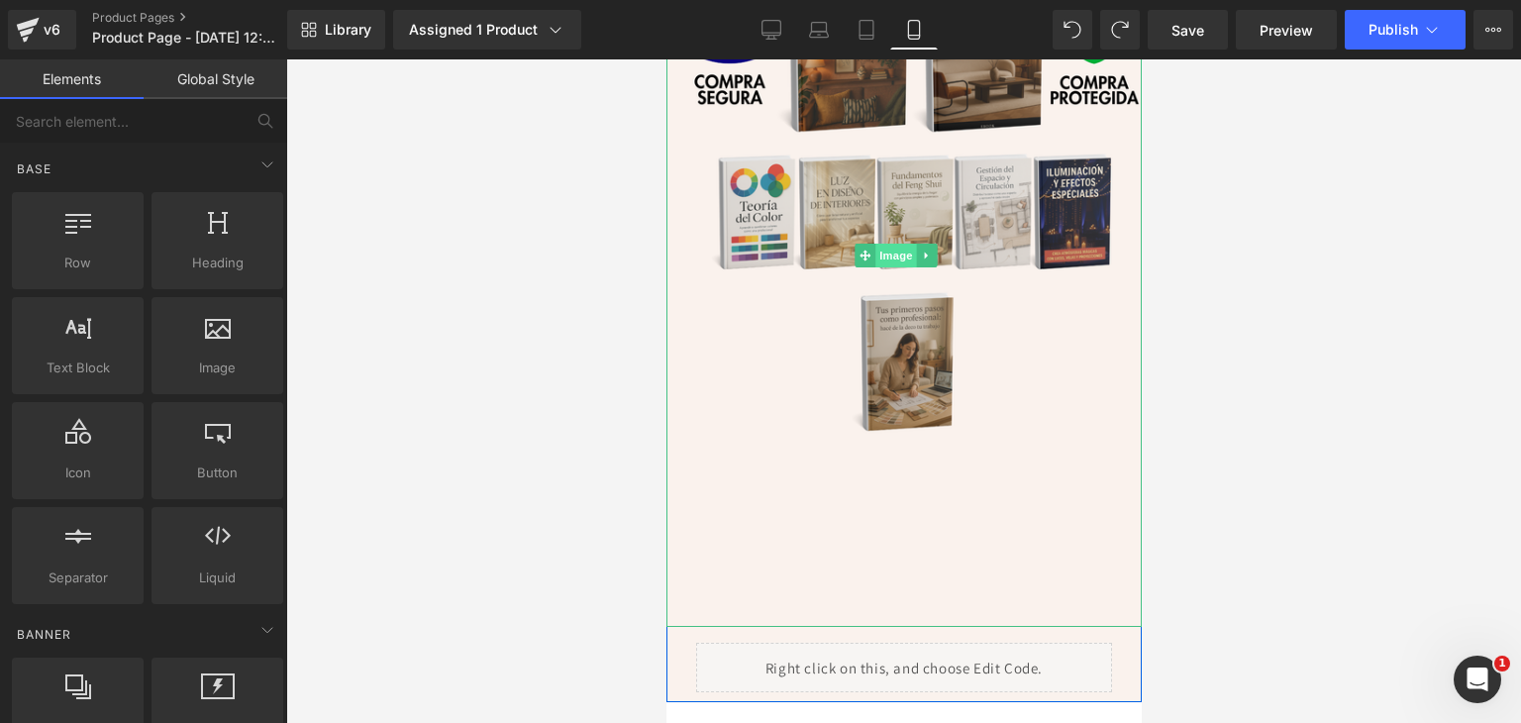
click at [900, 244] on span "Image" at bounding box center [896, 256] width 42 height 24
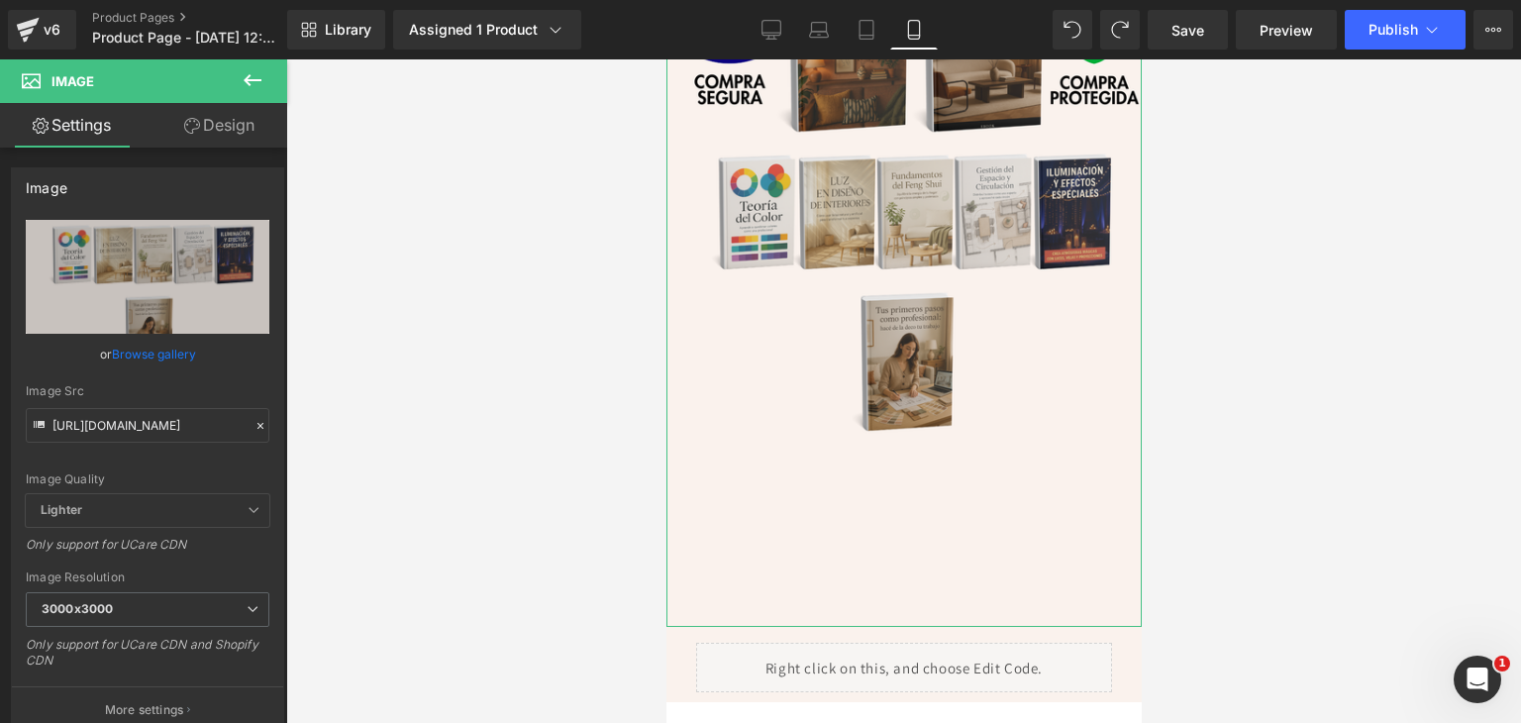
click at [248, 133] on link "Design" at bounding box center [220, 125] width 144 height 45
click at [0, 0] on div "Spacing" at bounding box center [0, 0] width 0 height 0
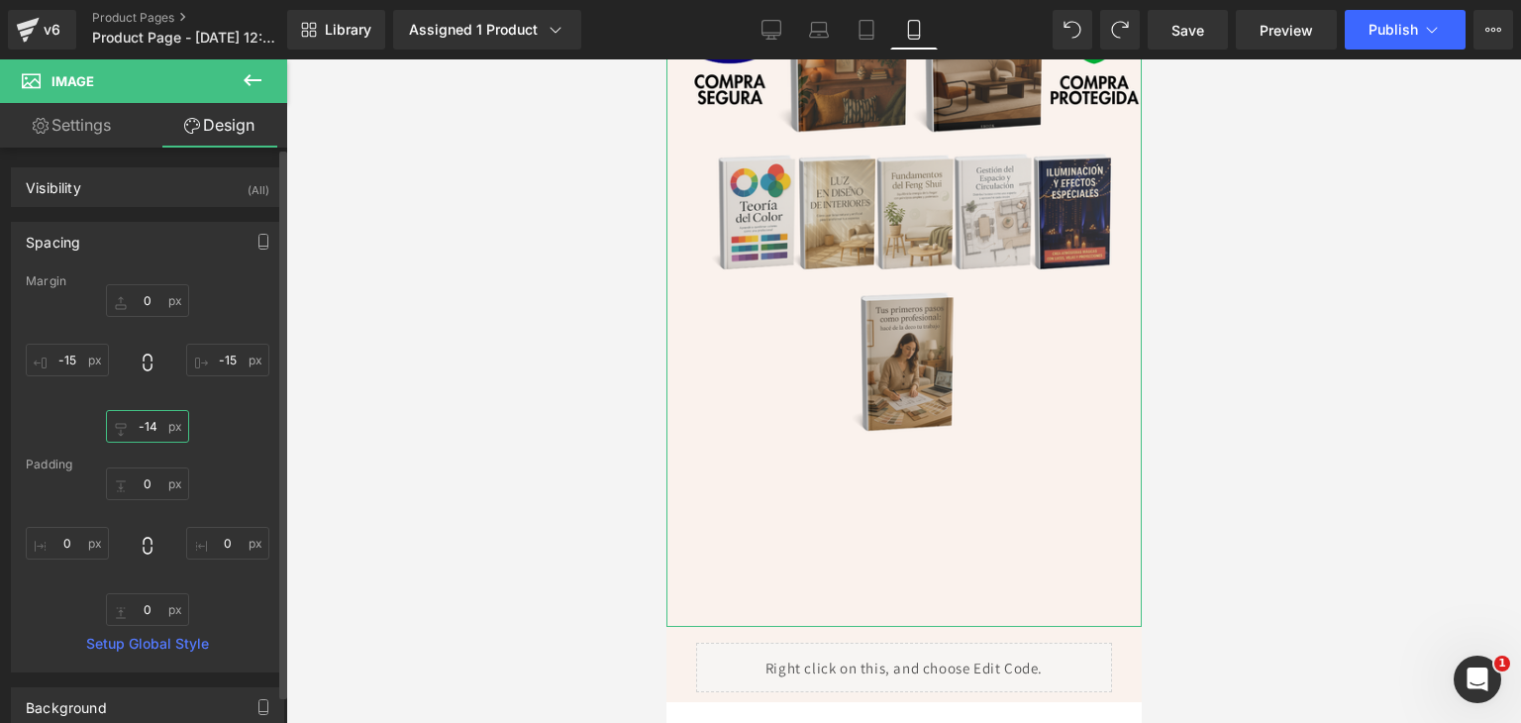
click at [149, 429] on input "-14" at bounding box center [147, 426] width 83 height 33
click at [153, 426] on input "-14" at bounding box center [147, 426] width 83 height 33
type input "-150"
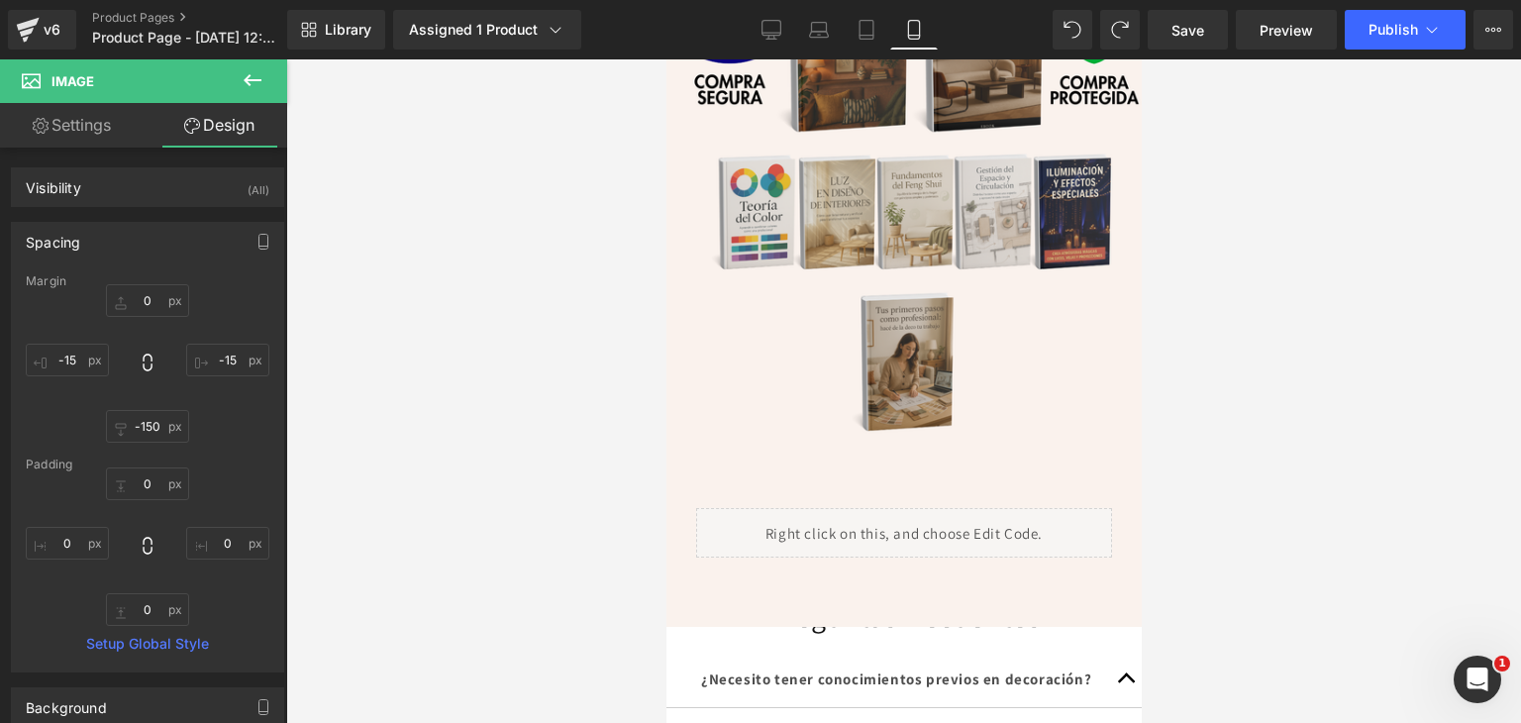
click at [361, 413] on div at bounding box center [903, 390] width 1235 height 663
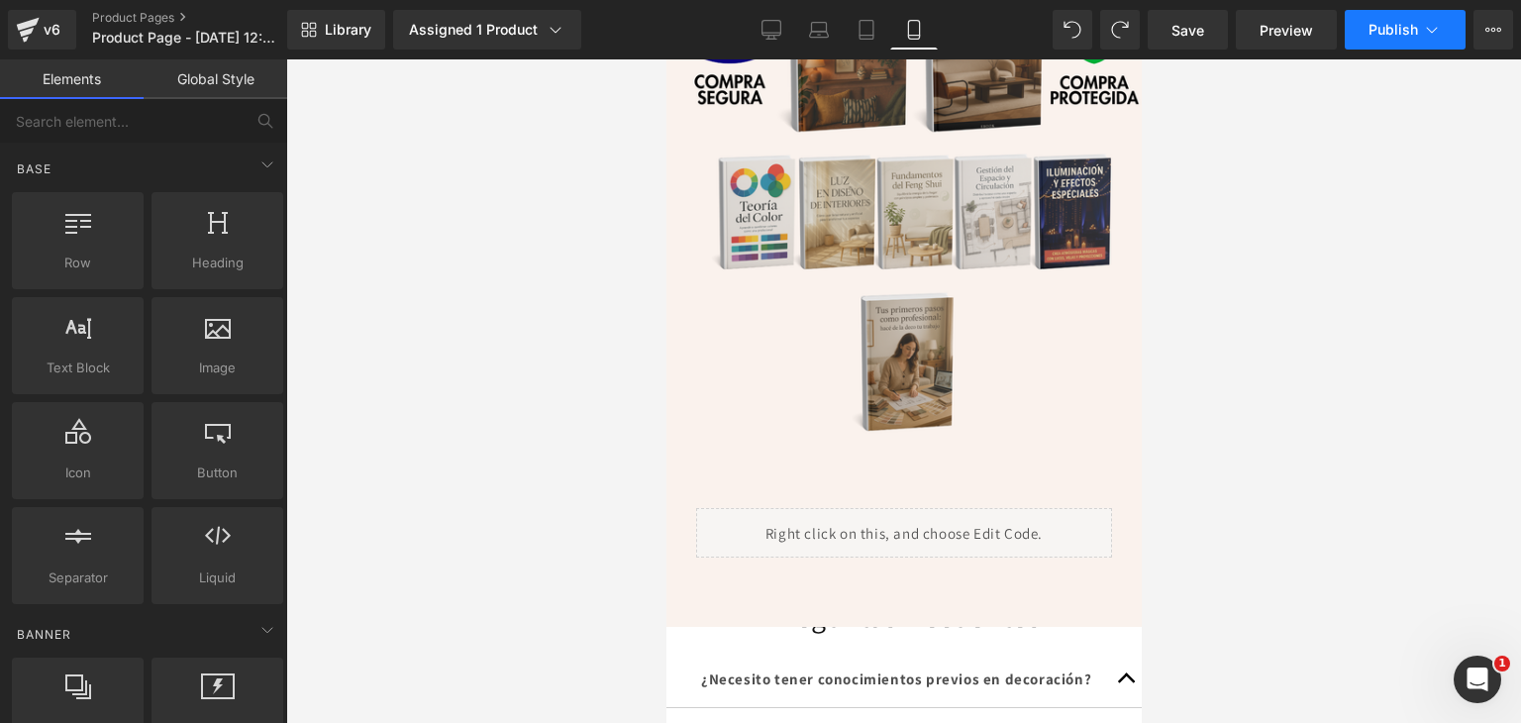
click at [1394, 17] on button "Publish" at bounding box center [1405, 30] width 121 height 40
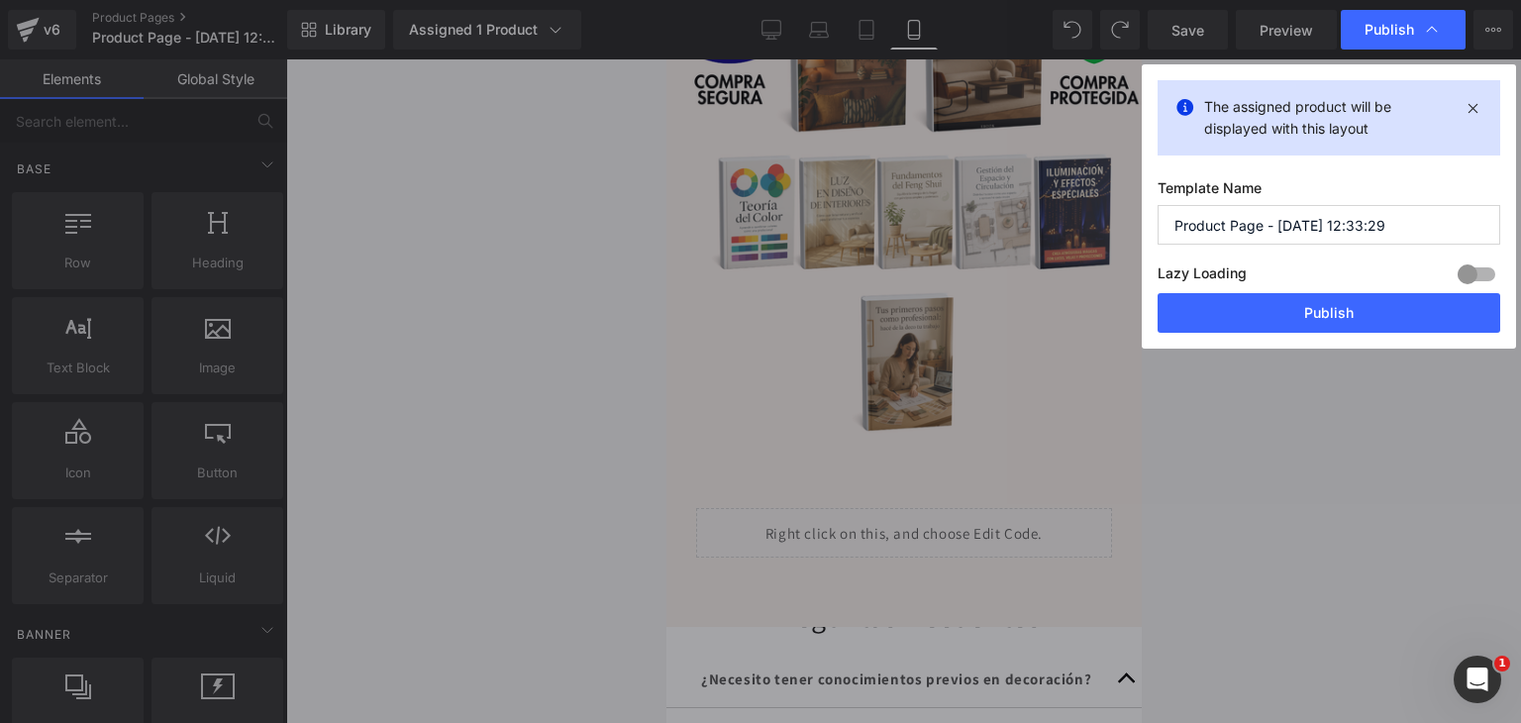
click at [1286, 314] on button "Publish" at bounding box center [1329, 313] width 343 height 40
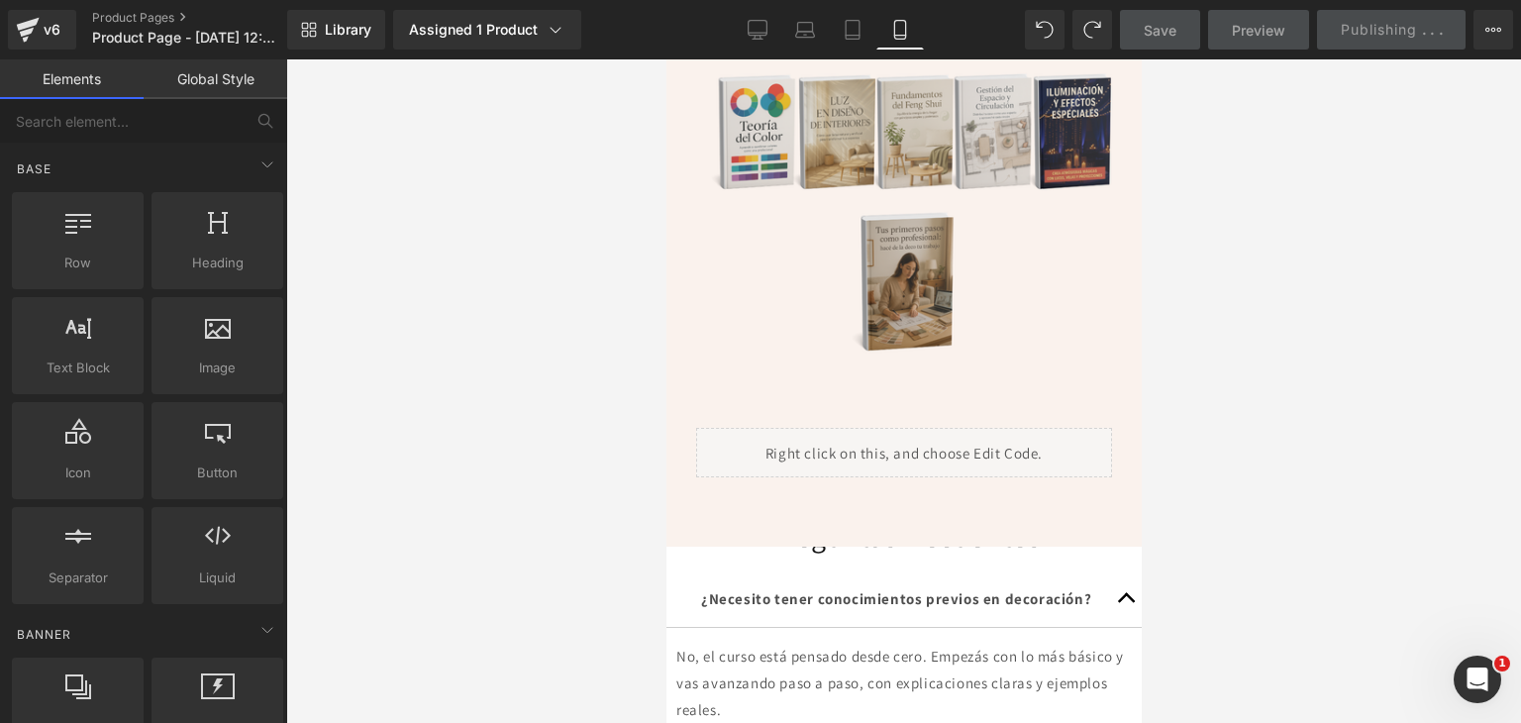
scroll to position [1572, 0]
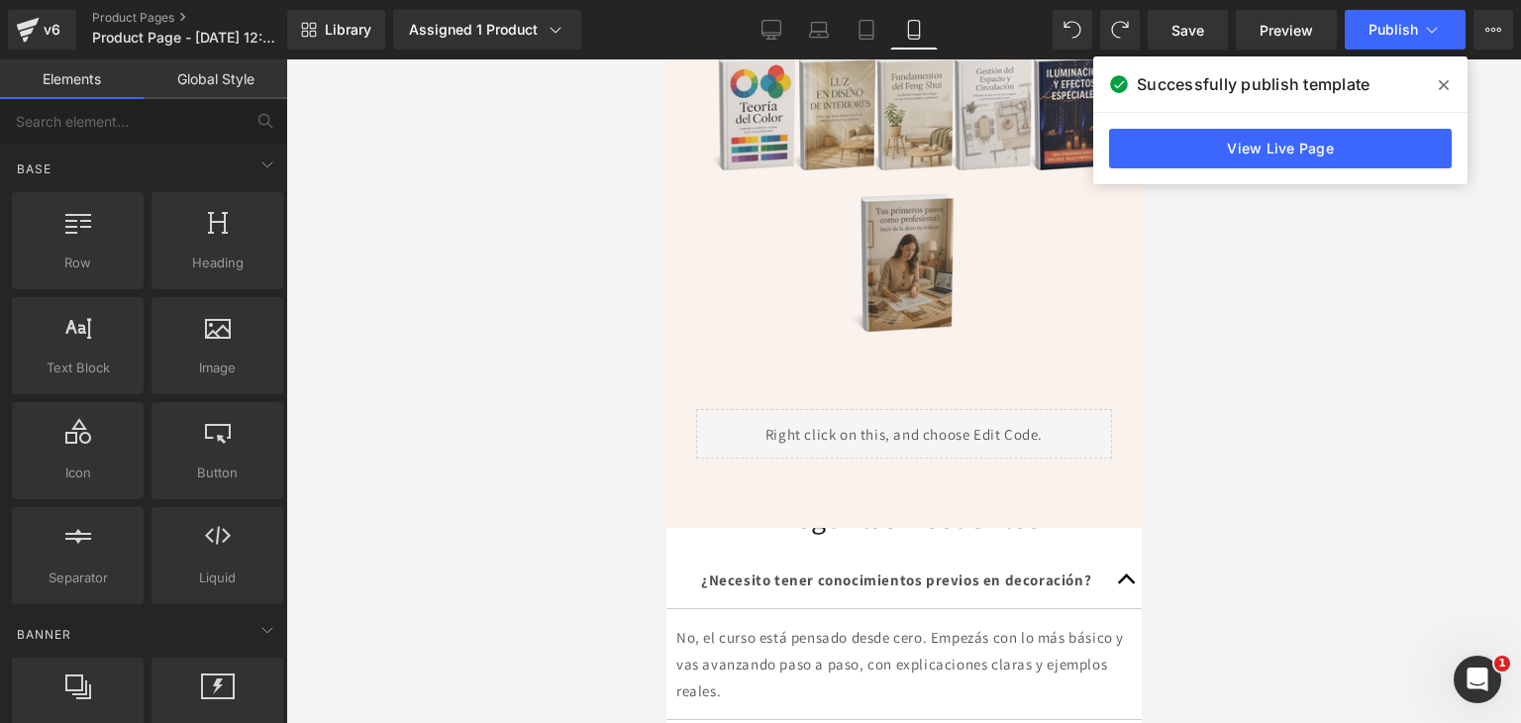
click at [1394, 343] on div at bounding box center [903, 390] width 1235 height 663
click at [1442, 74] on span at bounding box center [1444, 85] width 32 height 32
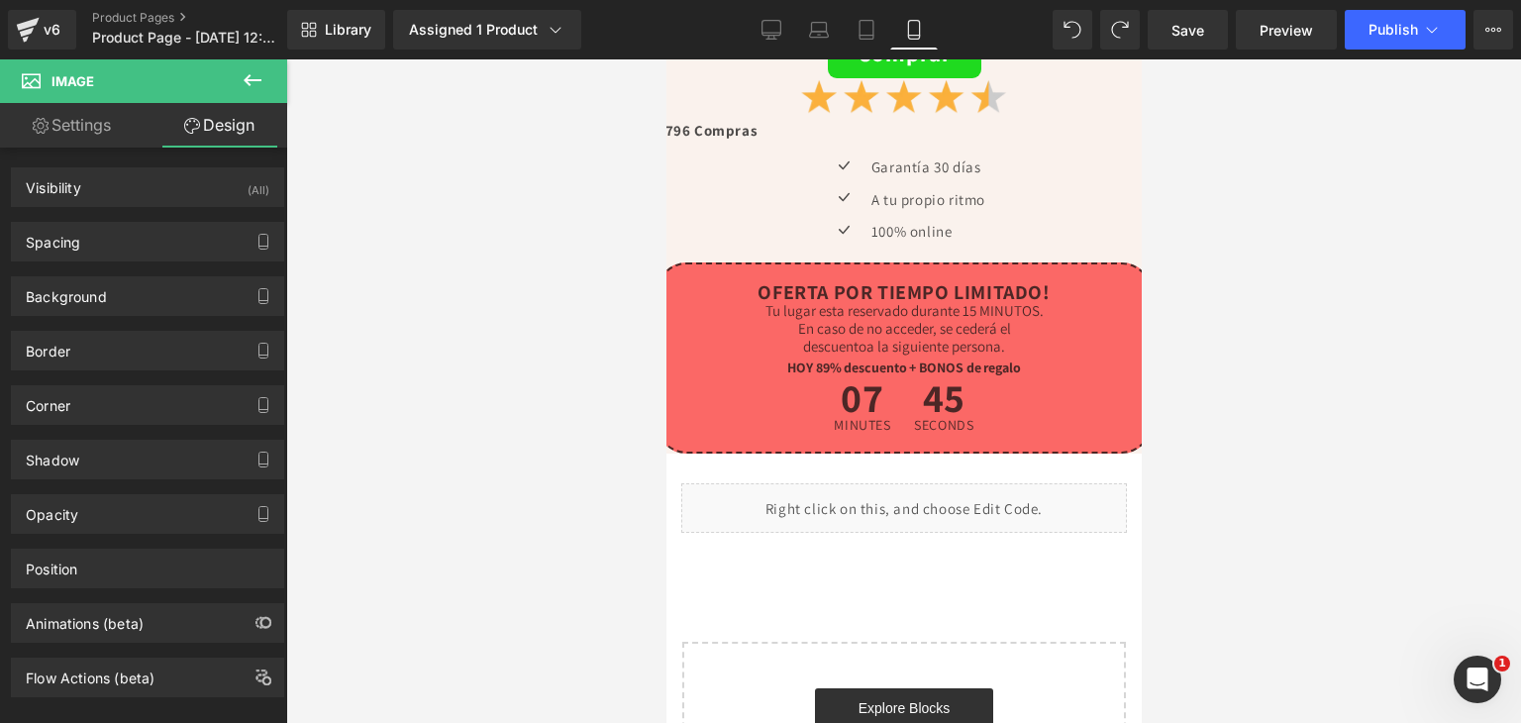
scroll to position [4107, 0]
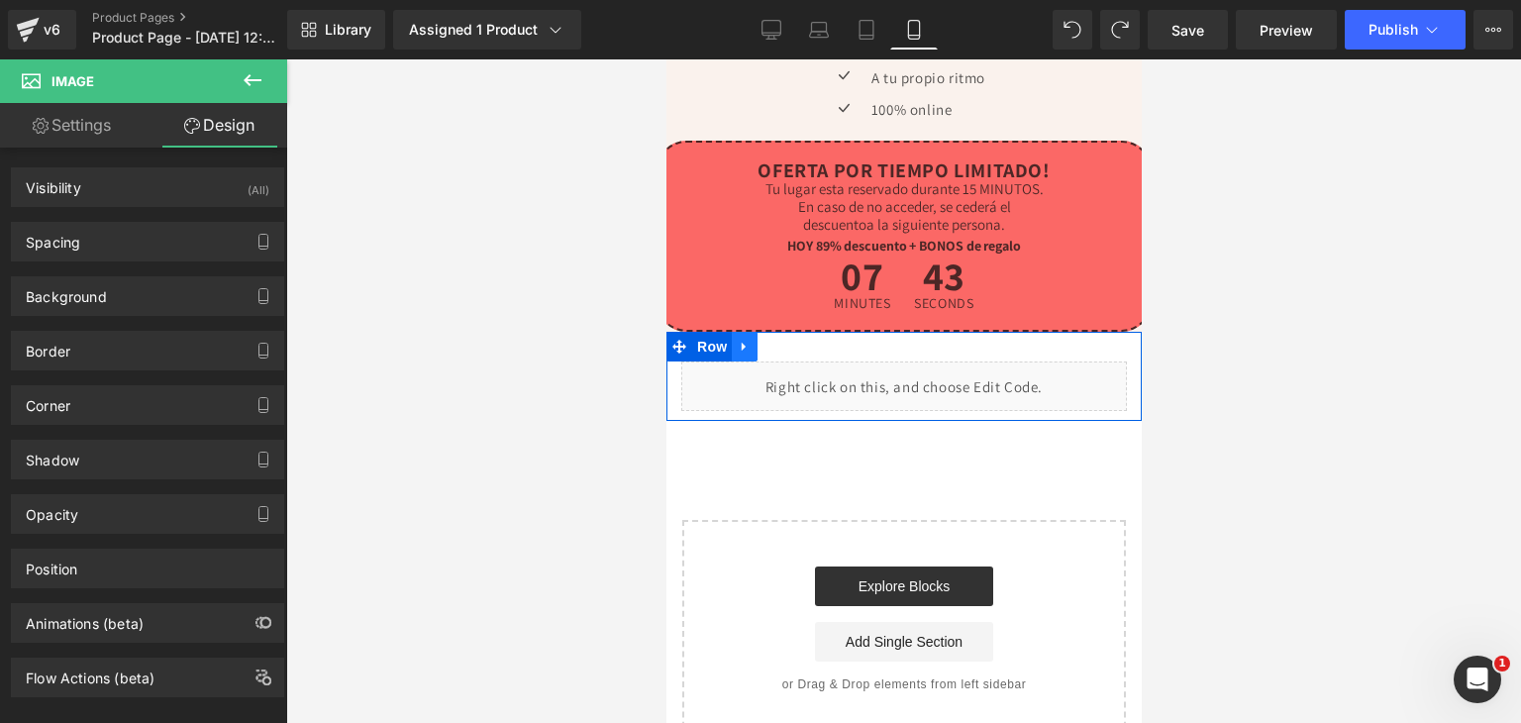
click at [747, 340] on icon at bounding box center [744, 347] width 14 height 15
click at [796, 340] on icon at bounding box center [795, 347] width 14 height 14
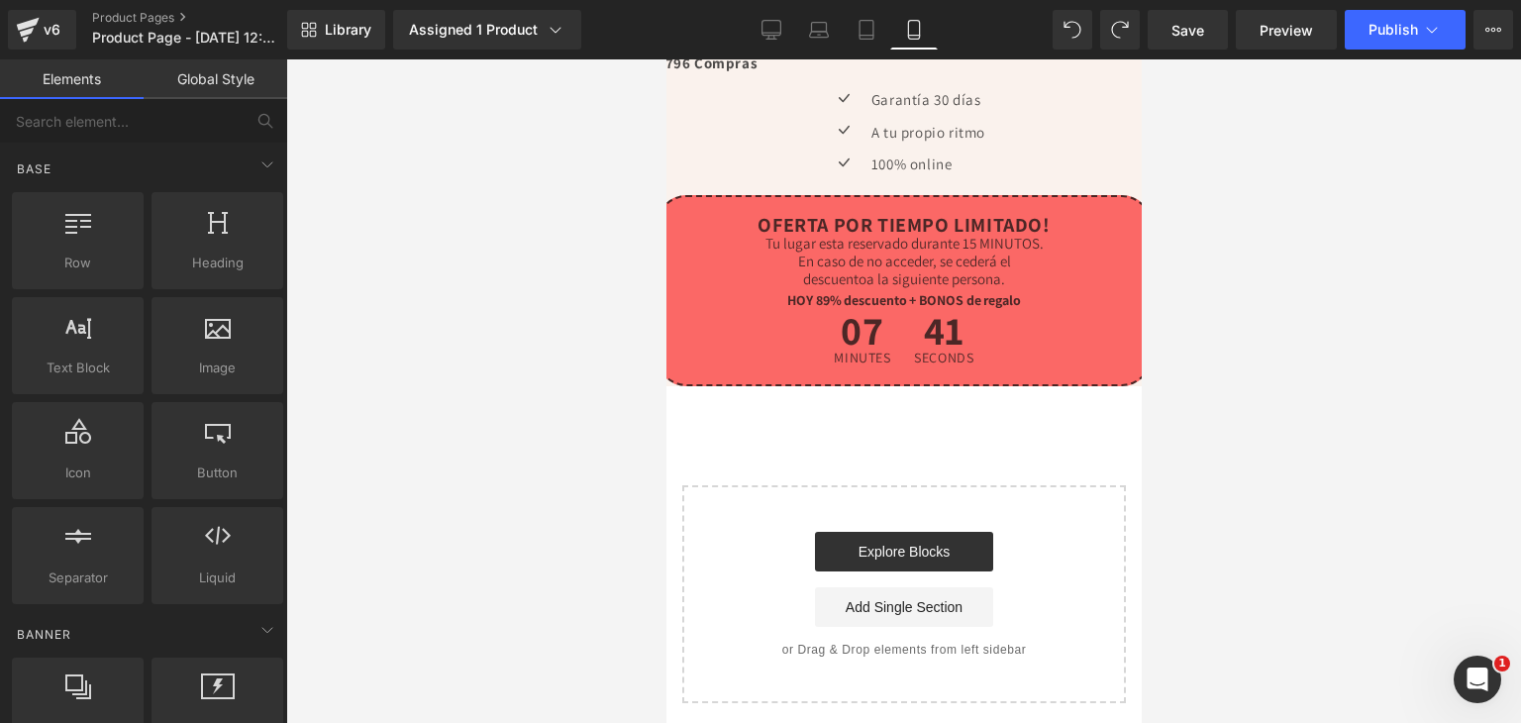
scroll to position [4007, 0]
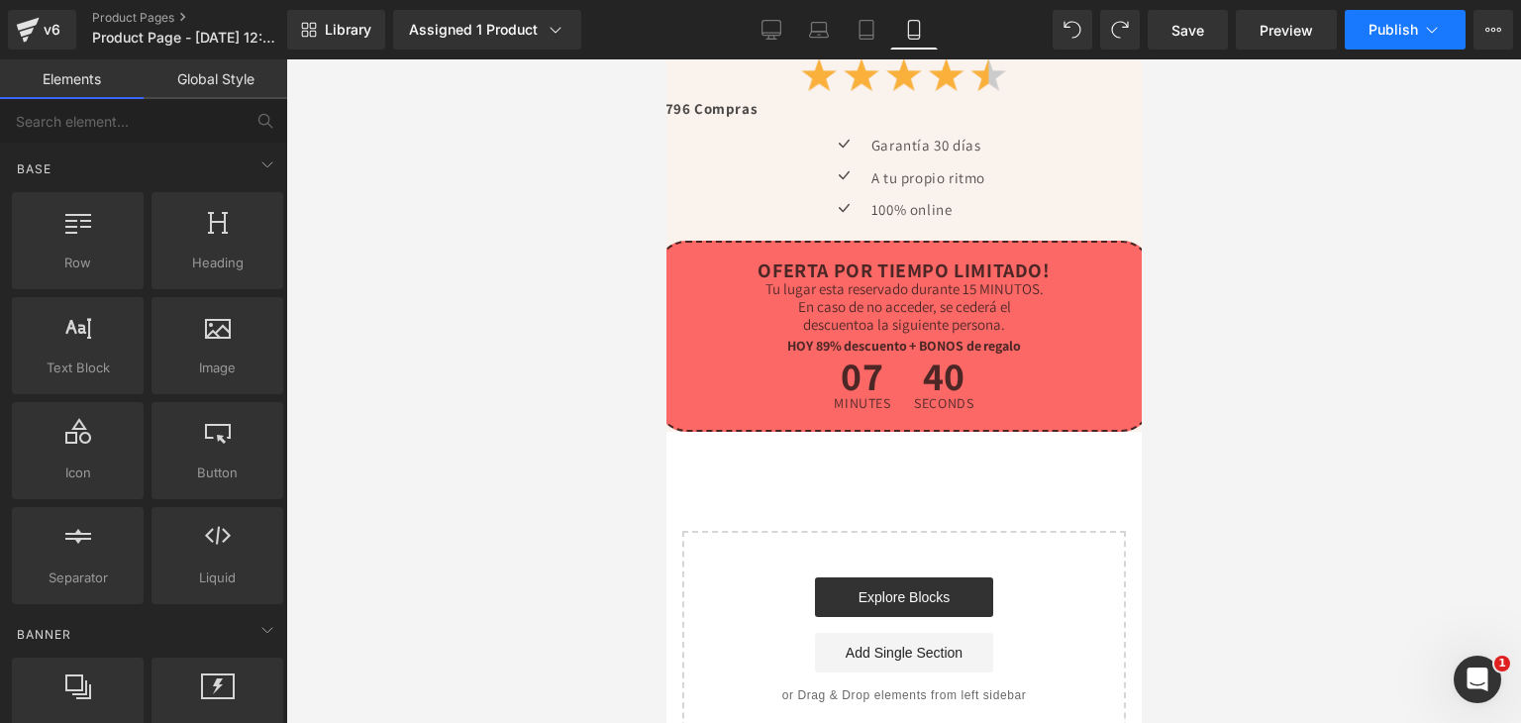
click at [1388, 44] on button "Publish" at bounding box center [1405, 30] width 121 height 40
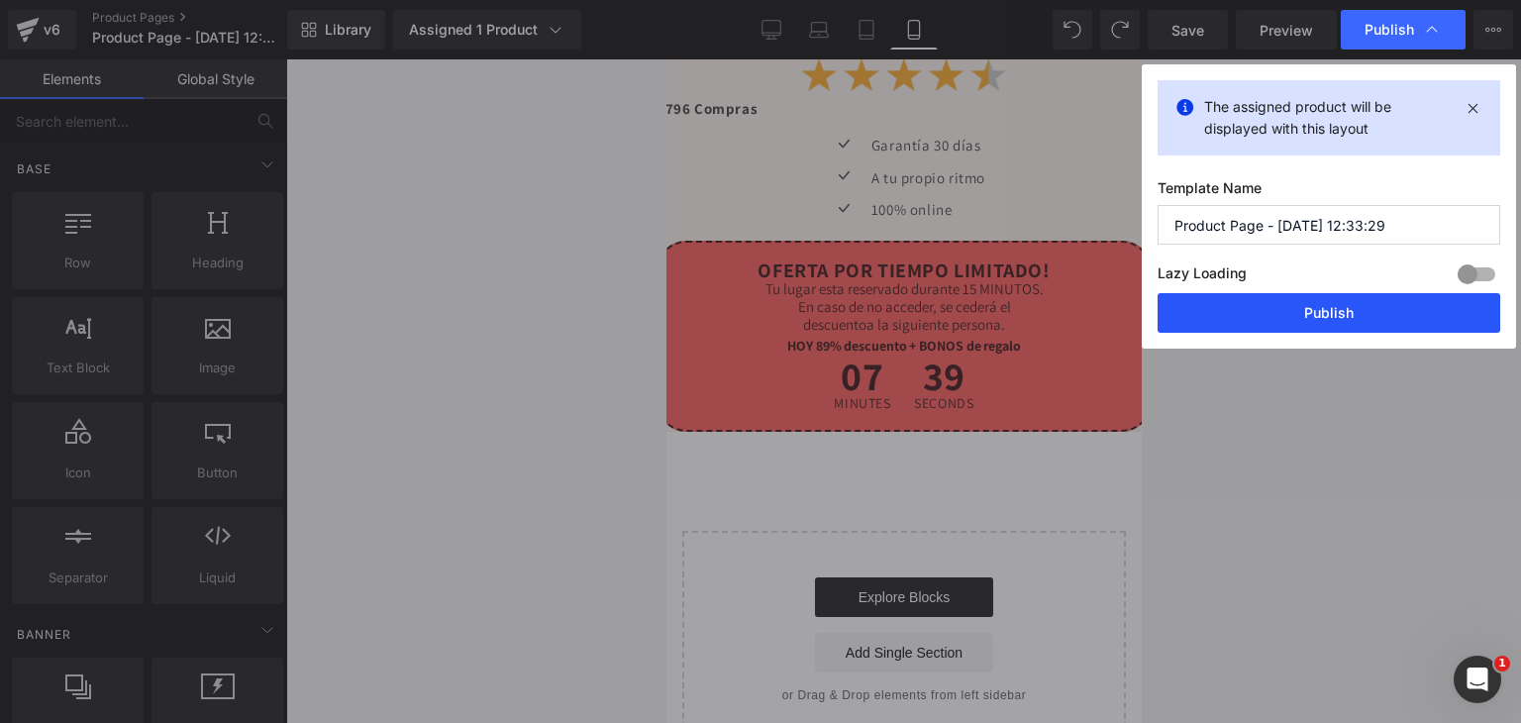
click at [1293, 313] on button "Publish" at bounding box center [1329, 313] width 343 height 40
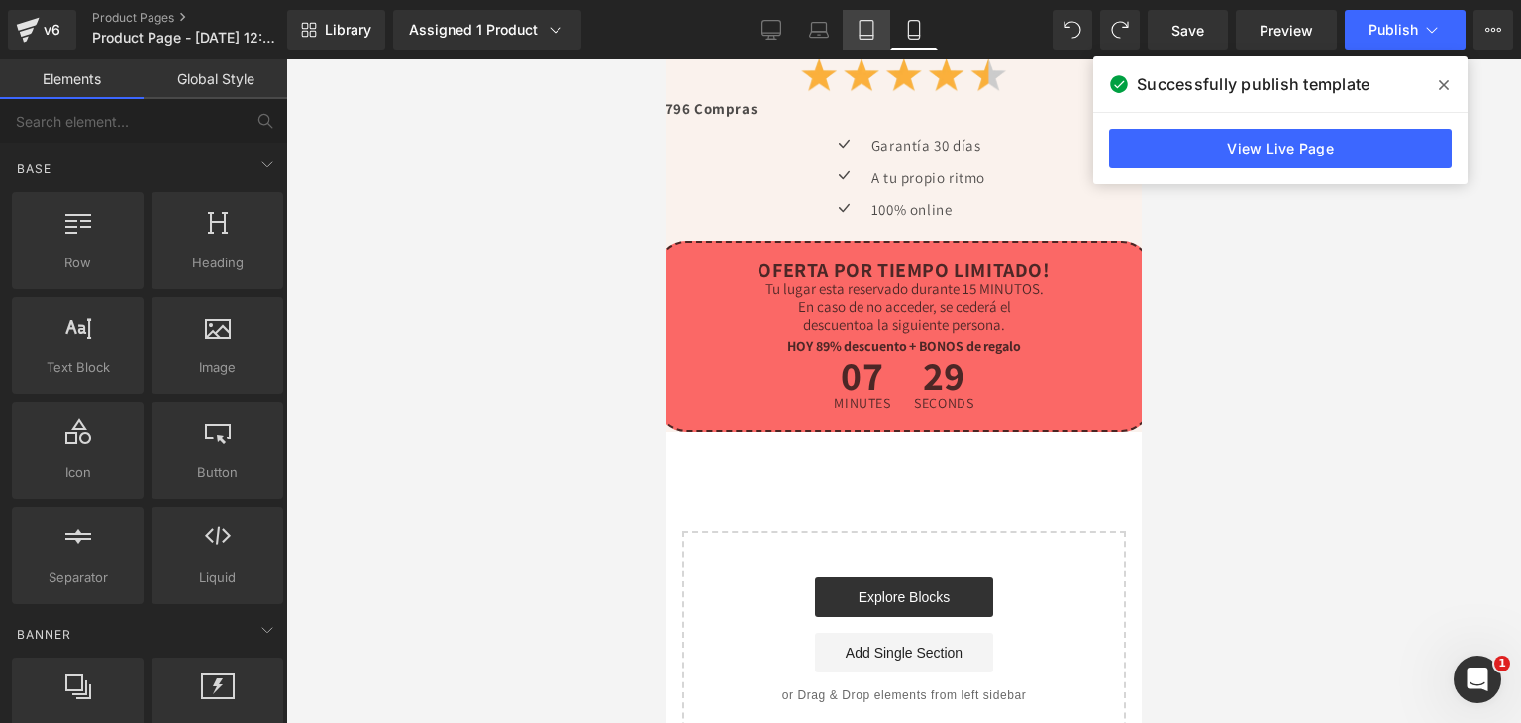
click at [867, 36] on icon at bounding box center [867, 36] width 14 height 0
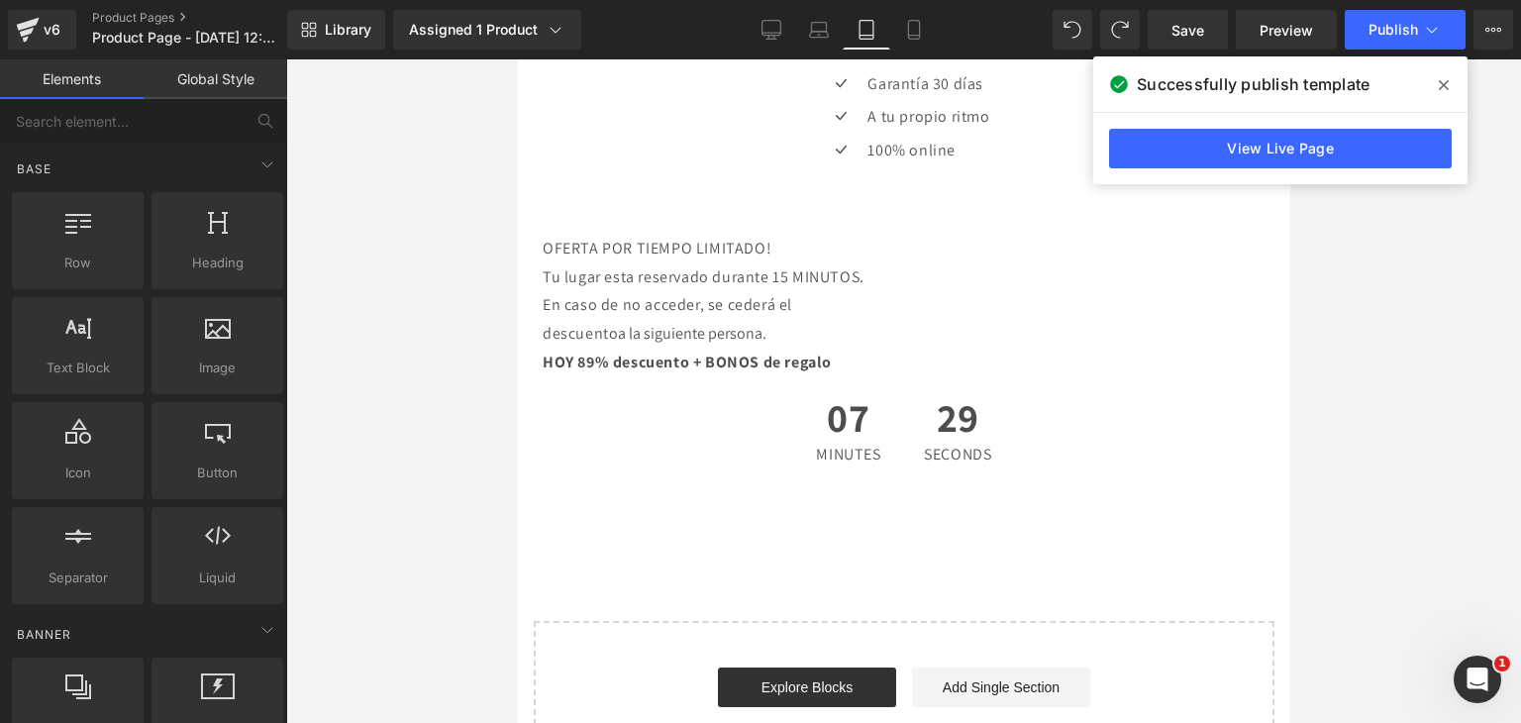
scroll to position [5204, 0]
click at [1435, 86] on span at bounding box center [1444, 85] width 32 height 32
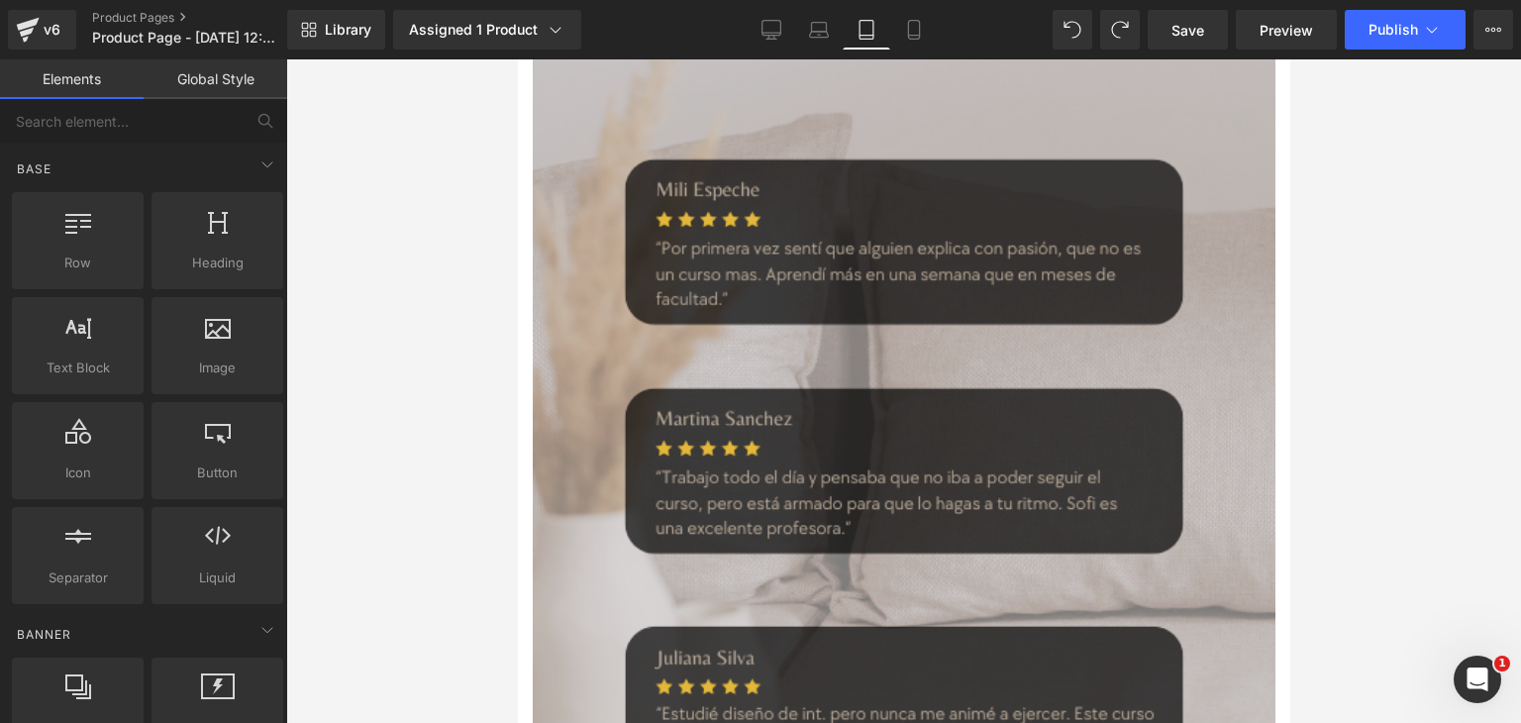
scroll to position [2377, 0]
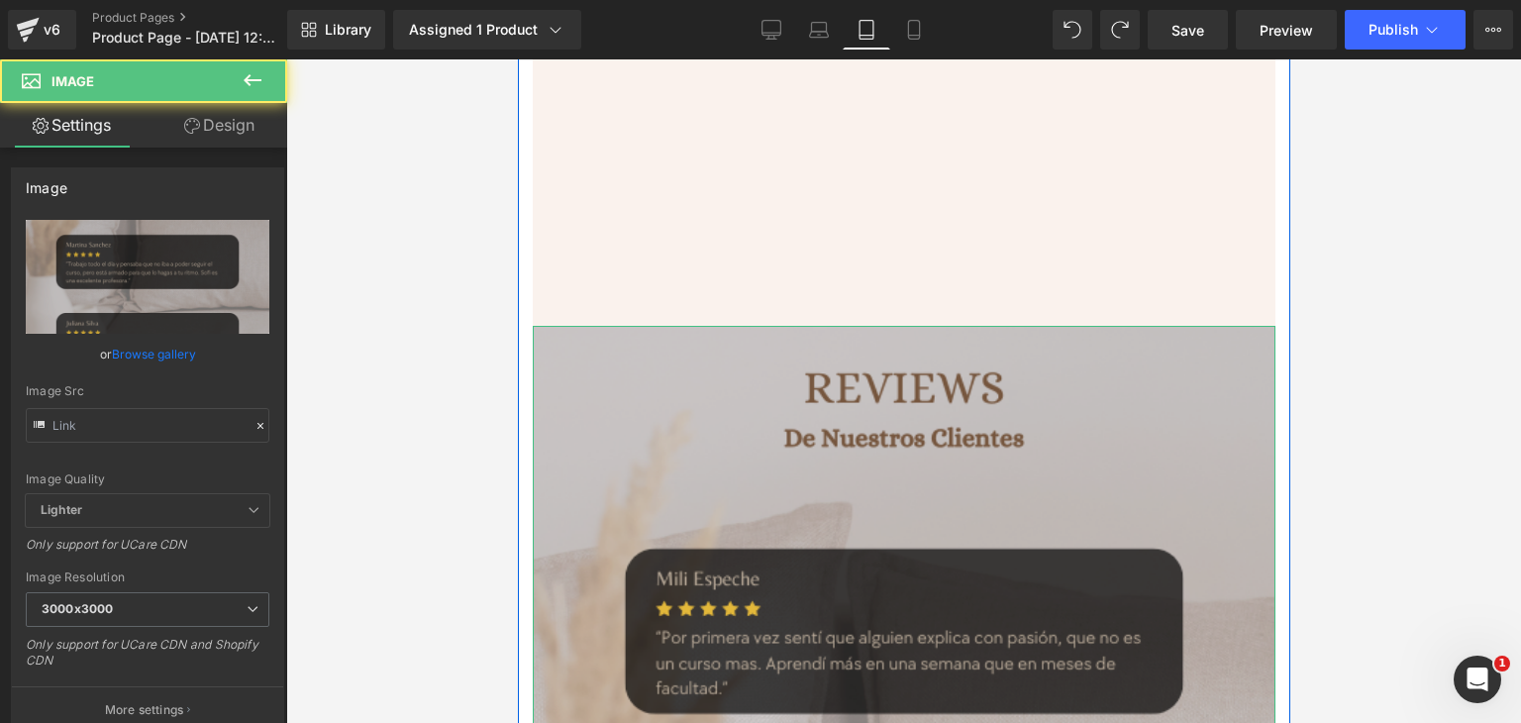
type input "https://i.ibb.co/sJbsJmdZ/Decoraci-n-hogar-8.png"
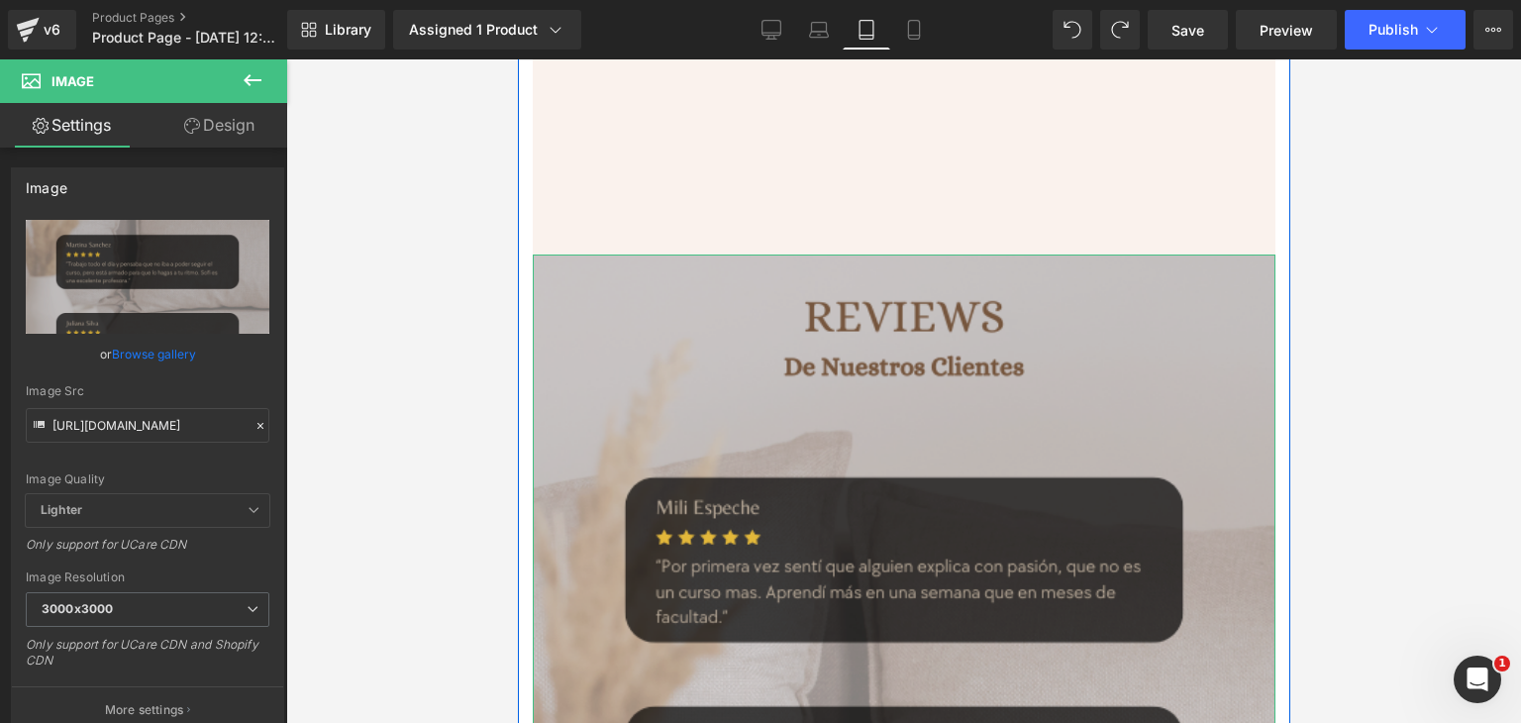
scroll to position [2674, 0]
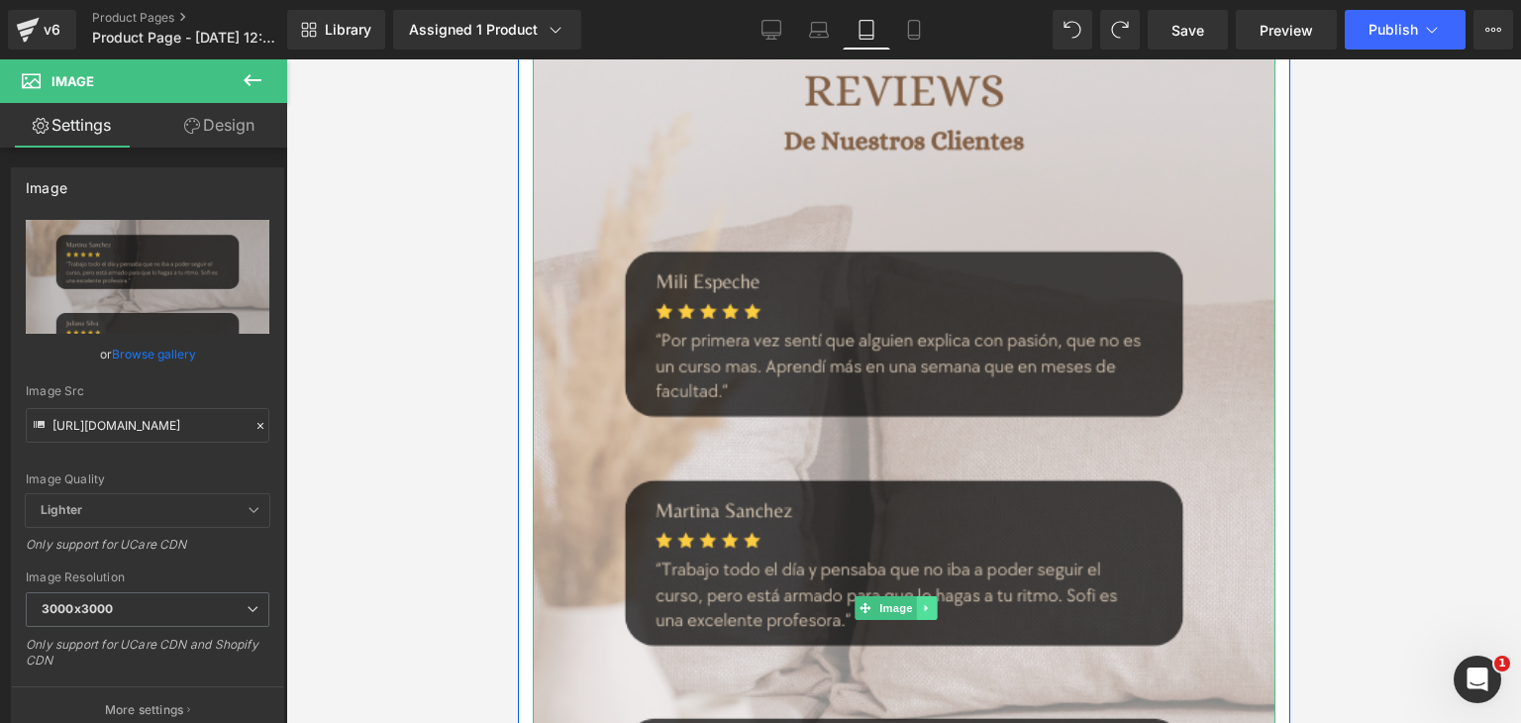
click at [924, 605] on icon at bounding box center [925, 608] width 3 height 7
click at [938, 602] on icon at bounding box center [936, 608] width 11 height 12
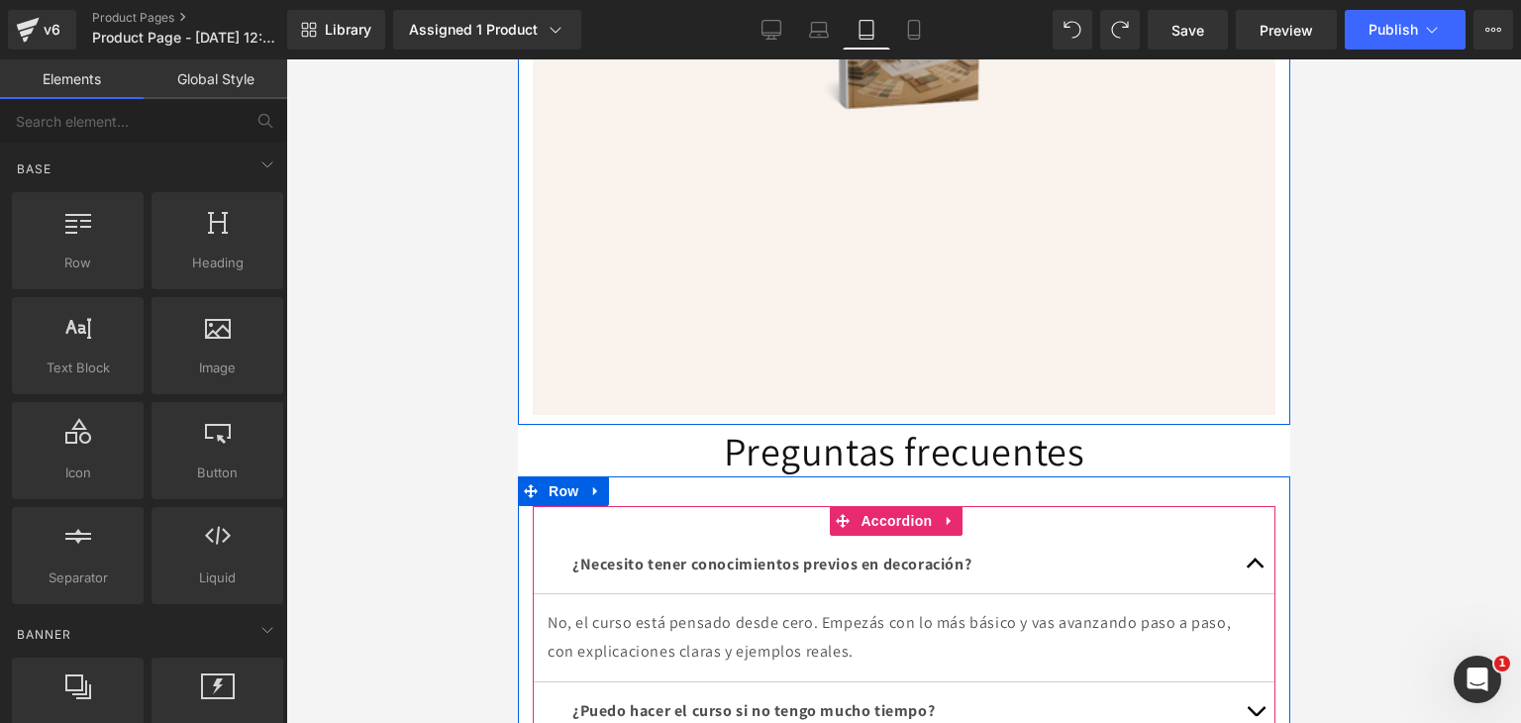
scroll to position [2278, 0]
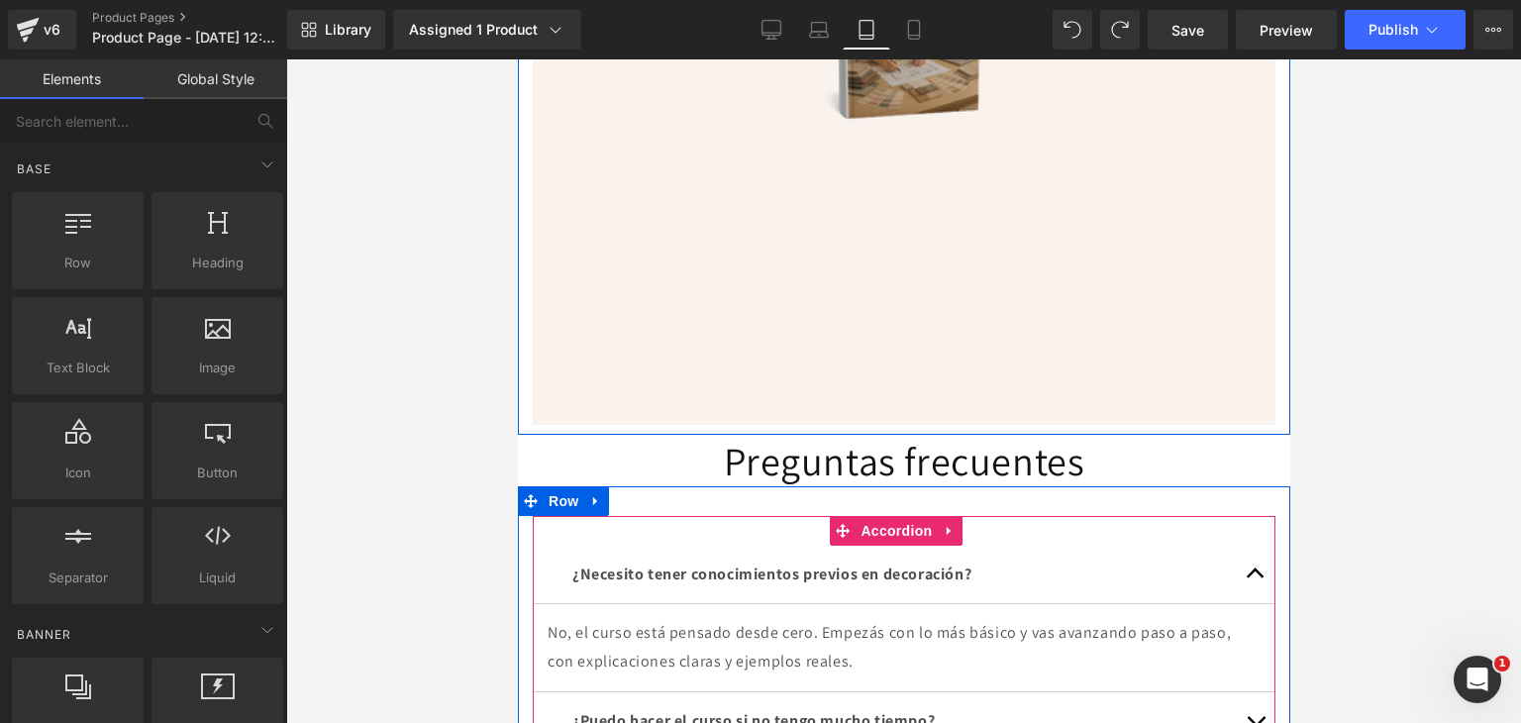
click at [1255, 578] on span "button" at bounding box center [1255, 578] width 0 height 0
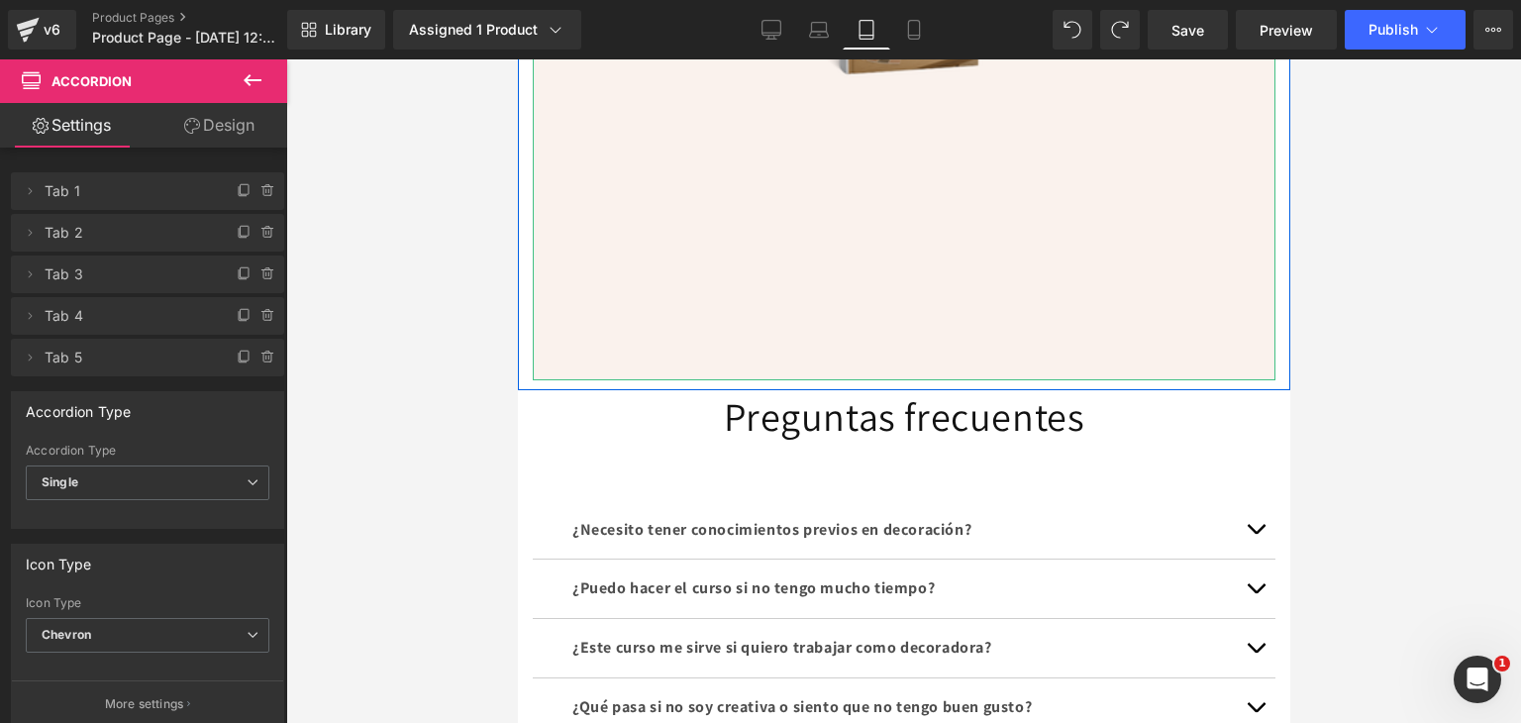
scroll to position [2377, 0]
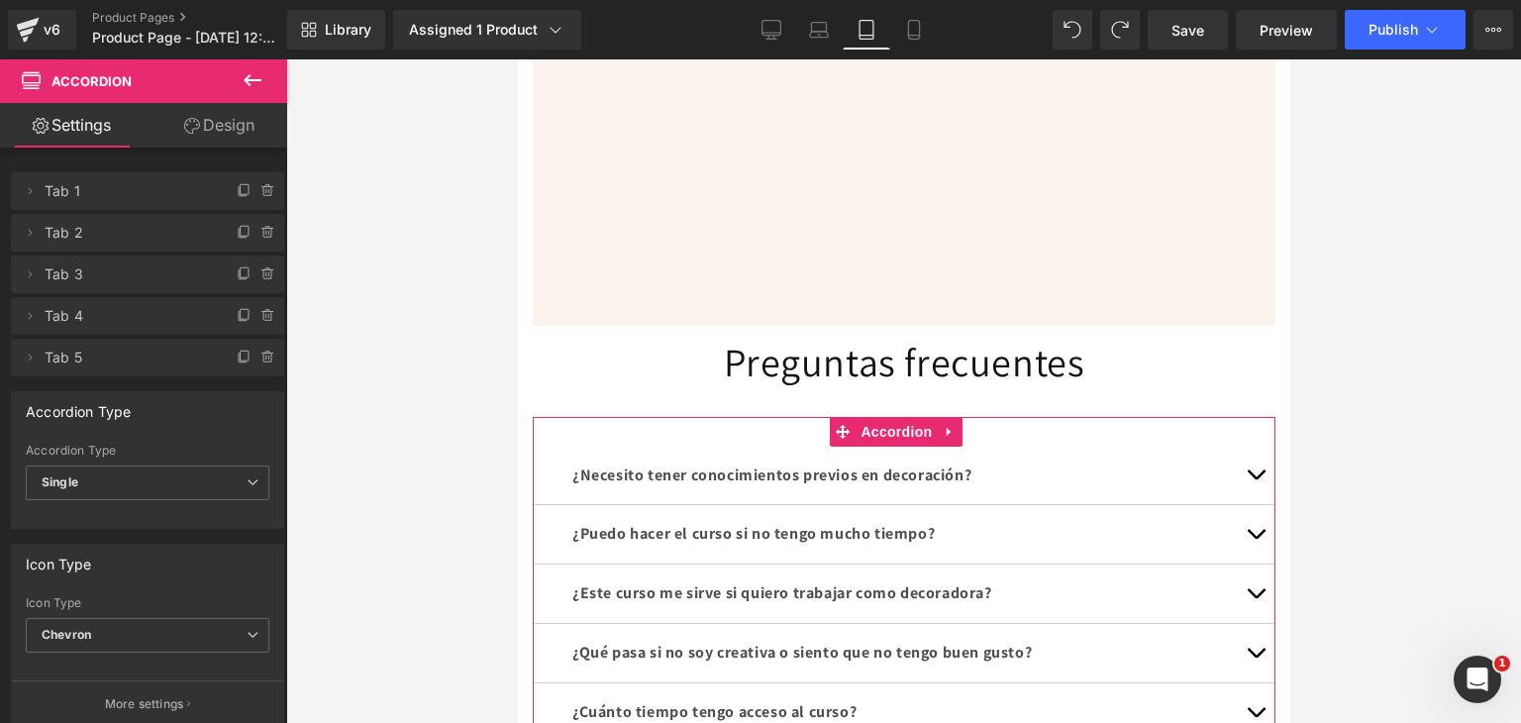
click at [384, 222] on div at bounding box center [903, 390] width 1235 height 663
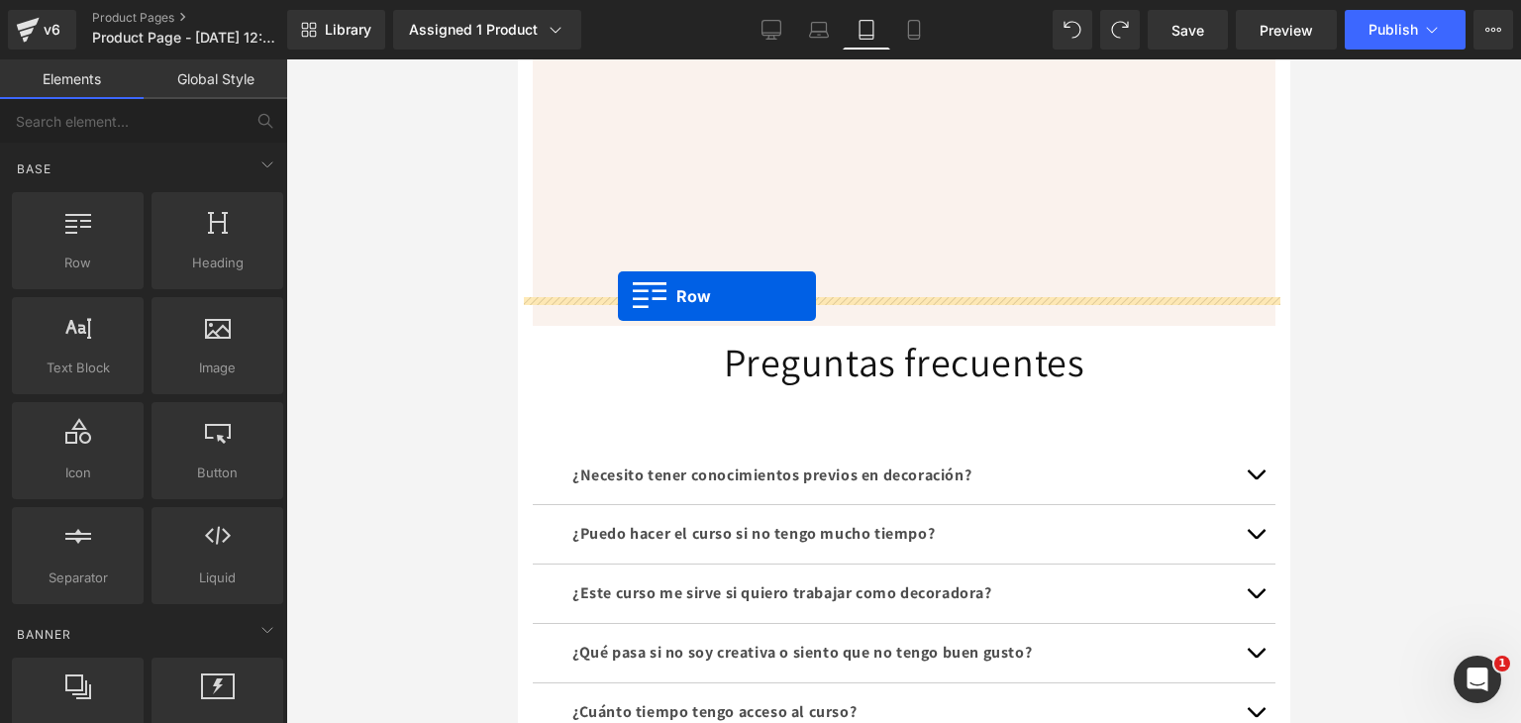
drag, startPoint x: 606, startPoint y: 314, endPoint x: 617, endPoint y: 296, distance: 20.9
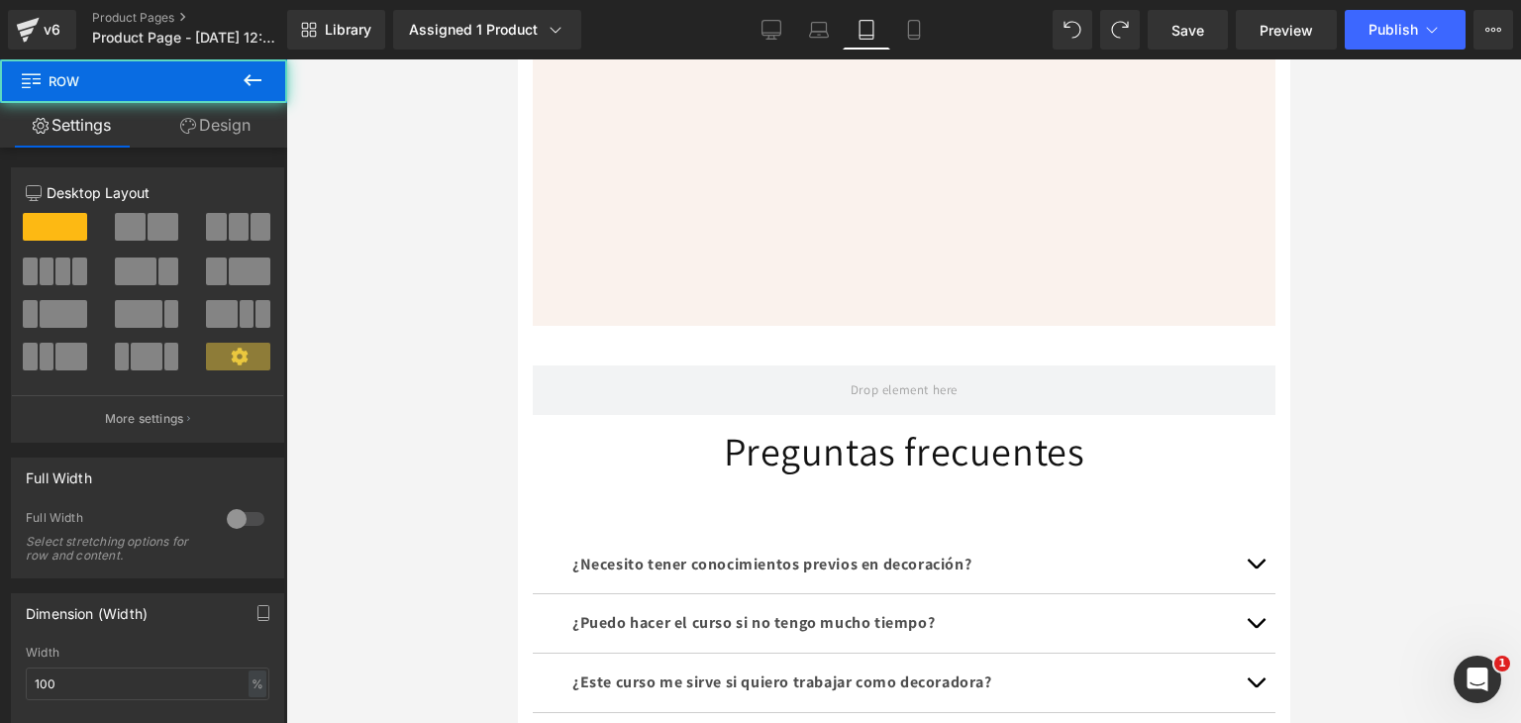
click at [459, 267] on div at bounding box center [903, 390] width 1235 height 663
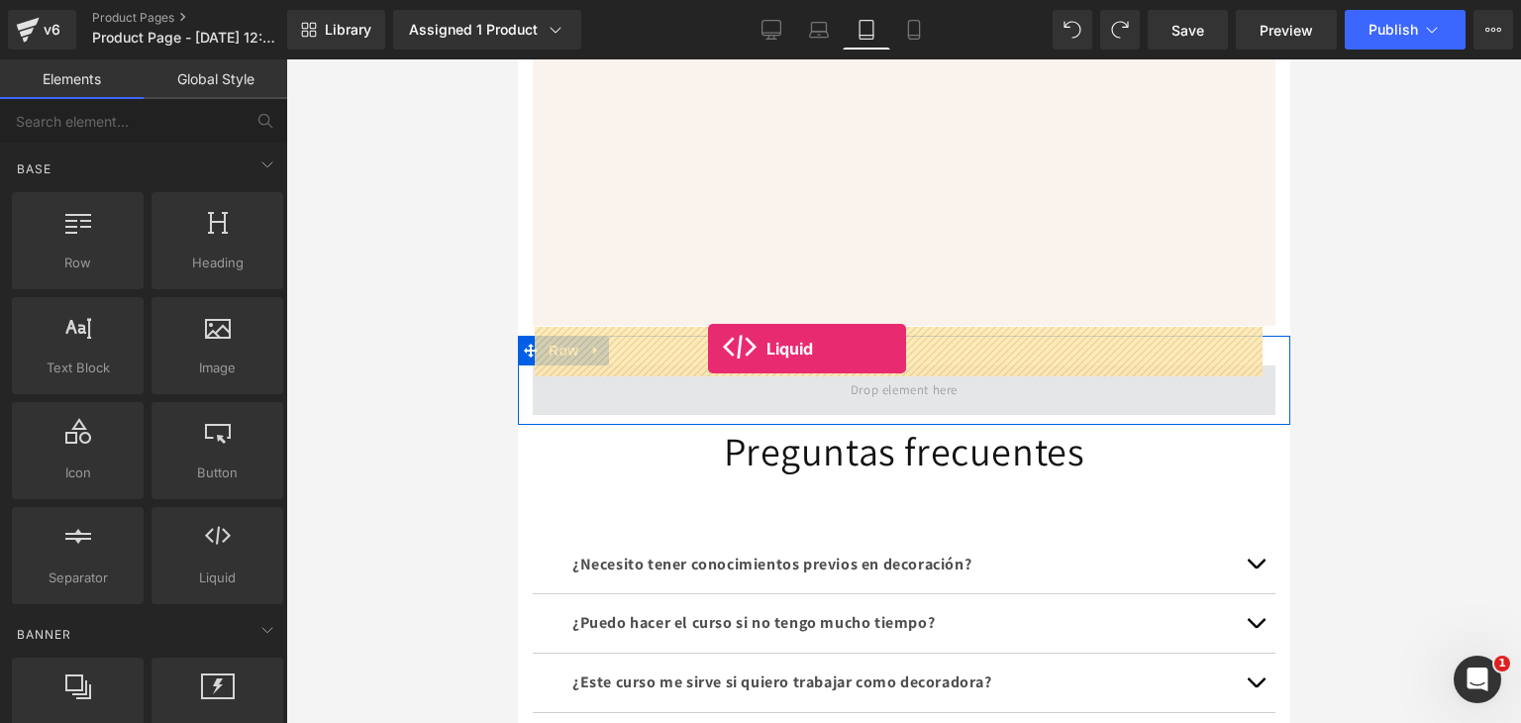
drag, startPoint x: 943, startPoint y: 527, endPoint x: 707, endPoint y: 349, distance: 295.5
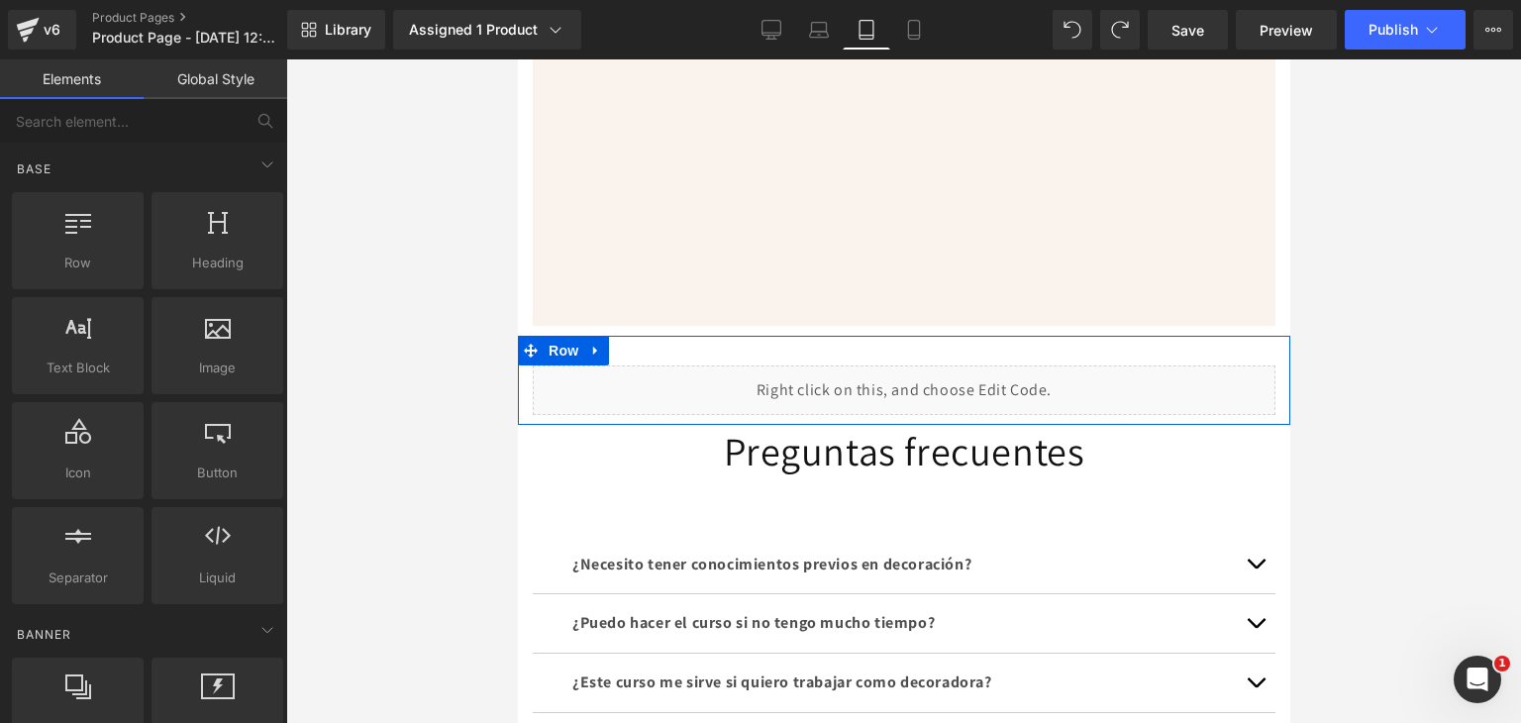
click at [436, 361] on div at bounding box center [903, 390] width 1235 height 663
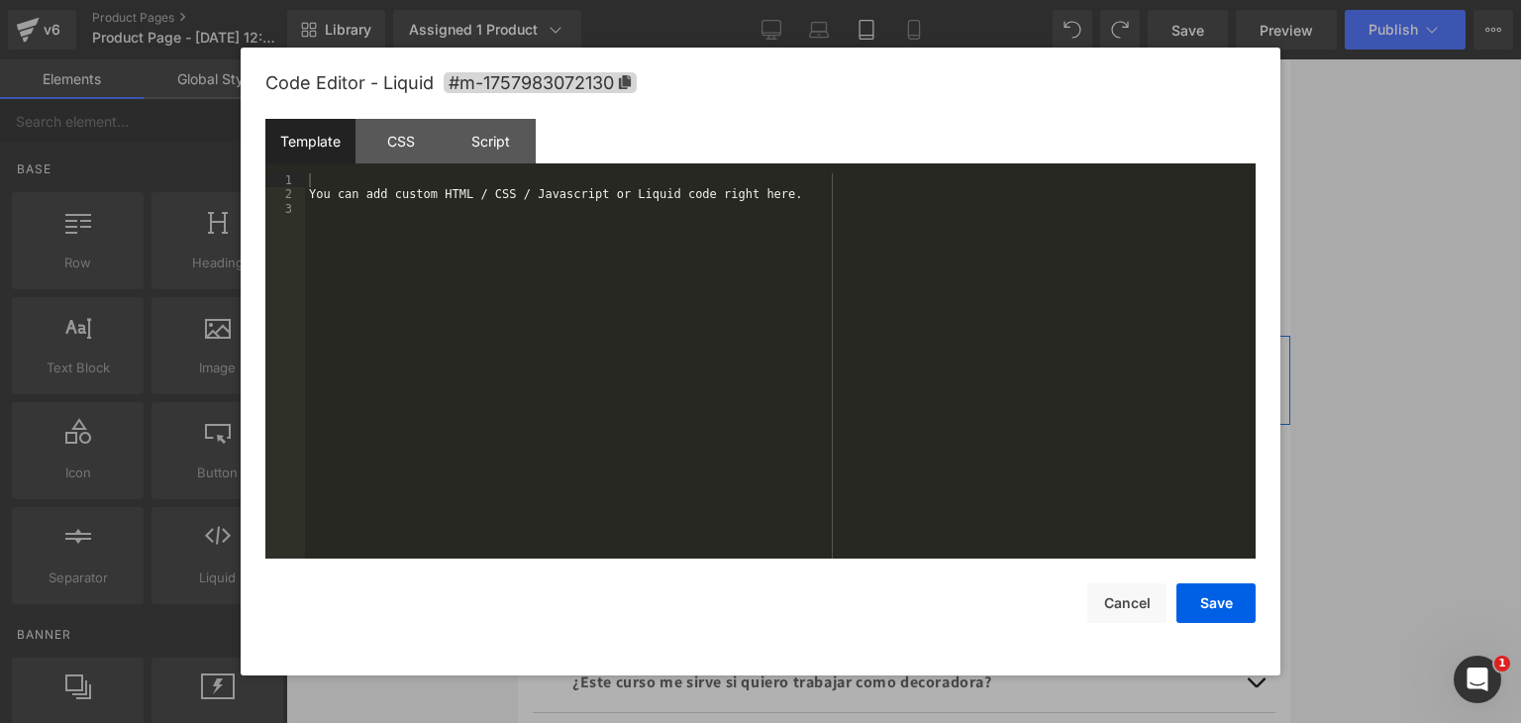
click at [916, 365] on div "Liquid" at bounding box center [903, 390] width 743 height 50
drag, startPoint x: 778, startPoint y: 194, endPoint x: 301, endPoint y: 192, distance: 477.3
click at [301, 192] on pre "1 2 3 You can add custom HTML / CSS / Javascript or Liquid code right here. XXX…" at bounding box center [760, 365] width 990 height 385
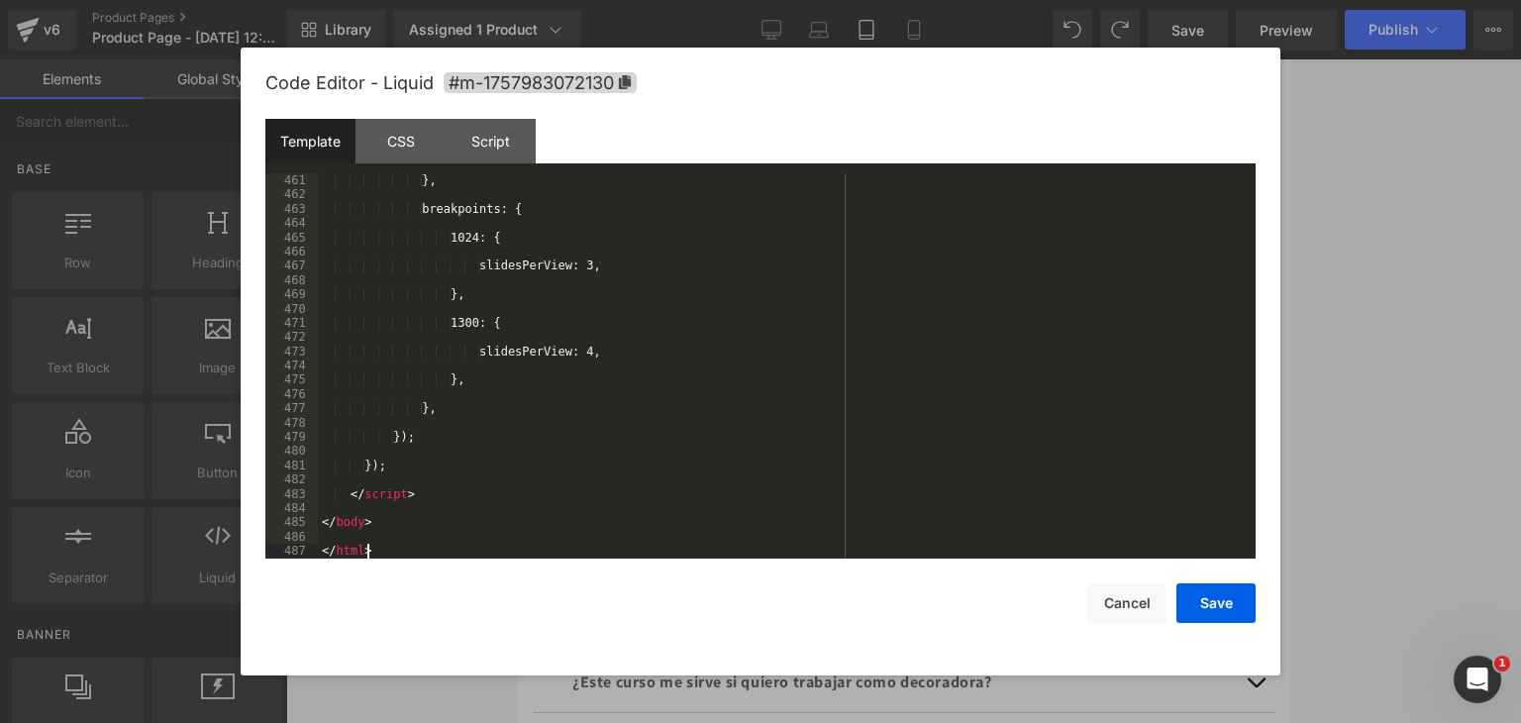
scroll to position [6716, 0]
click at [1198, 601] on button "Save" at bounding box center [1215, 603] width 79 height 40
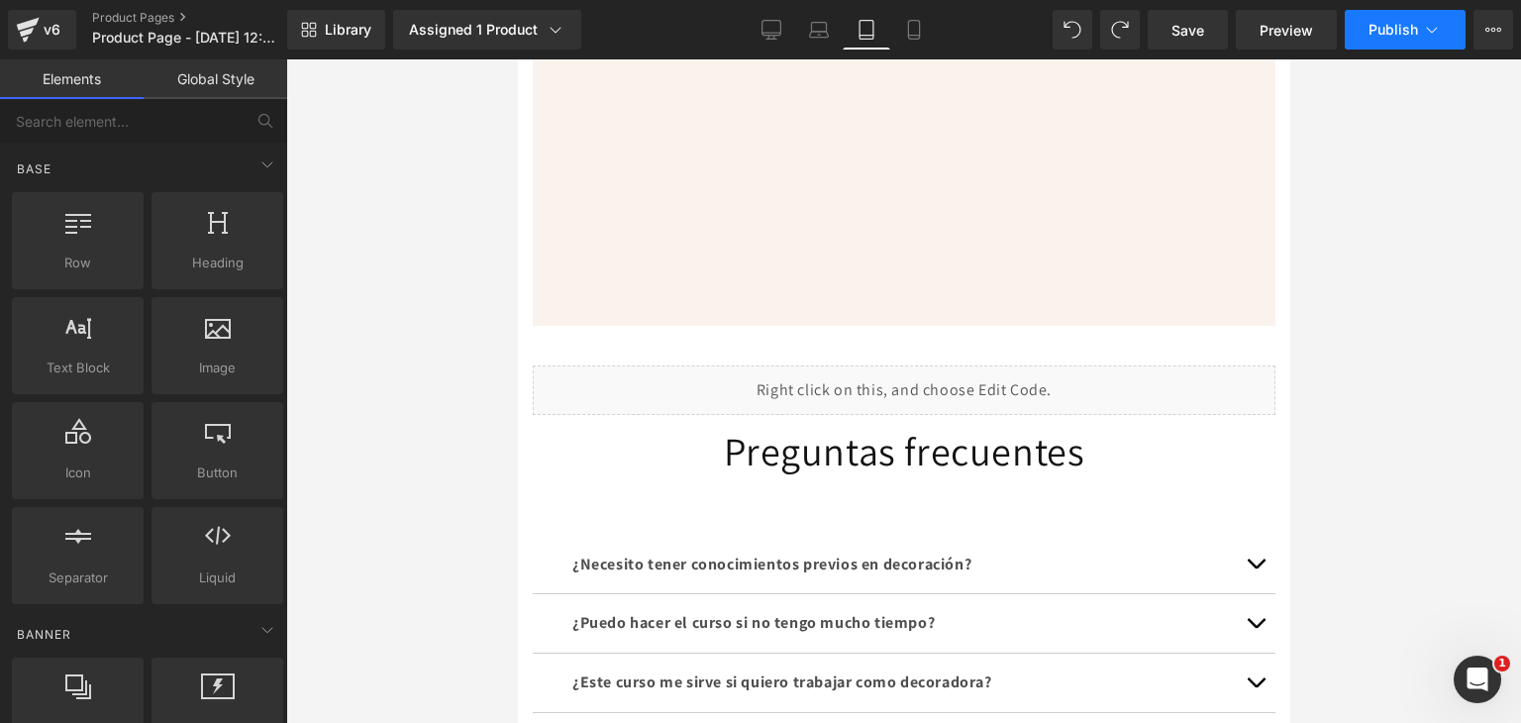
click at [1383, 33] on span "Publish" at bounding box center [1394, 30] width 50 height 16
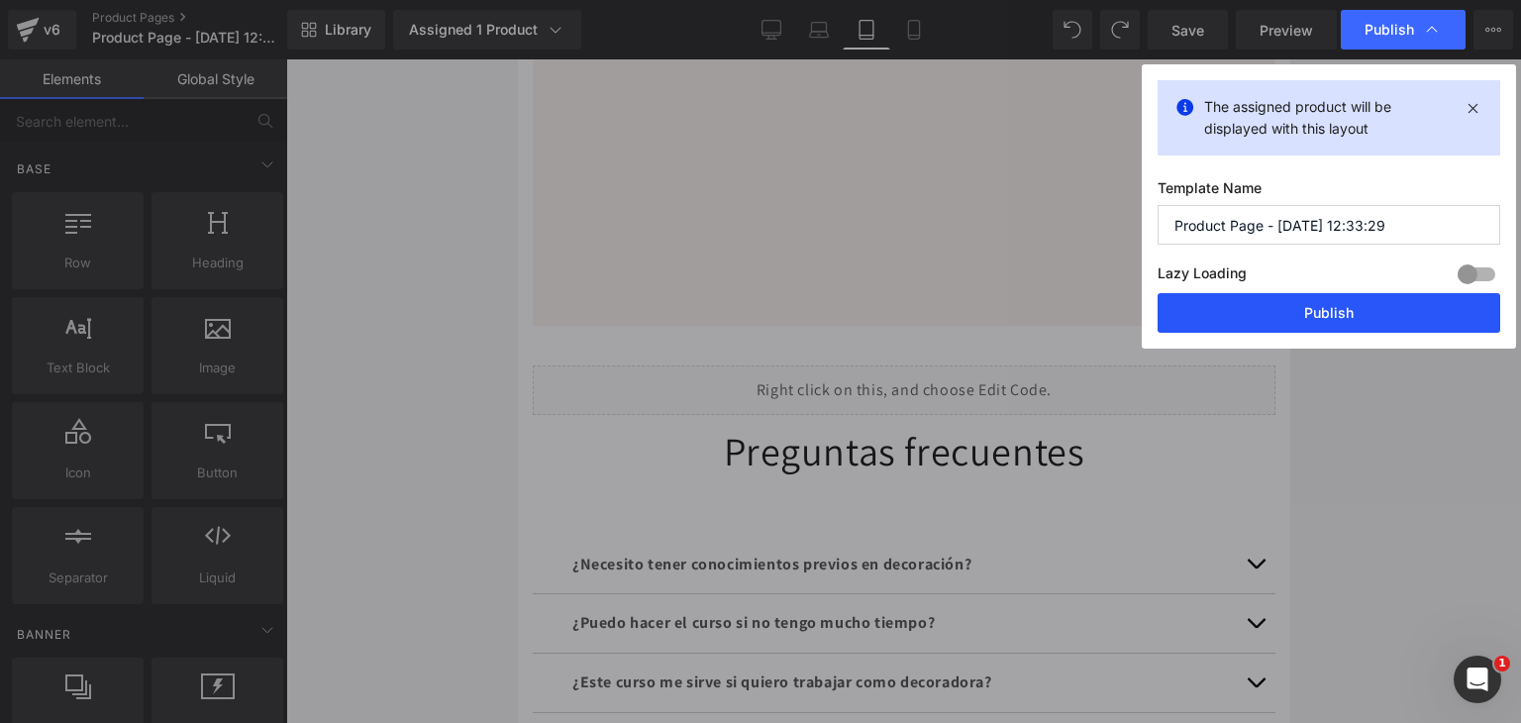
click at [1324, 321] on button "Publish" at bounding box center [1329, 313] width 343 height 40
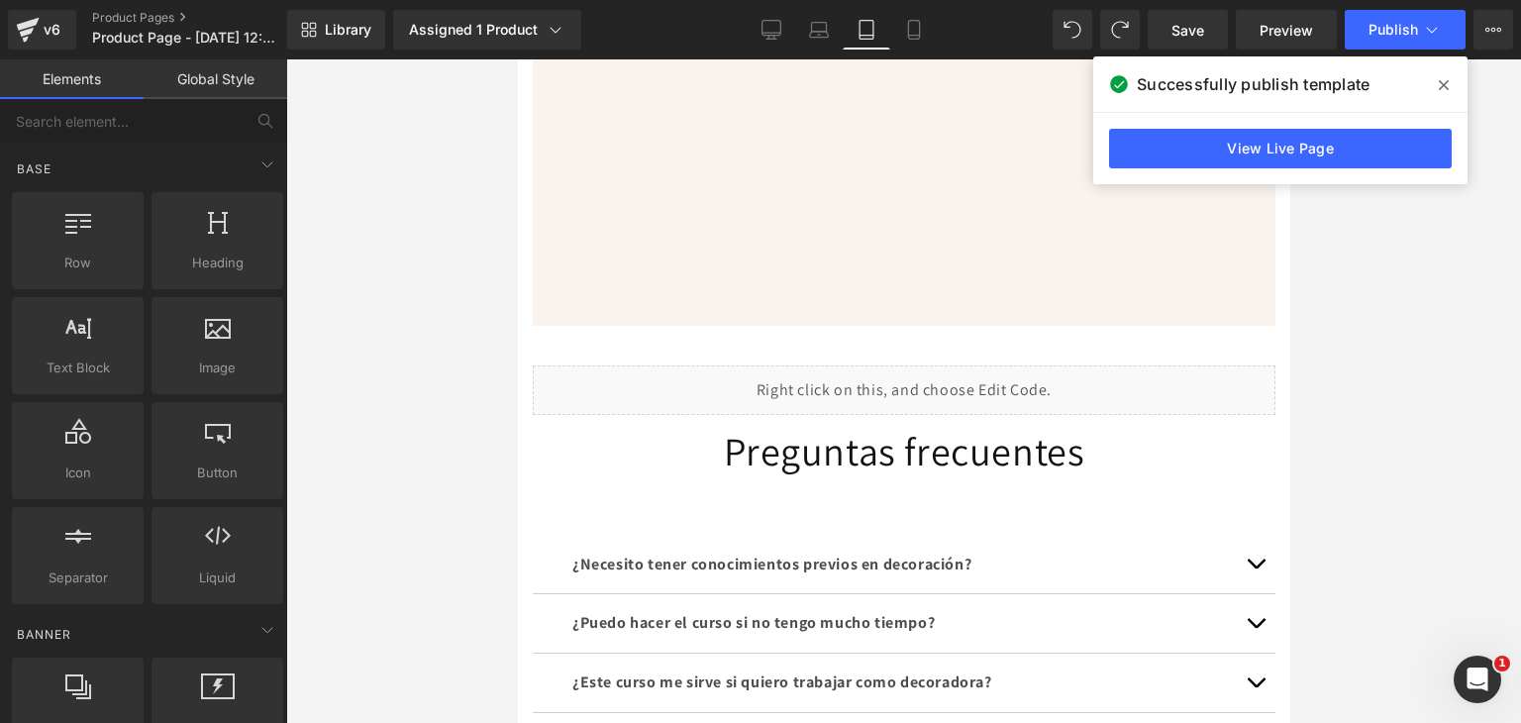
click at [436, 343] on div at bounding box center [903, 390] width 1235 height 663
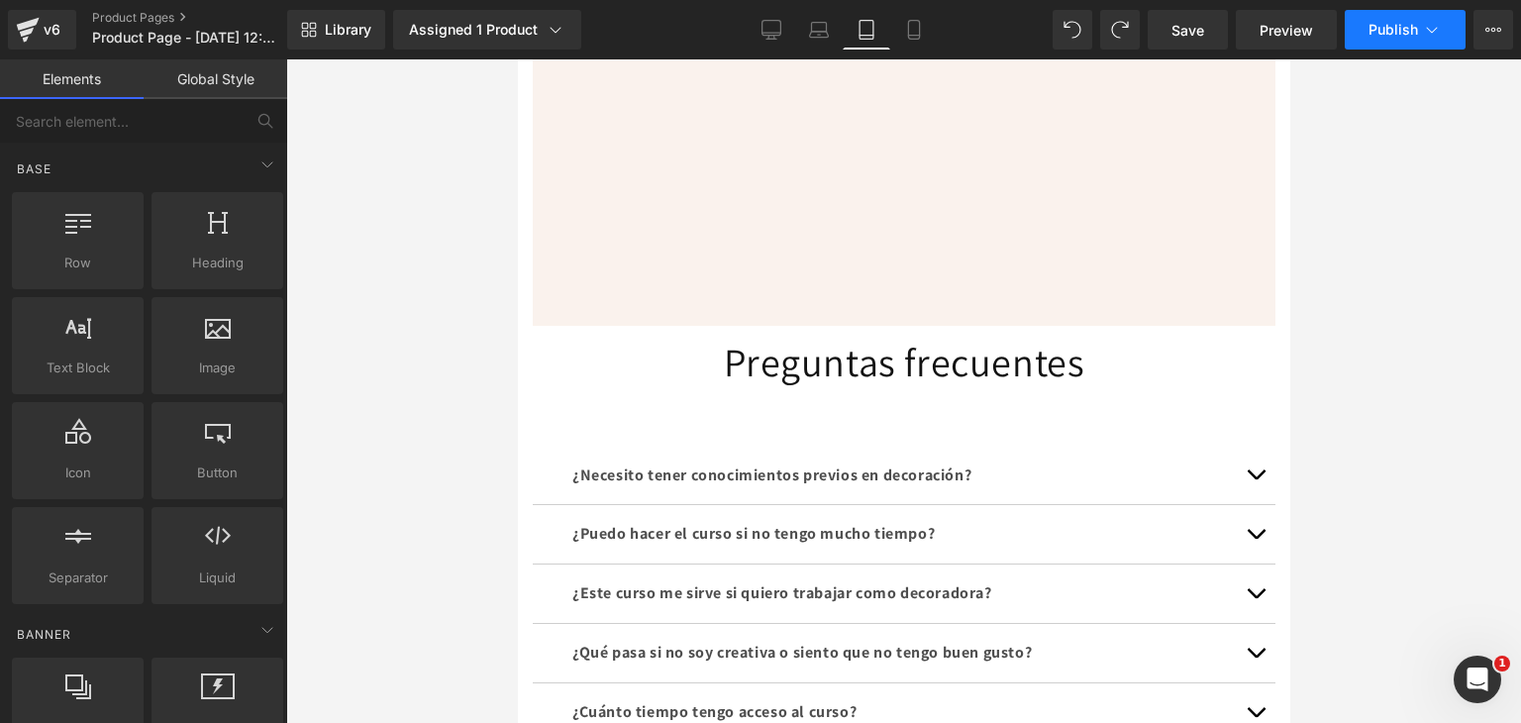
click at [1377, 37] on span "Publish" at bounding box center [1394, 30] width 50 height 16
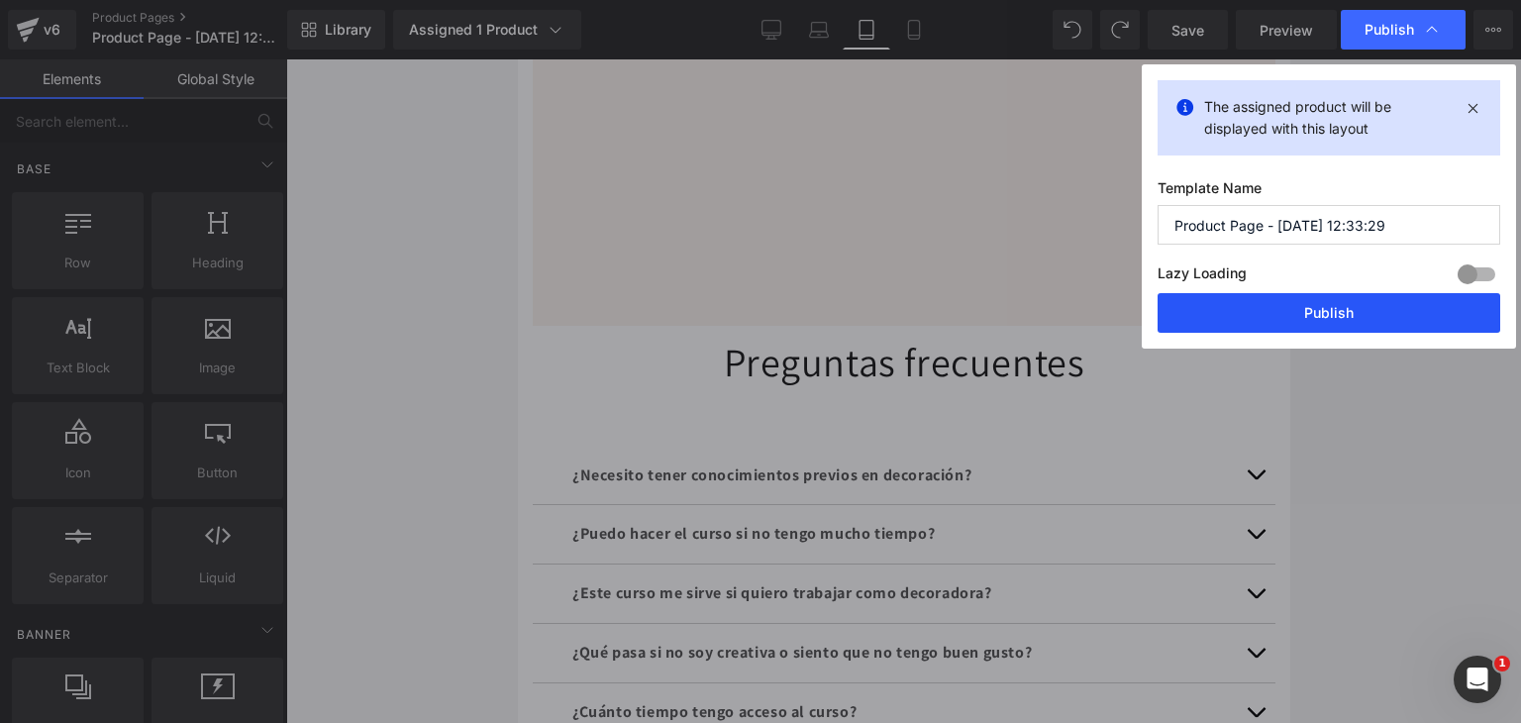
click at [1287, 310] on button "Publish" at bounding box center [1329, 313] width 343 height 40
